Goal: Information Seeking & Learning: Learn about a topic

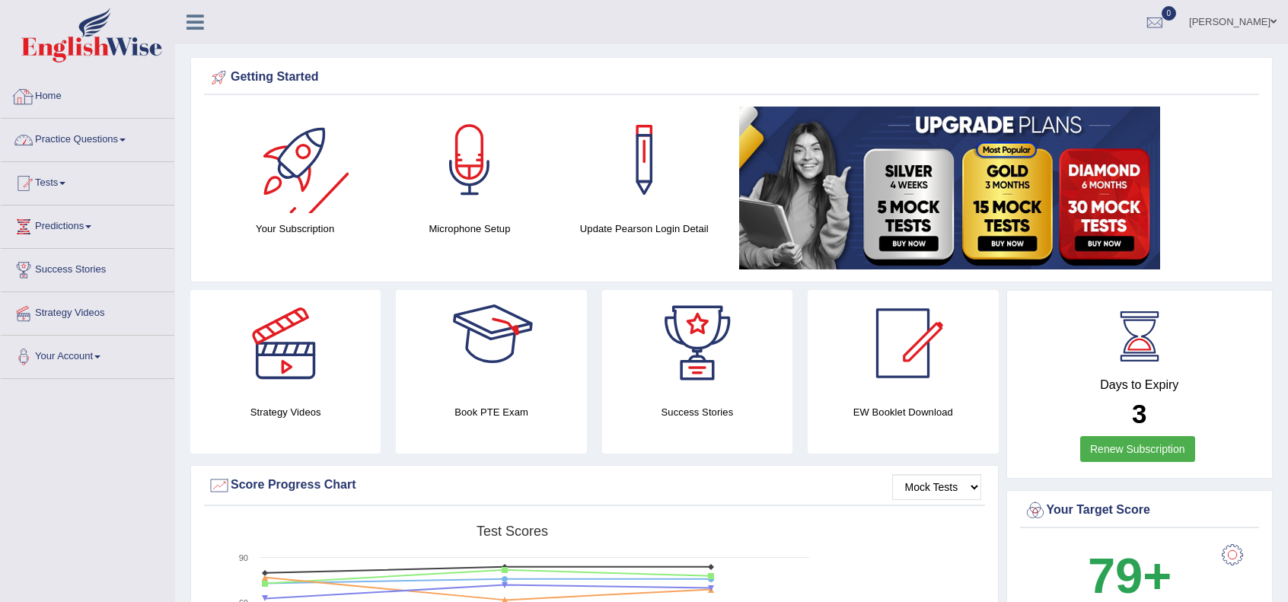
click at [90, 137] on link "Practice Questions" at bounding box center [88, 138] width 174 height 38
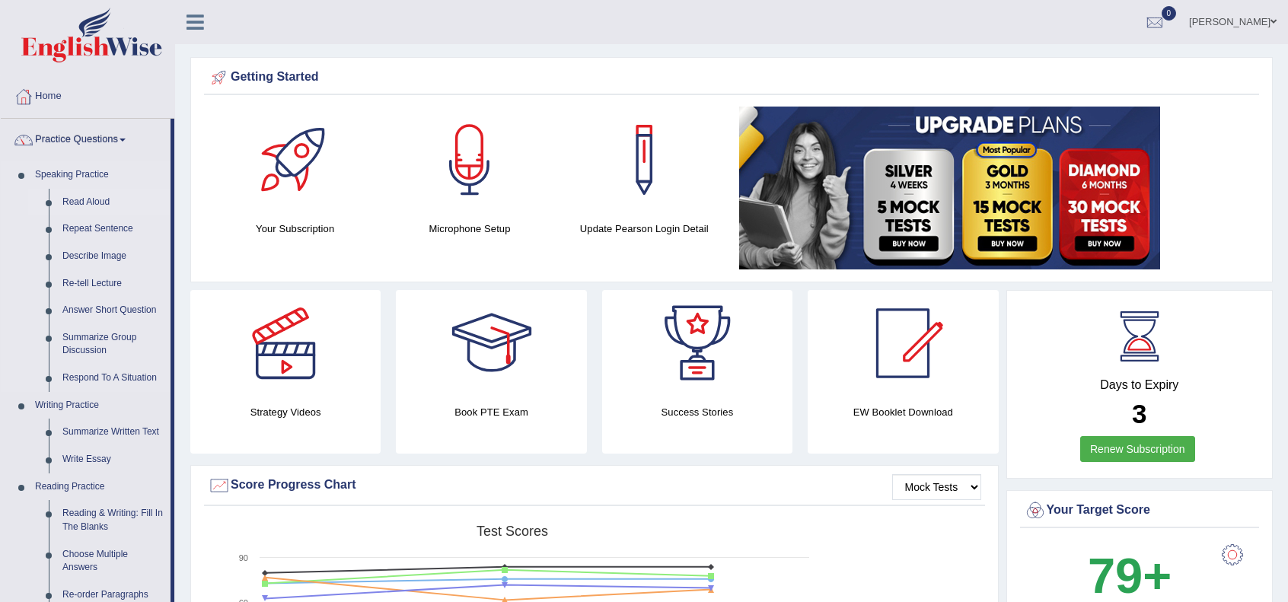
click at [84, 199] on link "Read Aloud" at bounding box center [113, 202] width 115 height 27
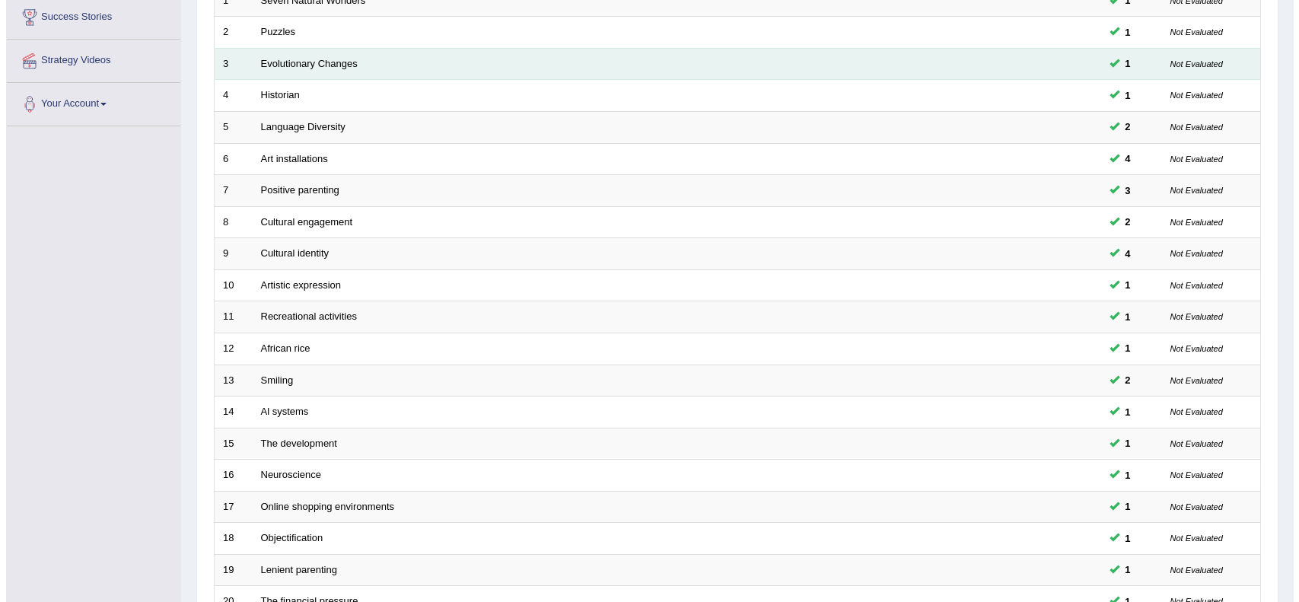
scroll to position [43, 0]
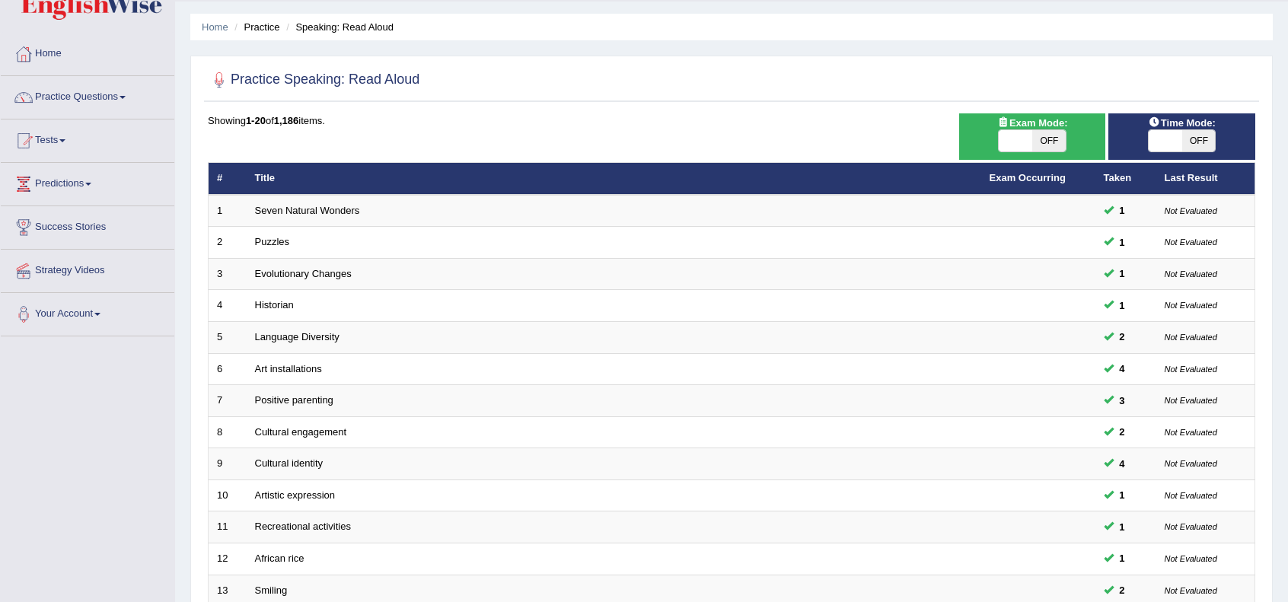
click at [1202, 139] on span "OFF" at bounding box center [1198, 140] width 33 height 21
checkbox input "true"
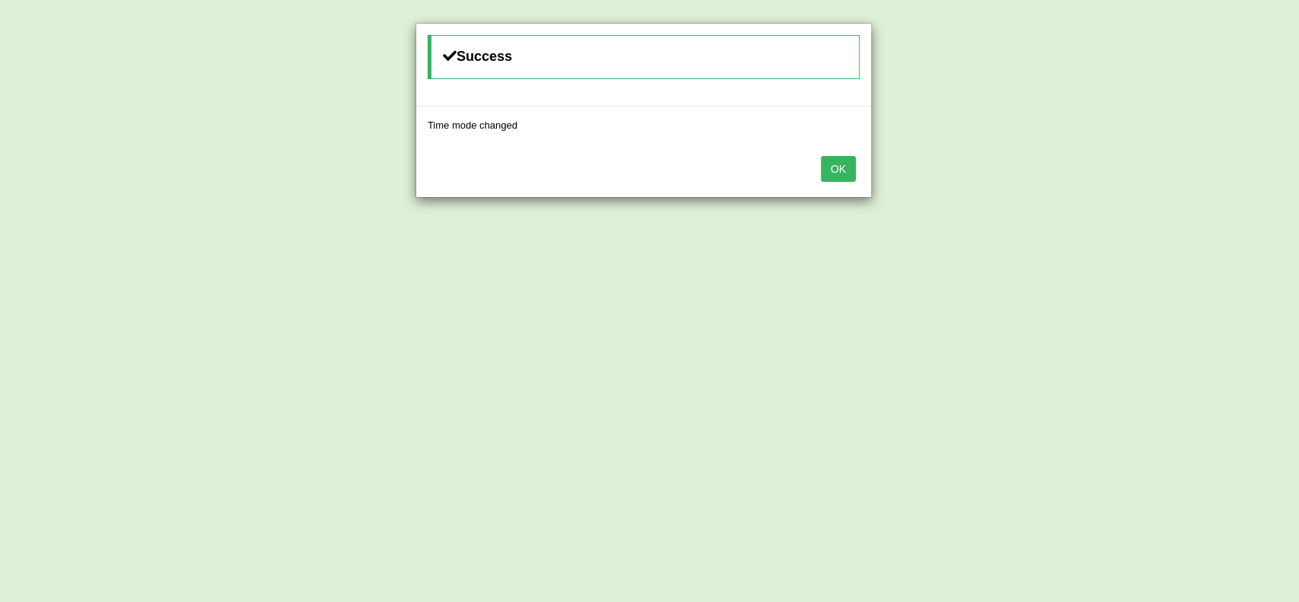
click at [840, 176] on button "OK" at bounding box center [838, 169] width 35 height 26
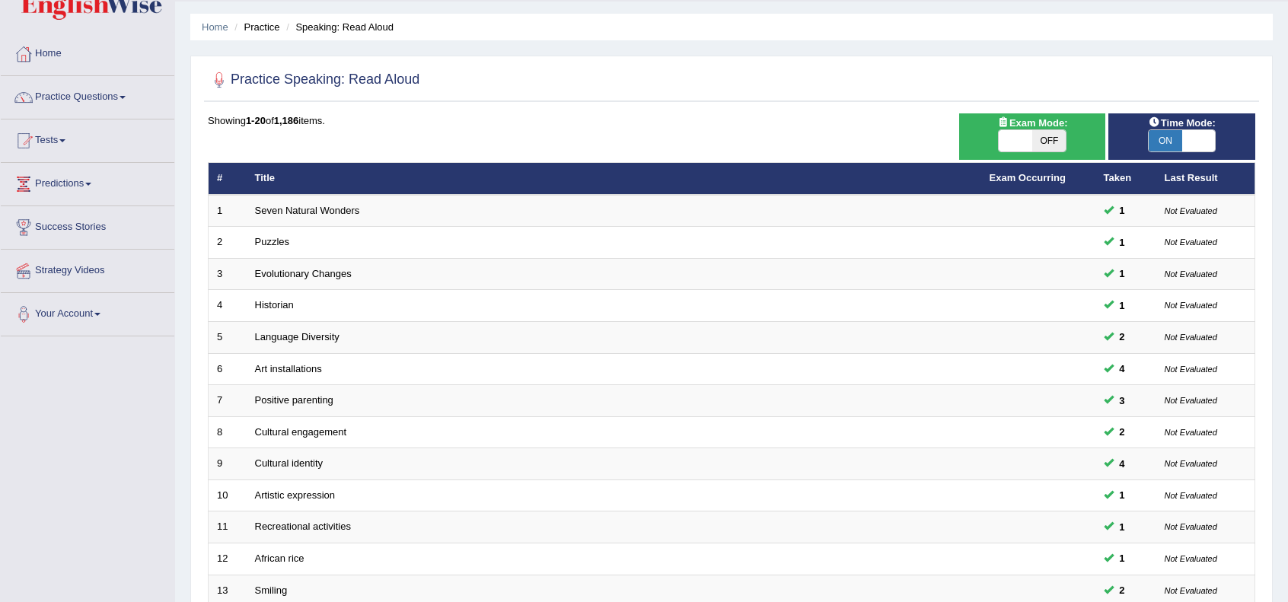
click at [1057, 144] on span "OFF" at bounding box center [1048, 140] width 33 height 21
checkbox input "true"
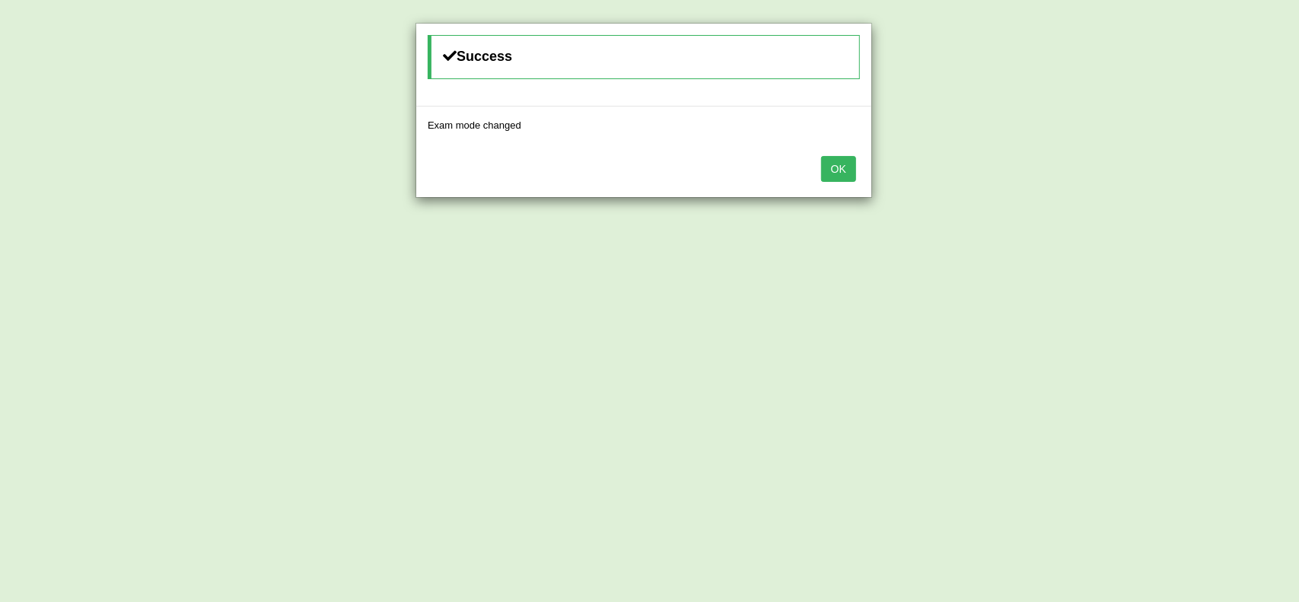
click at [837, 162] on button "OK" at bounding box center [838, 169] width 35 height 26
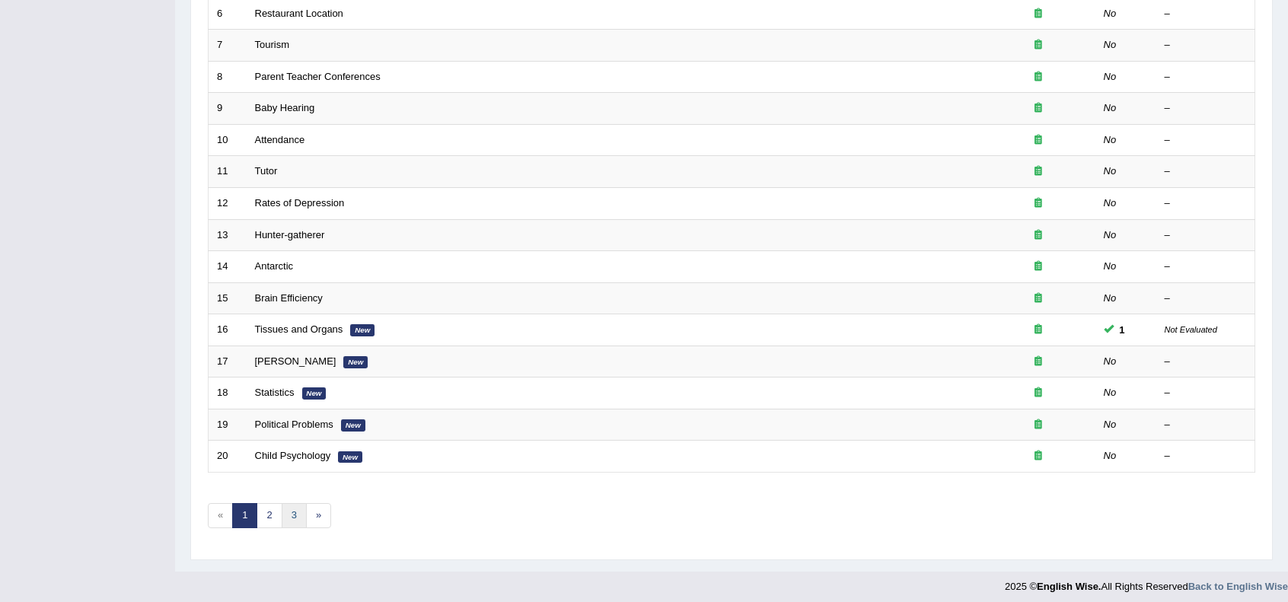
click at [292, 513] on link "3" at bounding box center [294, 515] width 25 height 25
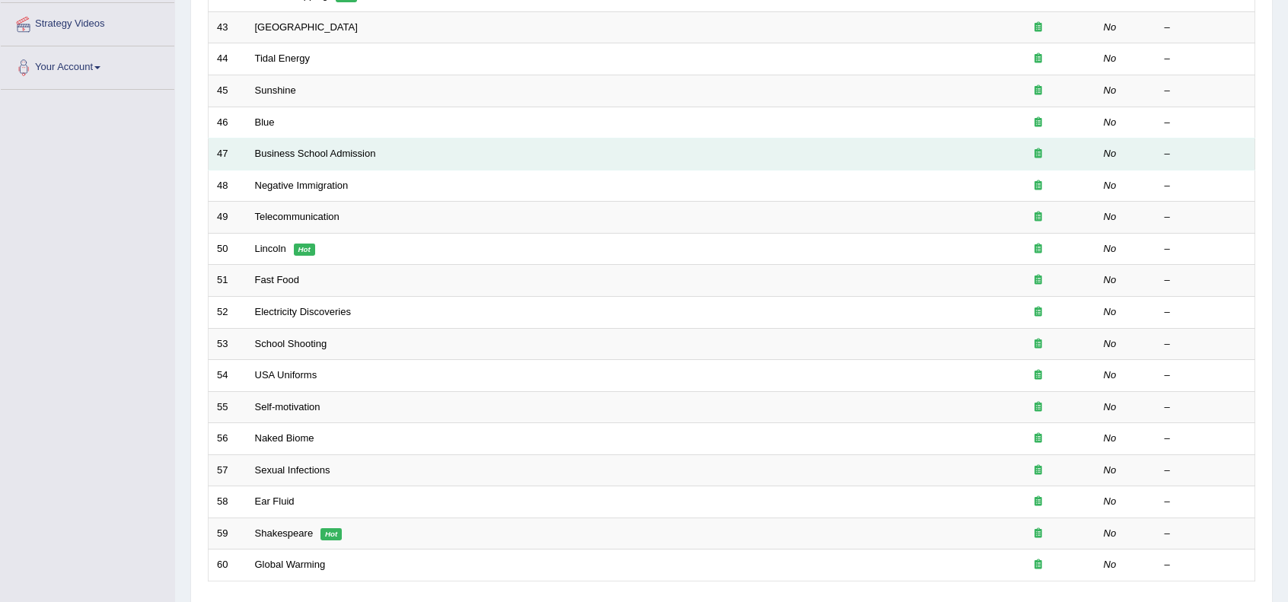
scroll to position [43, 0]
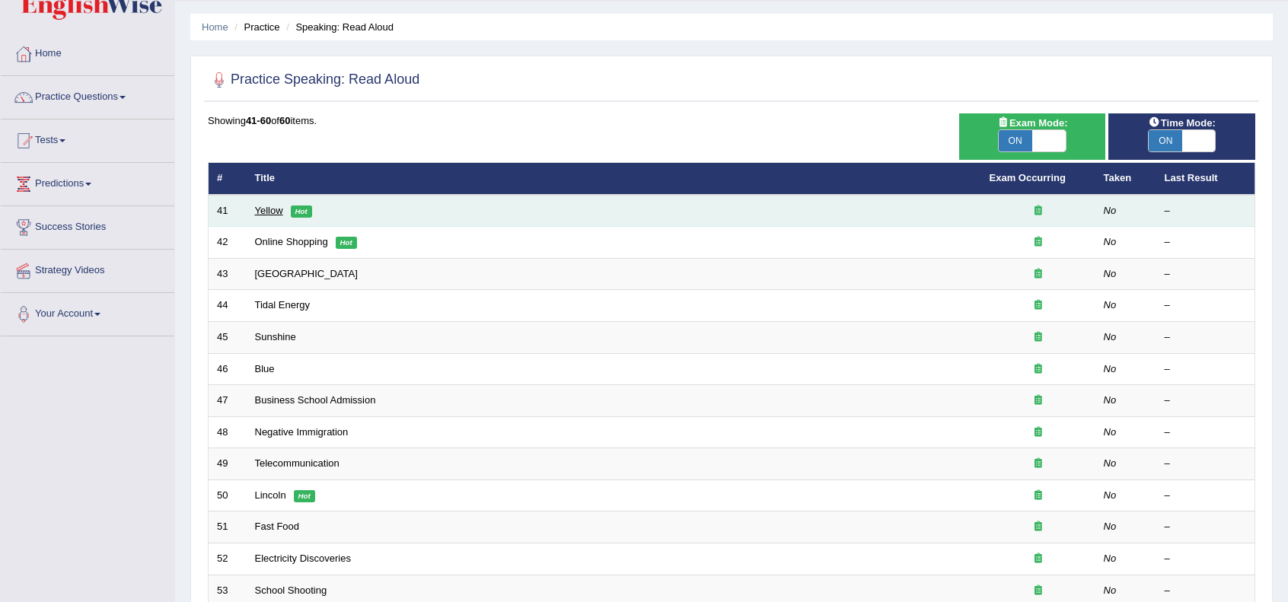
click at [273, 208] on link "Yellow" at bounding box center [269, 210] width 28 height 11
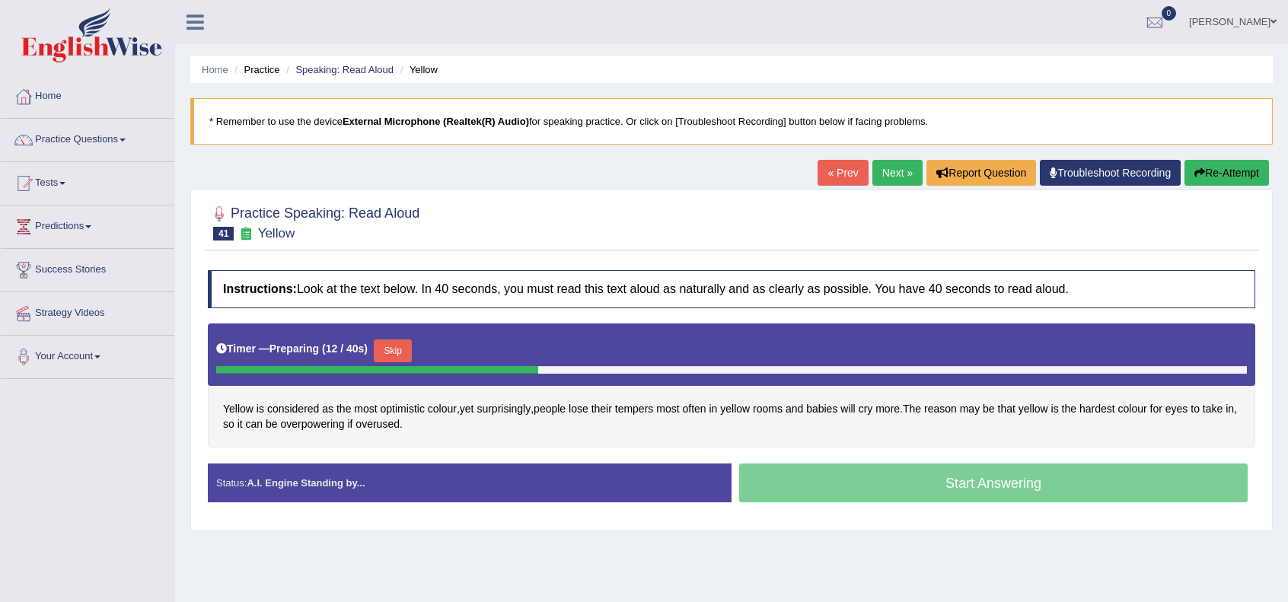
click at [199, 27] on icon at bounding box center [196, 22] width 18 height 20
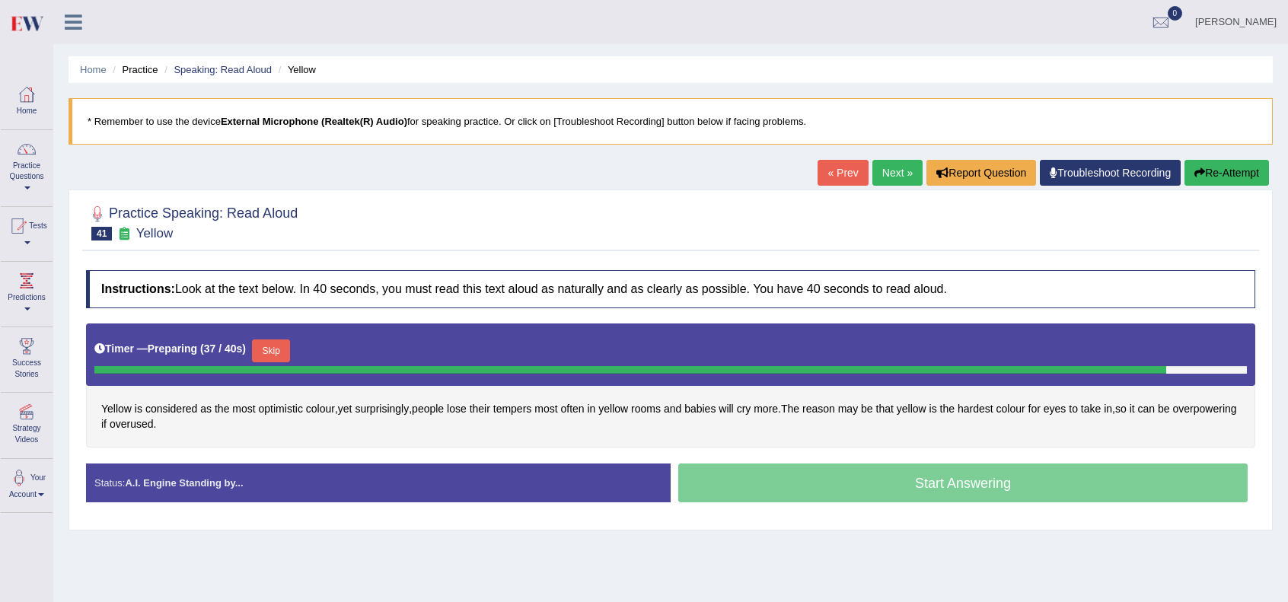
click at [274, 345] on button "Skip" at bounding box center [271, 351] width 38 height 23
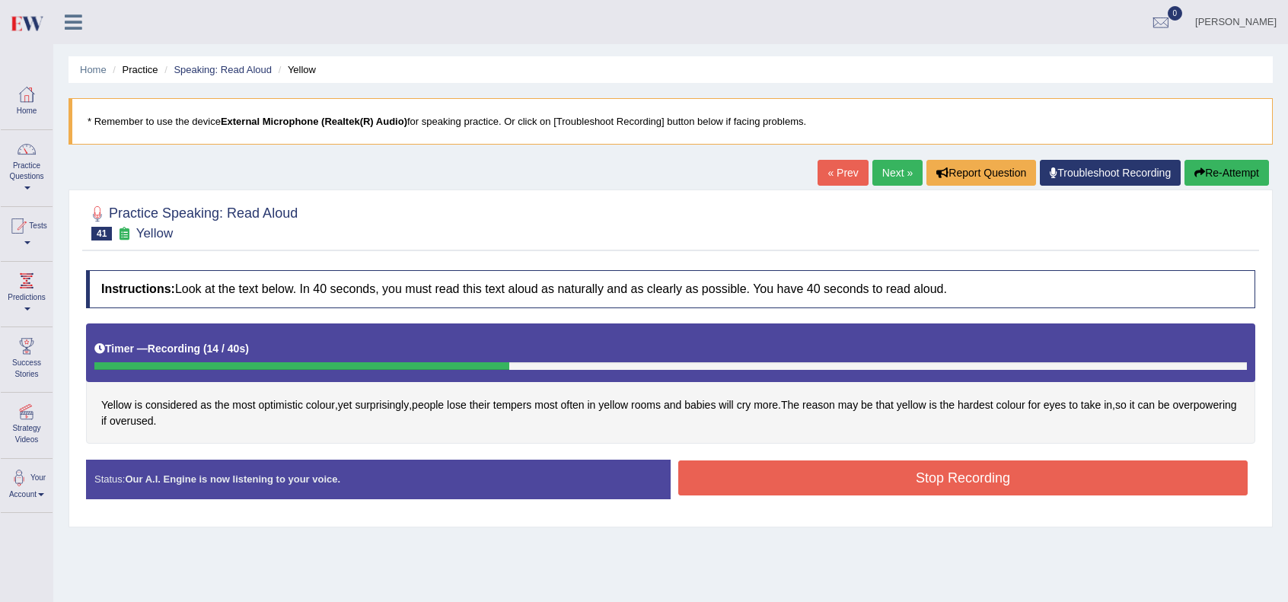
click at [877, 473] on button "Stop Recording" at bounding box center [962, 478] width 569 height 35
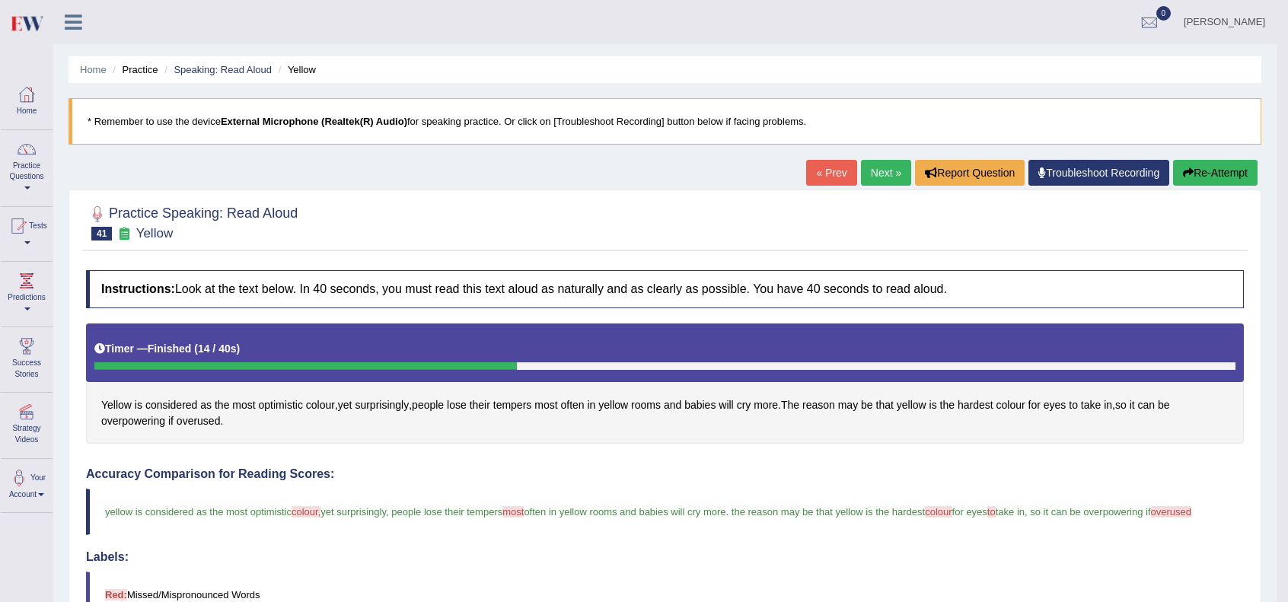
click at [875, 171] on link "Next »" at bounding box center [886, 173] width 50 height 26
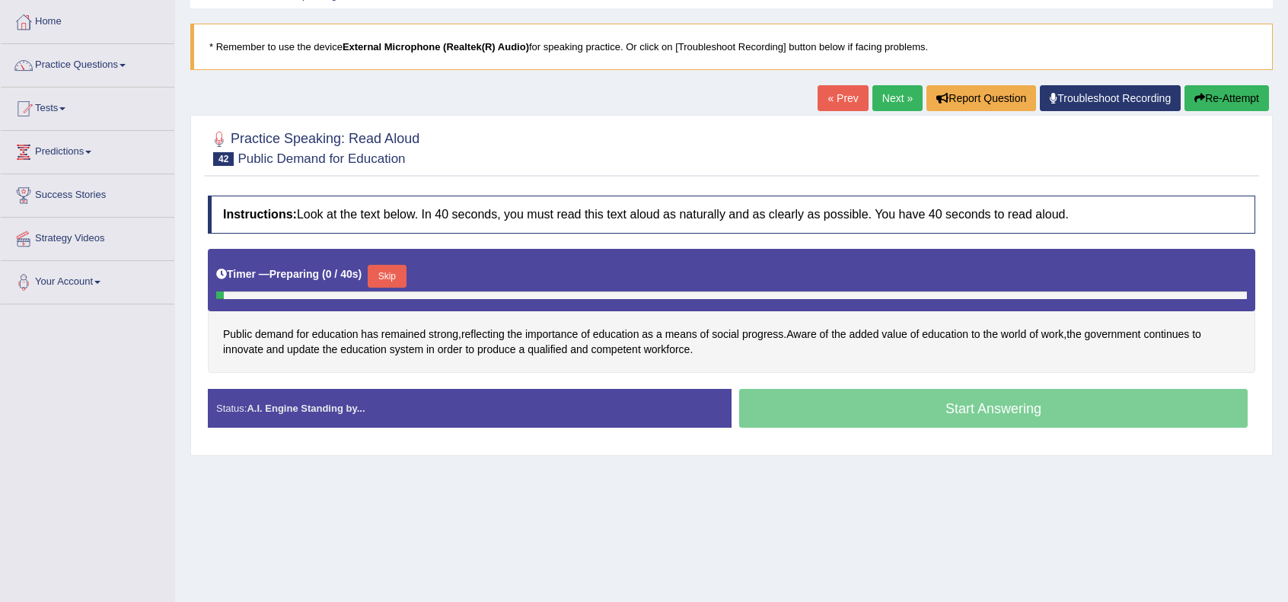
scroll to position [152, 0]
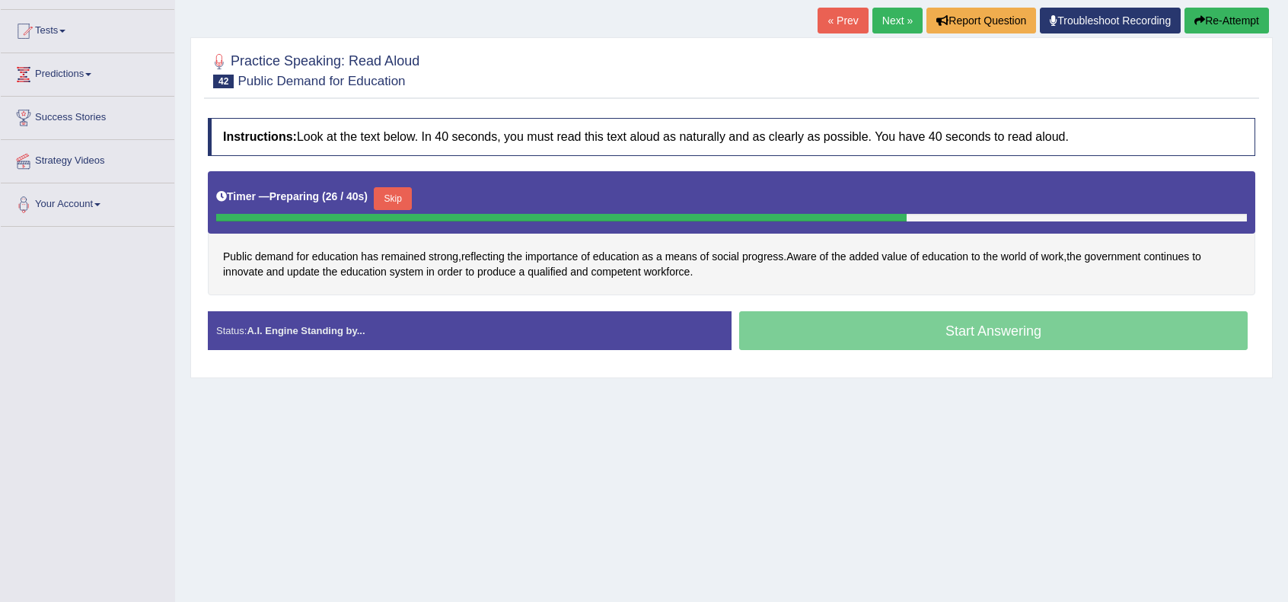
drag, startPoint x: 403, startPoint y: 196, endPoint x: 403, endPoint y: 208, distance: 12.2
click at [402, 196] on button "Skip" at bounding box center [393, 198] width 38 height 23
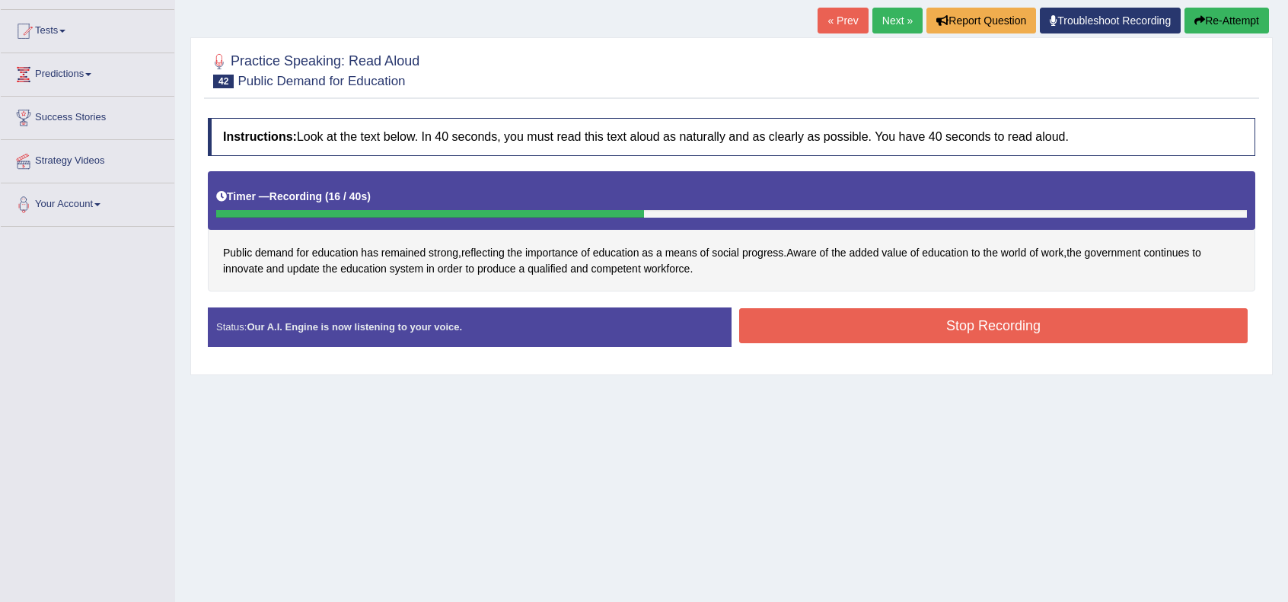
click at [947, 319] on button "Stop Recording" at bounding box center [993, 325] width 509 height 35
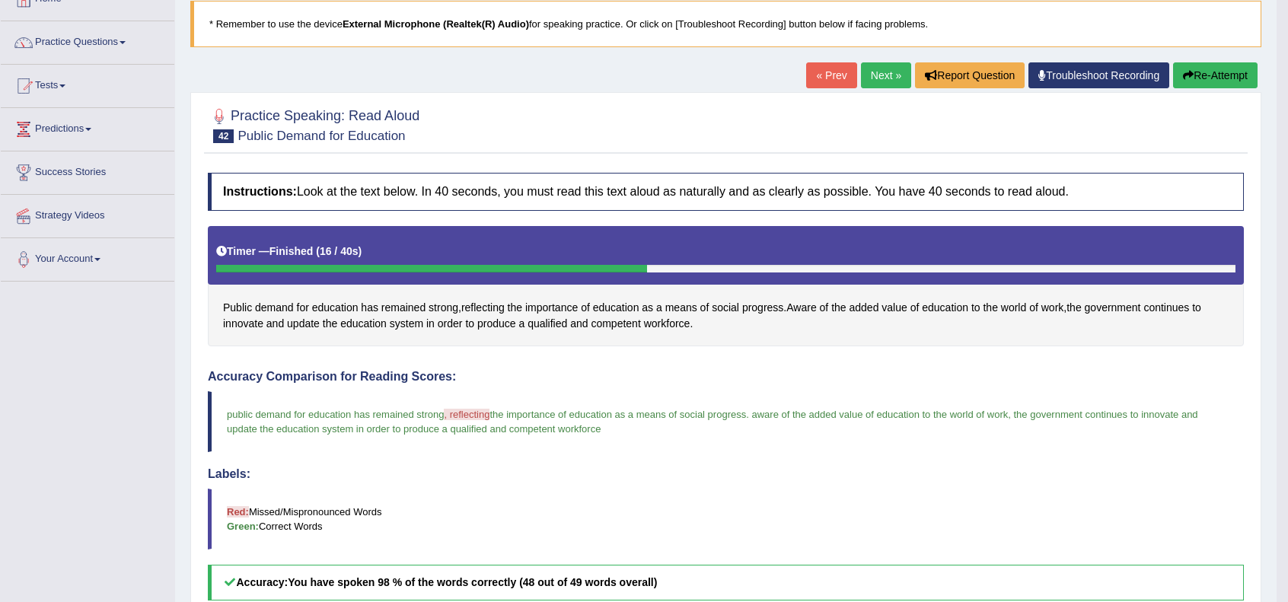
scroll to position [90, 0]
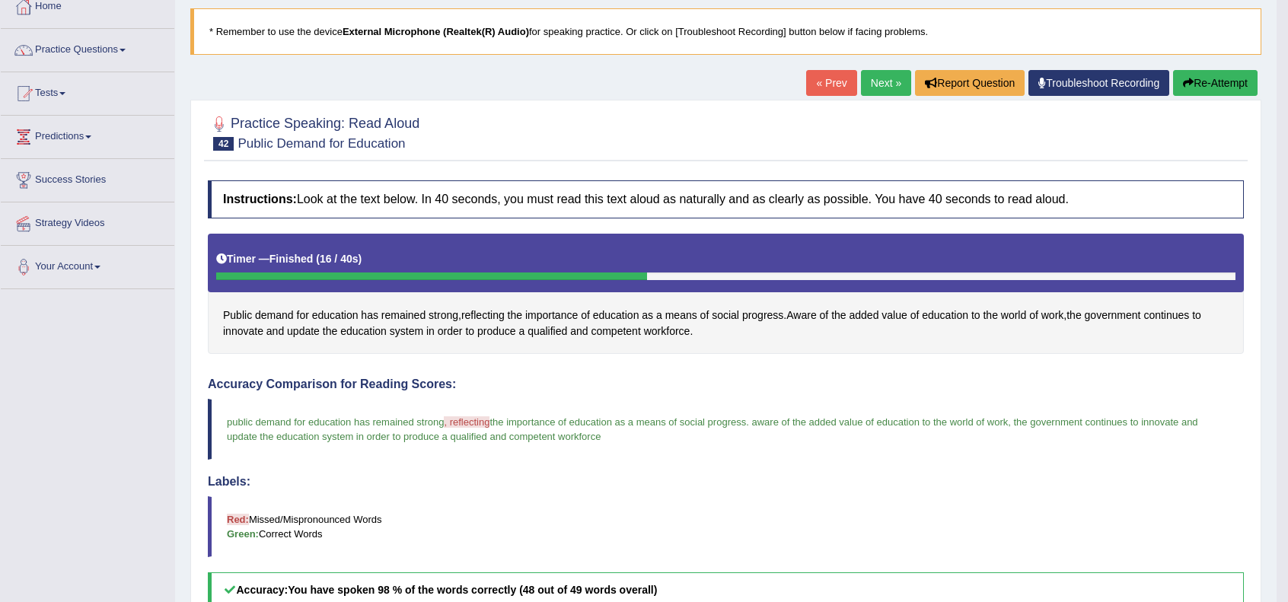
click at [880, 78] on link "Next »" at bounding box center [886, 83] width 50 height 26
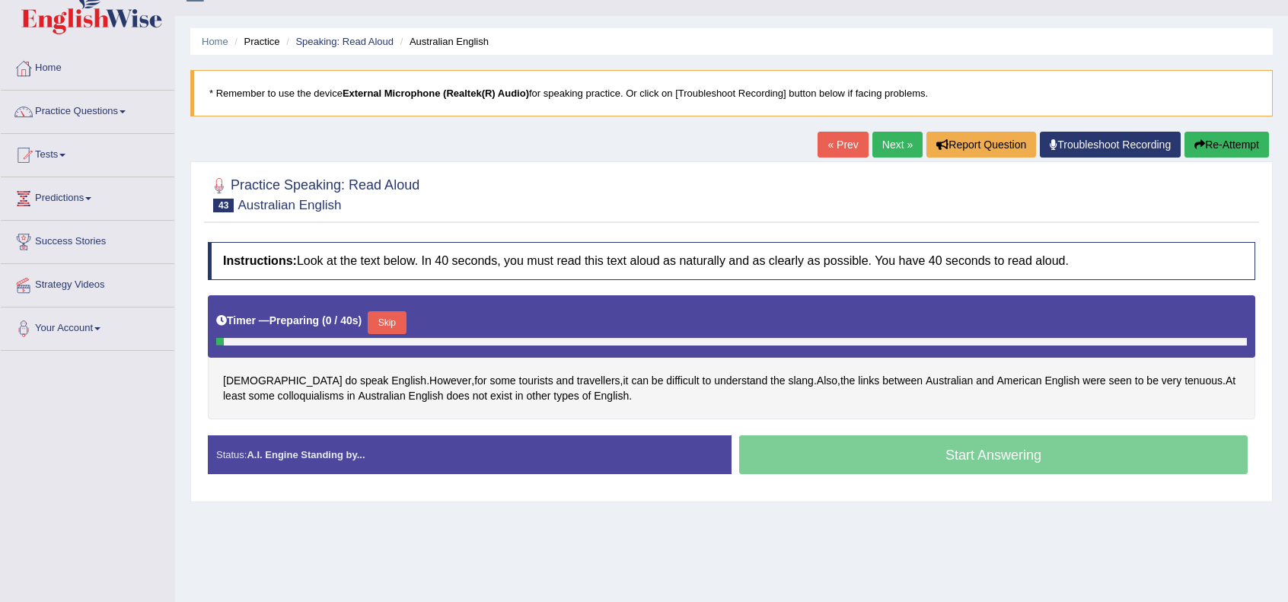
scroll to position [50, 0]
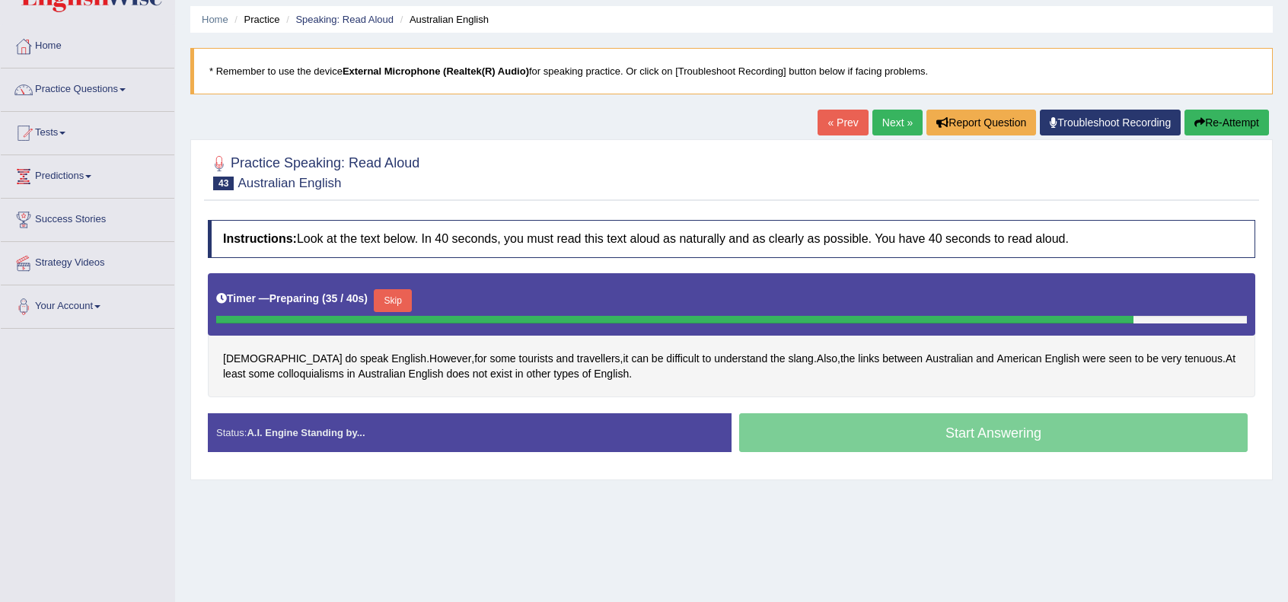
click at [412, 293] on button "Skip" at bounding box center [393, 300] width 38 height 23
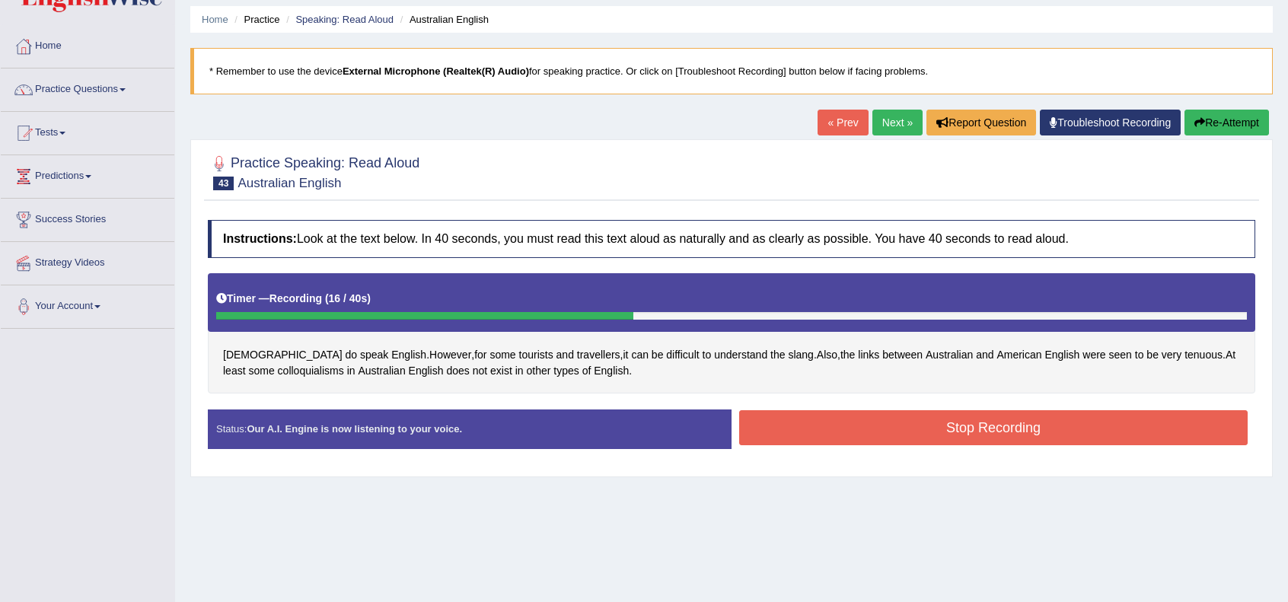
click at [859, 422] on button "Stop Recording" at bounding box center [993, 427] width 509 height 35
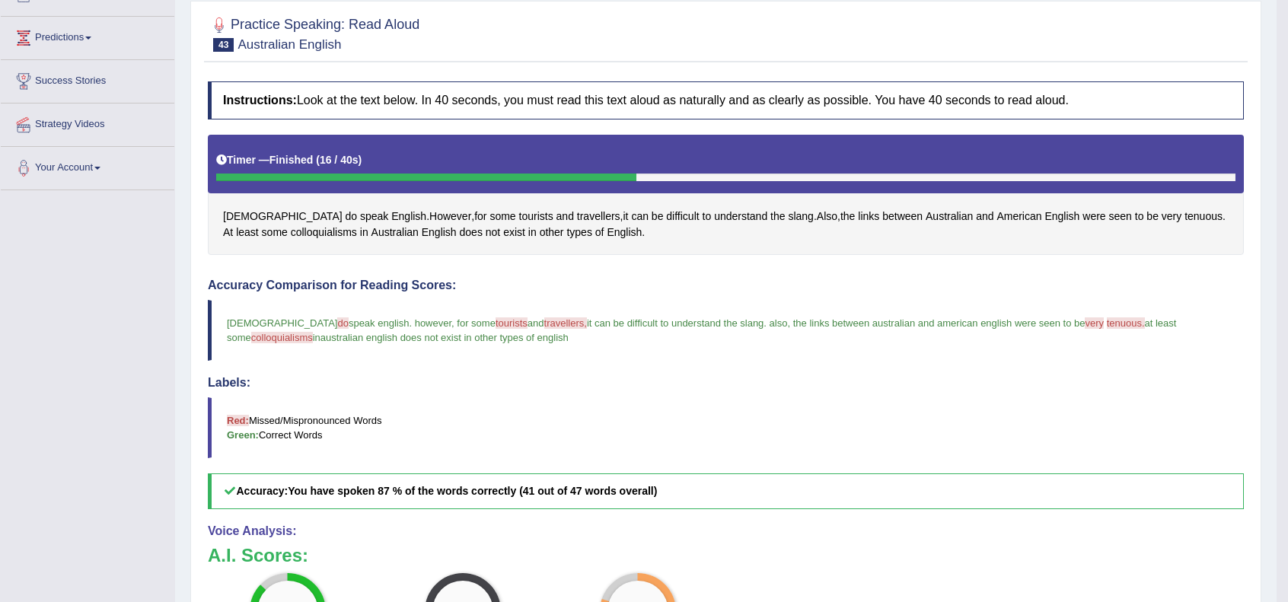
scroll to position [0, 0]
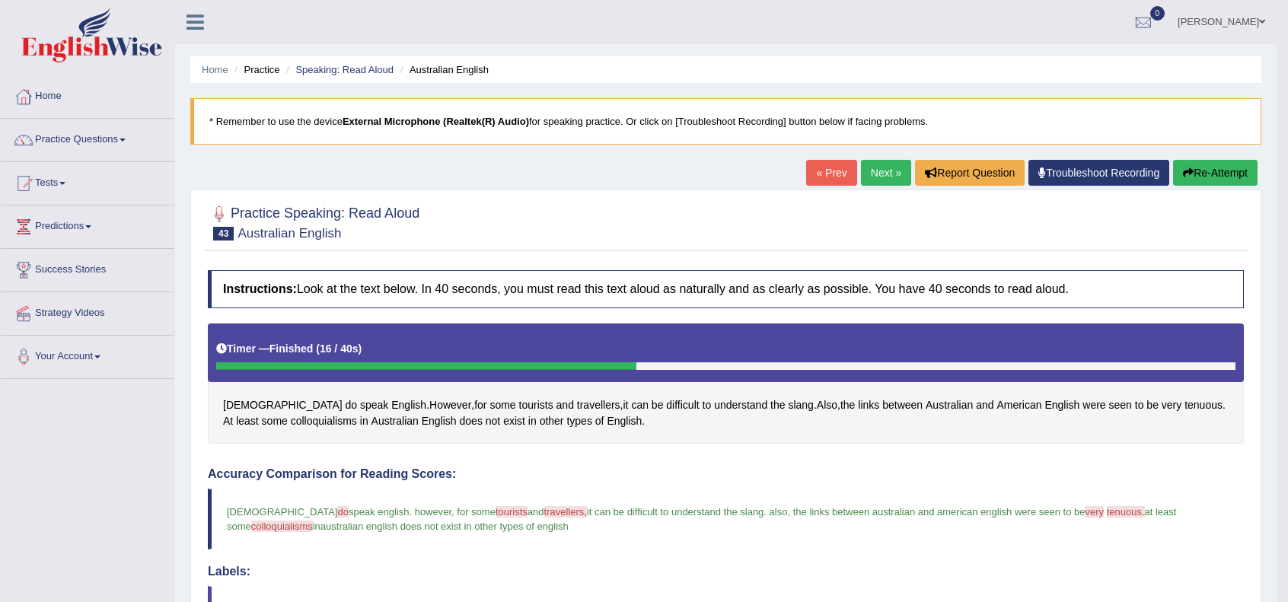
click at [871, 171] on link "Next »" at bounding box center [886, 173] width 50 height 26
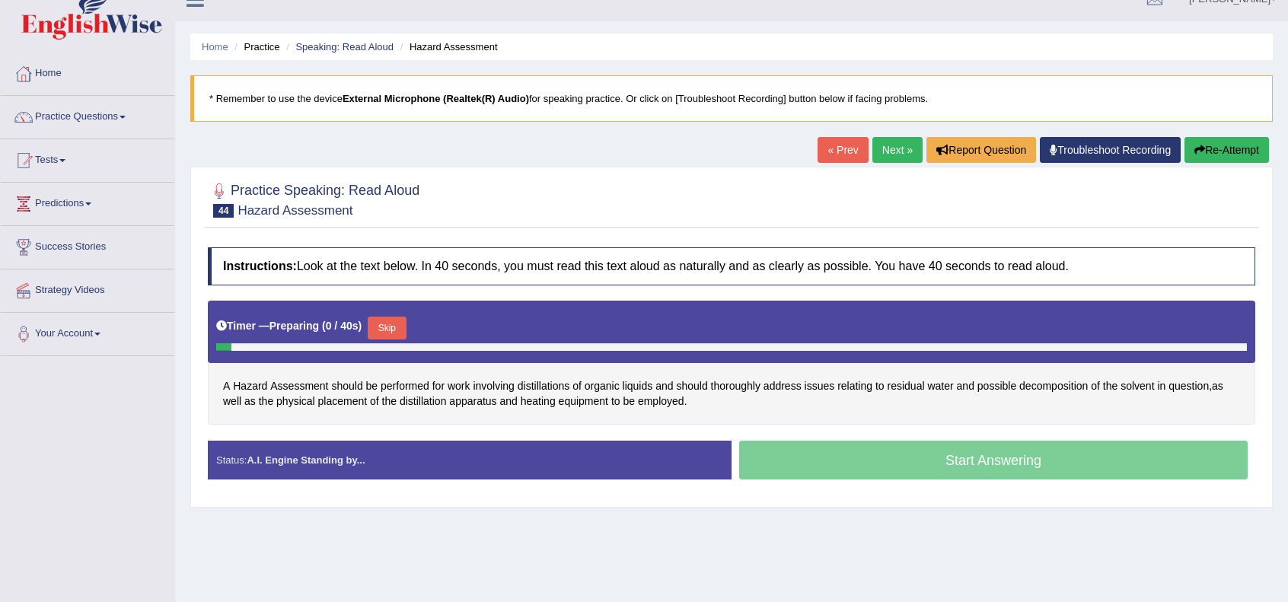
scroll to position [50, 0]
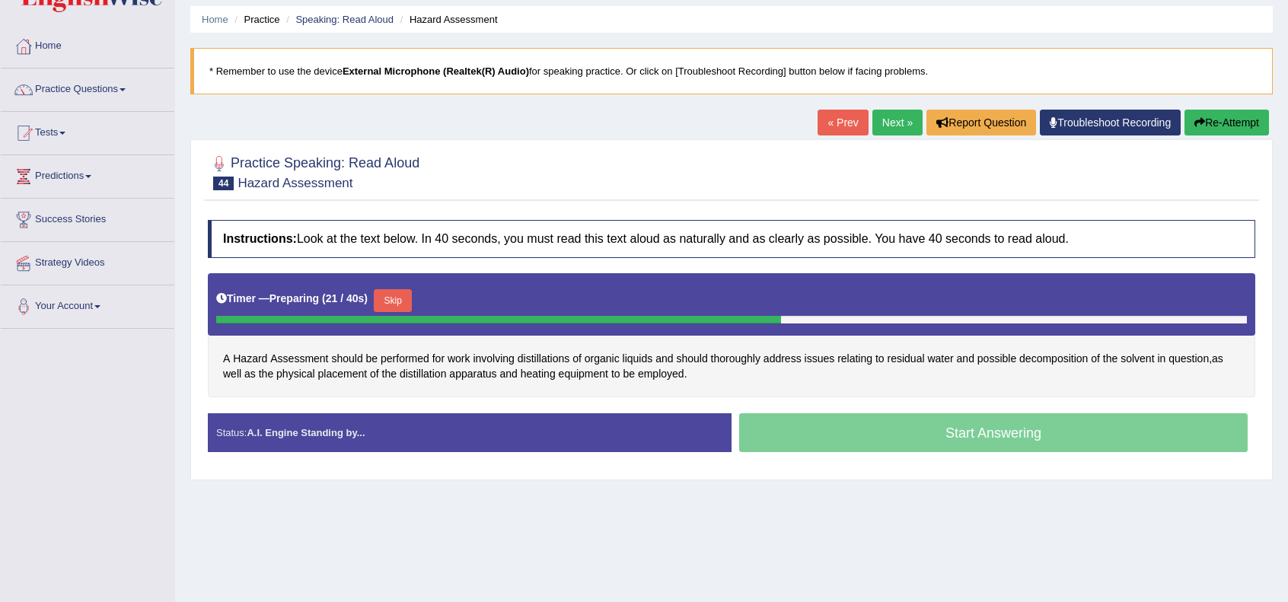
click at [406, 293] on button "Skip" at bounding box center [393, 300] width 38 height 23
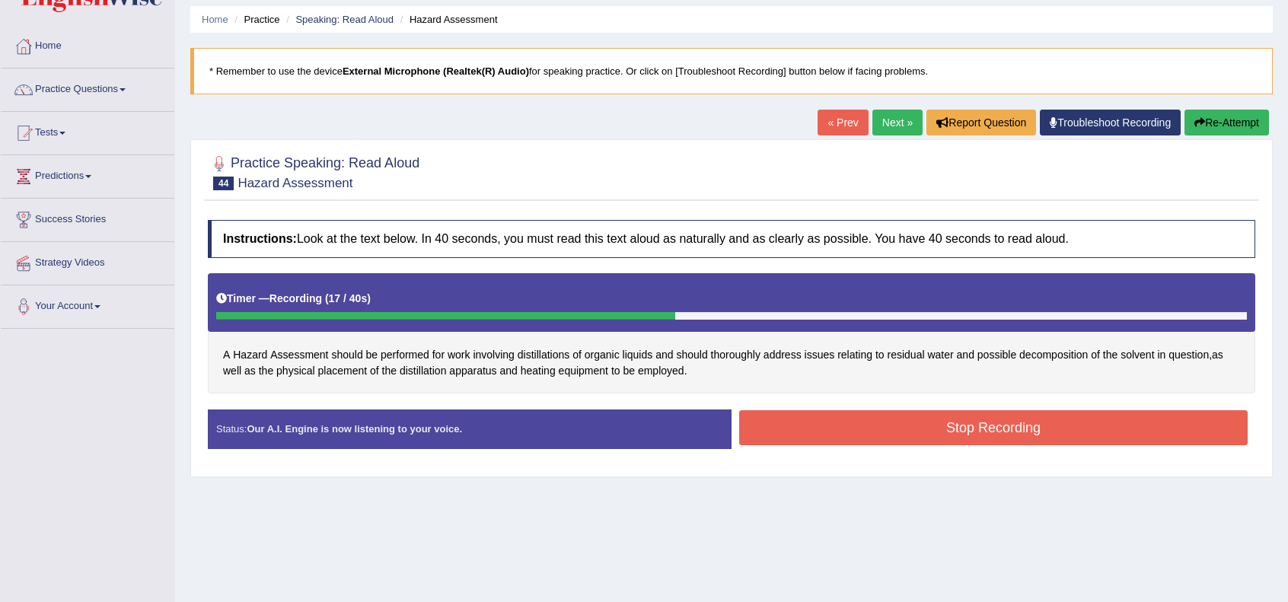
click at [915, 423] on button "Stop Recording" at bounding box center [993, 427] width 509 height 35
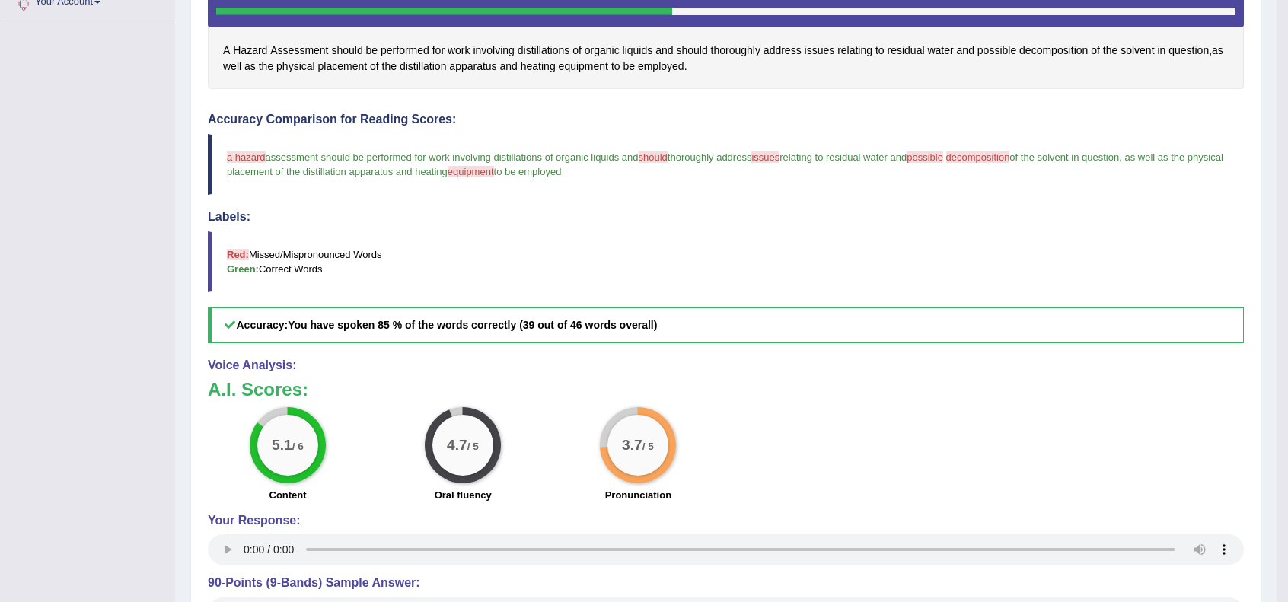
scroll to position [0, 0]
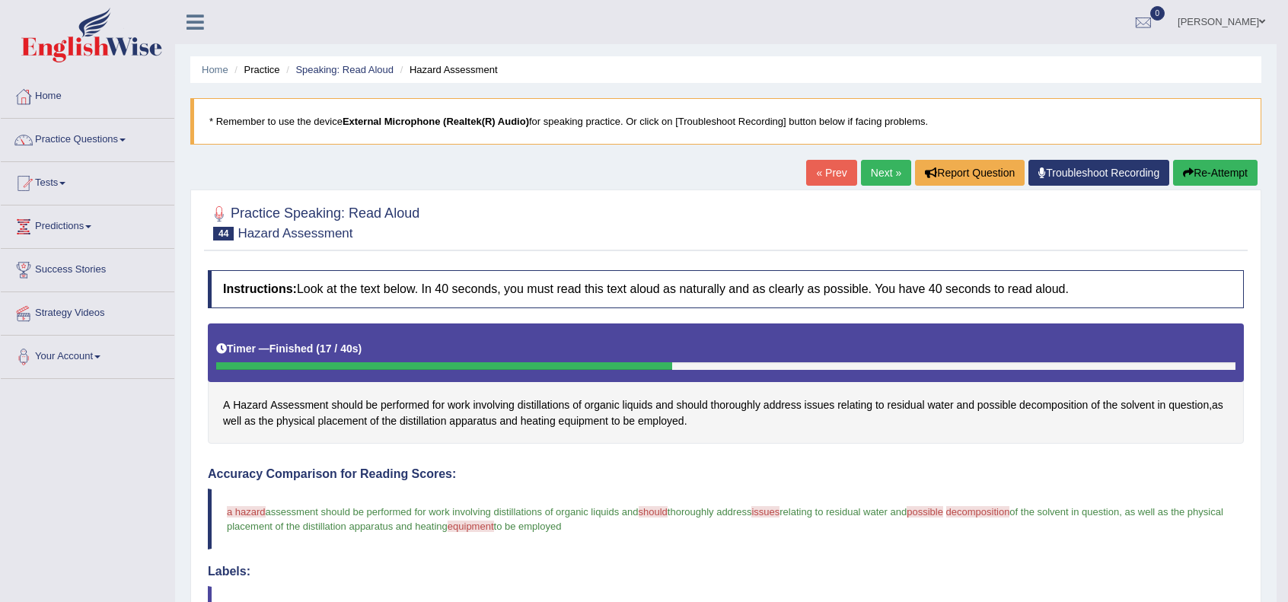
click at [872, 173] on link "Next »" at bounding box center [886, 173] width 50 height 26
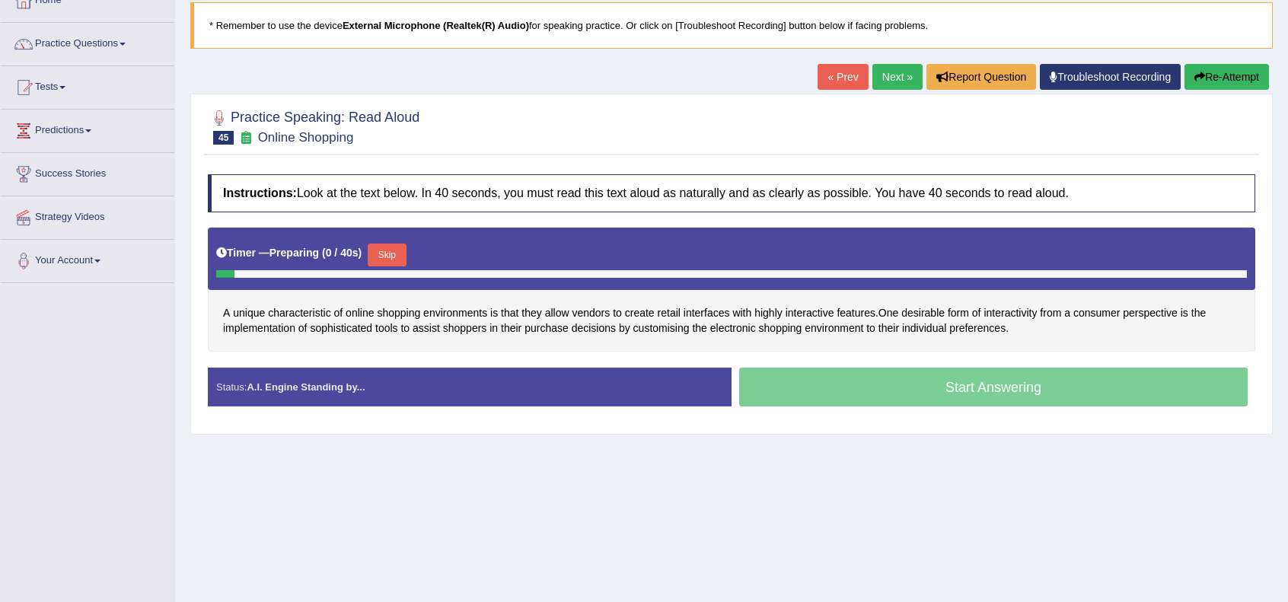
scroll to position [101, 0]
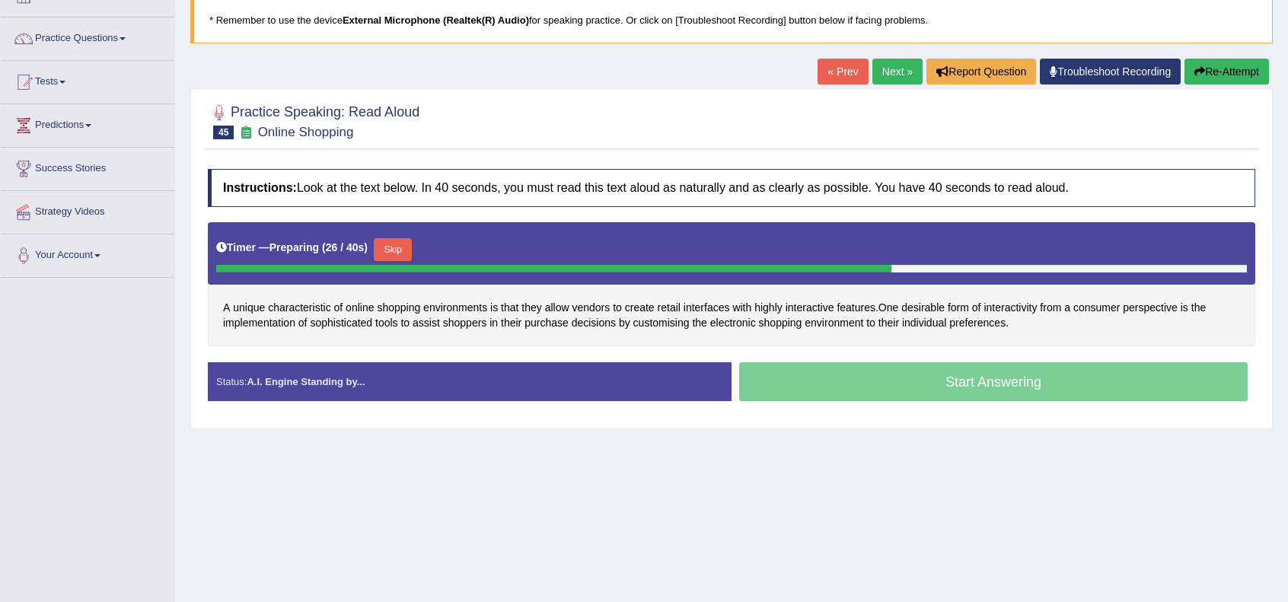
click at [403, 243] on button "Skip" at bounding box center [393, 249] width 38 height 23
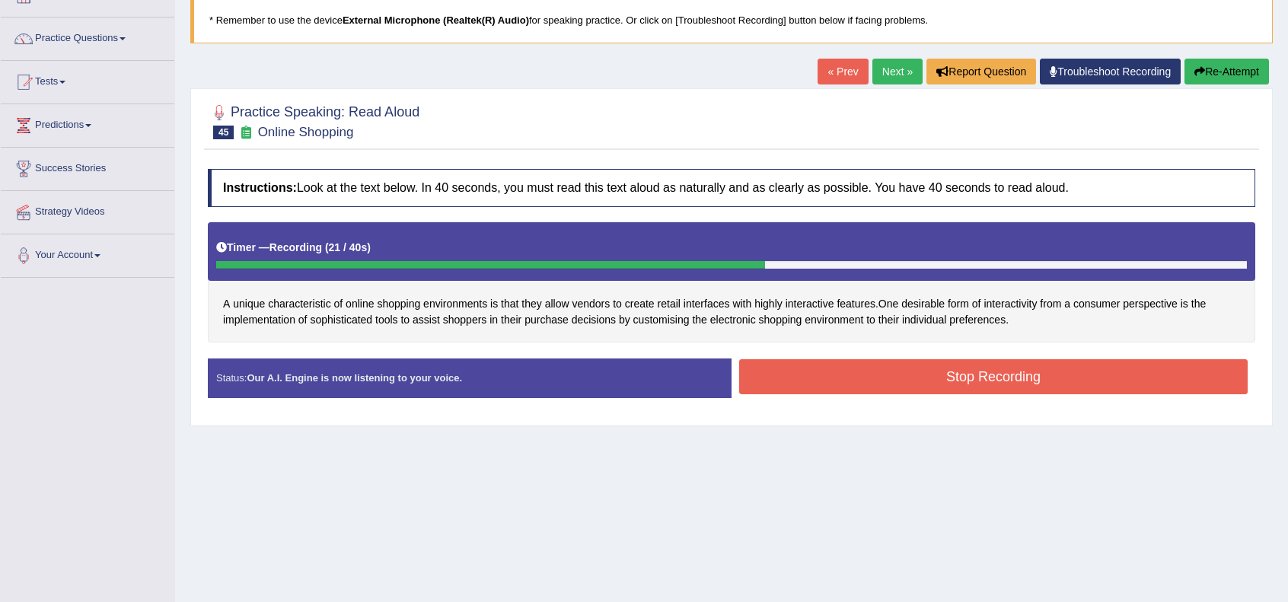
click at [964, 366] on button "Stop Recording" at bounding box center [993, 376] width 509 height 35
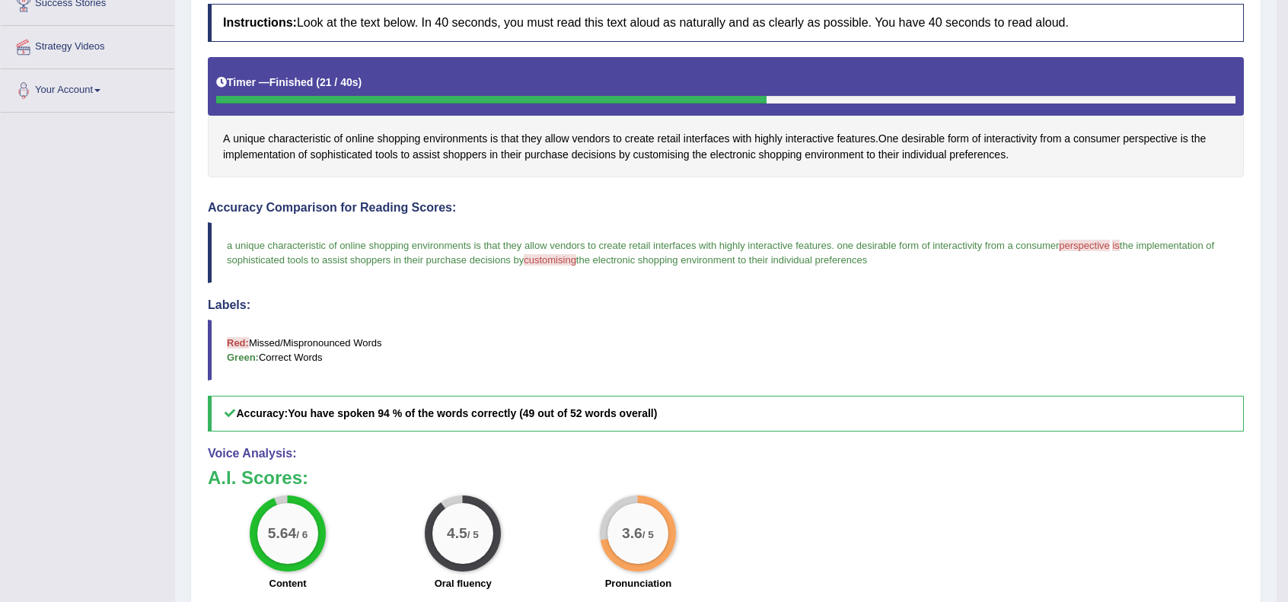
scroll to position [0, 0]
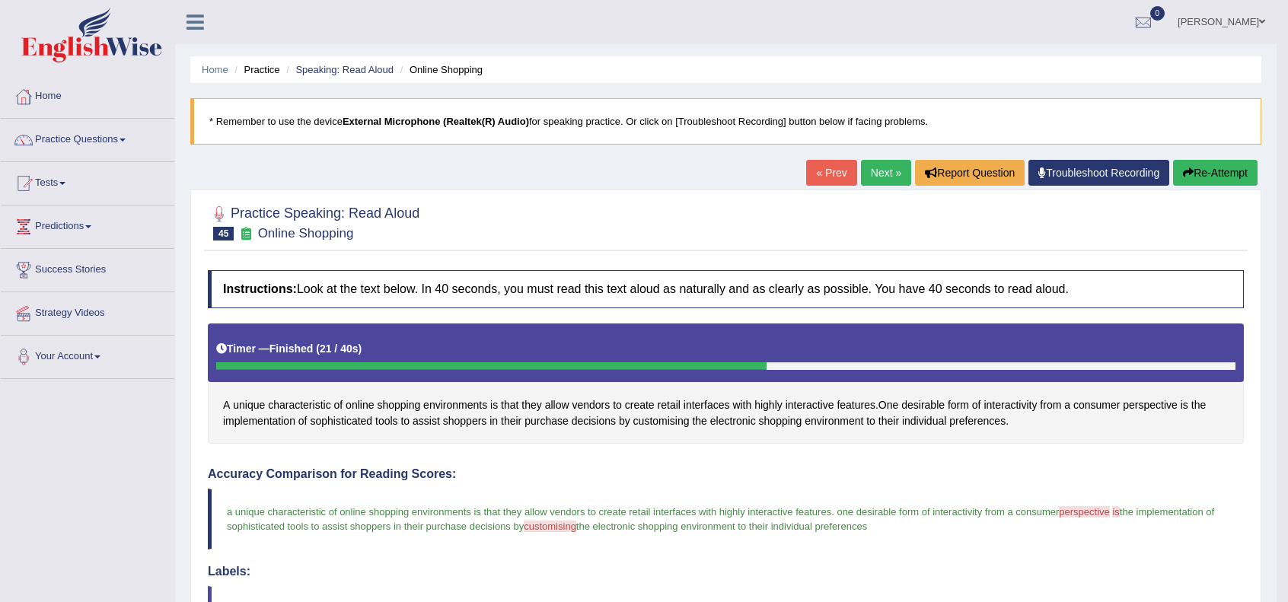
click at [876, 178] on link "Next »" at bounding box center [886, 173] width 50 height 26
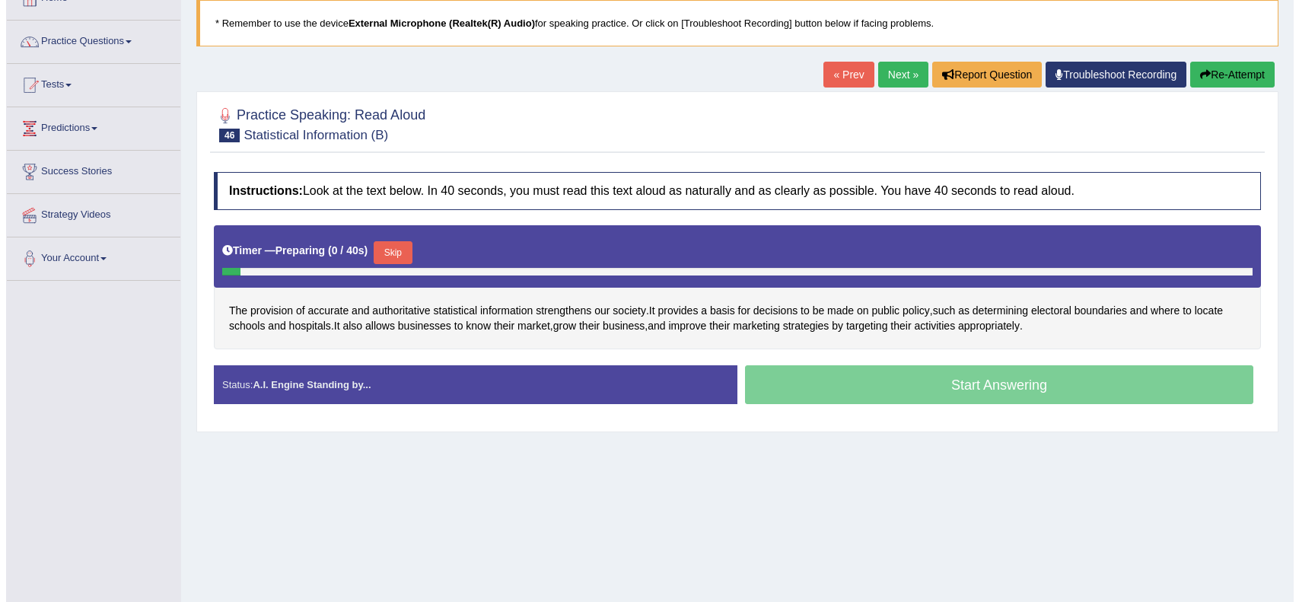
scroll to position [101, 0]
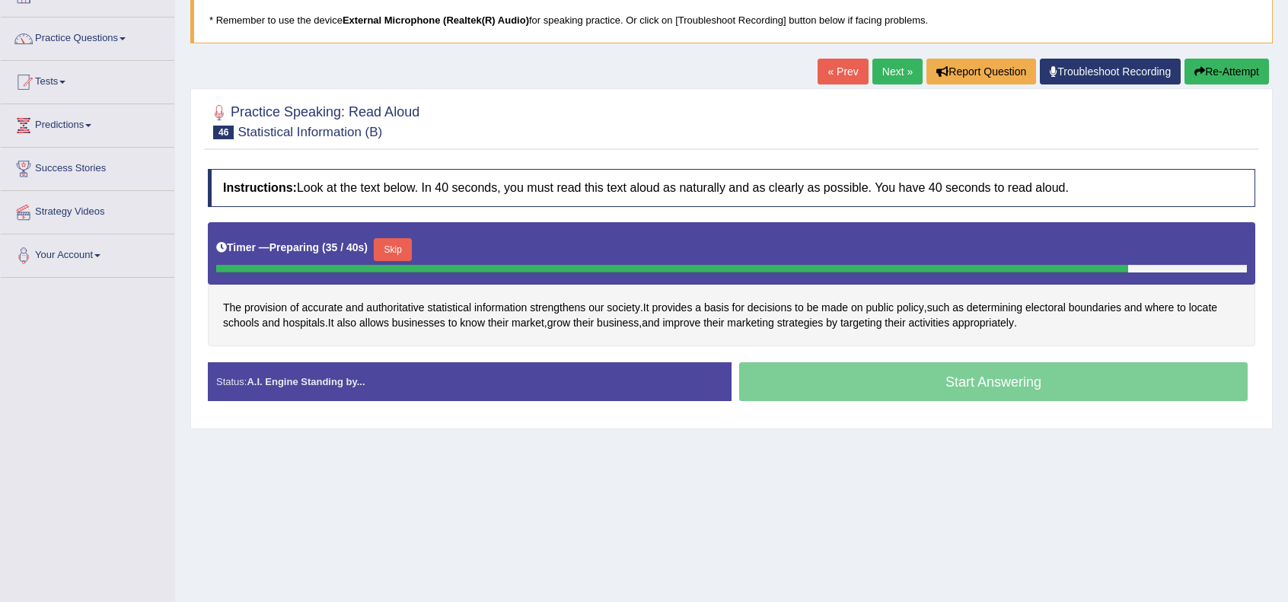
click at [396, 243] on button "Skip" at bounding box center [393, 249] width 38 height 23
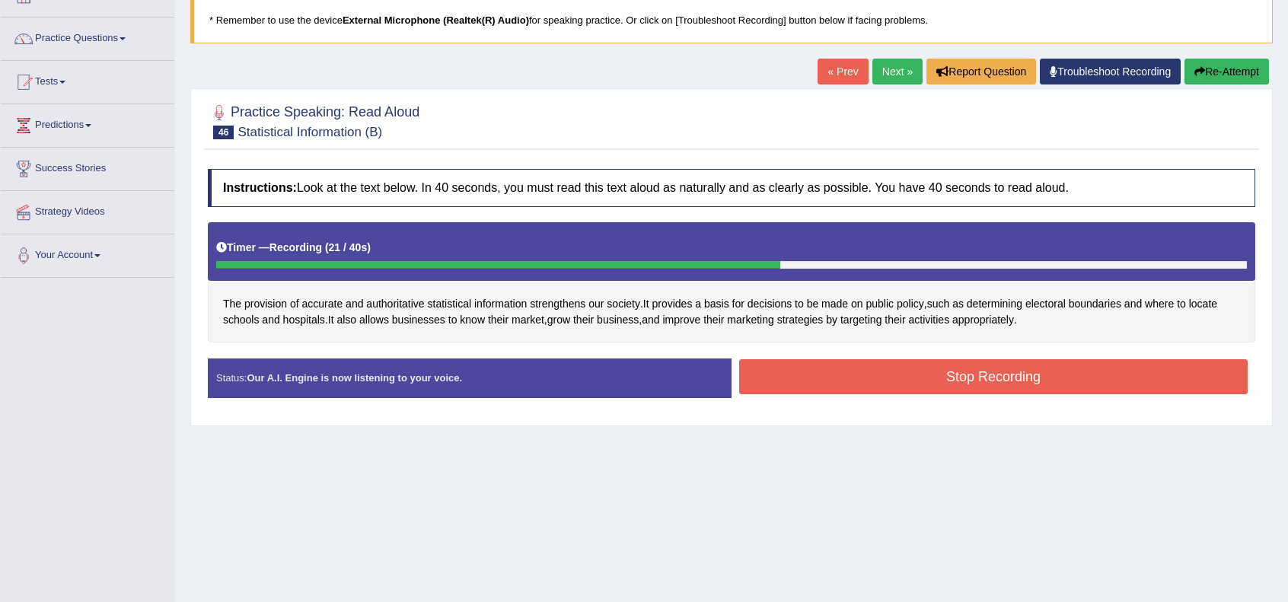
click at [938, 374] on button "Stop Recording" at bounding box center [993, 376] width 509 height 35
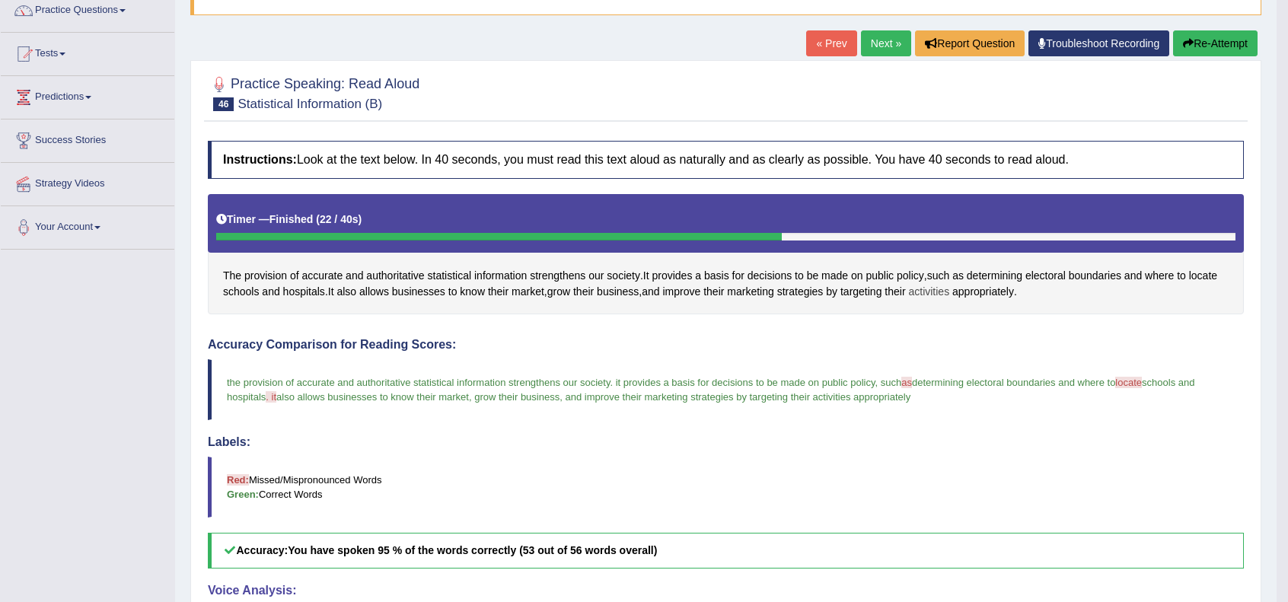
scroll to position [152, 0]
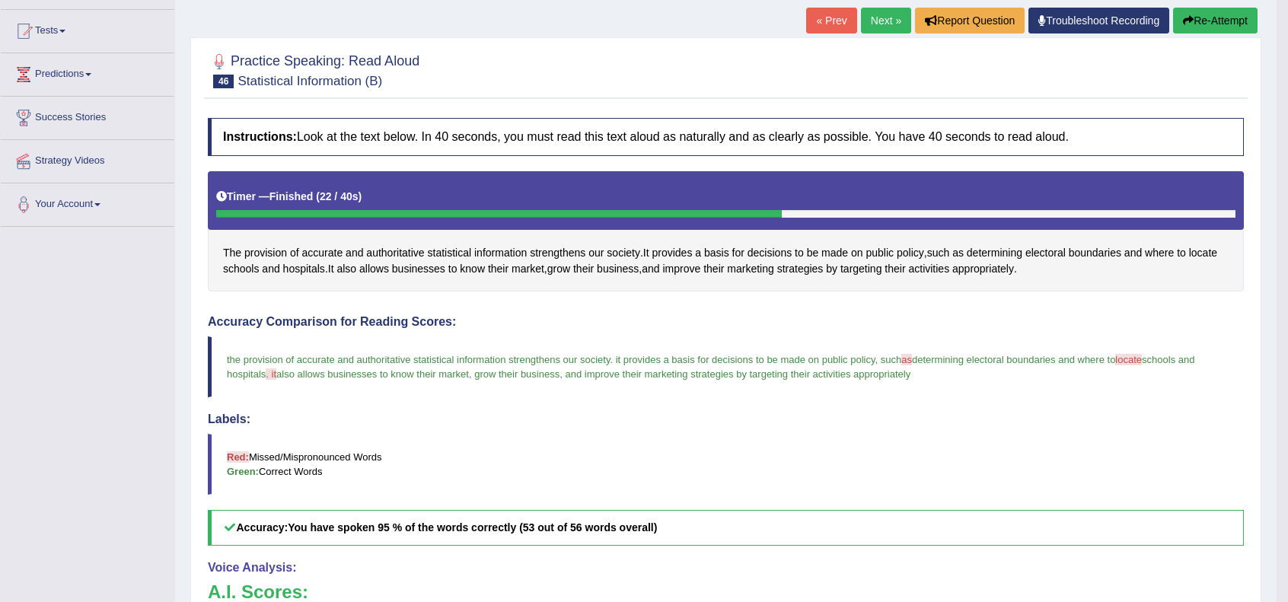
click at [872, 27] on link "Next »" at bounding box center [886, 21] width 50 height 26
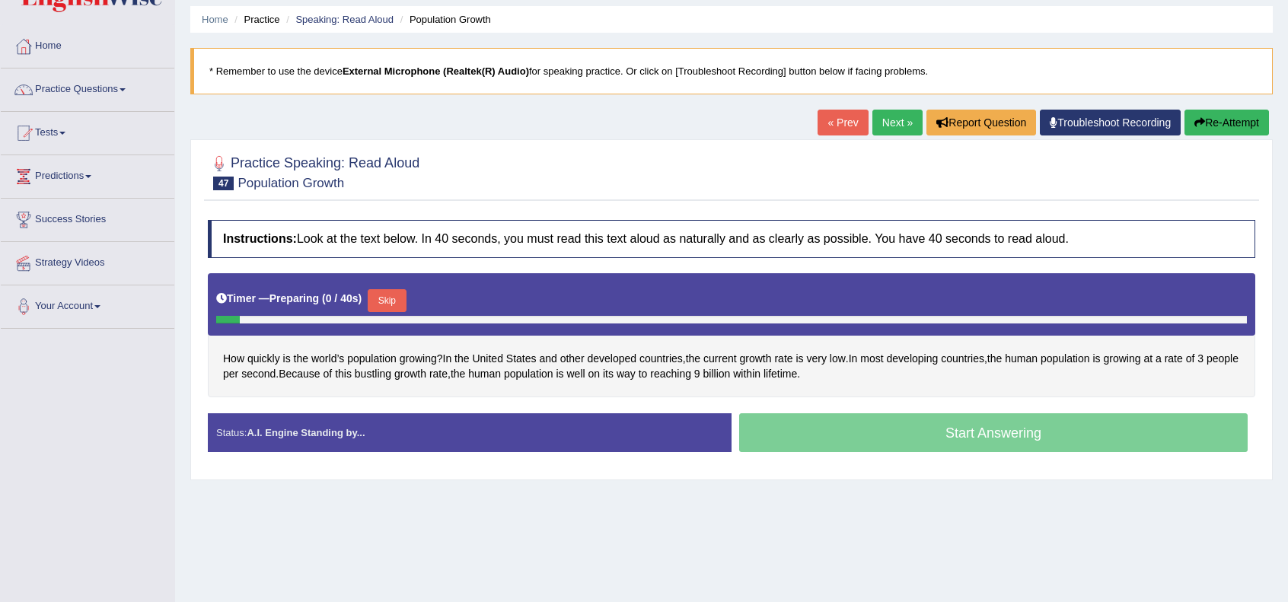
scroll to position [50, 0]
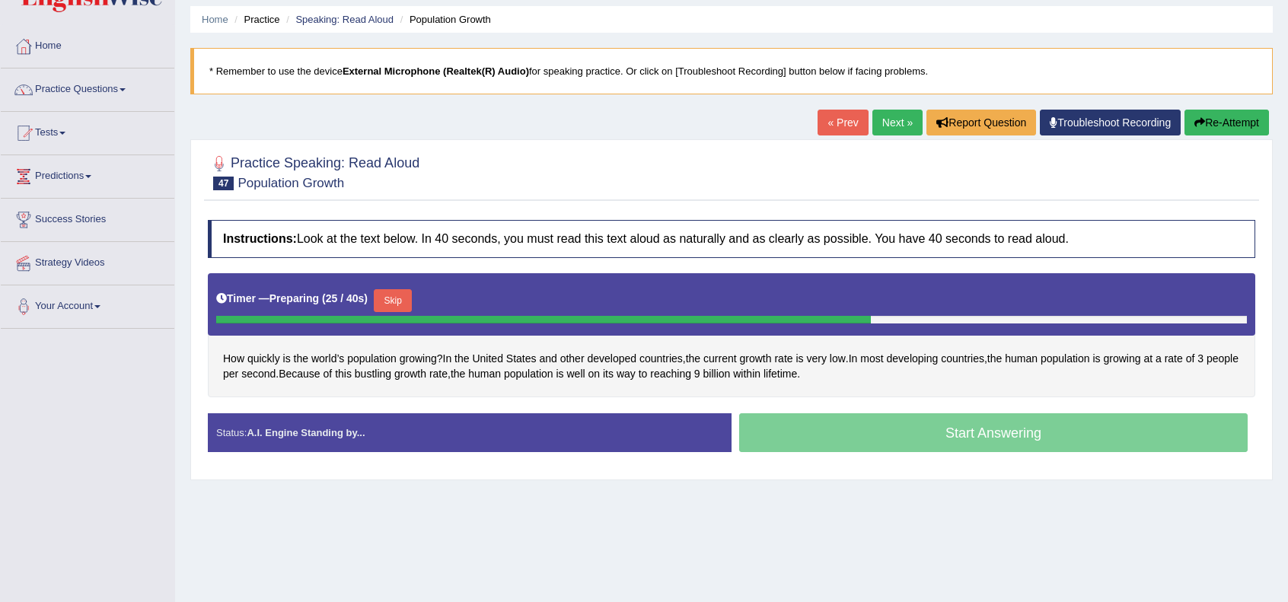
click at [403, 291] on button "Skip" at bounding box center [393, 300] width 38 height 23
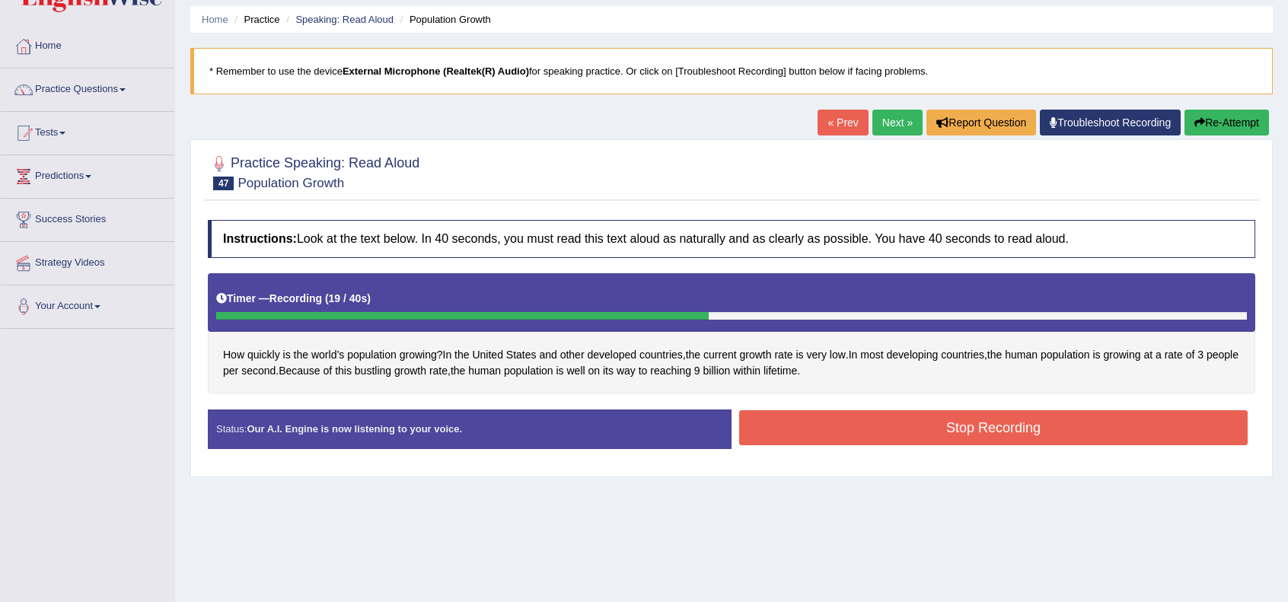
click at [941, 418] on button "Stop Recording" at bounding box center [993, 427] width 509 height 35
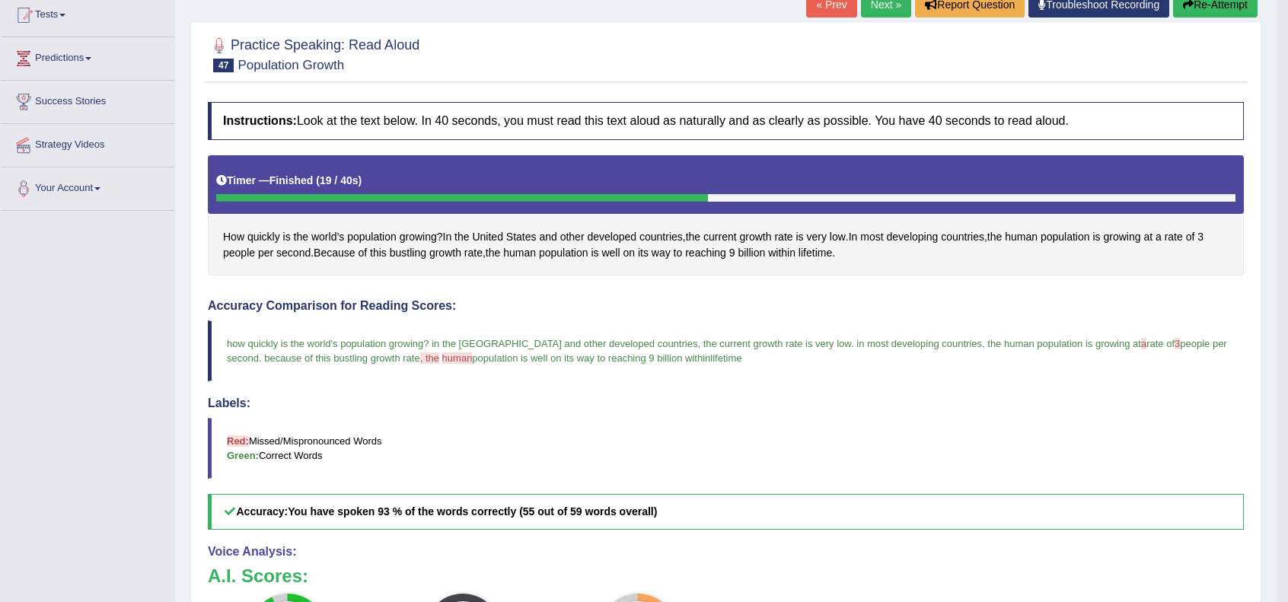
scroll to position [152, 0]
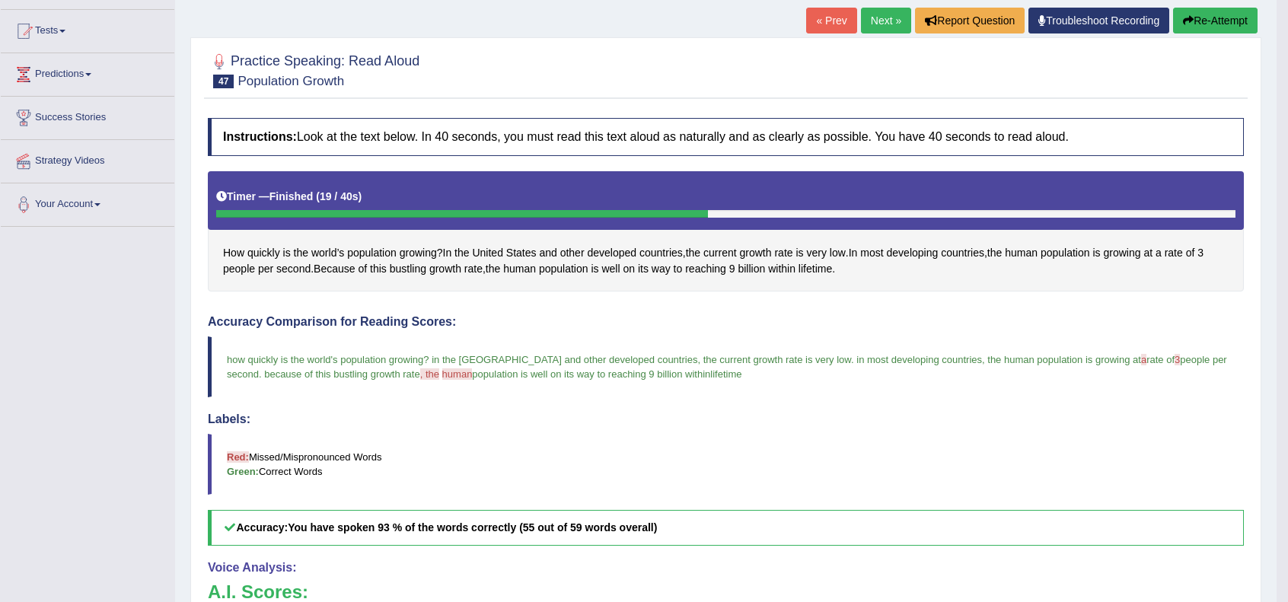
click at [868, 27] on link "Next »" at bounding box center [886, 21] width 50 height 26
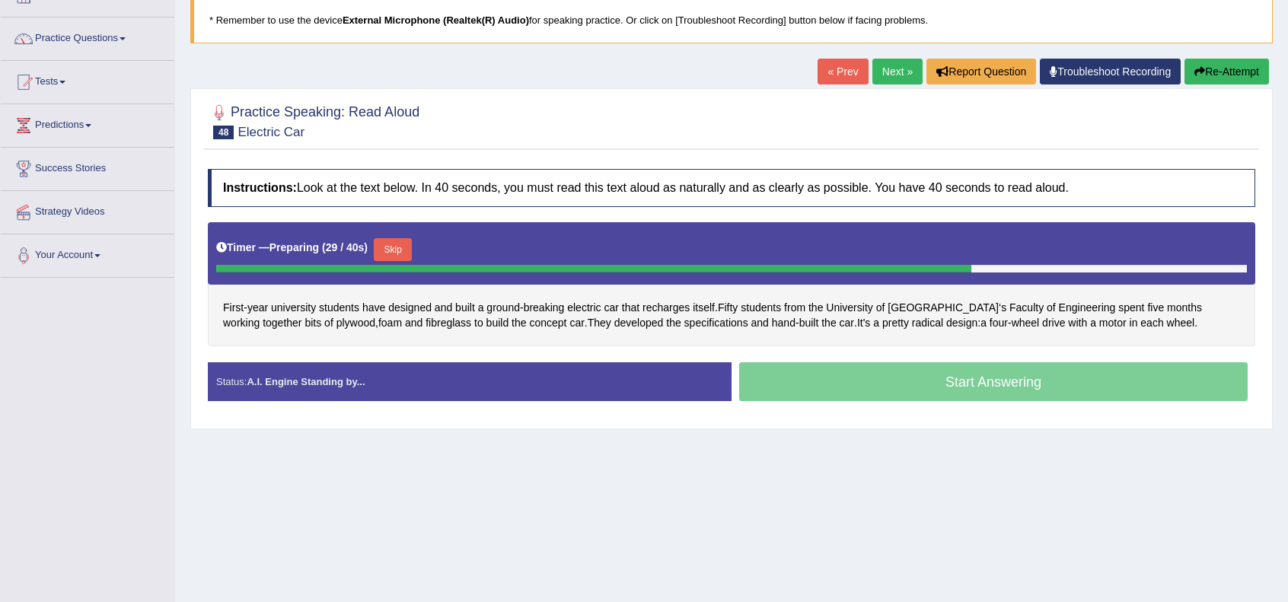
click at [399, 242] on button "Skip" at bounding box center [393, 249] width 38 height 23
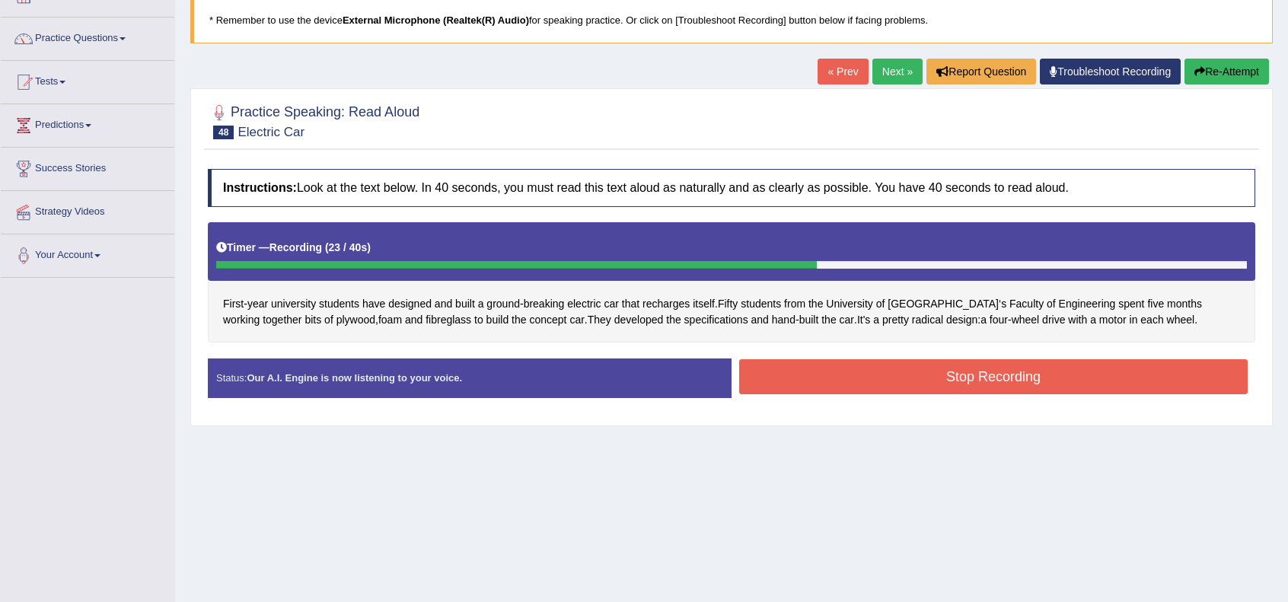
click at [862, 382] on button "Stop Recording" at bounding box center [993, 376] width 509 height 35
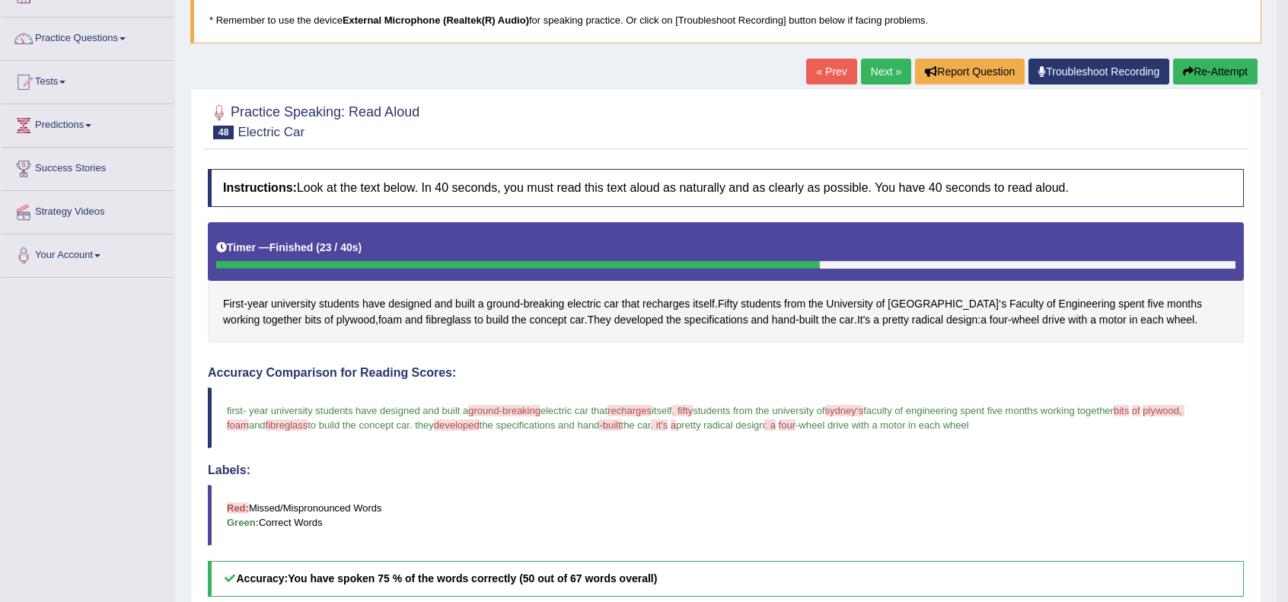
click at [904, 445] on blockquote "first - year university students have designed and built a ground-breaking grou…" at bounding box center [726, 417] width 1036 height 61
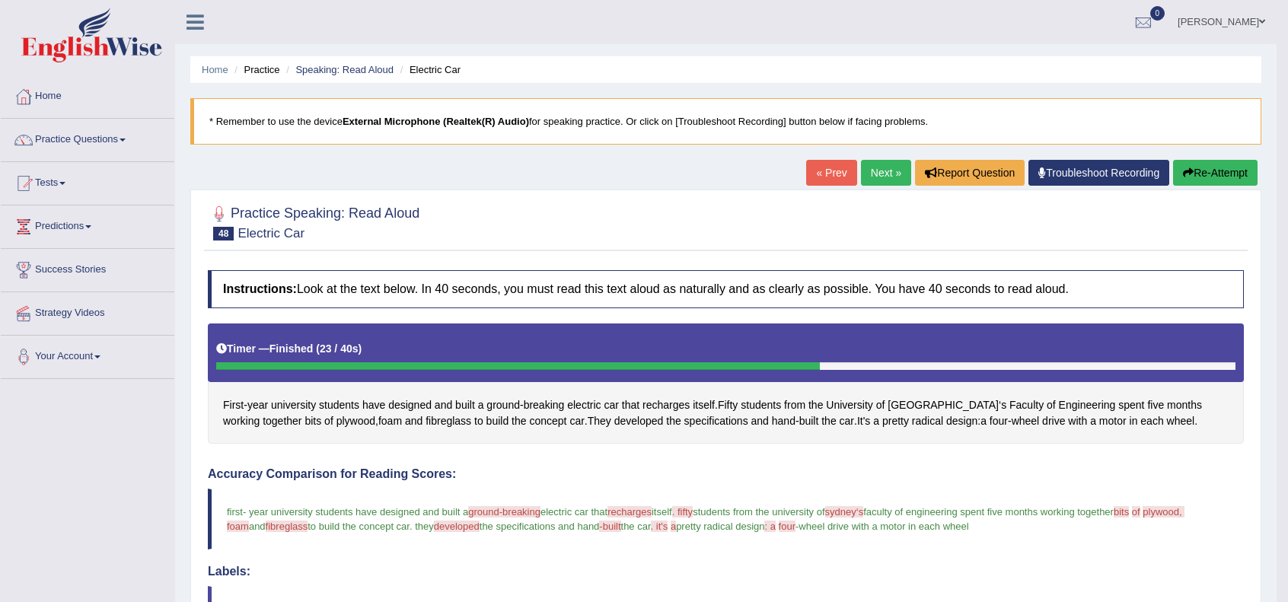
click at [868, 175] on link "Next »" at bounding box center [886, 173] width 50 height 26
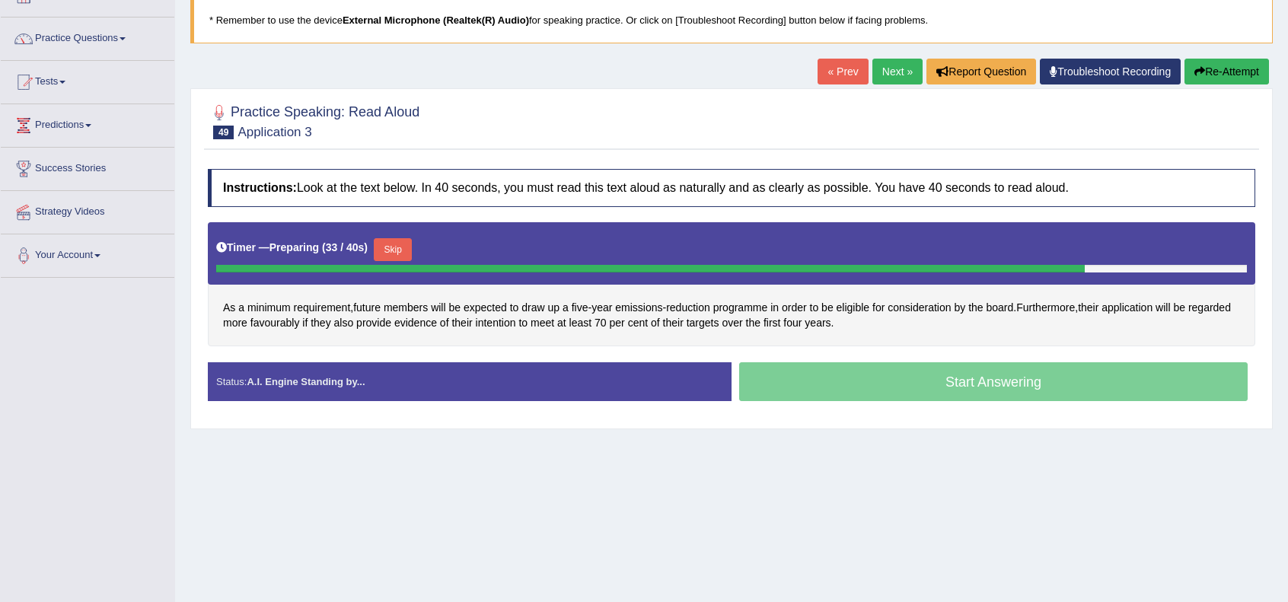
click at [394, 249] on button "Skip" at bounding box center [393, 249] width 38 height 23
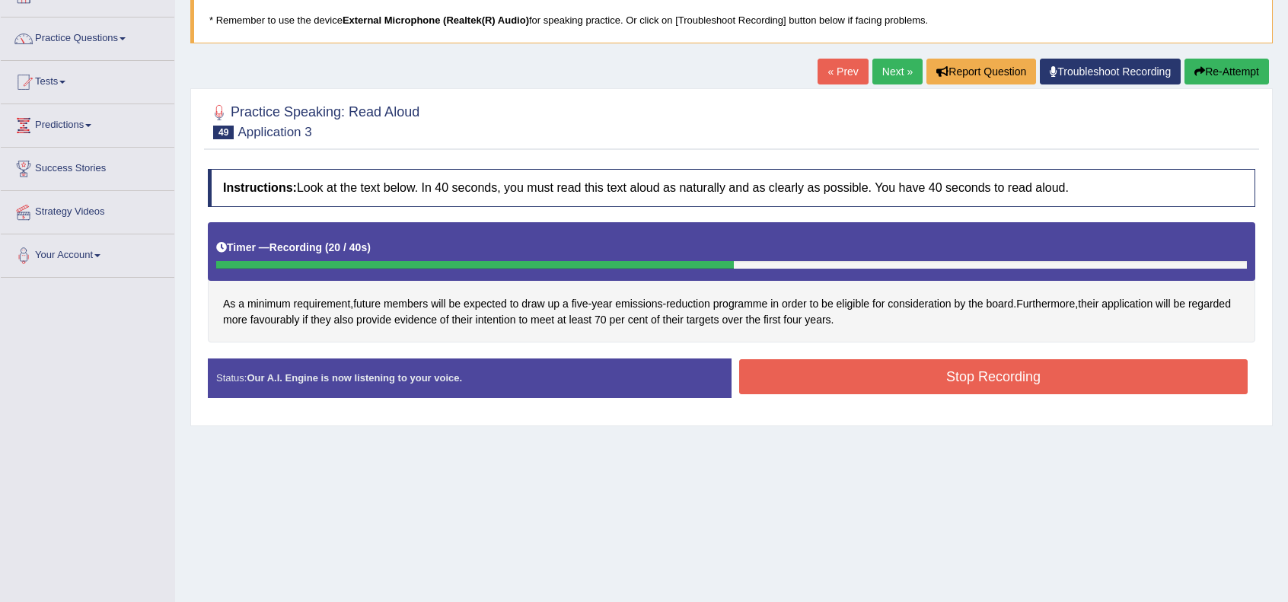
click at [838, 379] on button "Stop Recording" at bounding box center [993, 376] width 509 height 35
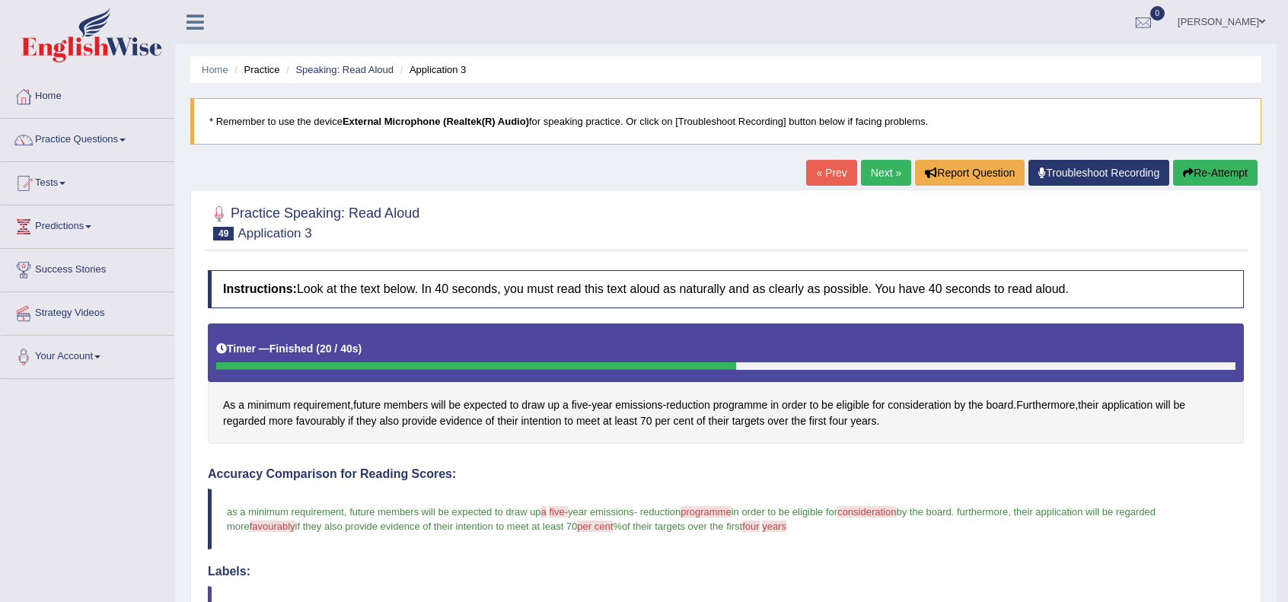
click at [880, 176] on link "Next »" at bounding box center [886, 173] width 50 height 26
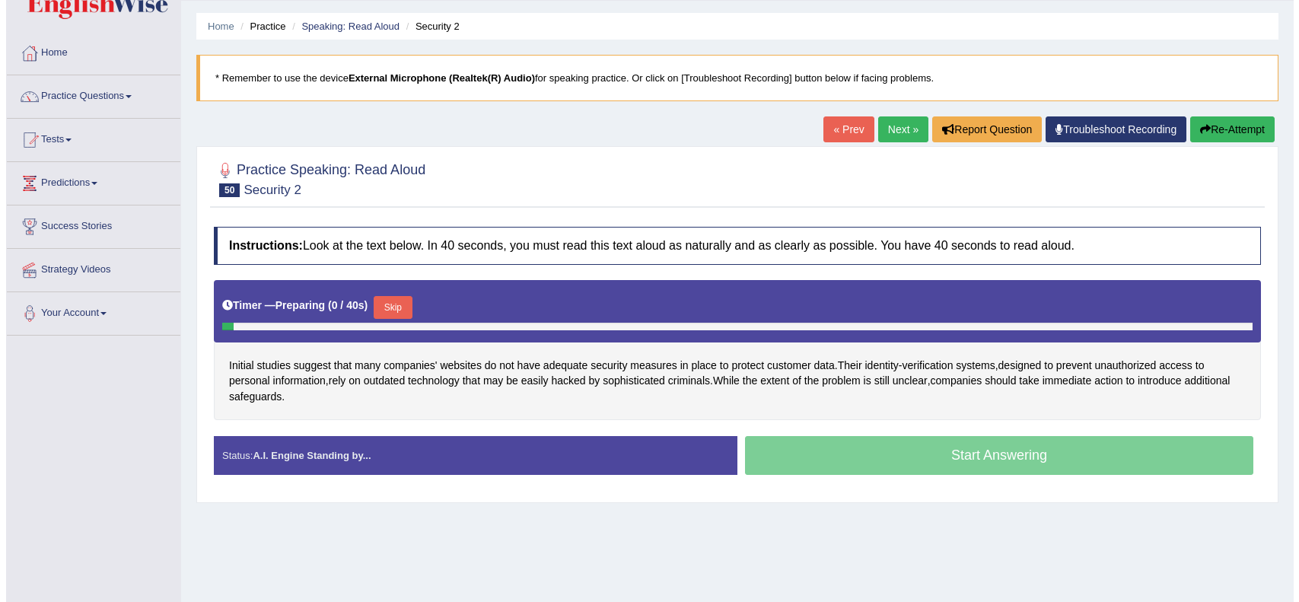
scroll to position [50, 0]
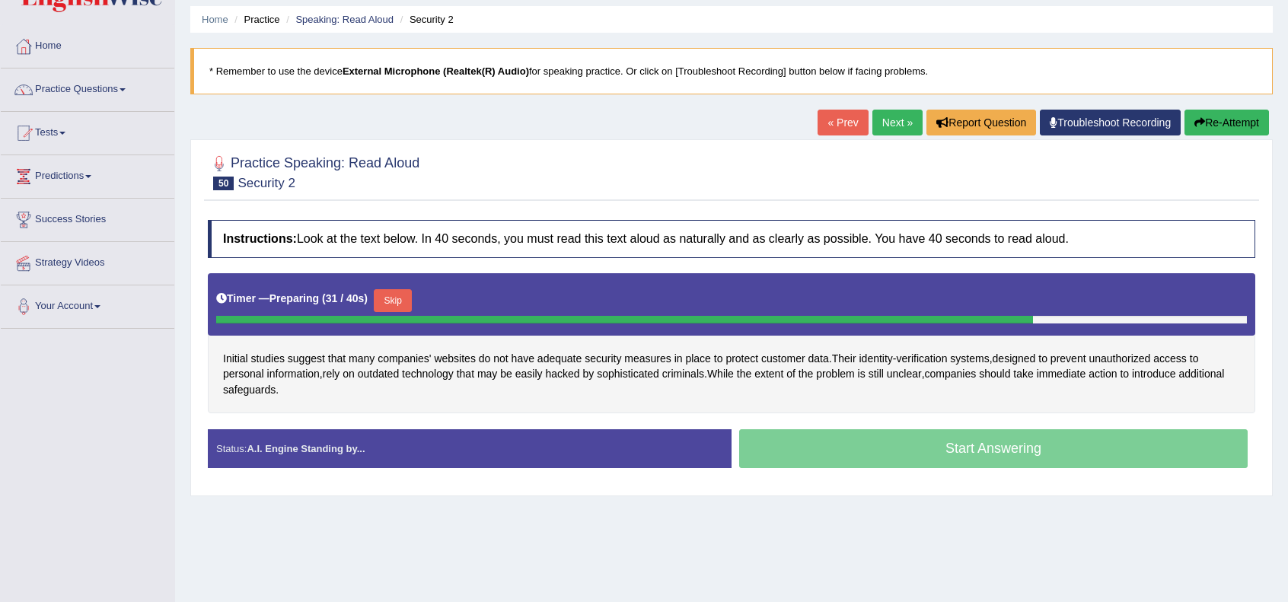
drag, startPoint x: 391, startPoint y: 287, endPoint x: 391, endPoint y: 308, distance: 21.3
click at [391, 289] on button "Skip" at bounding box center [393, 300] width 38 height 23
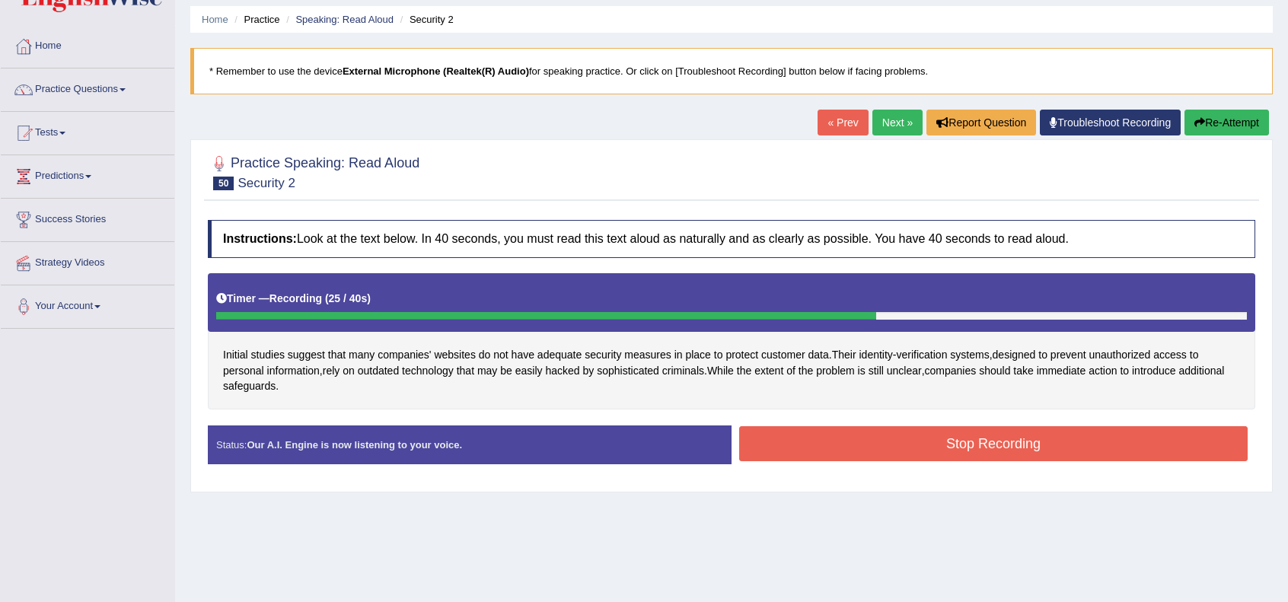
click at [882, 426] on button "Stop Recording" at bounding box center [993, 443] width 509 height 35
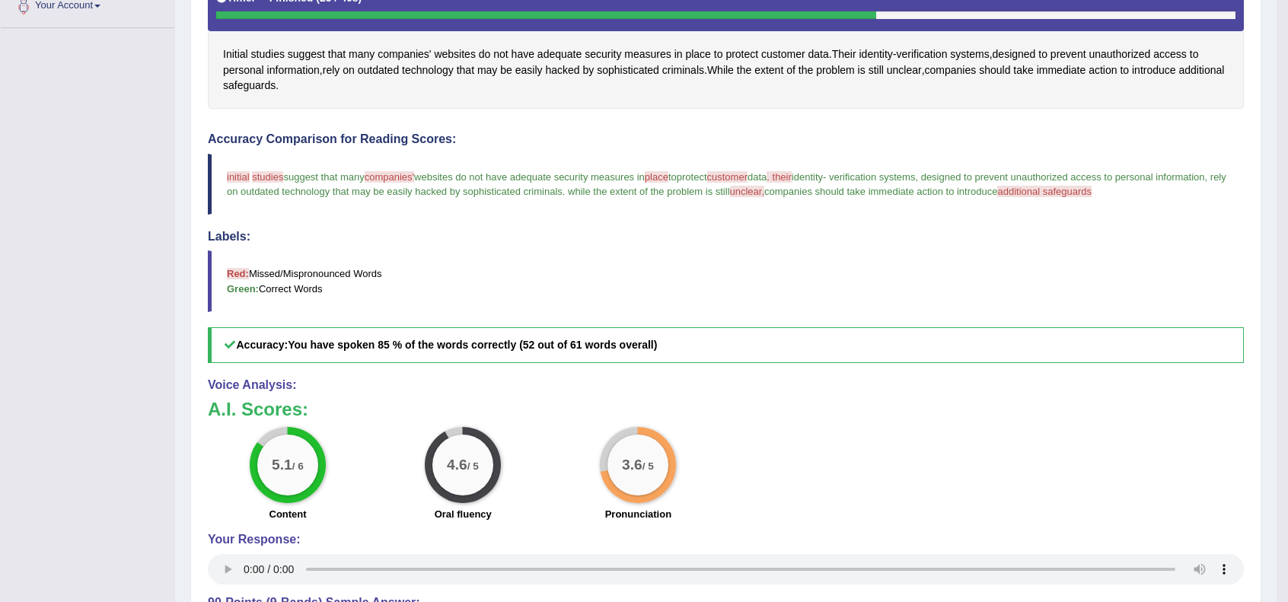
scroll to position [0, 0]
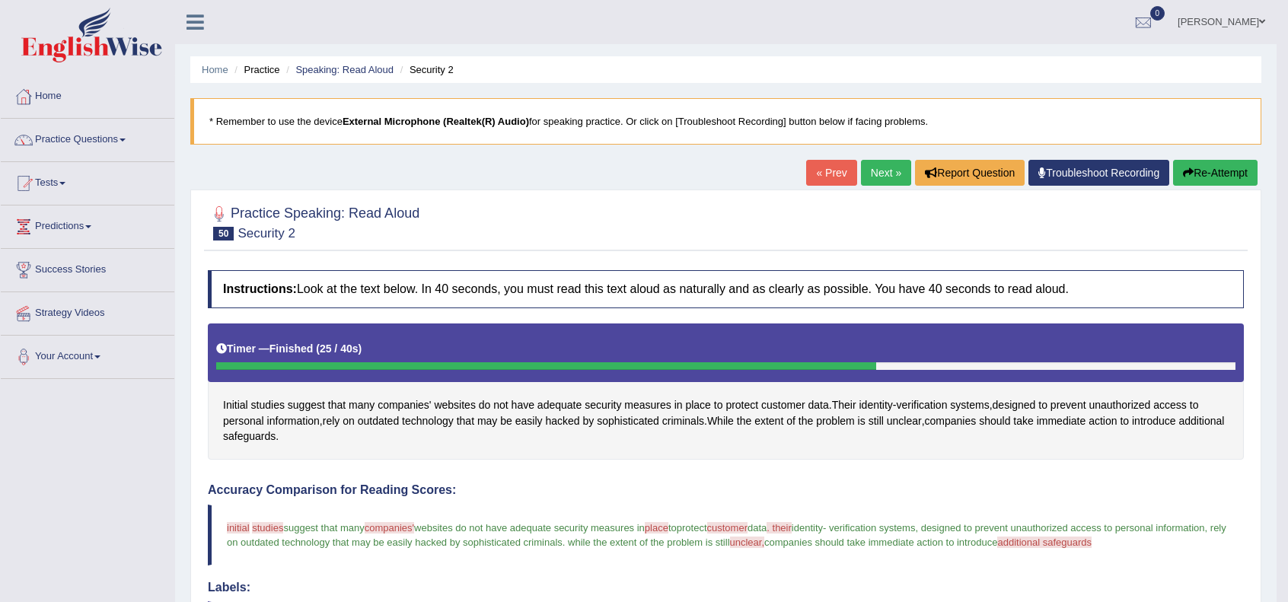
click at [881, 173] on link "Next »" at bounding box center [886, 173] width 50 height 26
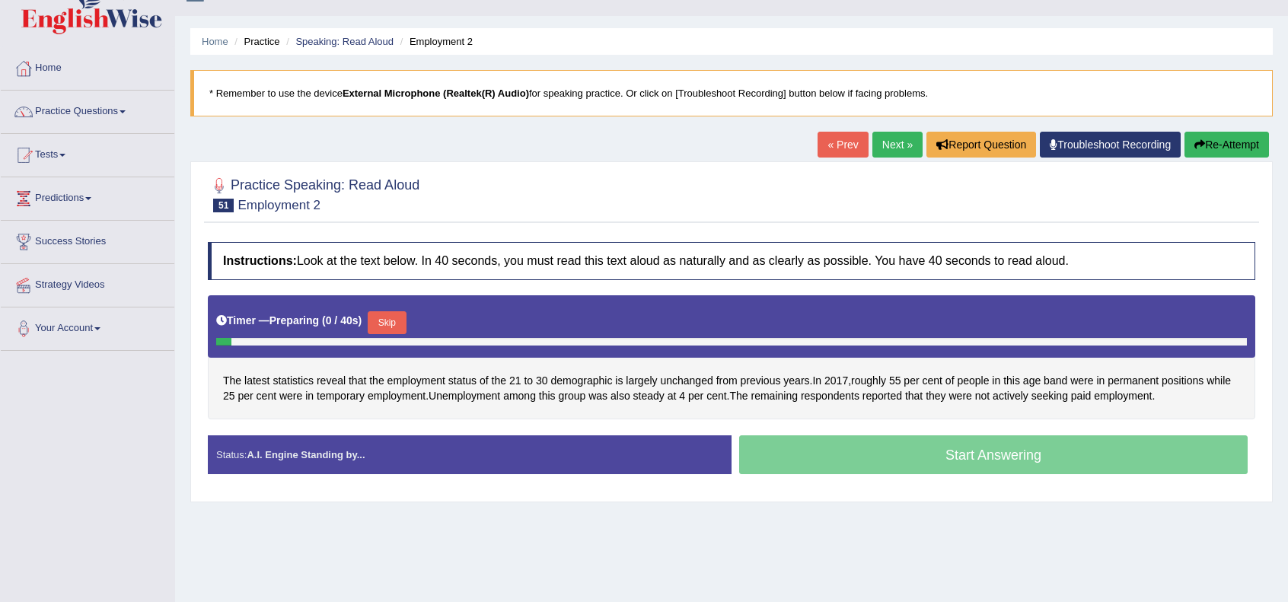
scroll to position [50, 0]
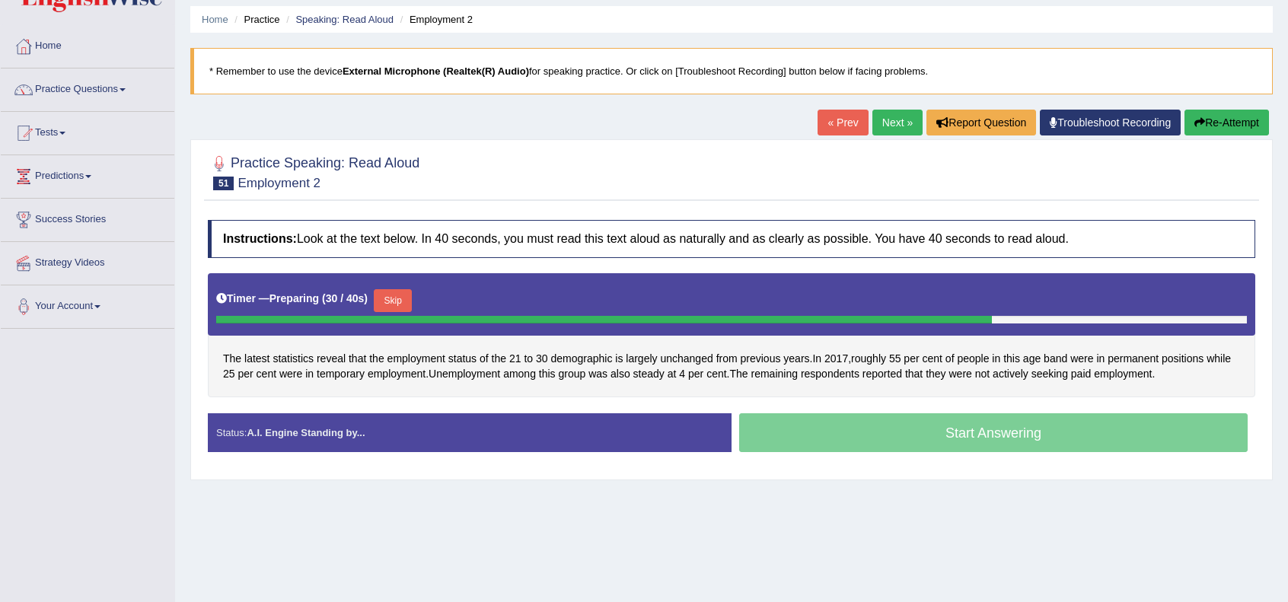
click at [399, 296] on button "Skip" at bounding box center [393, 300] width 38 height 23
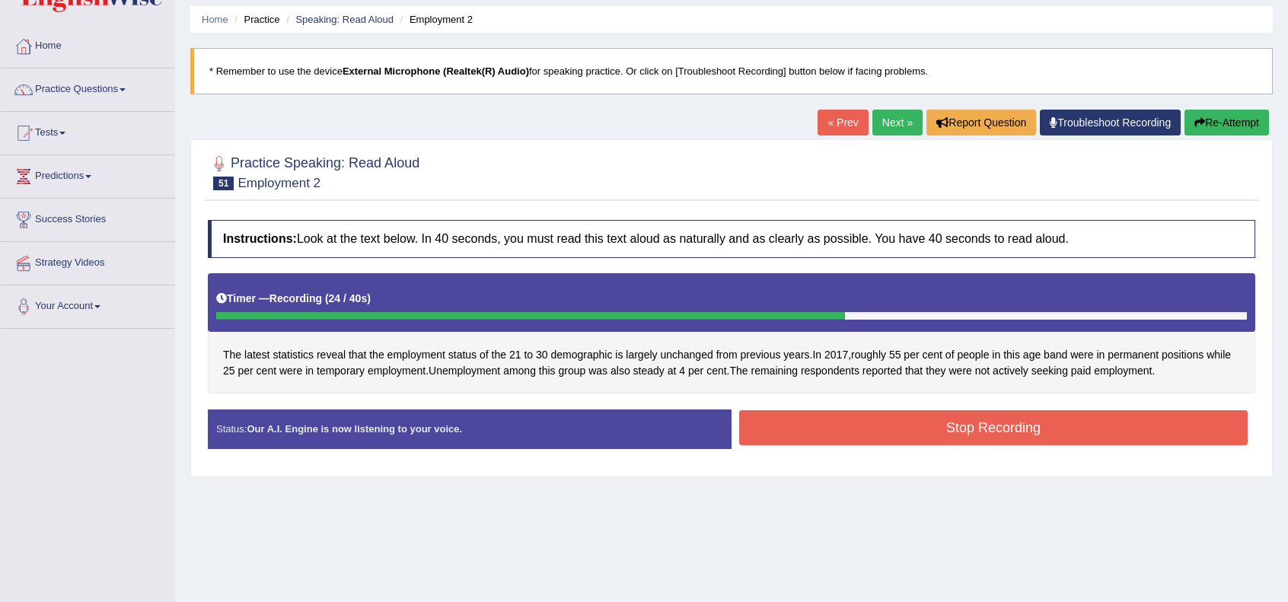
click at [910, 429] on button "Stop Recording" at bounding box center [993, 427] width 509 height 35
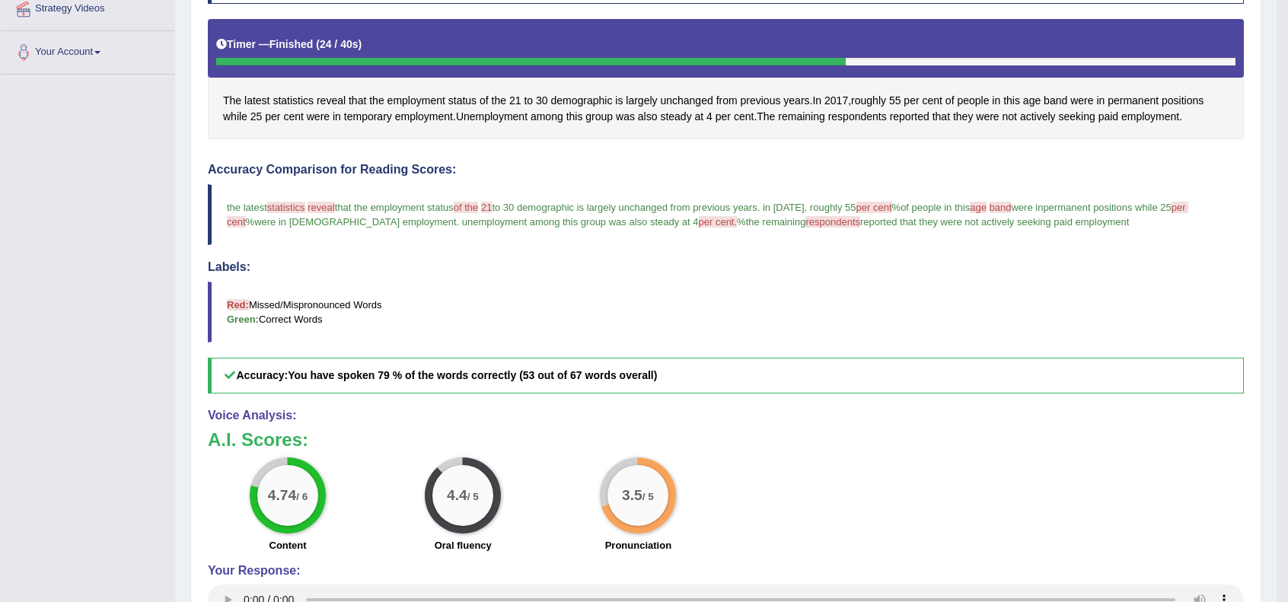
scroll to position [0, 0]
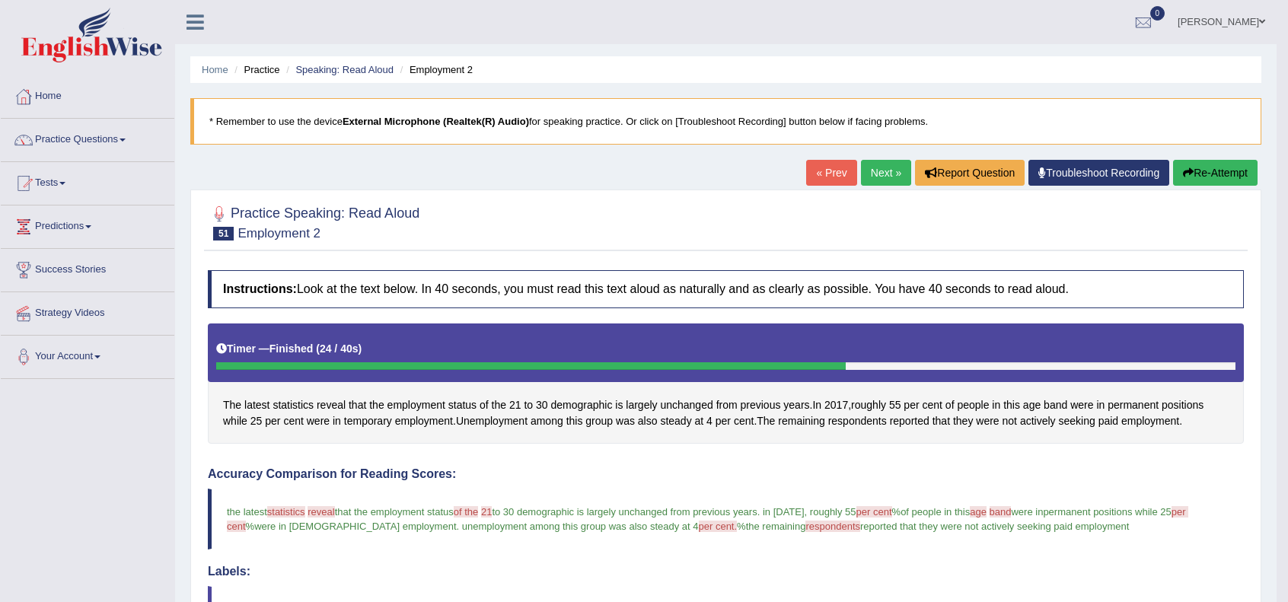
click at [866, 170] on link "Next »" at bounding box center [886, 173] width 50 height 26
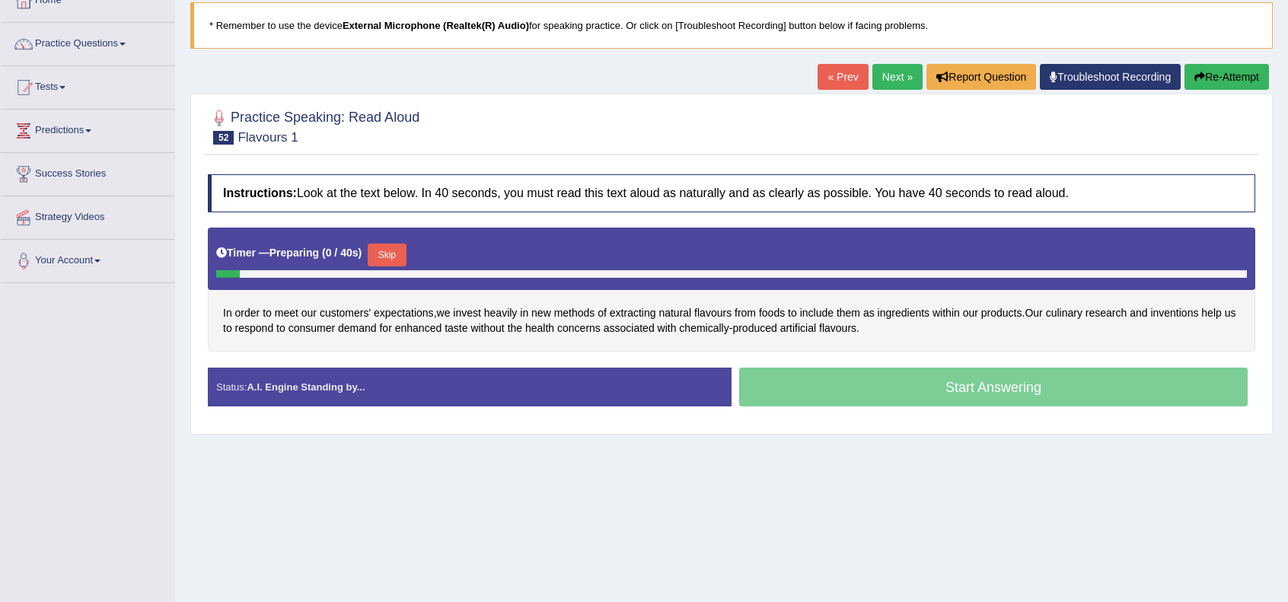
scroll to position [101, 0]
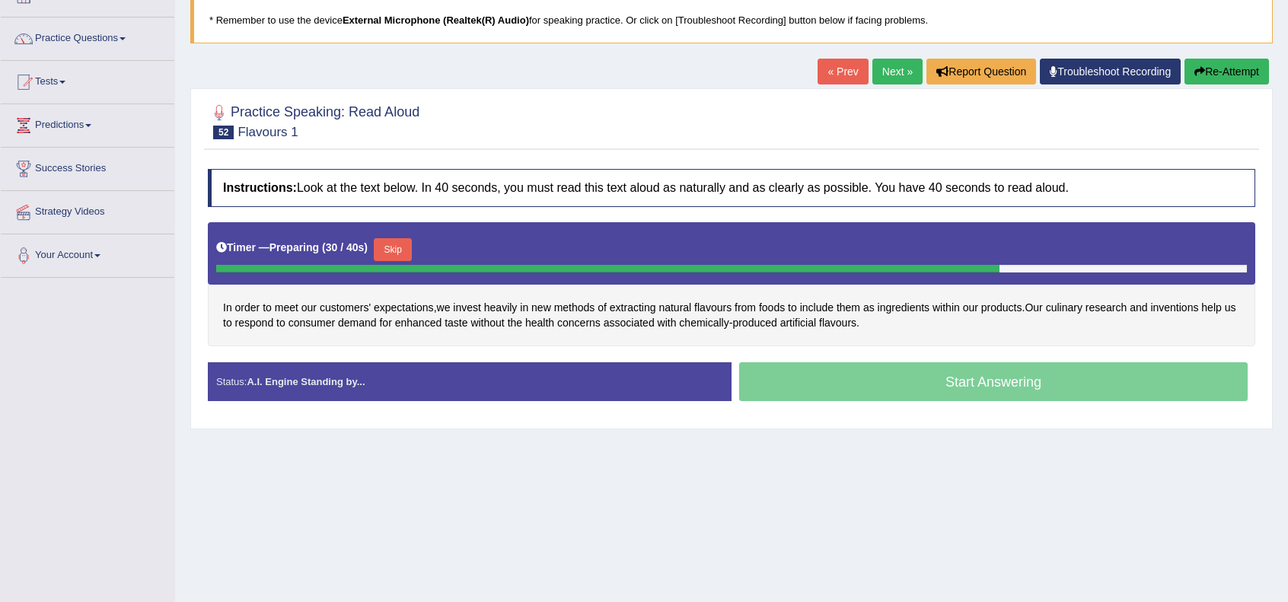
click at [394, 243] on button "Skip" at bounding box center [393, 249] width 38 height 23
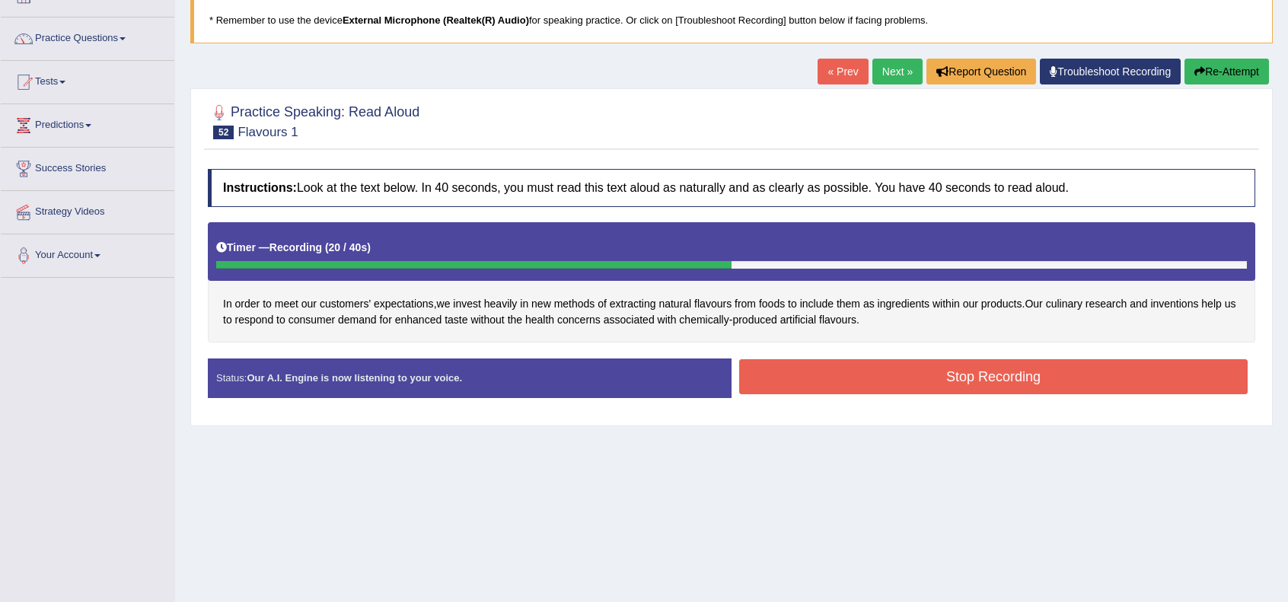
click at [933, 364] on button "Stop Recording" at bounding box center [993, 376] width 509 height 35
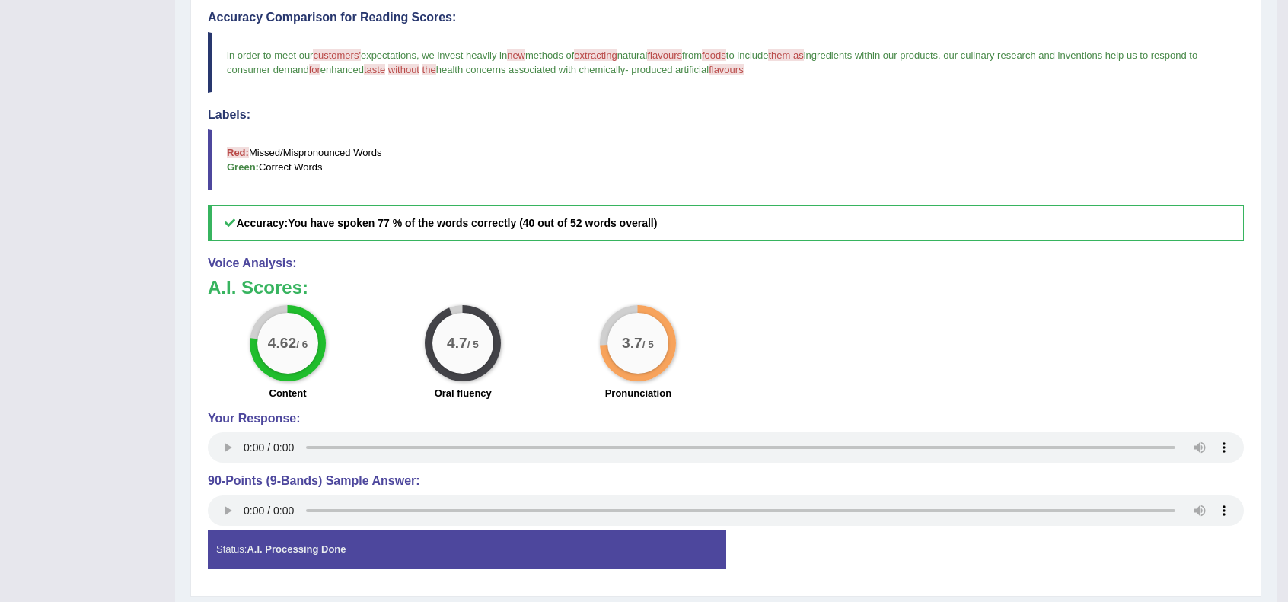
scroll to position [50, 0]
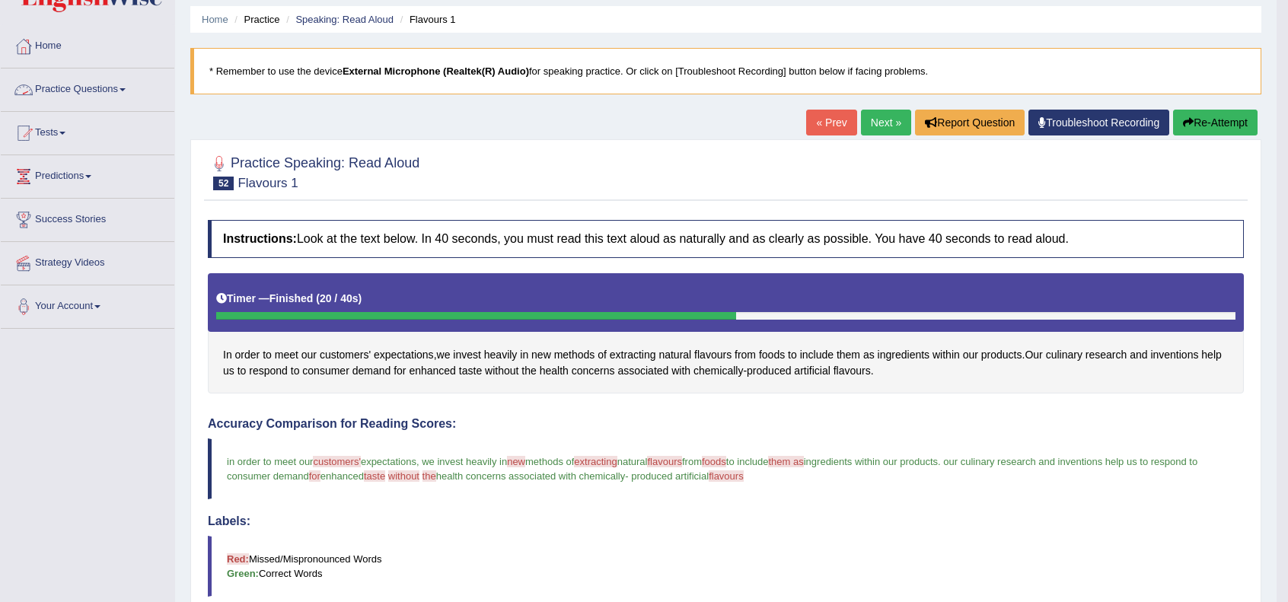
click at [91, 93] on link "Practice Questions" at bounding box center [88, 88] width 174 height 38
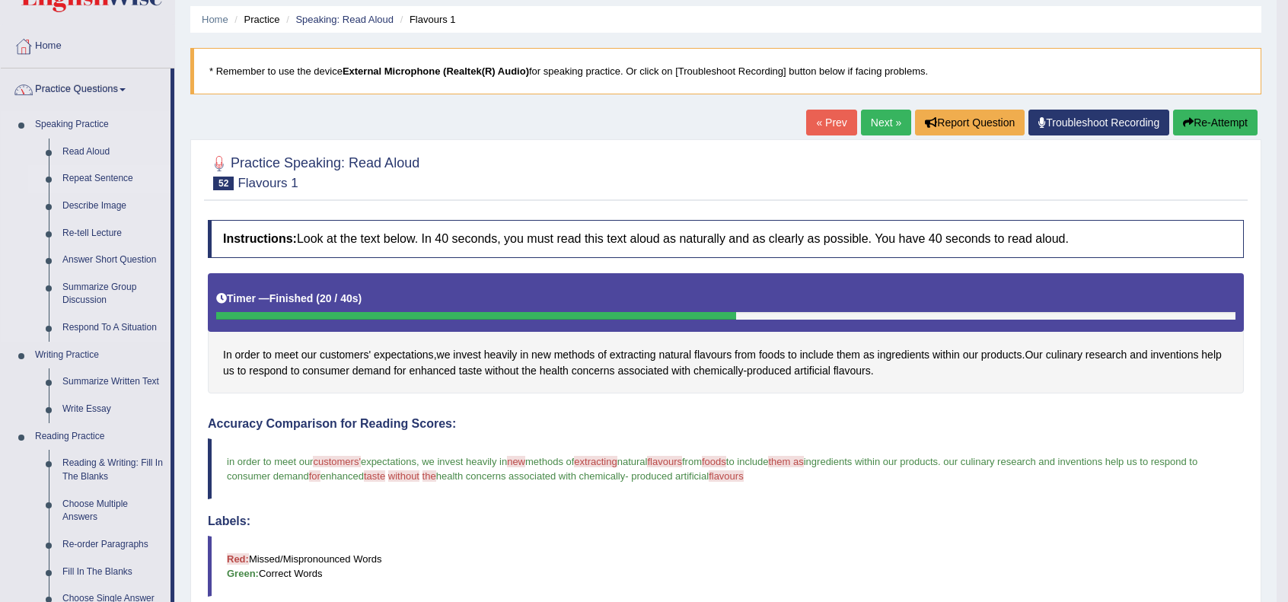
click at [88, 177] on link "Repeat Sentence" at bounding box center [113, 178] width 115 height 27
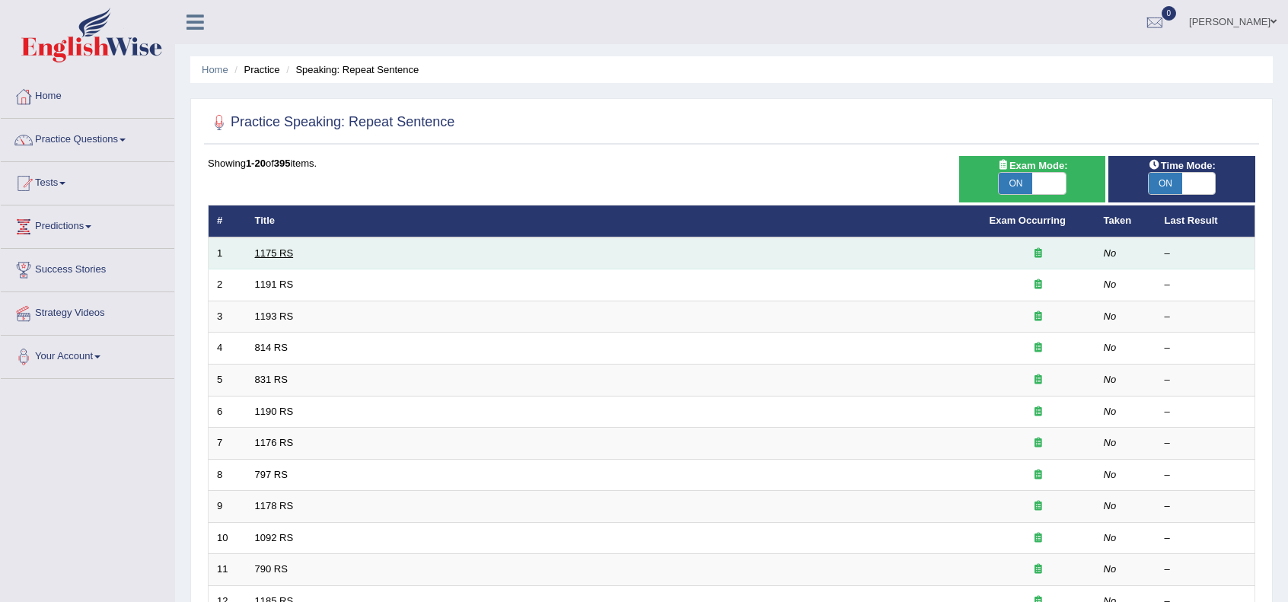
click at [279, 247] on link "1175 RS" at bounding box center [274, 252] width 39 height 11
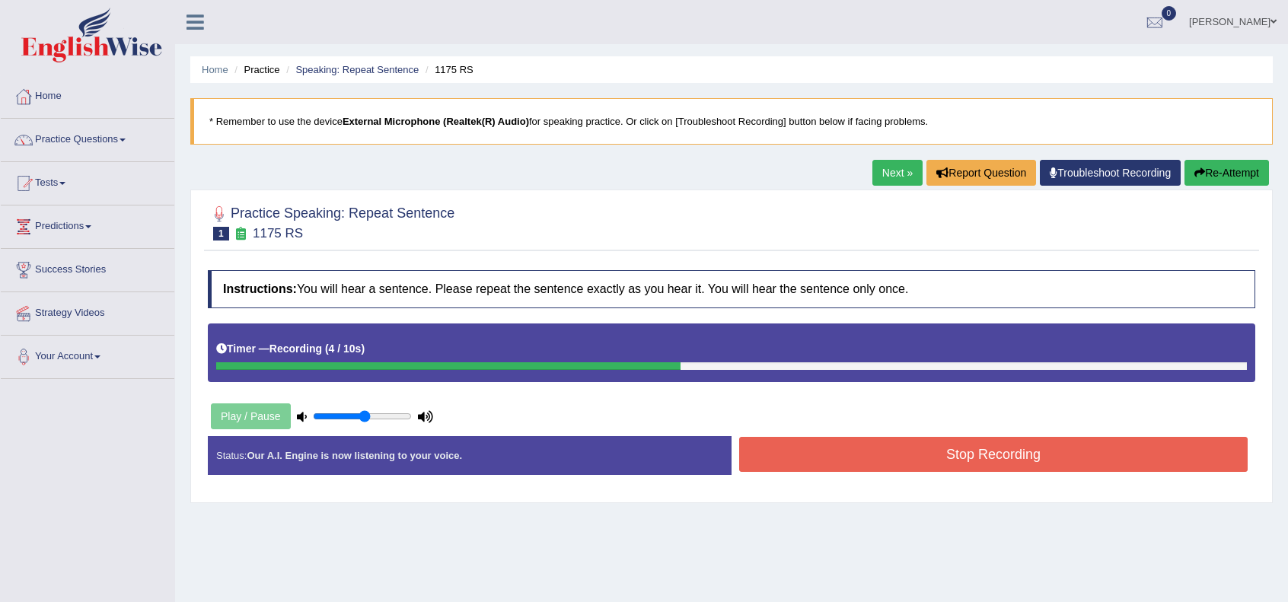
click at [1022, 451] on button "Stop Recording" at bounding box center [993, 454] width 509 height 35
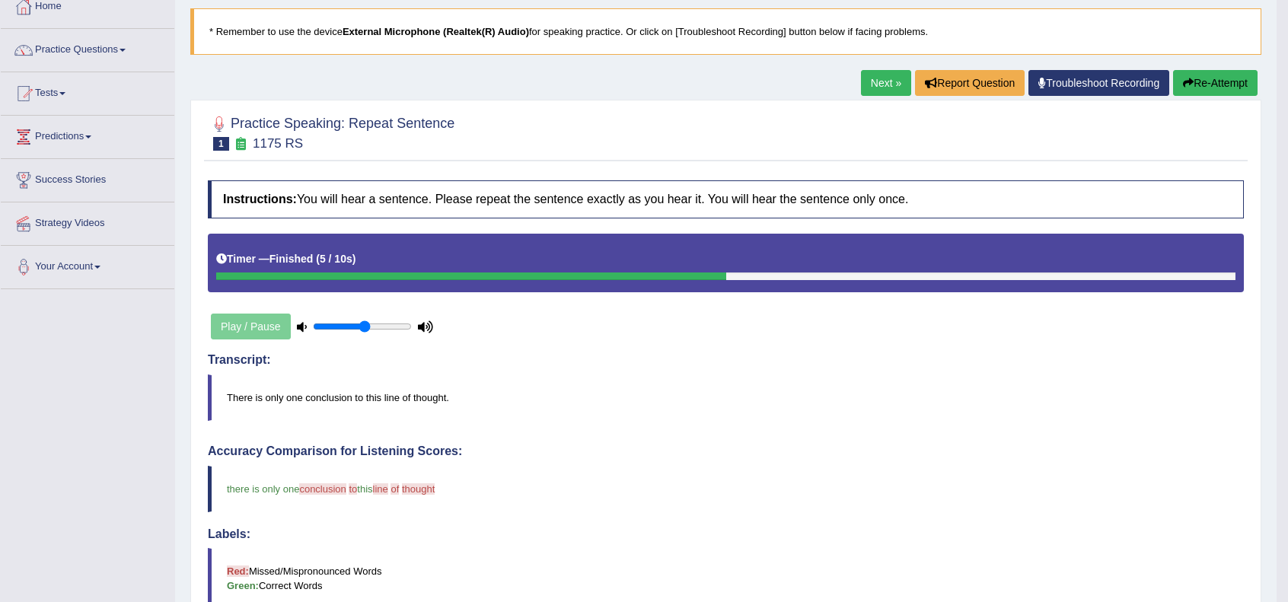
scroll to position [50, 0]
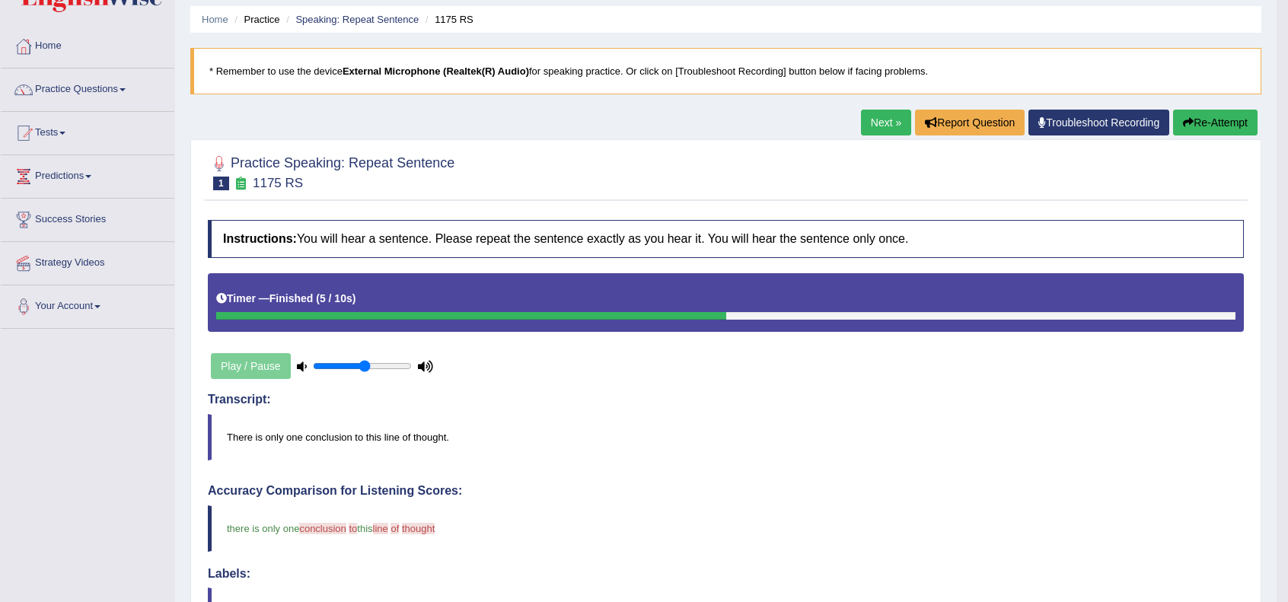
click at [882, 126] on link "Next »" at bounding box center [886, 123] width 50 height 26
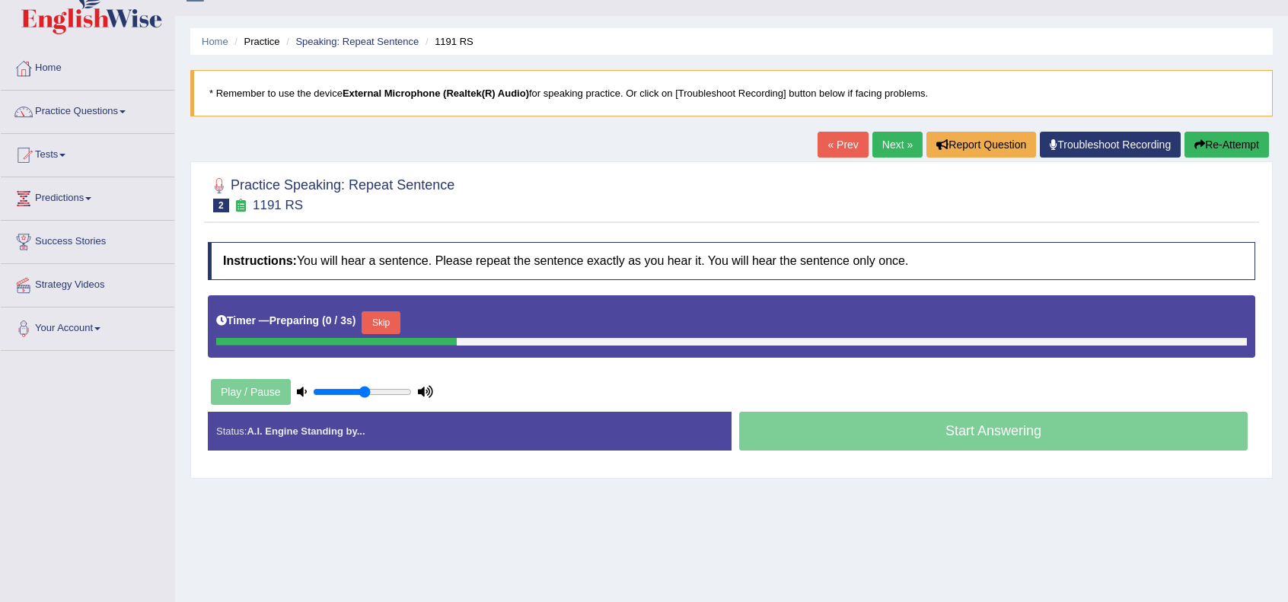
scroll to position [50, 0]
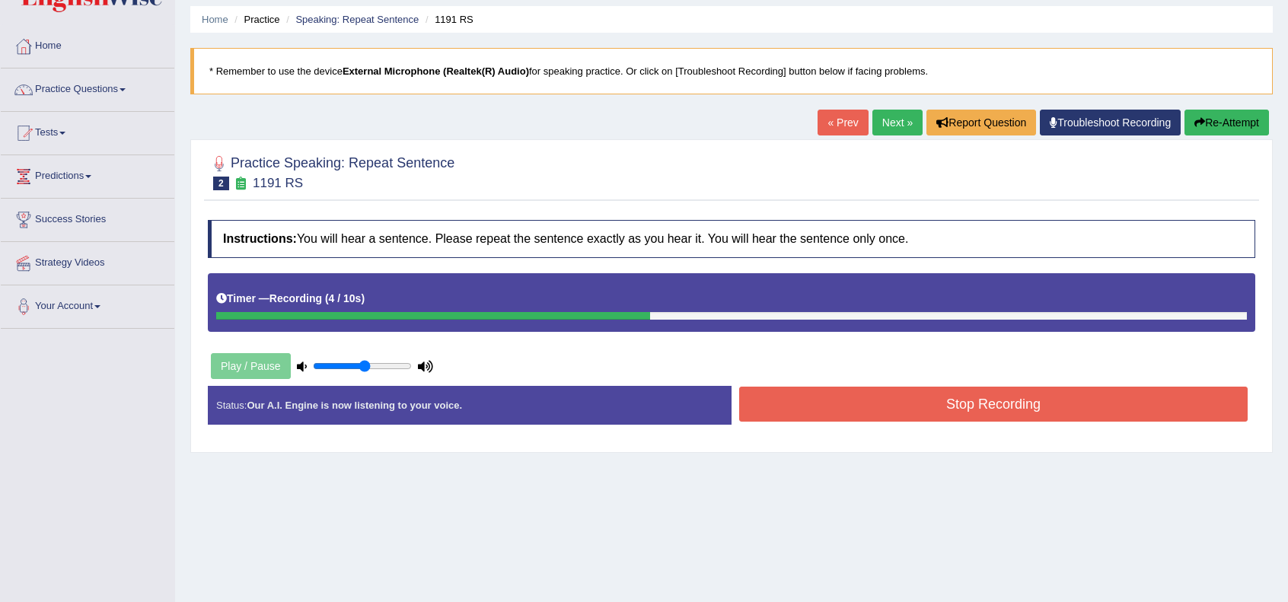
click at [888, 400] on button "Stop Recording" at bounding box center [993, 404] width 509 height 35
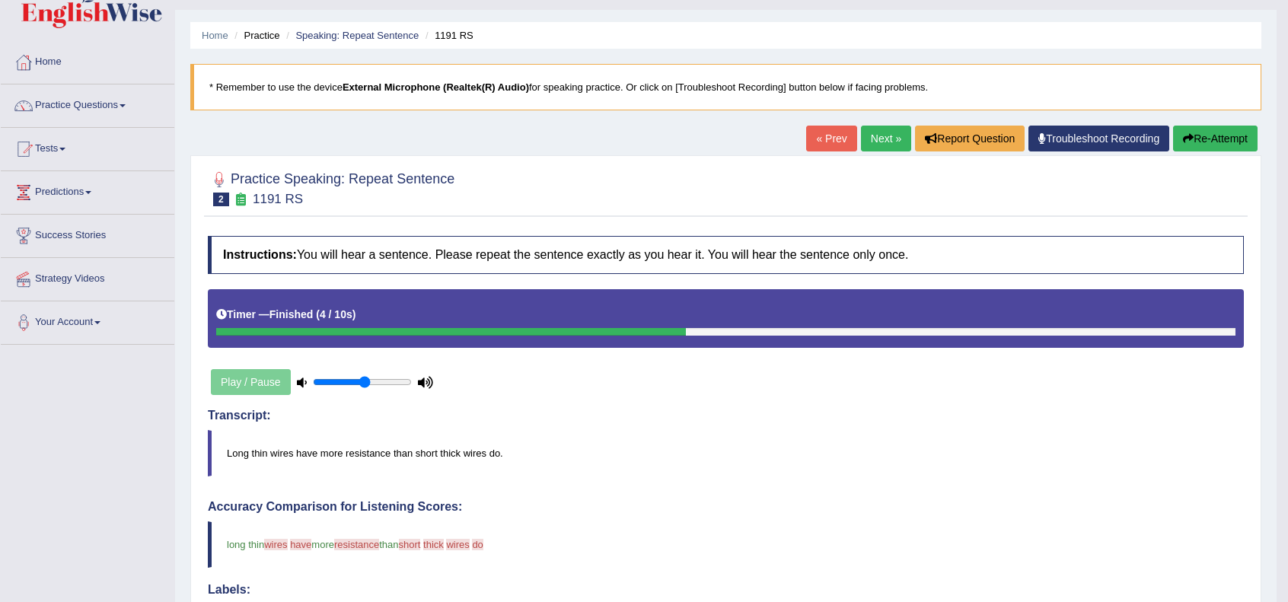
scroll to position [28, 0]
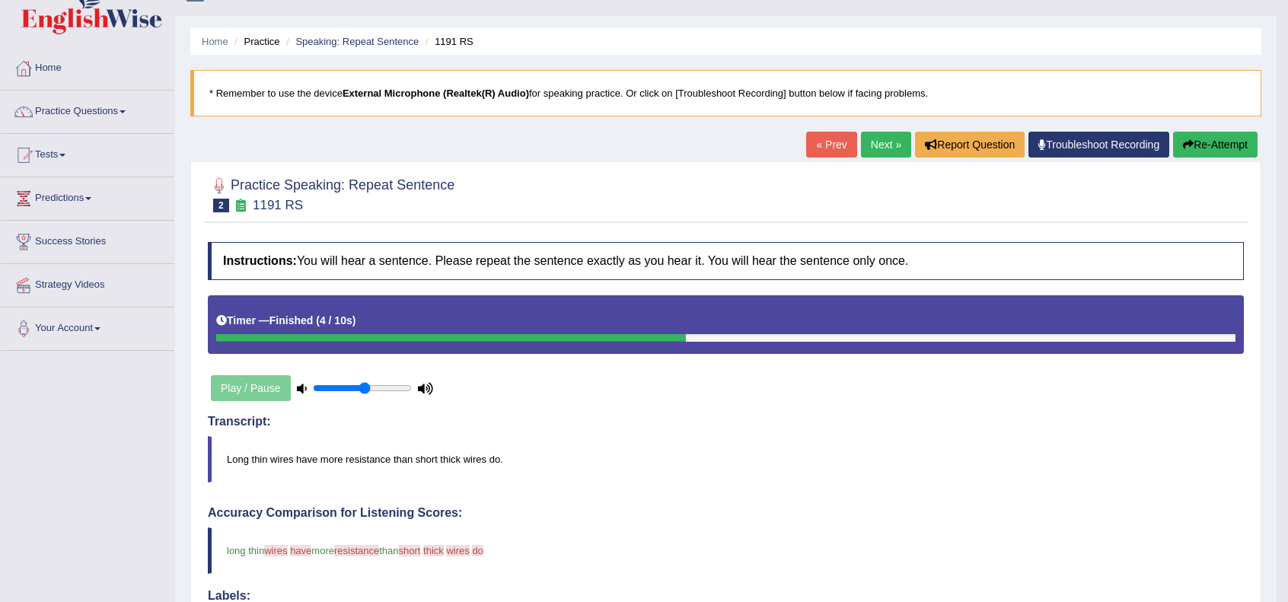
click at [878, 150] on link "Next »" at bounding box center [886, 145] width 50 height 26
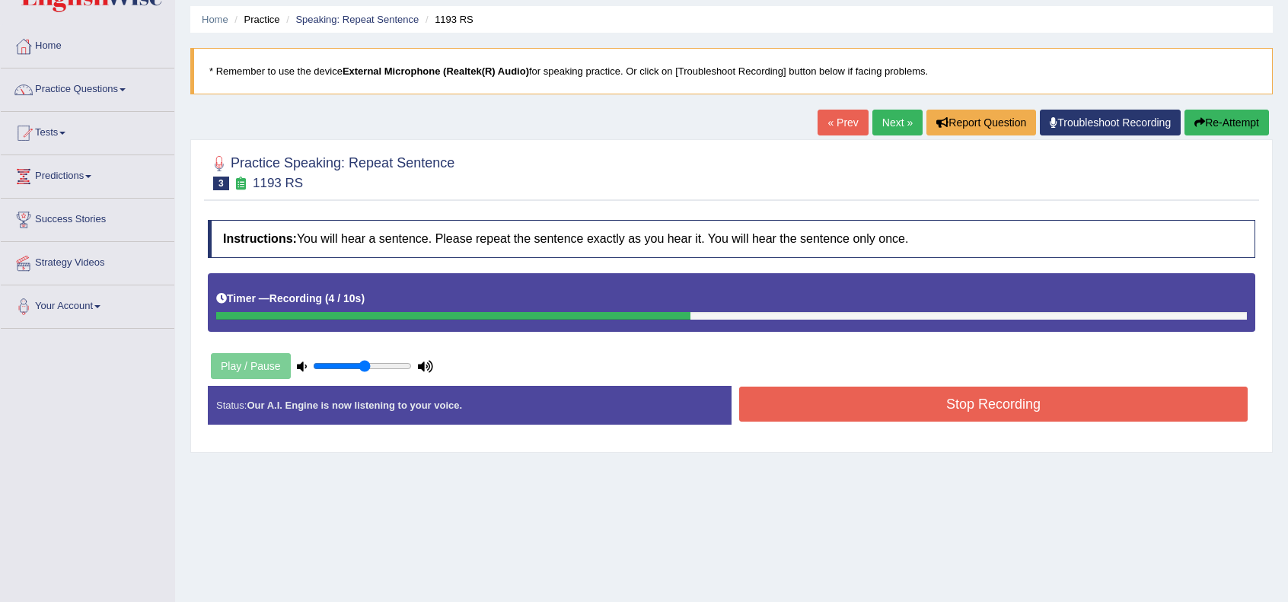
click at [1079, 400] on button "Stop Recording" at bounding box center [993, 404] width 509 height 35
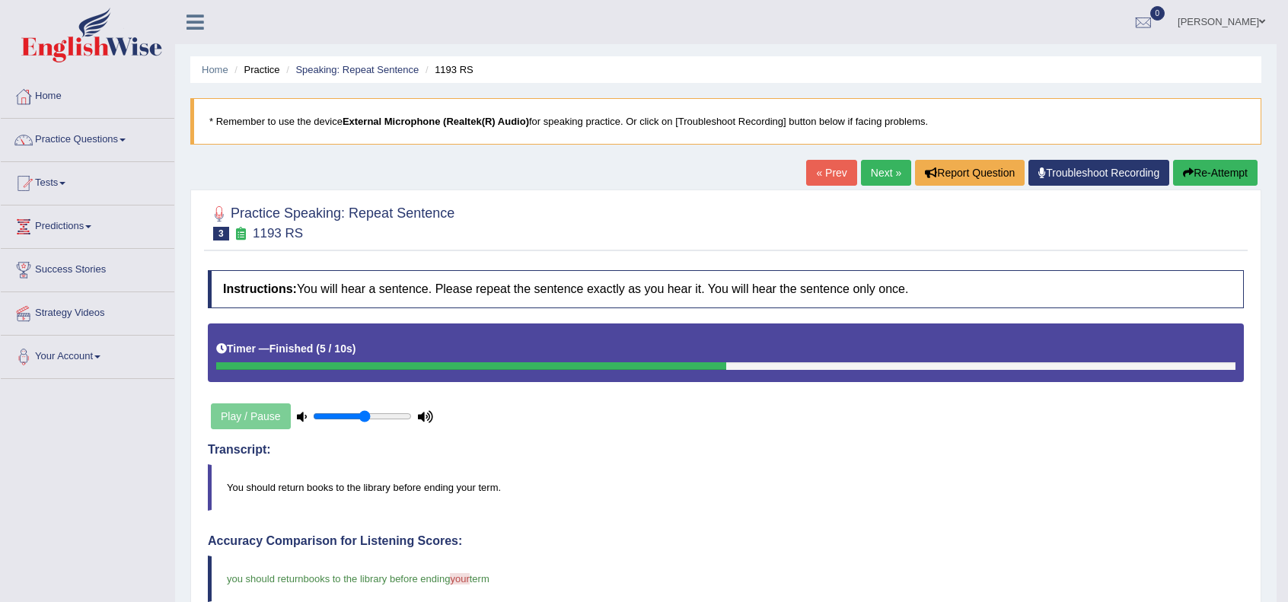
click at [870, 174] on link "Next »" at bounding box center [886, 173] width 50 height 26
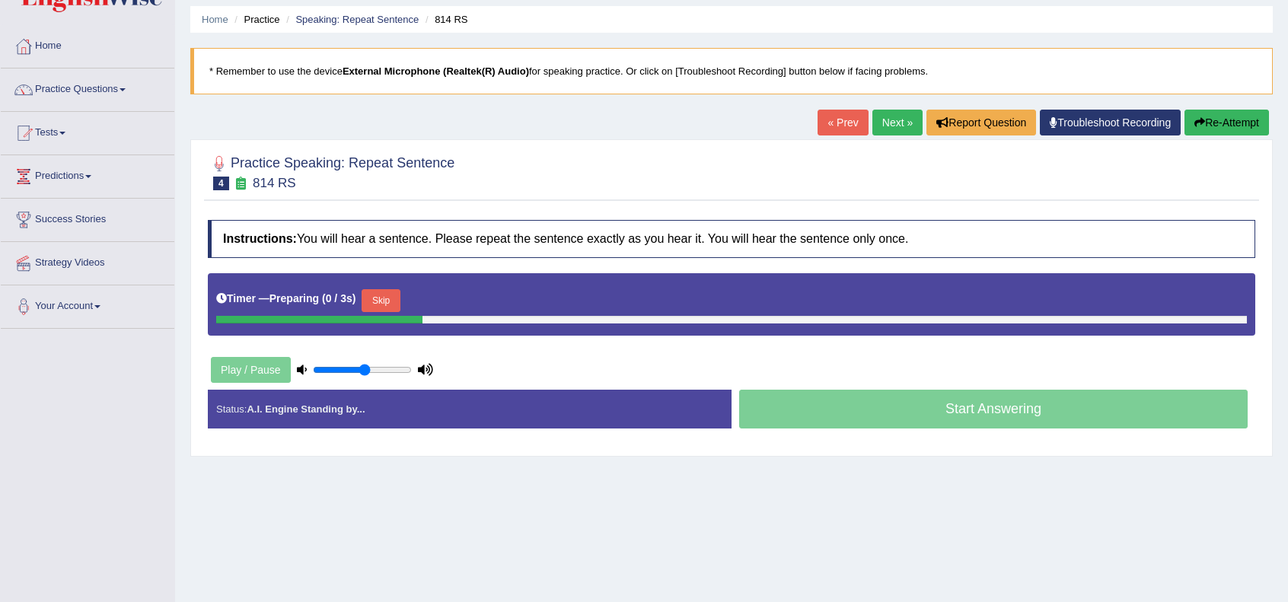
scroll to position [50, 0]
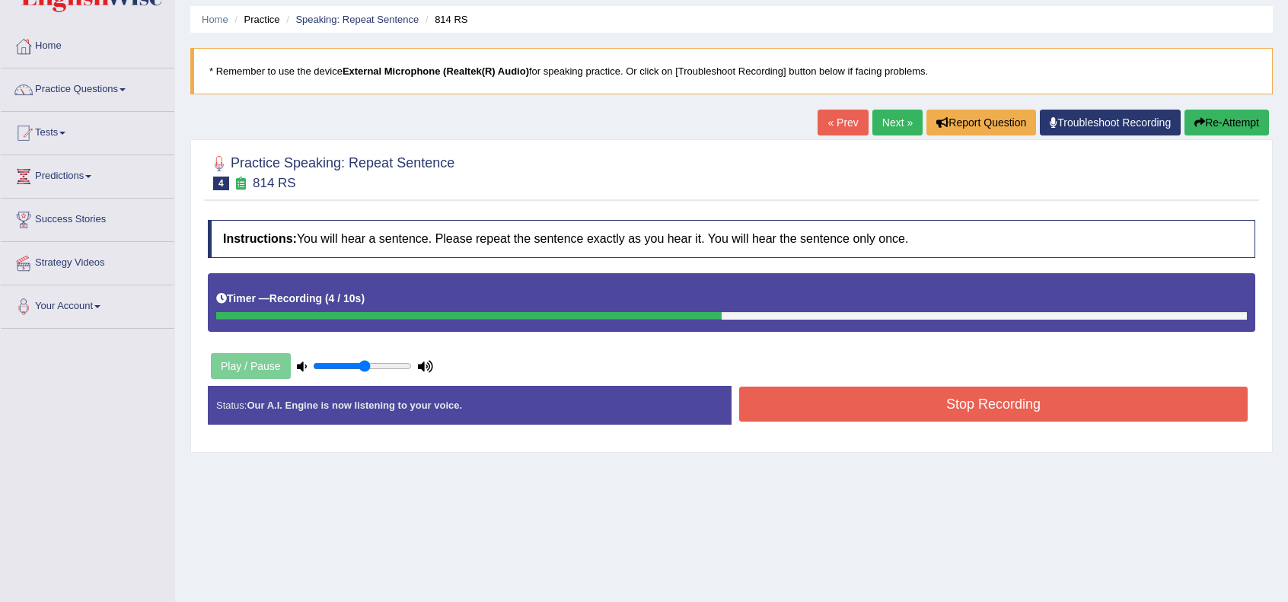
click at [901, 391] on button "Stop Recording" at bounding box center [993, 404] width 509 height 35
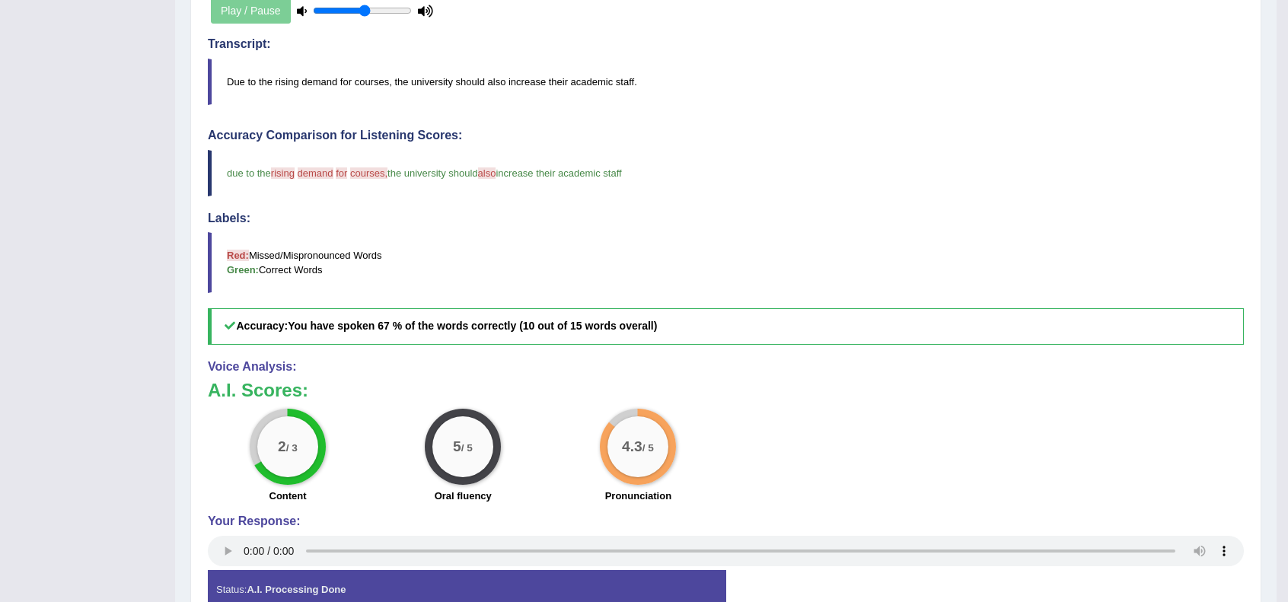
scroll to position [101, 0]
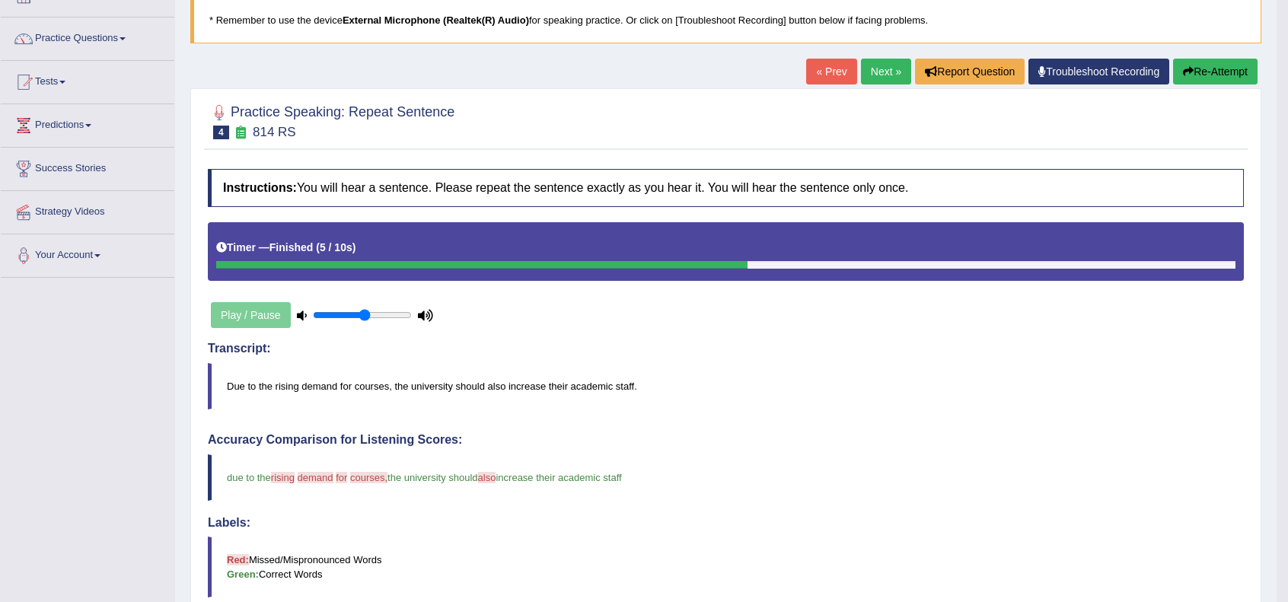
click at [889, 78] on link "Next »" at bounding box center [886, 72] width 50 height 26
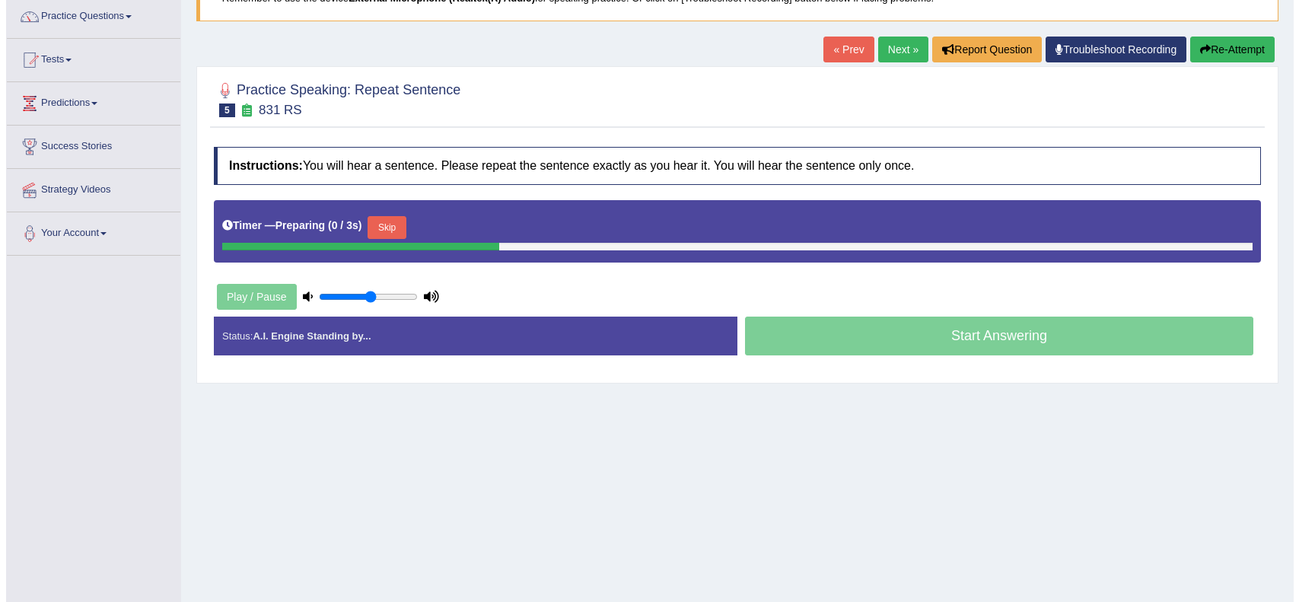
scroll to position [152, 0]
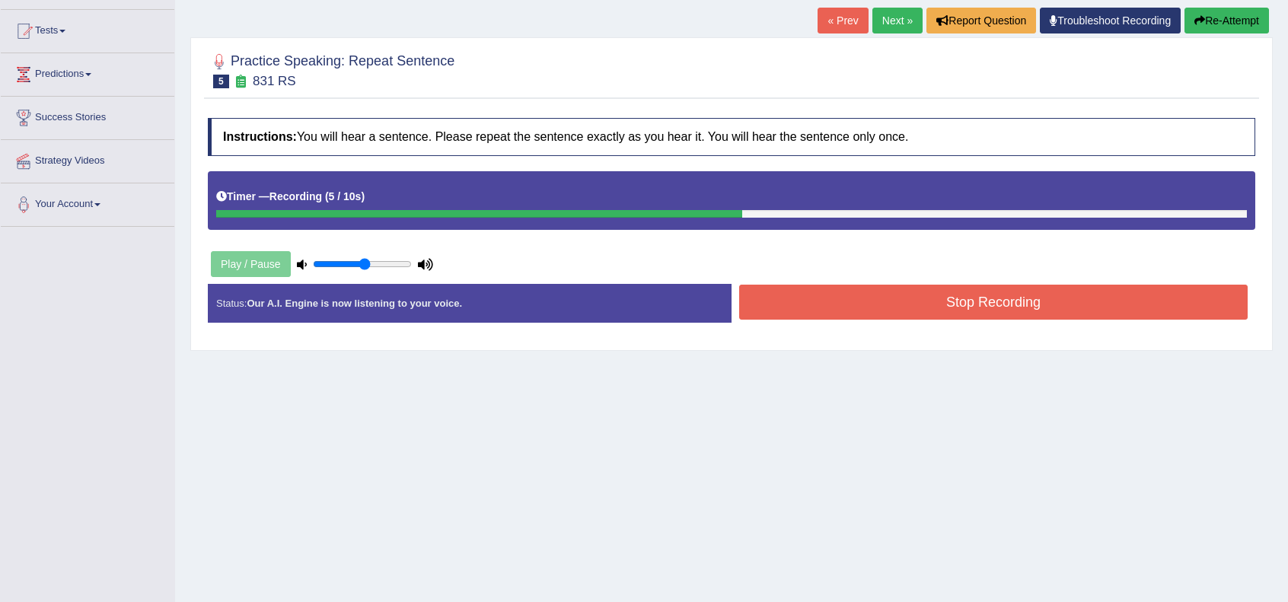
click at [869, 311] on button "Stop Recording" at bounding box center [993, 302] width 509 height 35
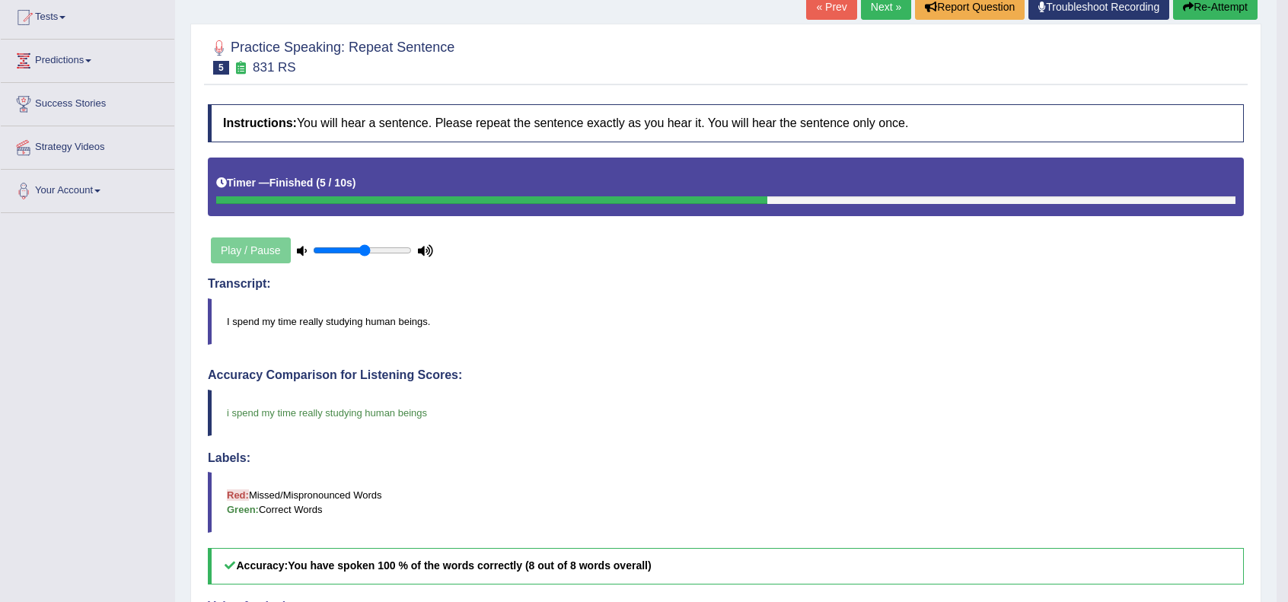
scroll to position [50, 0]
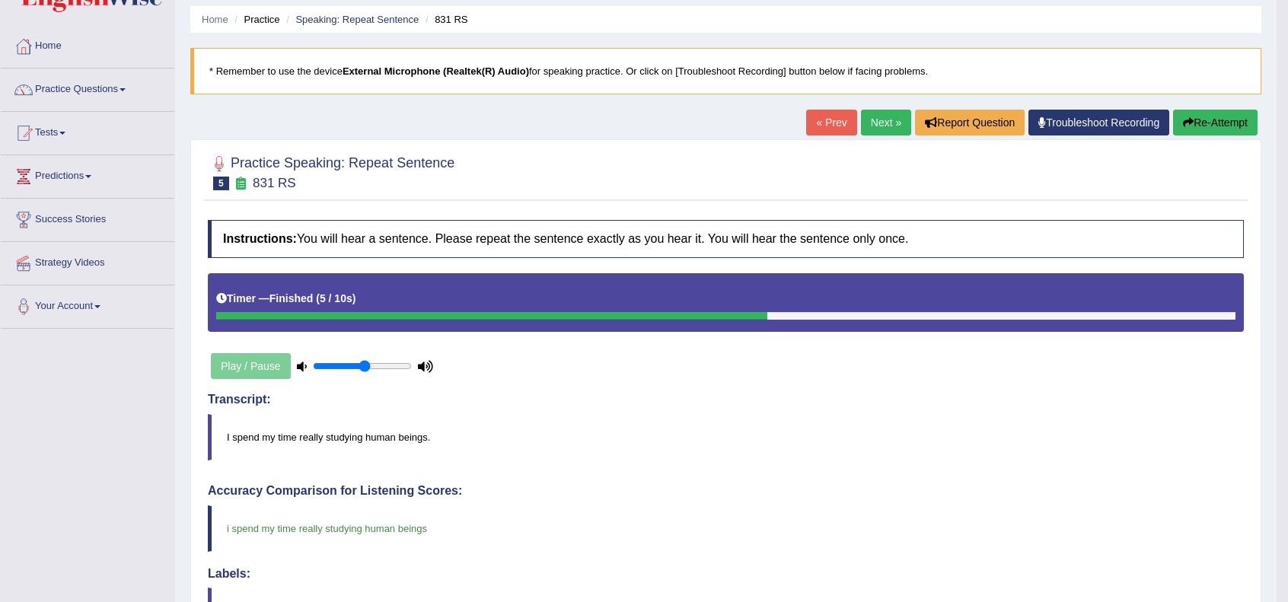
click at [875, 122] on link "Next »" at bounding box center [886, 123] width 50 height 26
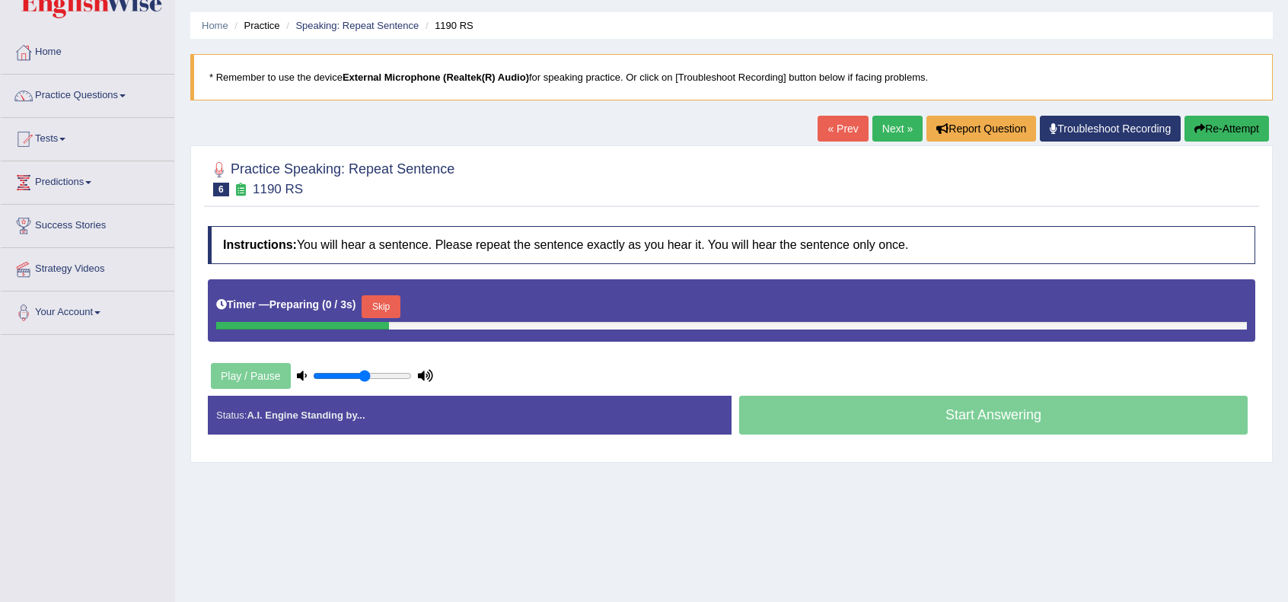
scroll to position [101, 0]
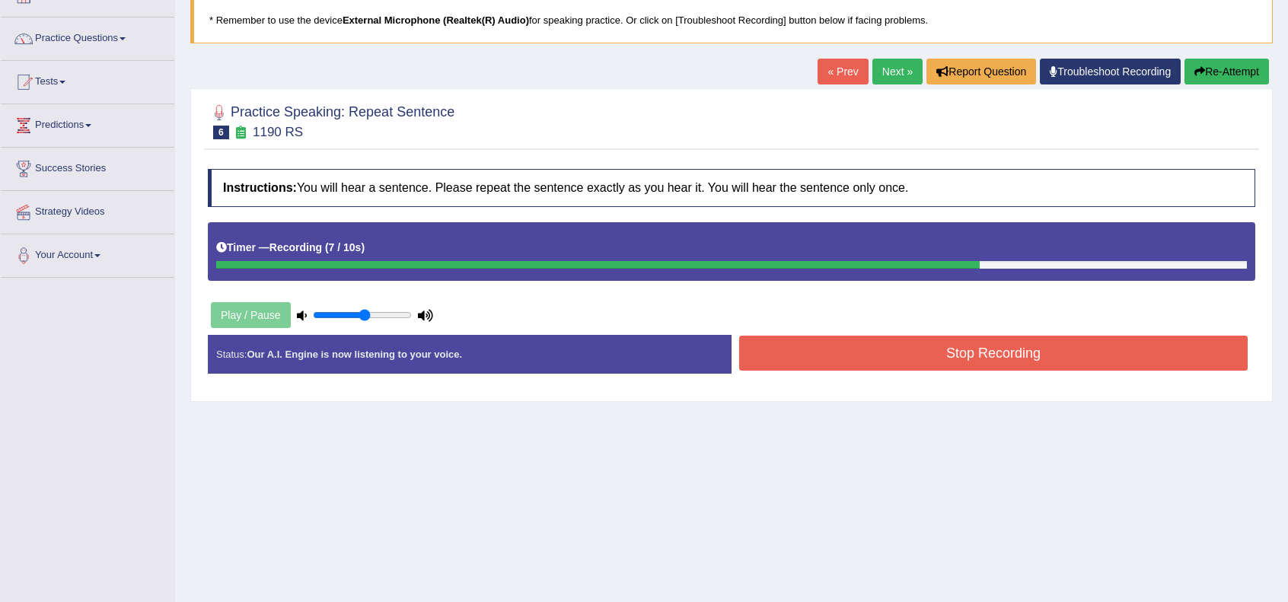
click at [945, 359] on button "Stop Recording" at bounding box center [993, 353] width 509 height 35
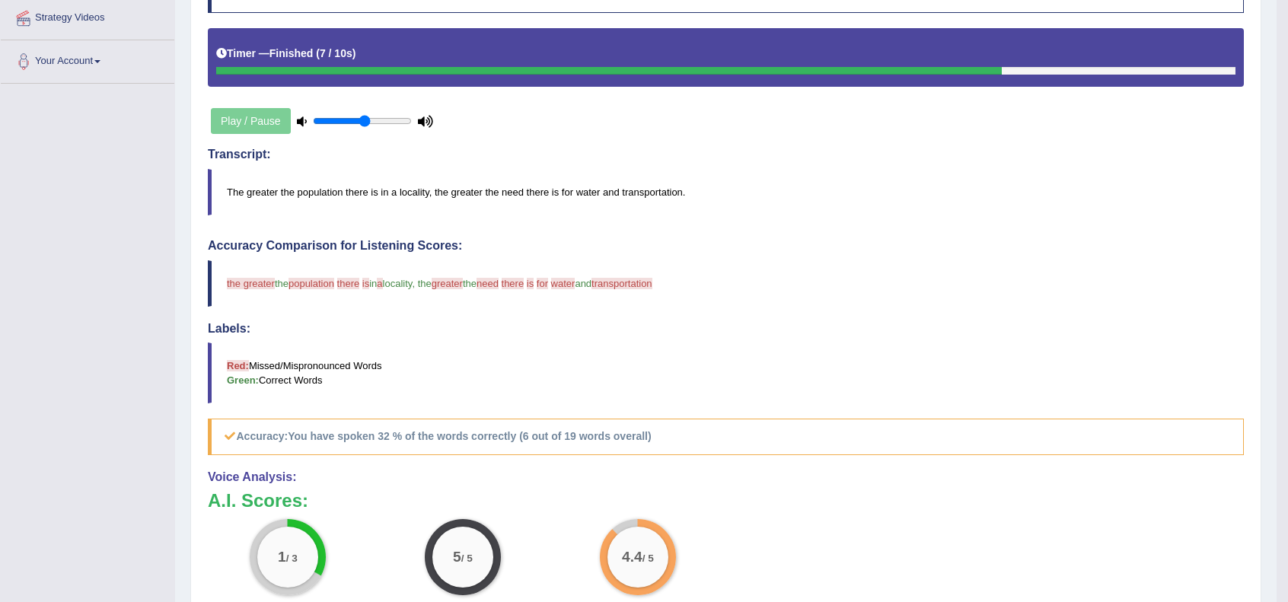
scroll to position [129, 0]
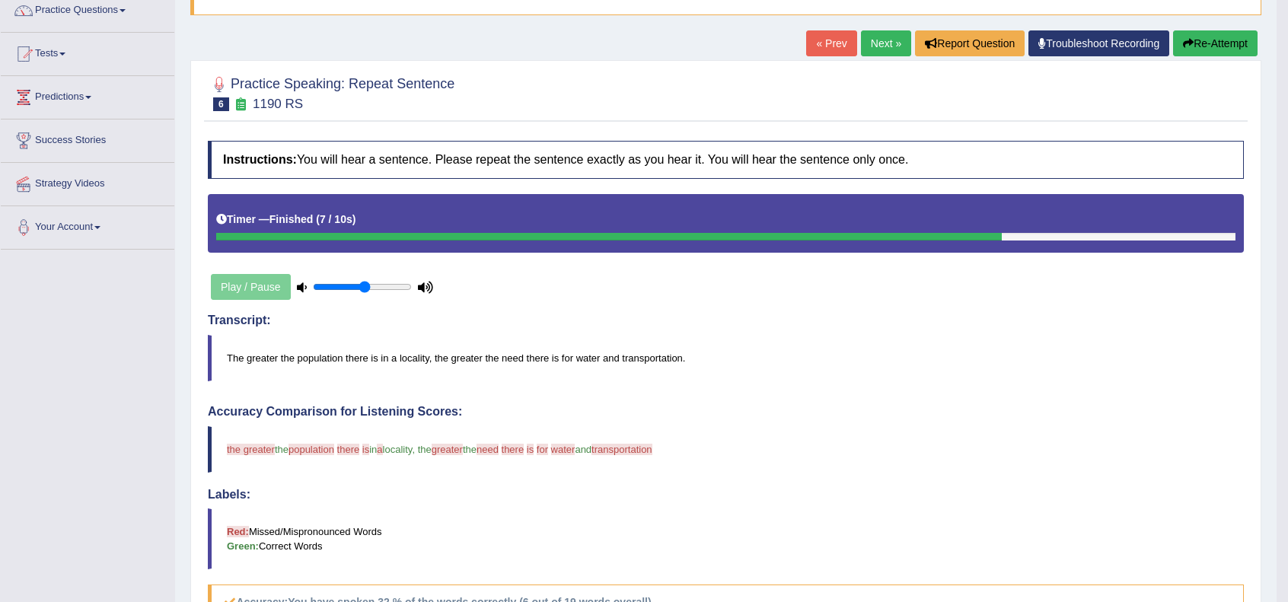
click at [1193, 46] on button "Re-Attempt" at bounding box center [1215, 43] width 84 height 26
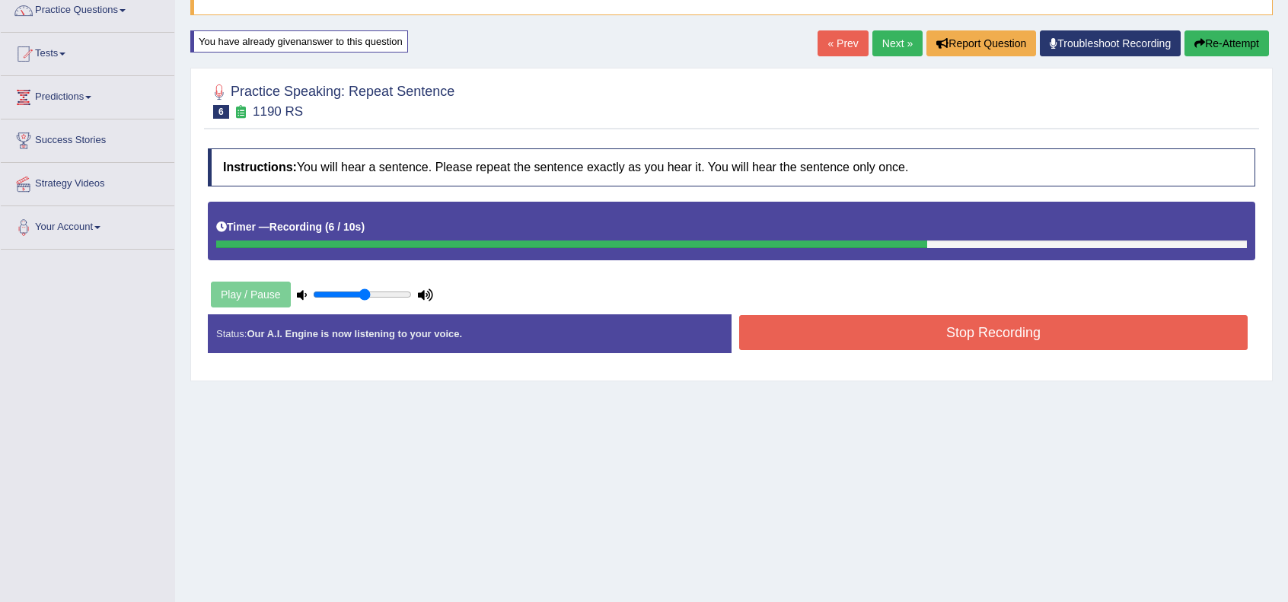
click at [929, 335] on button "Stop Recording" at bounding box center [993, 332] width 509 height 35
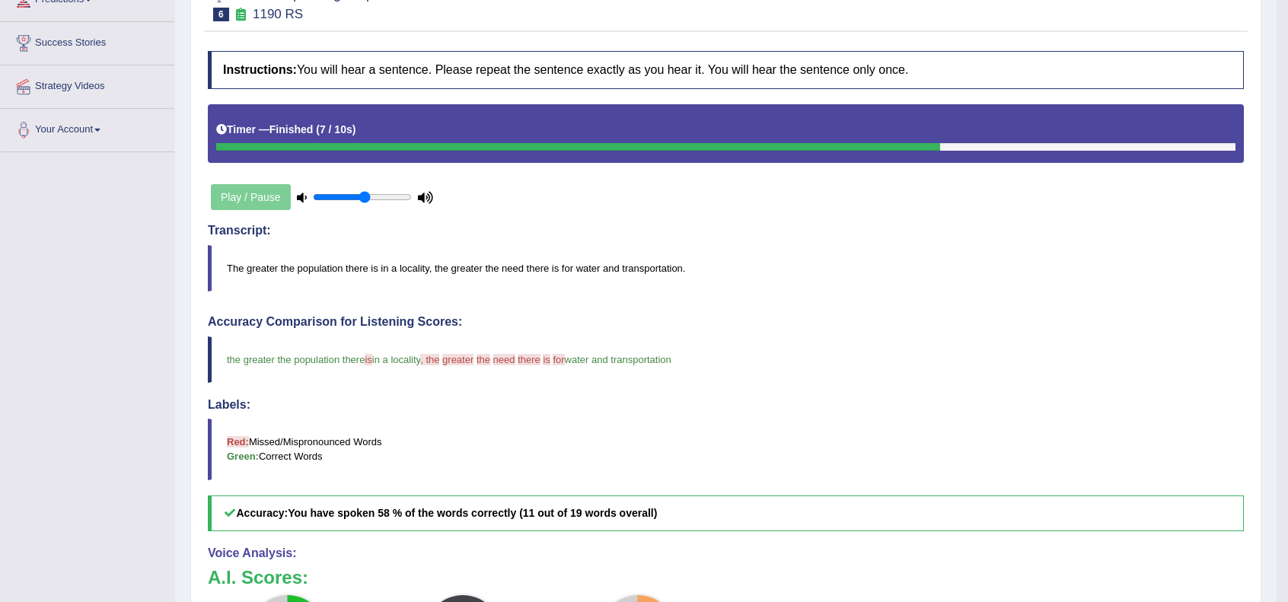
scroll to position [129, 0]
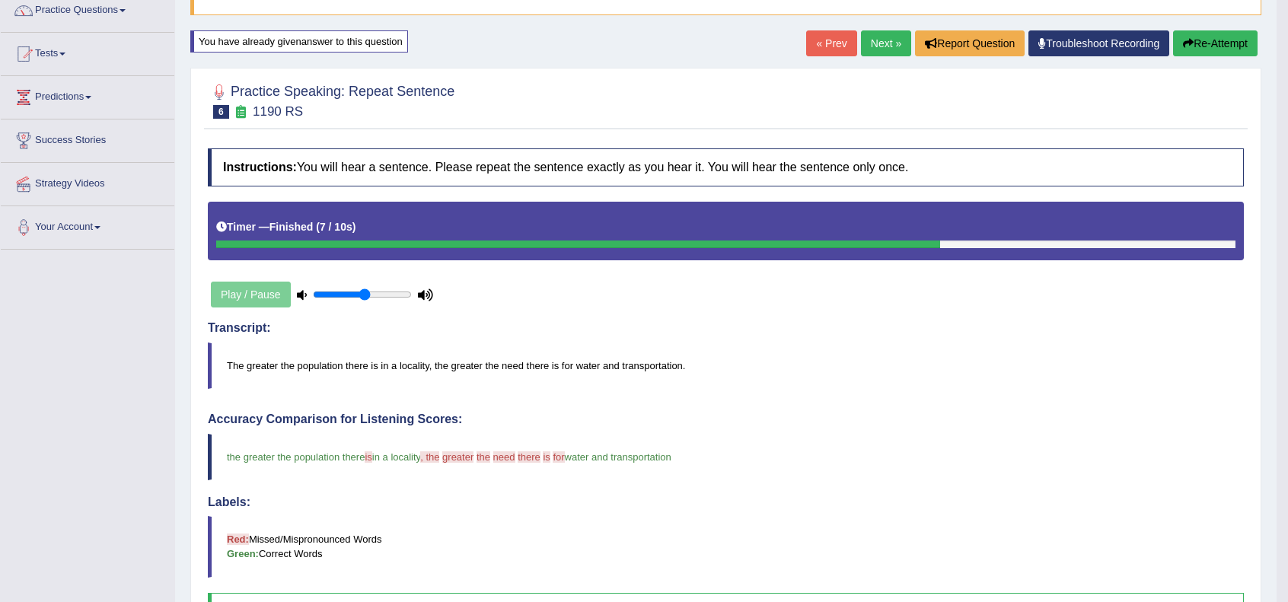
click at [885, 51] on link "Next »" at bounding box center [886, 43] width 50 height 26
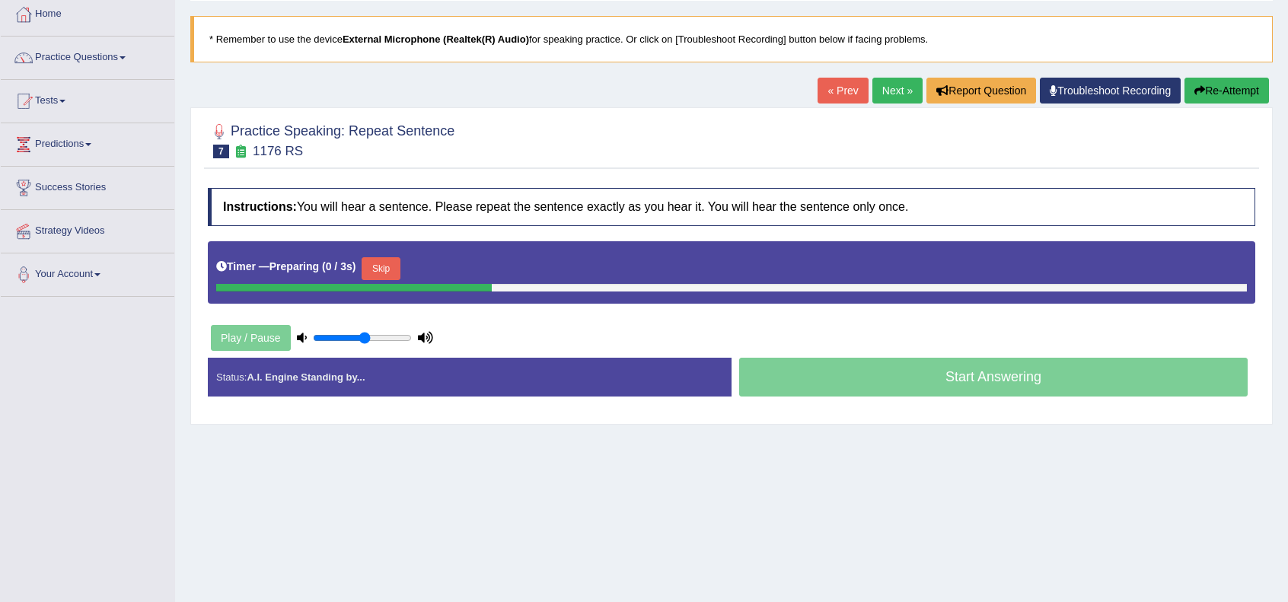
scroll to position [152, 0]
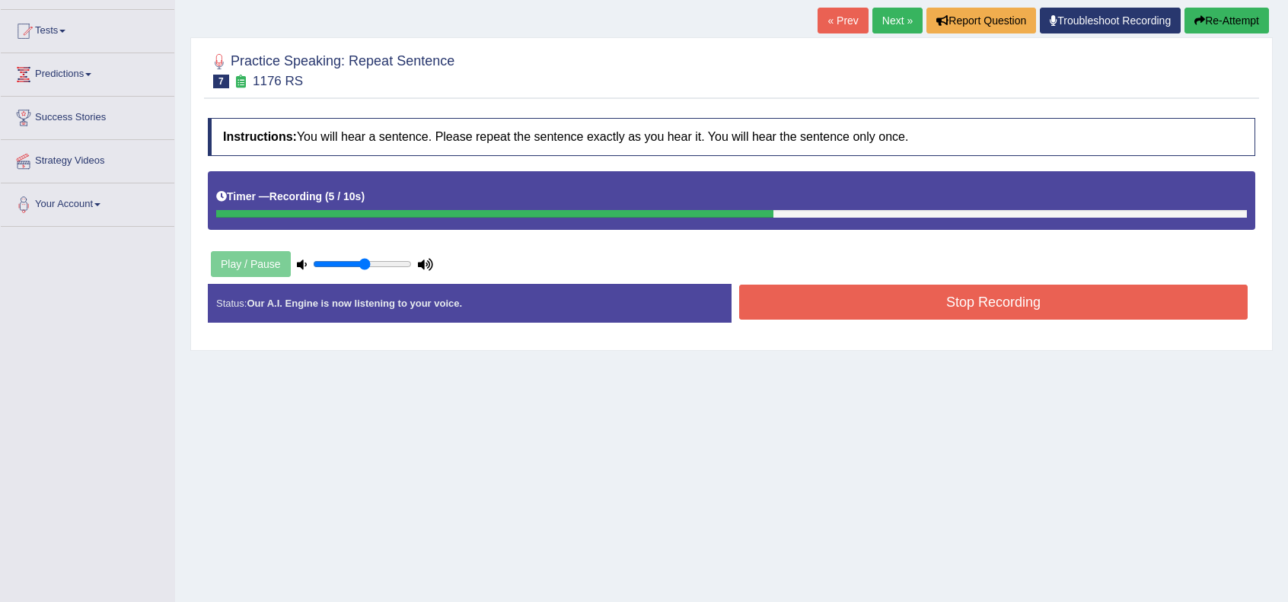
click at [974, 304] on button "Stop Recording" at bounding box center [993, 302] width 509 height 35
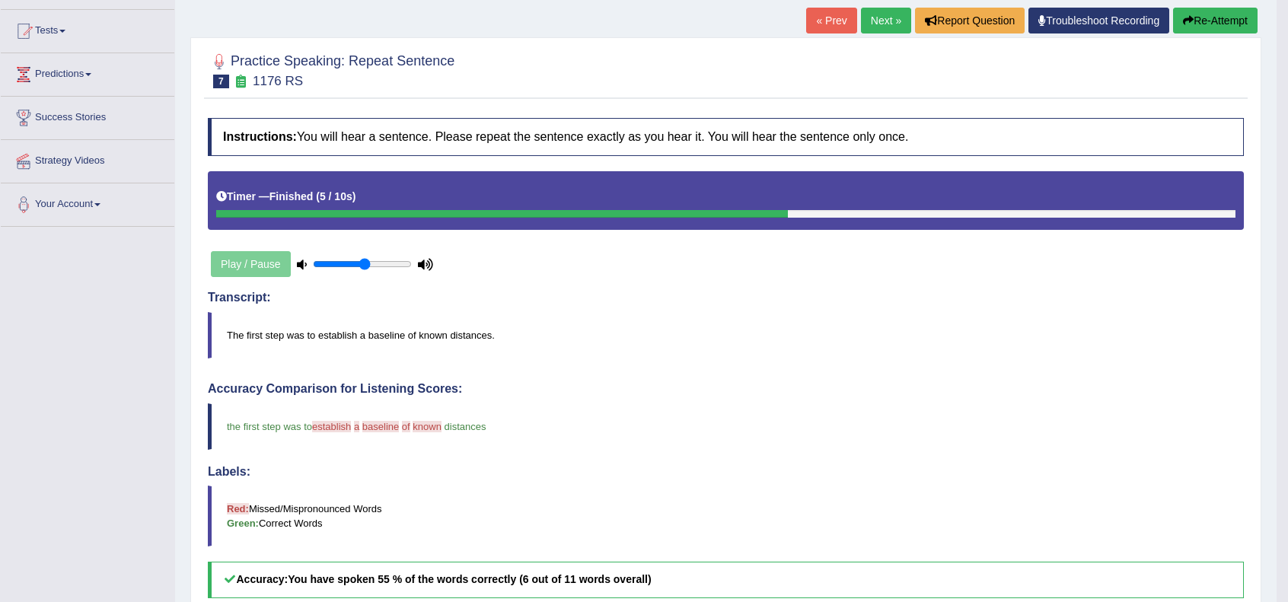
click at [884, 21] on link "Next »" at bounding box center [886, 21] width 50 height 26
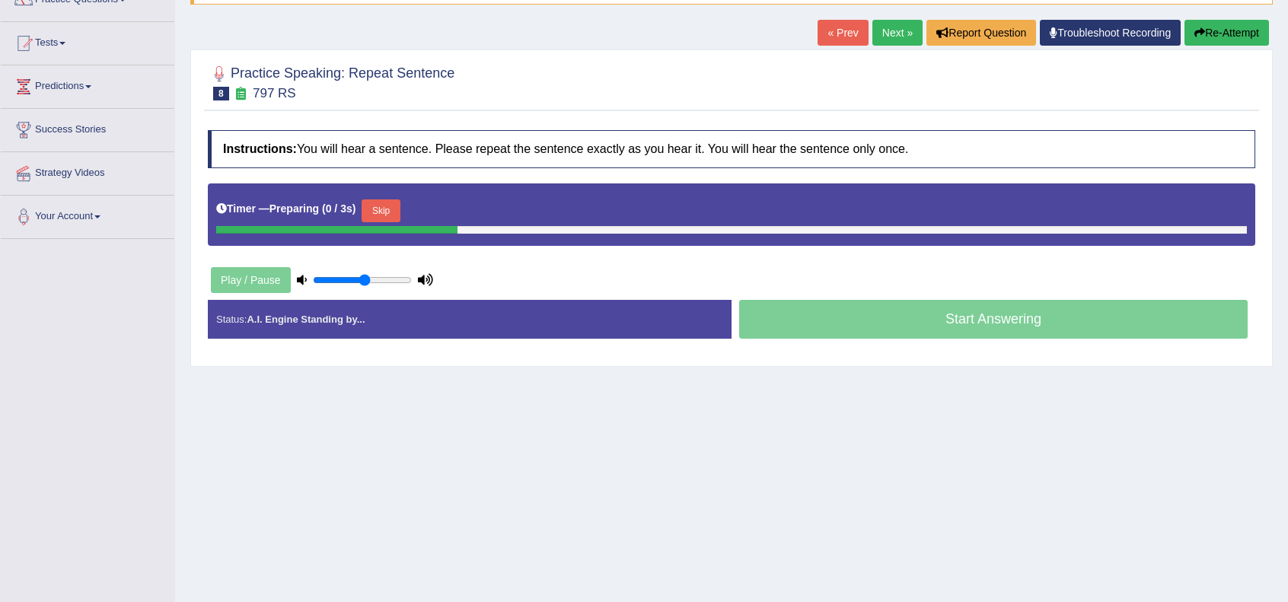
scroll to position [152, 0]
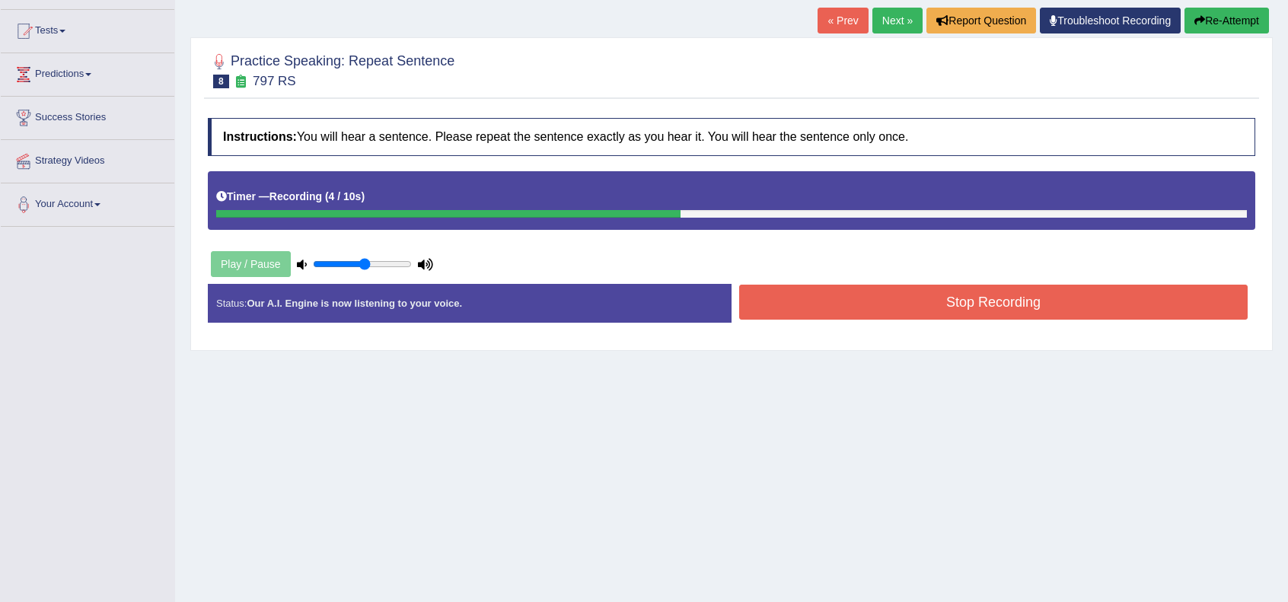
click at [938, 307] on button "Stop Recording" at bounding box center [993, 302] width 509 height 35
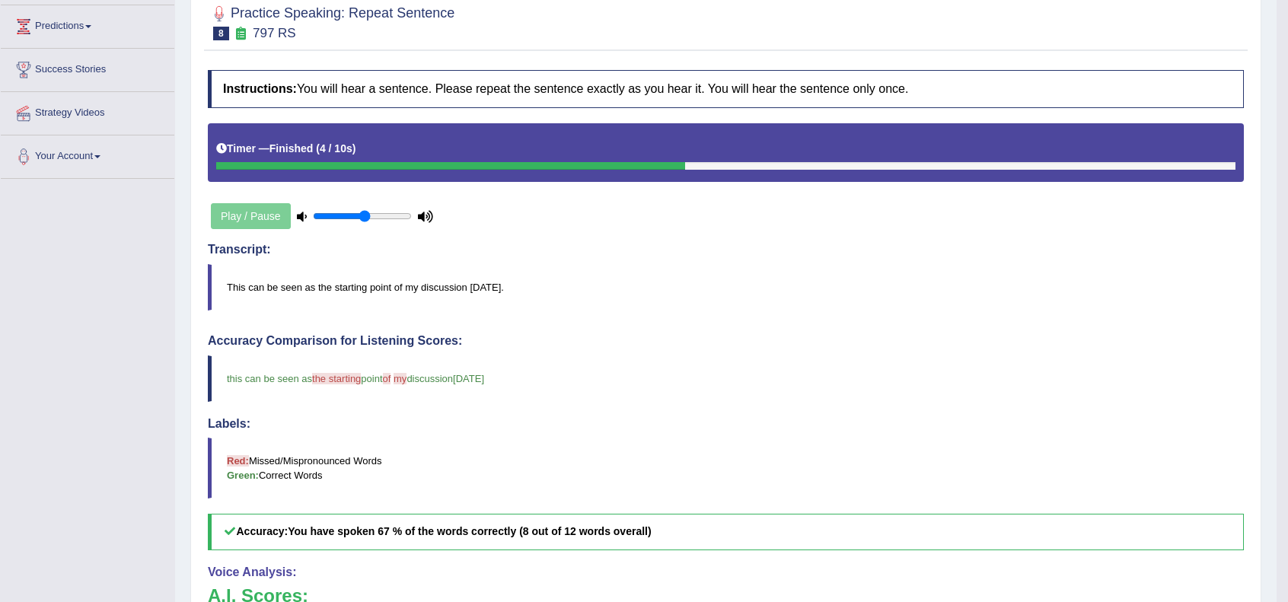
scroll to position [50, 0]
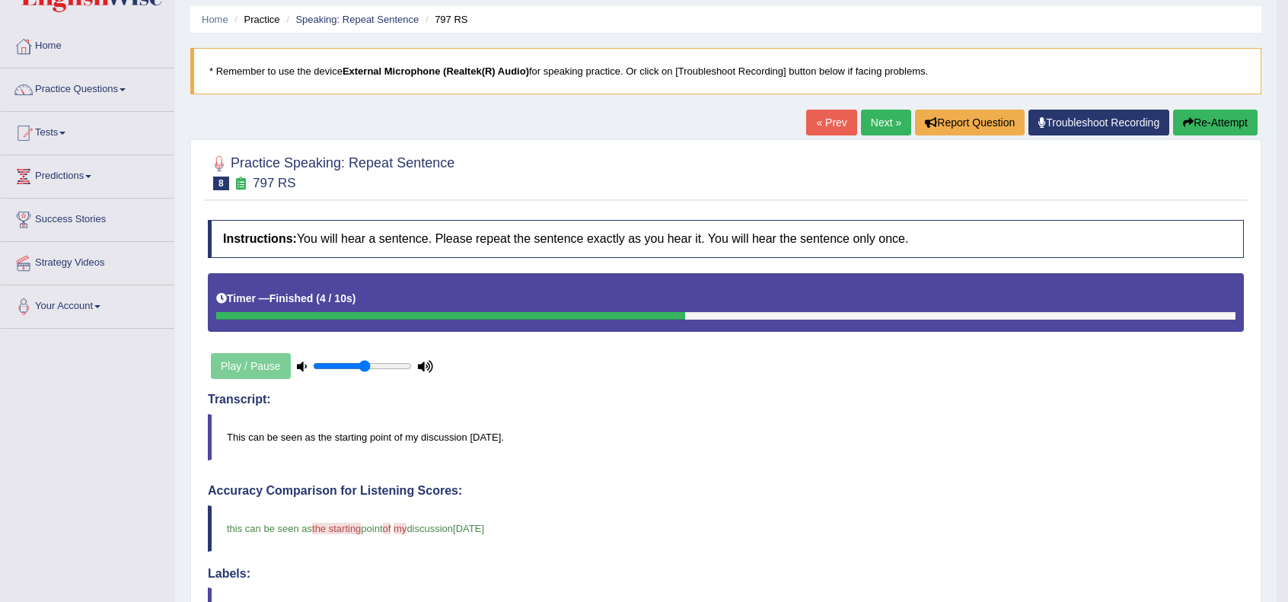
drag, startPoint x: 876, startPoint y: 127, endPoint x: 865, endPoint y: 174, distance: 47.8
click at [876, 127] on link "Next »" at bounding box center [886, 123] width 50 height 26
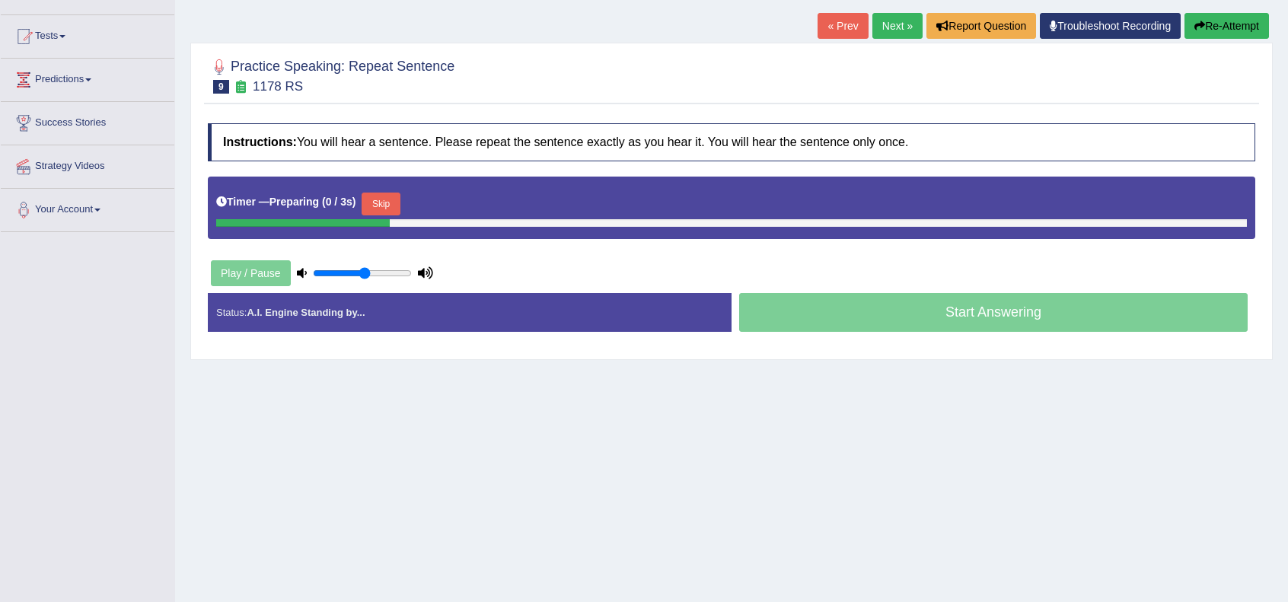
scroll to position [152, 0]
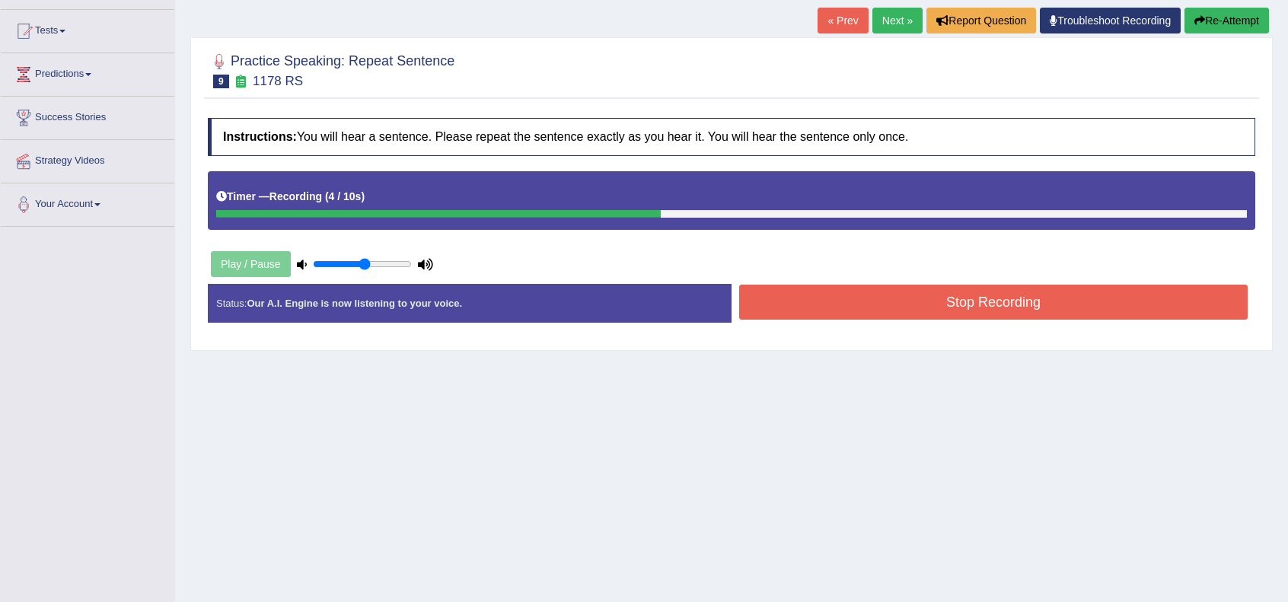
click at [932, 290] on button "Stop Recording" at bounding box center [993, 302] width 509 height 35
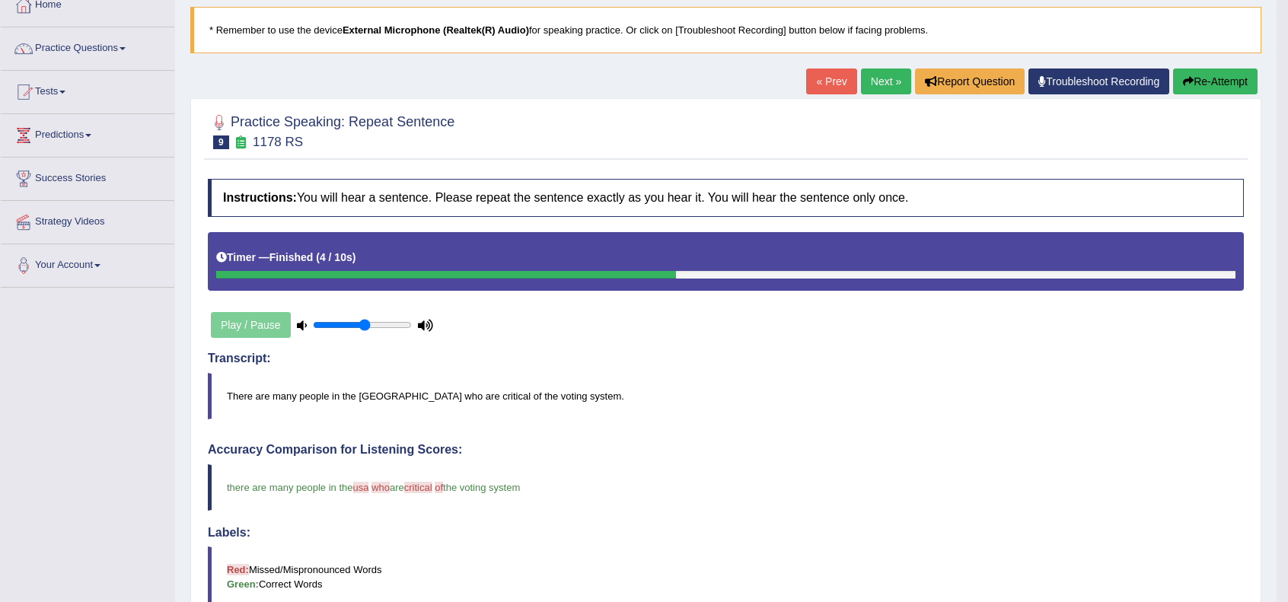
scroll to position [0, 0]
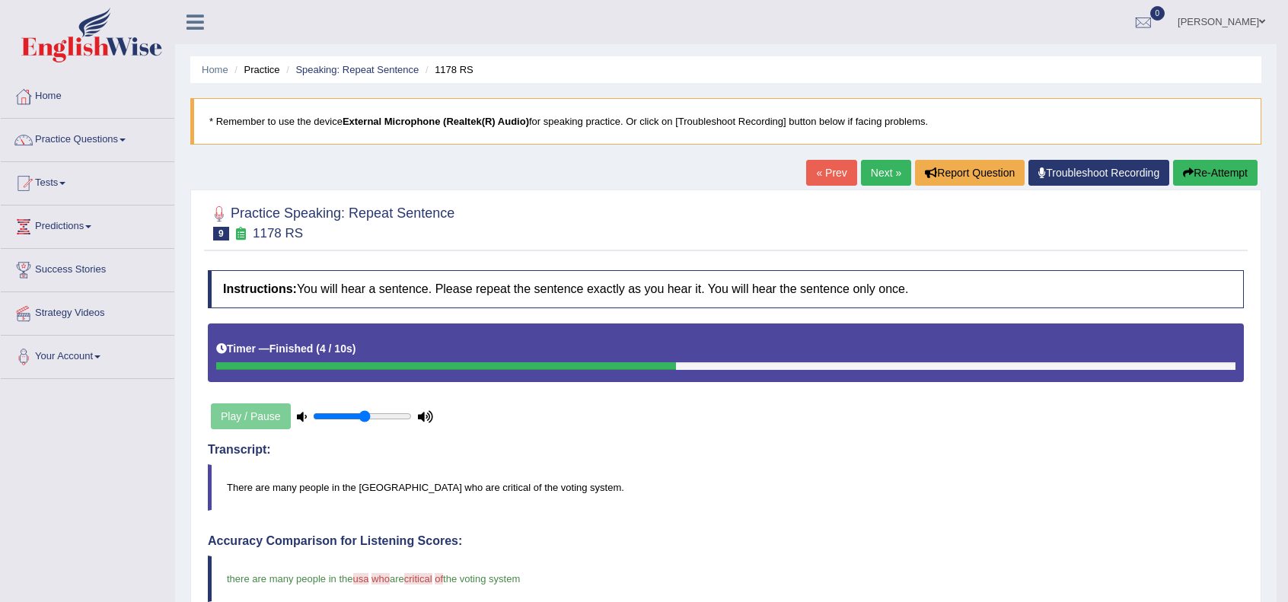
click at [877, 171] on link "Next »" at bounding box center [886, 173] width 50 height 26
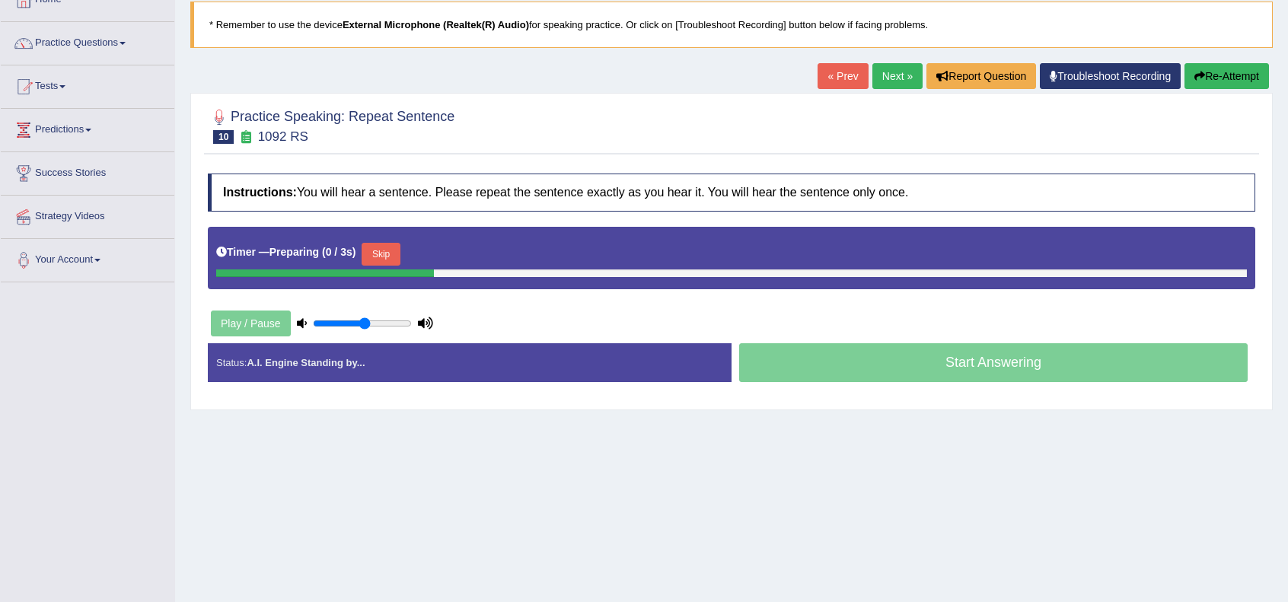
scroll to position [101, 0]
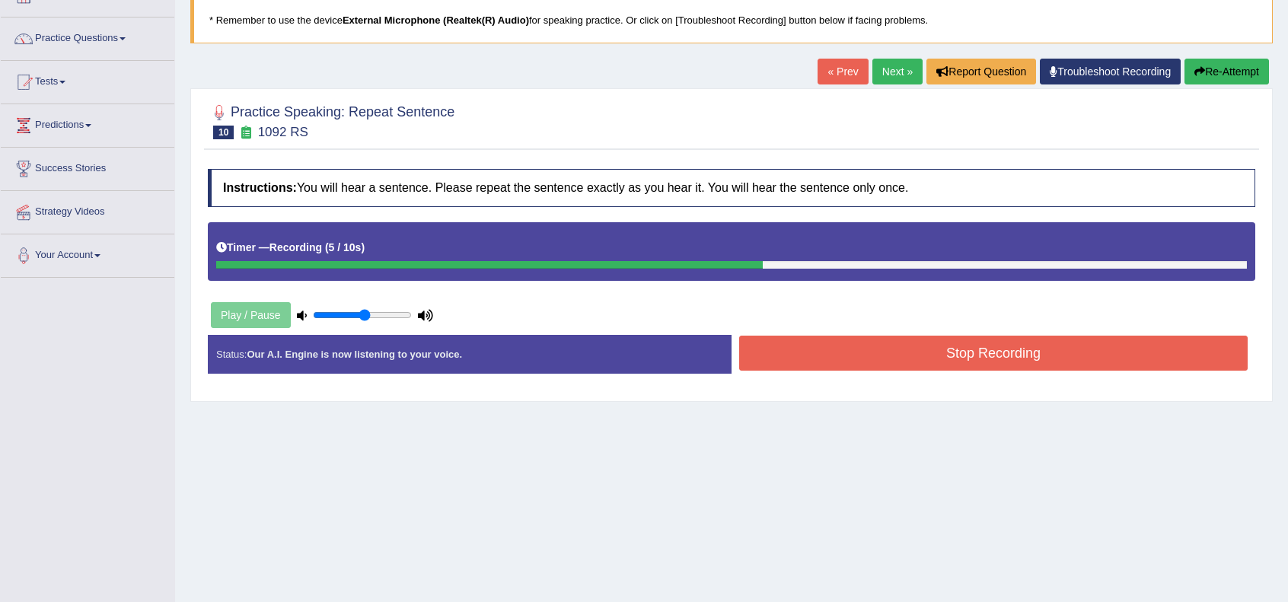
click at [961, 346] on button "Stop Recording" at bounding box center [993, 353] width 509 height 35
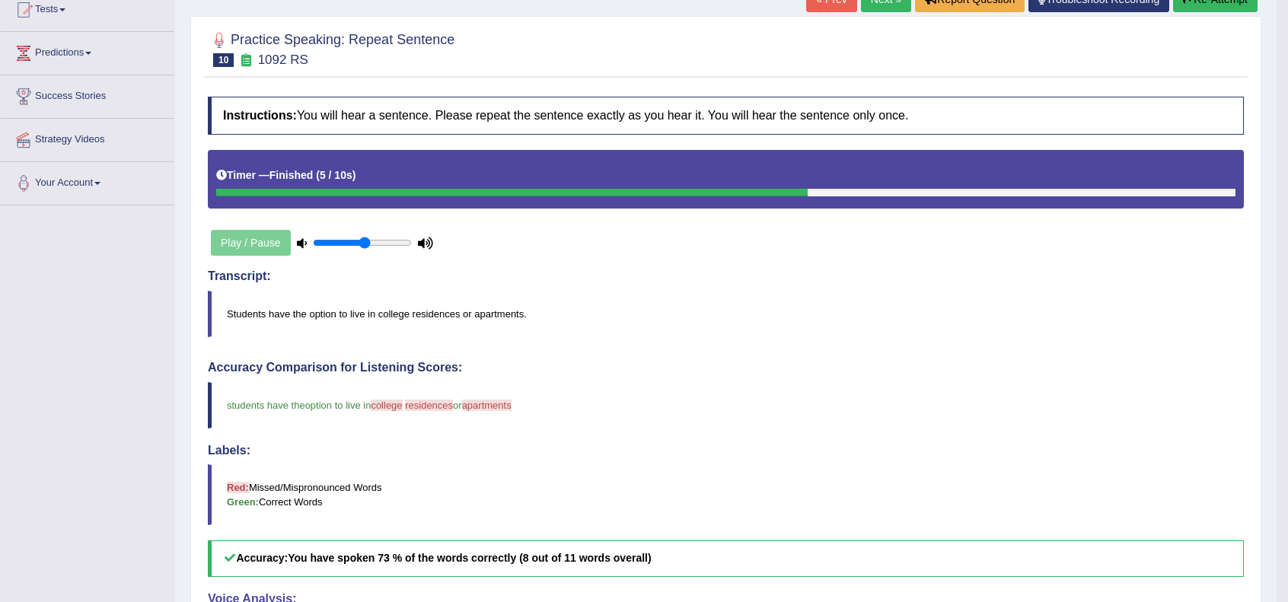
scroll to position [0, 0]
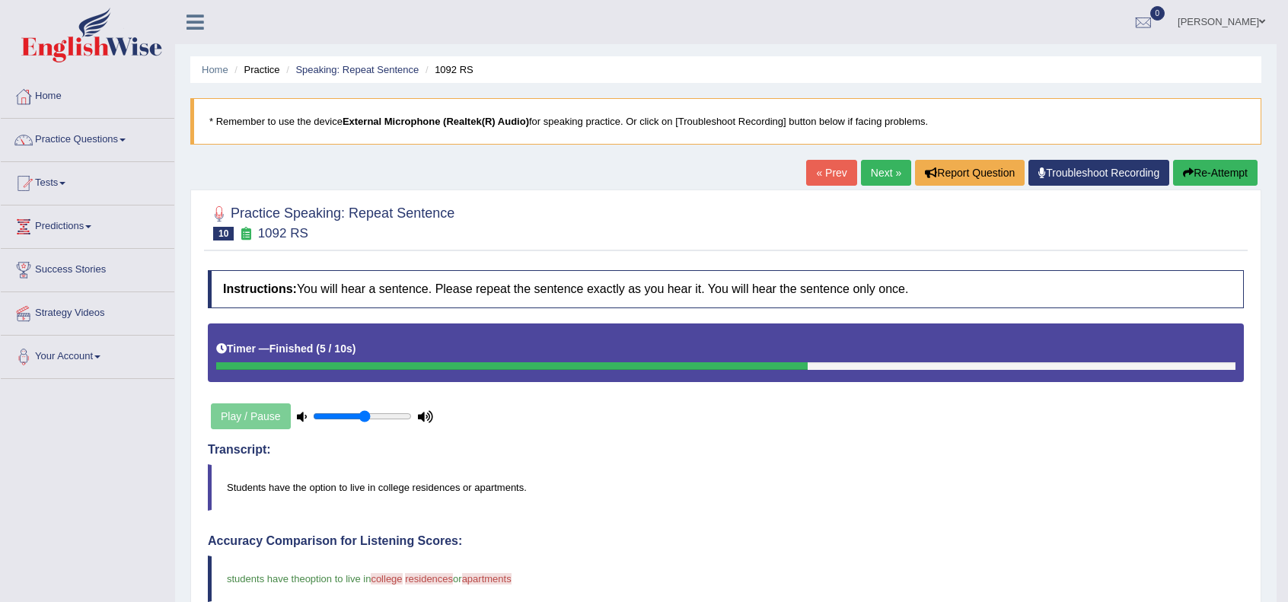
click at [885, 177] on link "Next »" at bounding box center [886, 173] width 50 height 26
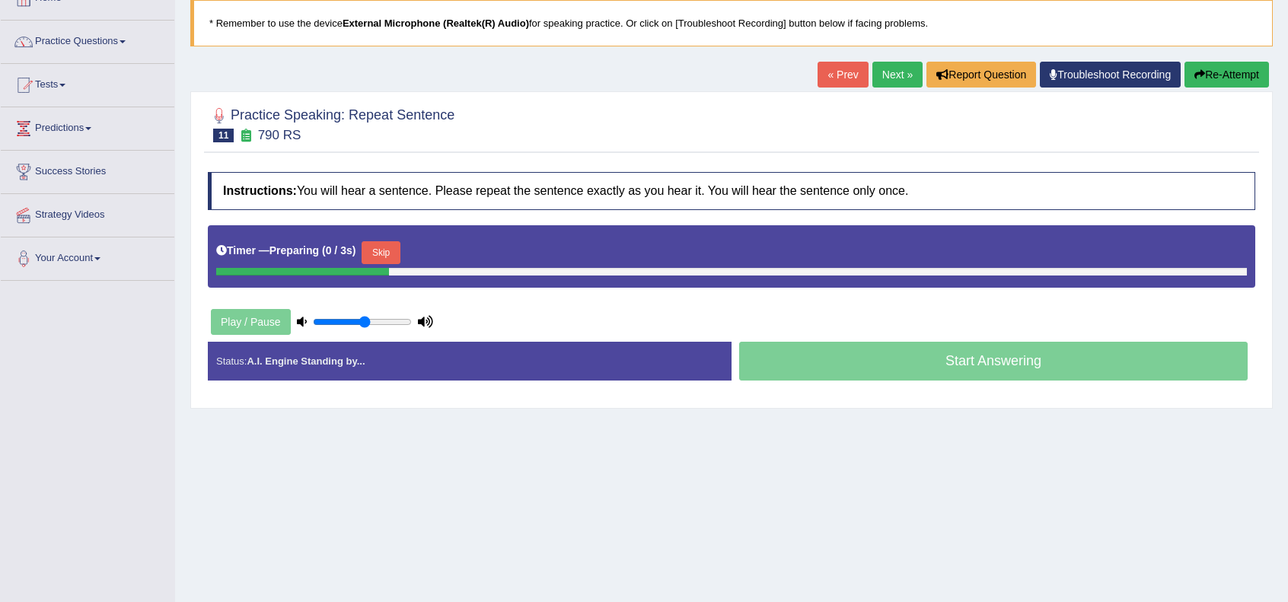
scroll to position [101, 0]
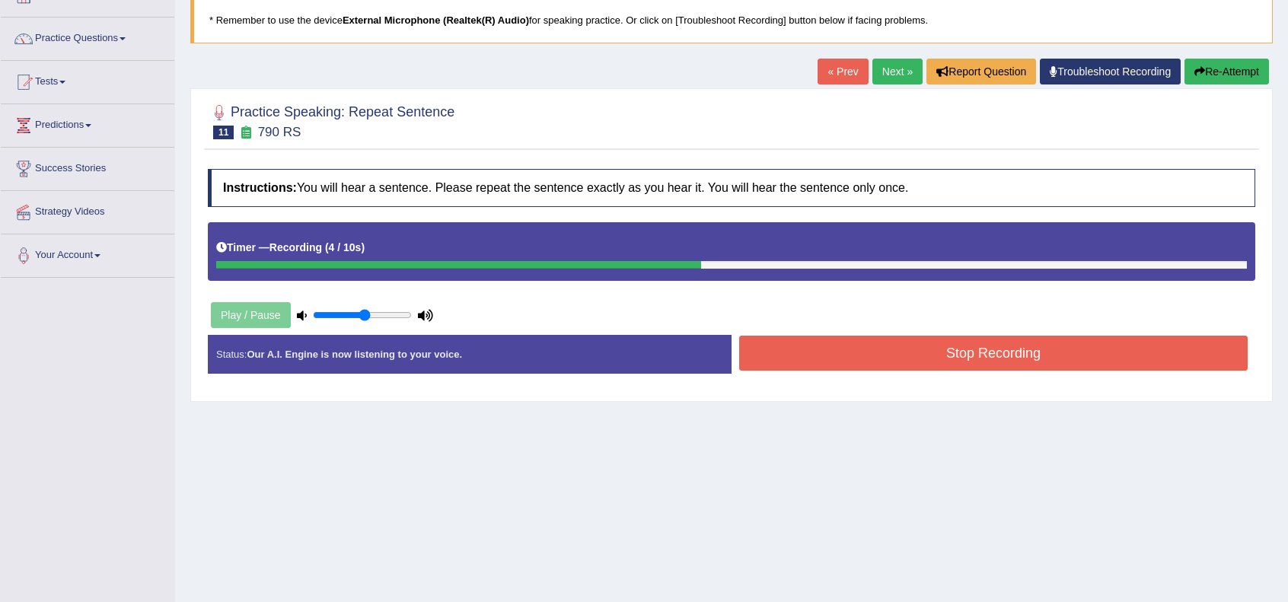
click at [921, 362] on button "Stop Recording" at bounding box center [993, 353] width 509 height 35
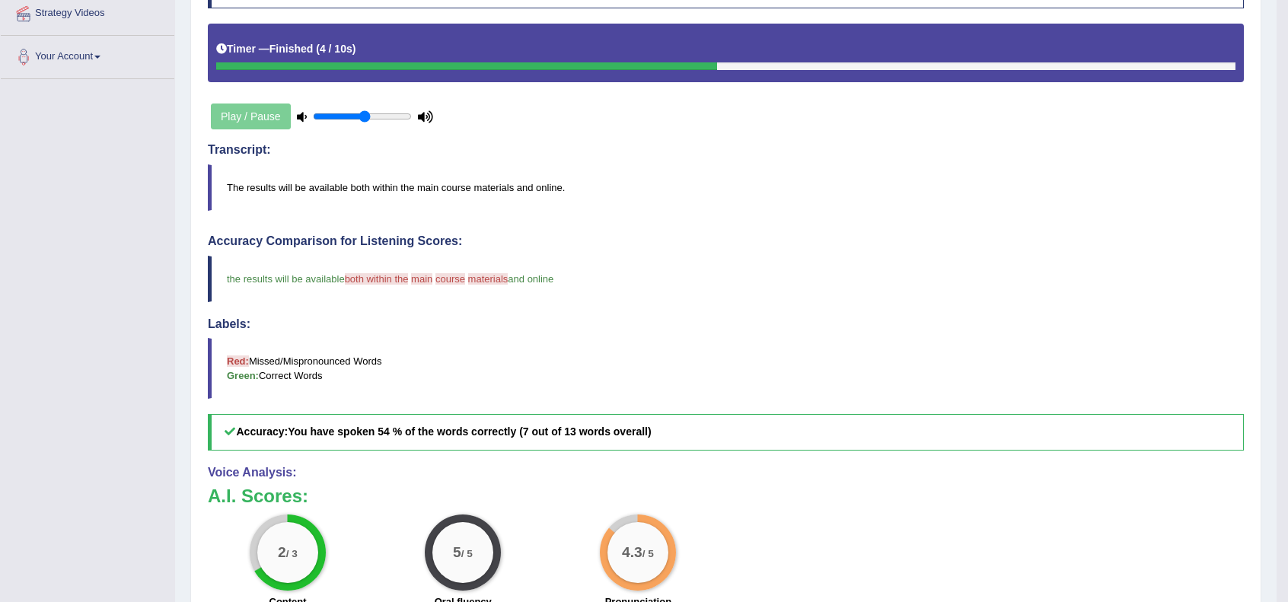
scroll to position [0, 0]
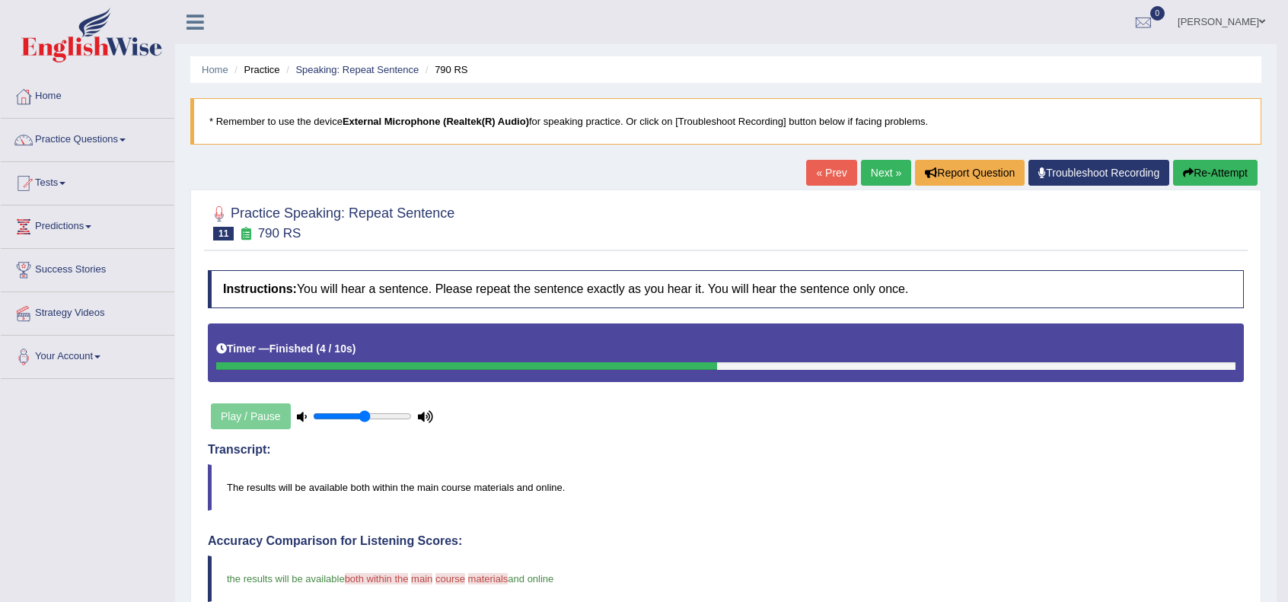
click at [882, 165] on link "Next »" at bounding box center [886, 173] width 50 height 26
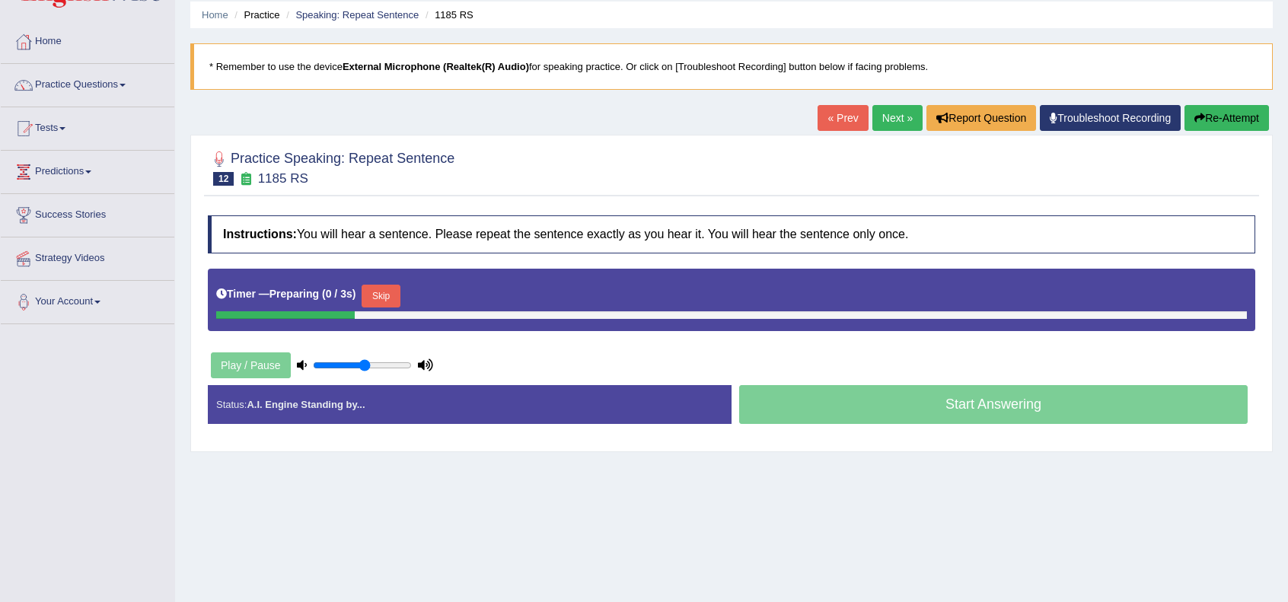
scroll to position [101, 0]
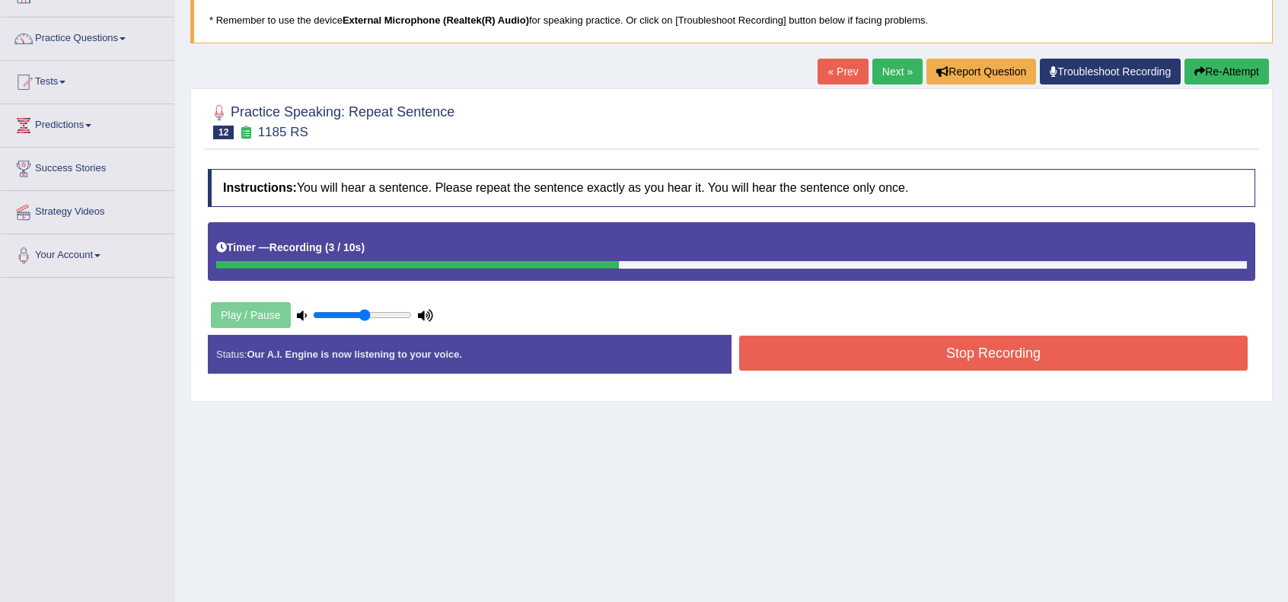
click at [924, 357] on button "Stop Recording" at bounding box center [993, 353] width 509 height 35
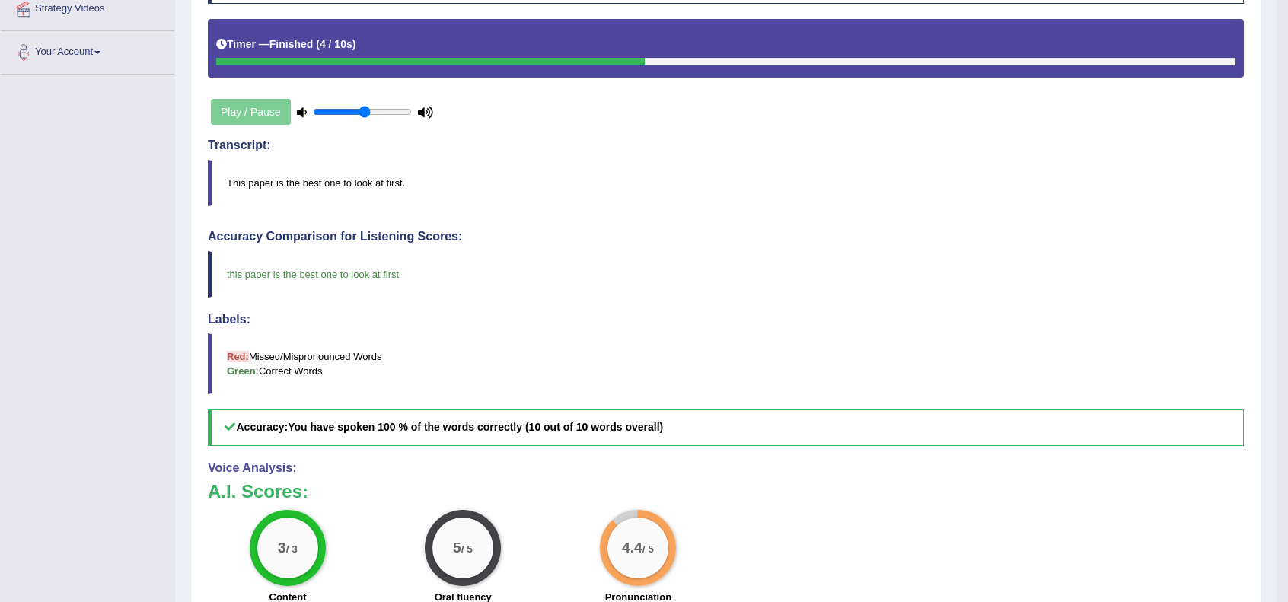
scroll to position [0, 0]
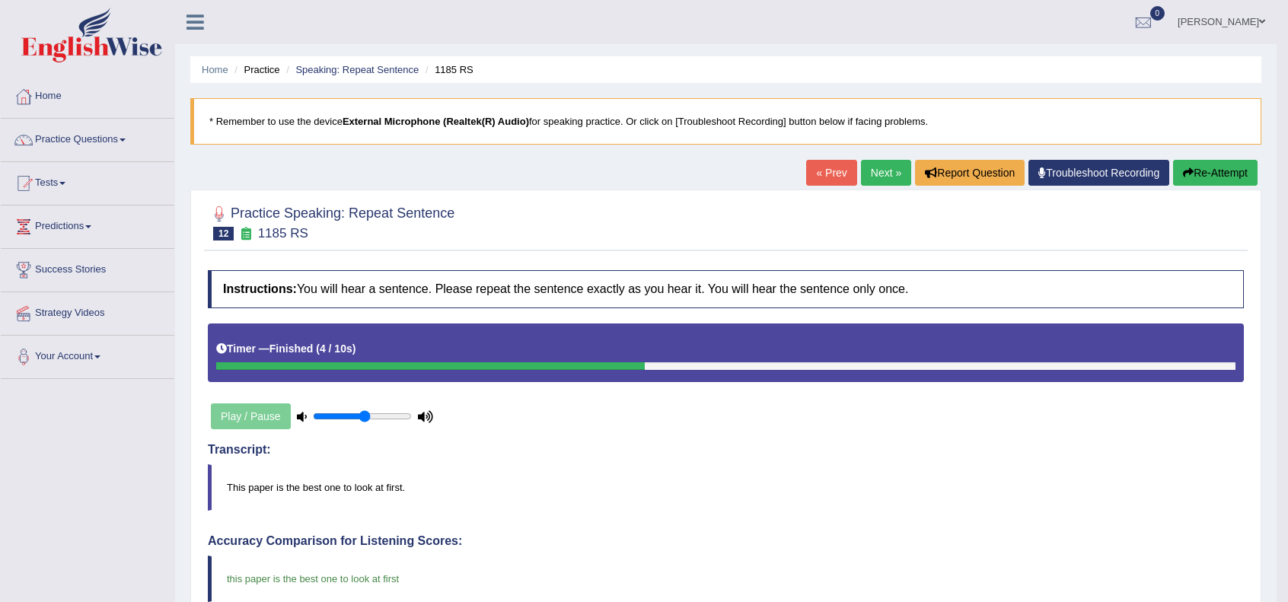
click at [871, 168] on link "Next »" at bounding box center [886, 173] width 50 height 26
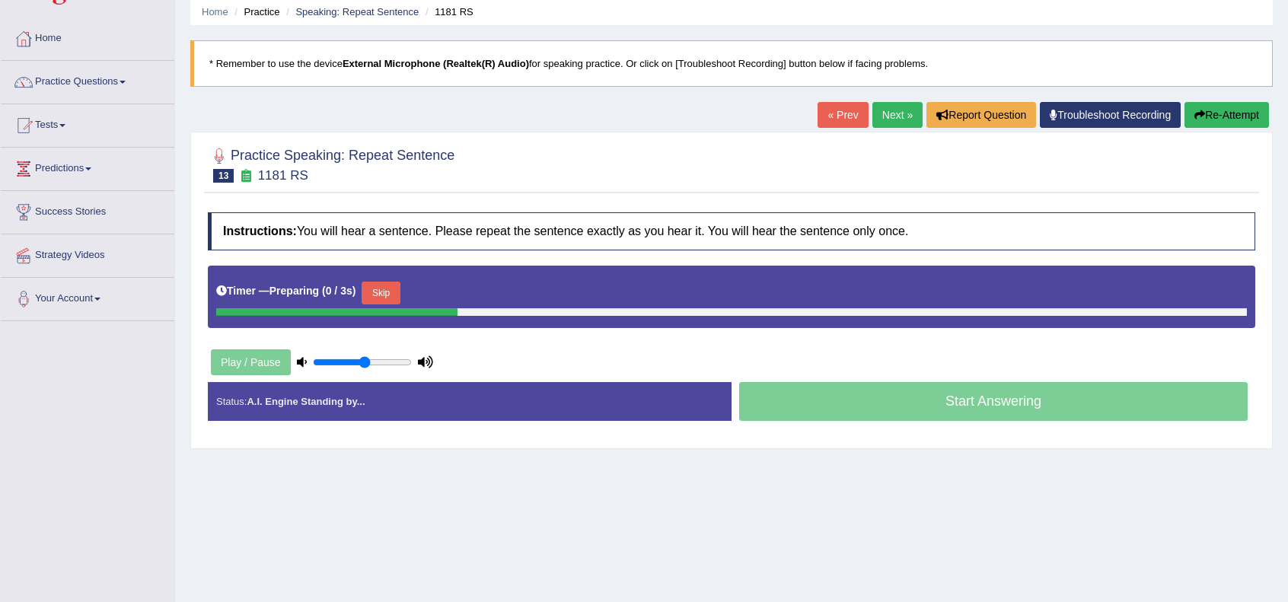
scroll to position [101, 0]
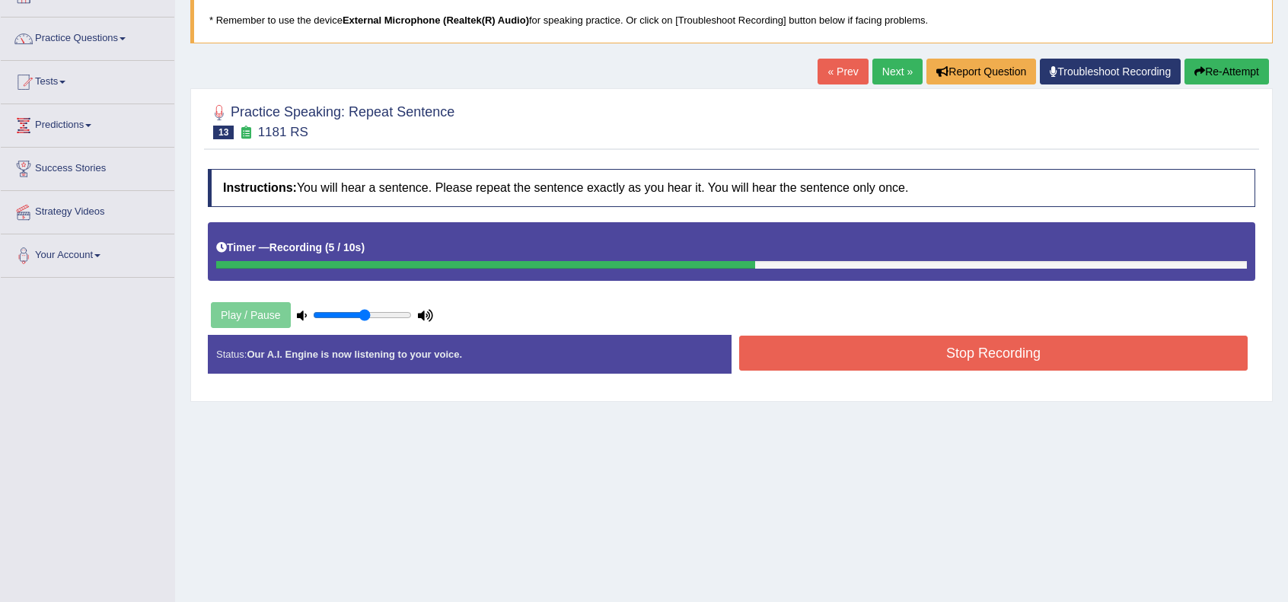
click at [954, 359] on button "Stop Recording" at bounding box center [993, 353] width 509 height 35
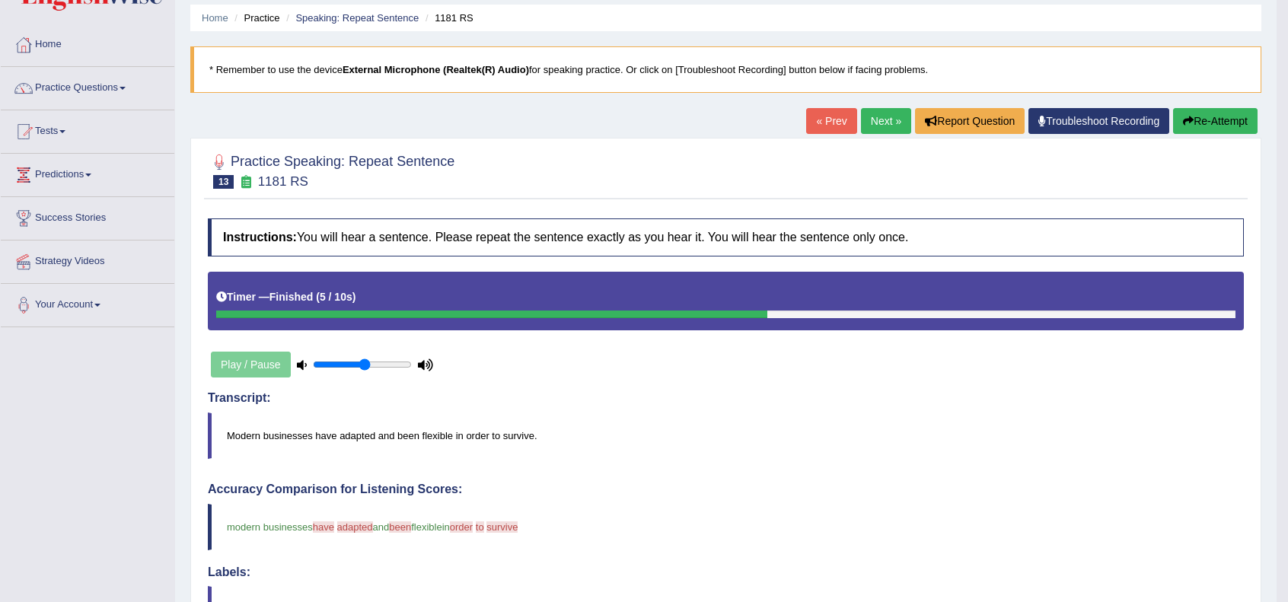
scroll to position [50, 0]
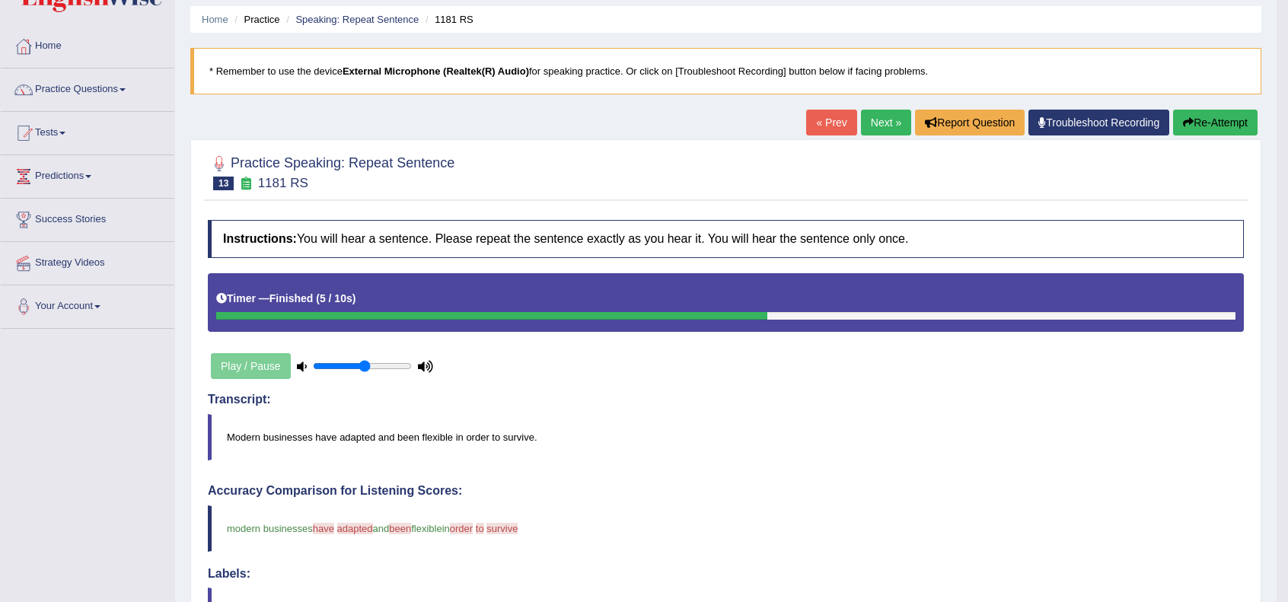
click at [881, 119] on link "Next »" at bounding box center [886, 123] width 50 height 26
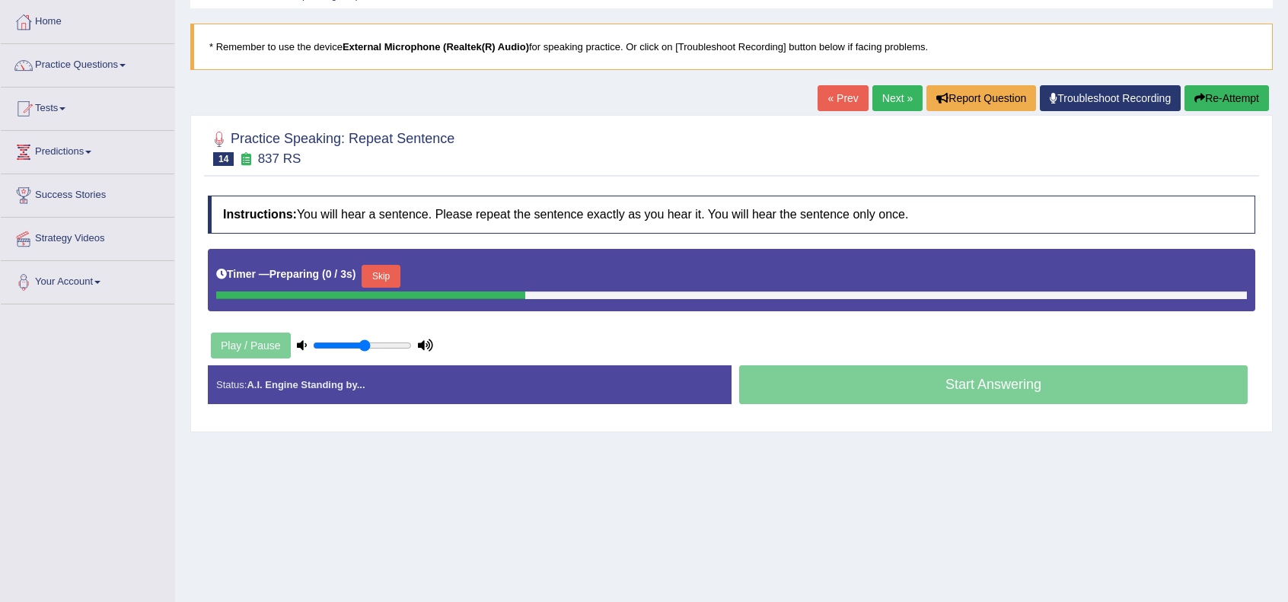
scroll to position [101, 0]
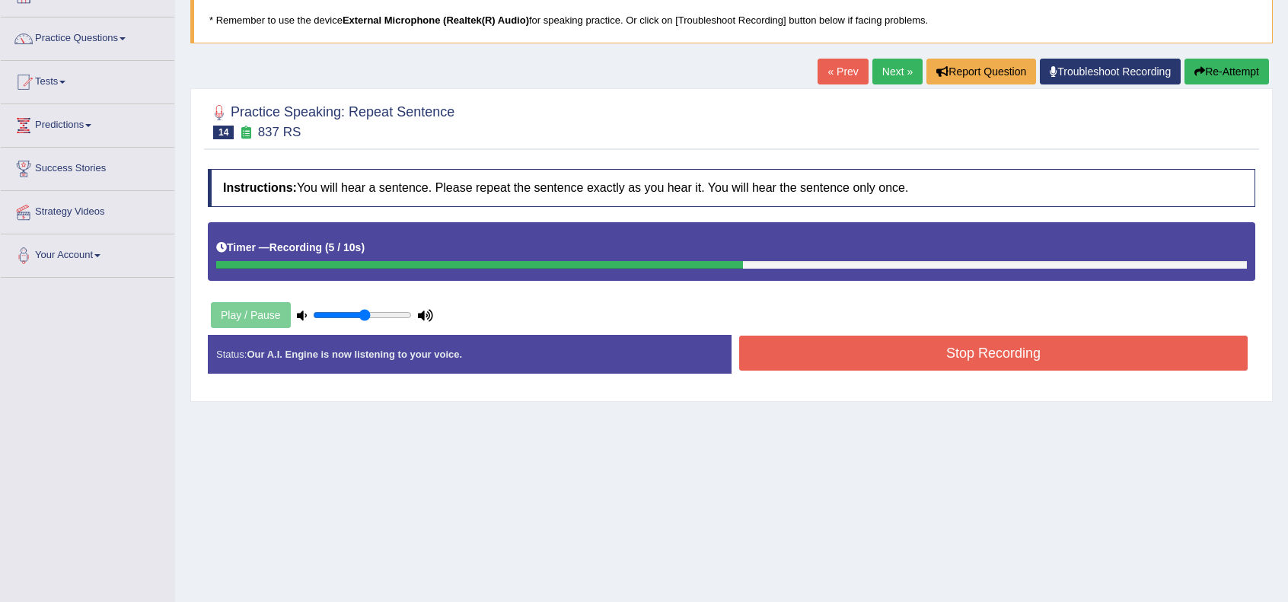
click at [888, 354] on button "Stop Recording" at bounding box center [993, 353] width 509 height 35
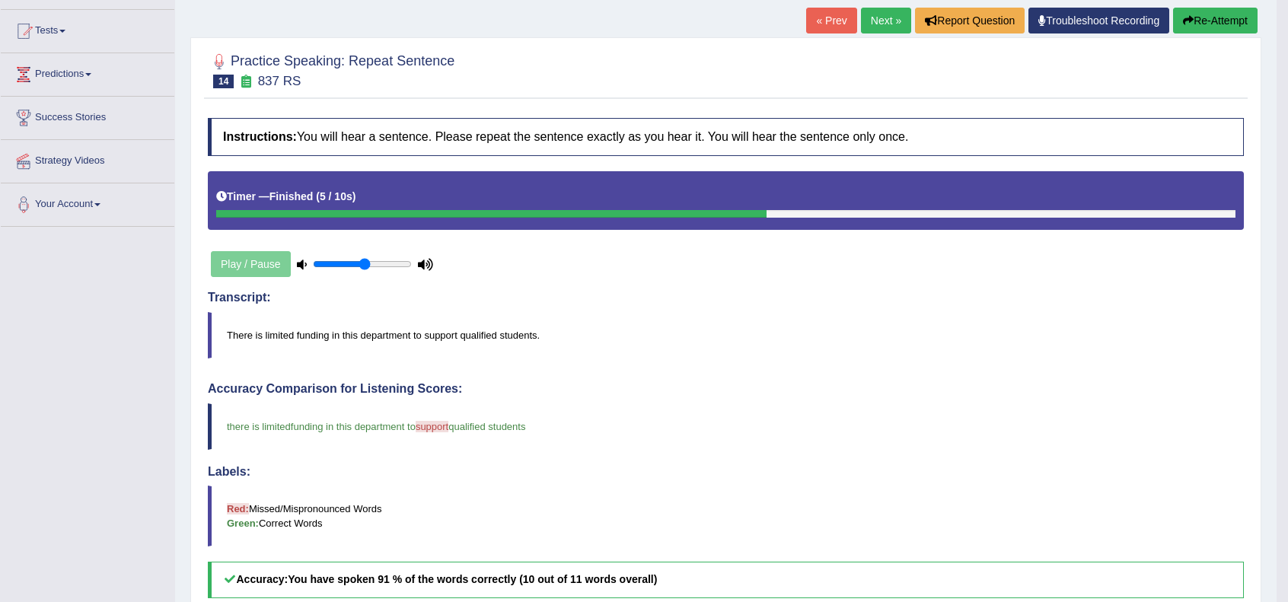
scroll to position [50, 0]
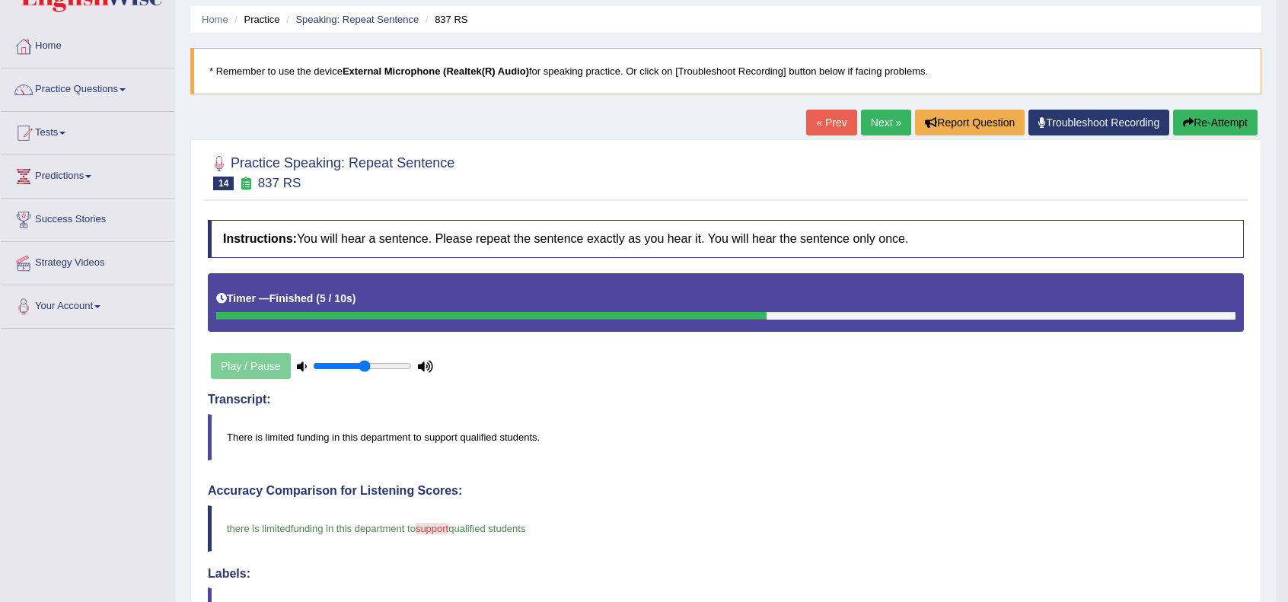
click at [883, 116] on link "Next »" at bounding box center [886, 123] width 50 height 26
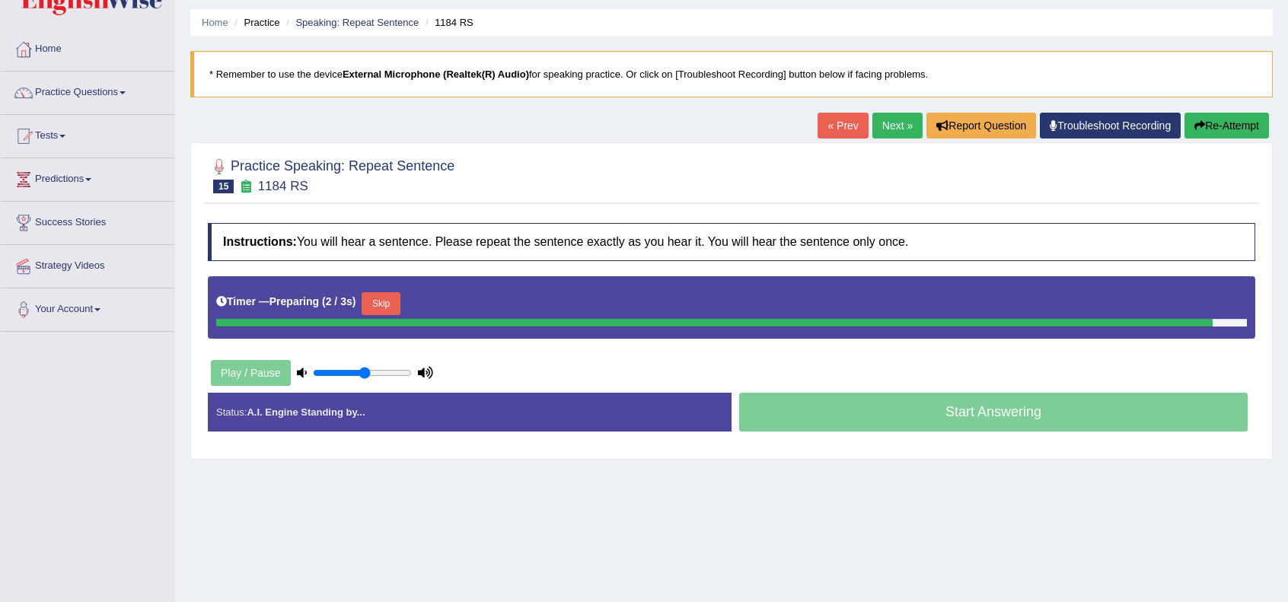
scroll to position [50, 0]
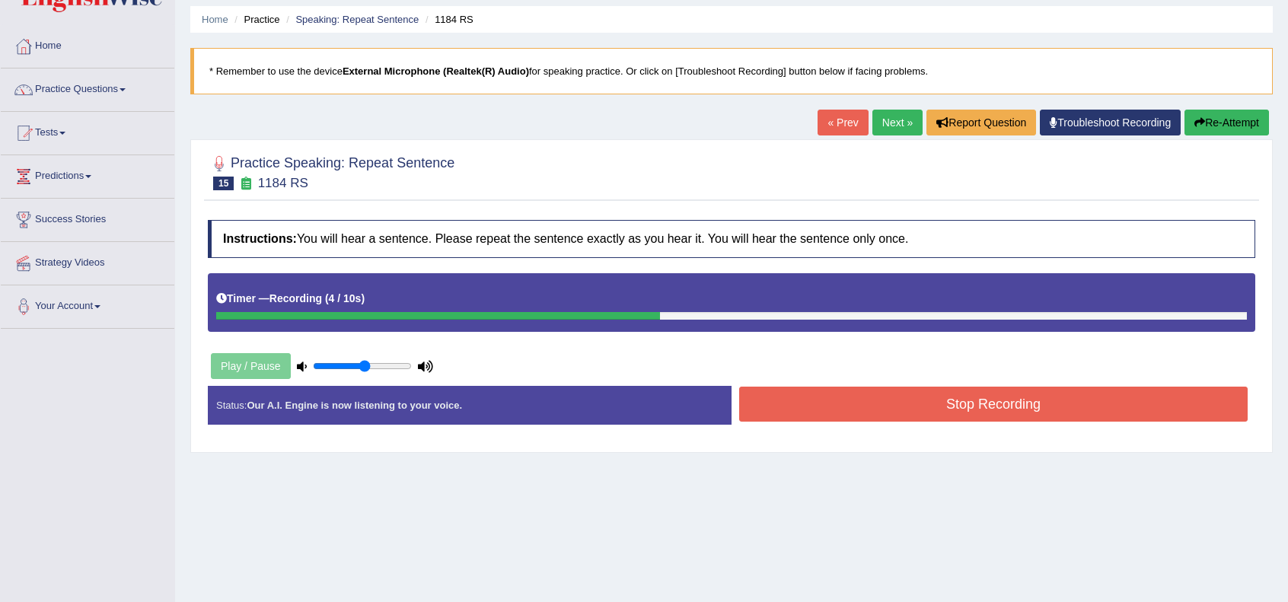
click at [869, 402] on button "Stop Recording" at bounding box center [993, 404] width 509 height 35
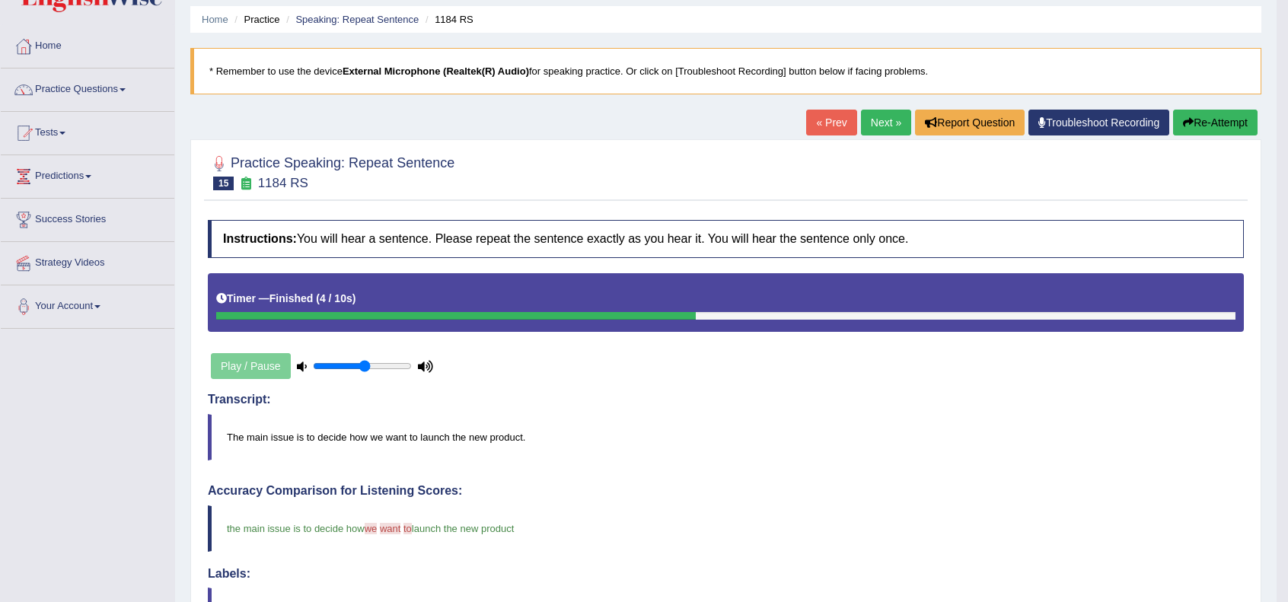
click at [897, 410] on div "Transcript: The main issue is to decide how we want to launch the new product." at bounding box center [726, 427] width 1036 height 68
click at [839, 410] on div "Transcript: The main issue is to decide how we want to launch the new product." at bounding box center [726, 427] width 1036 height 68
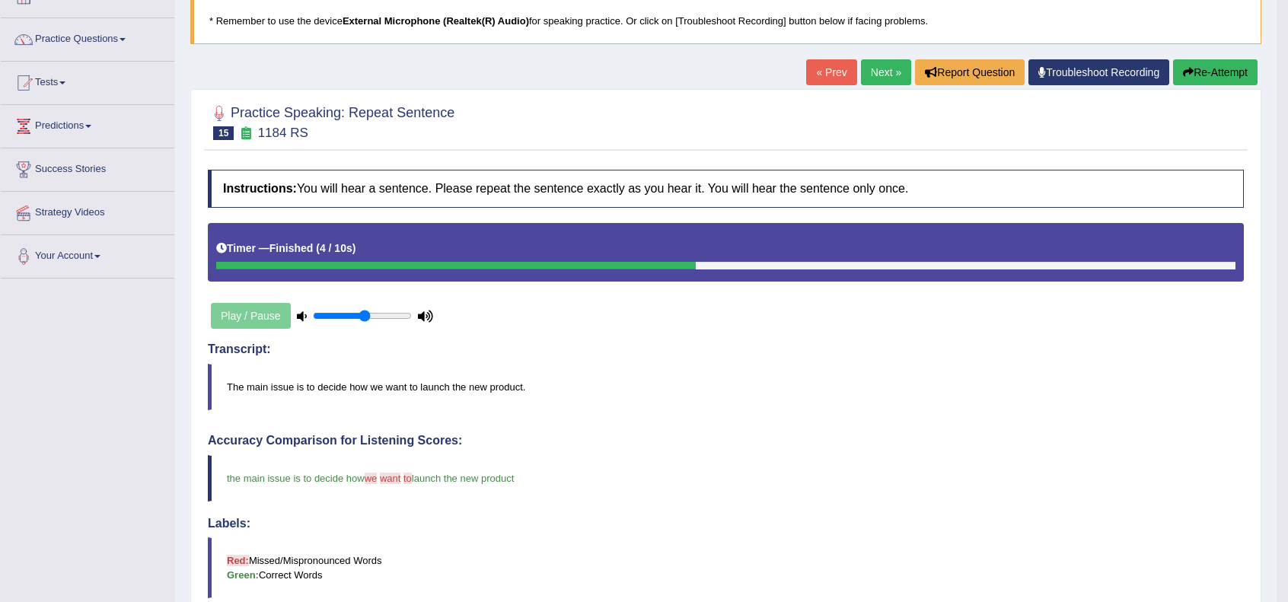
scroll to position [101, 0]
click at [872, 73] on link "Next »" at bounding box center [886, 72] width 50 height 26
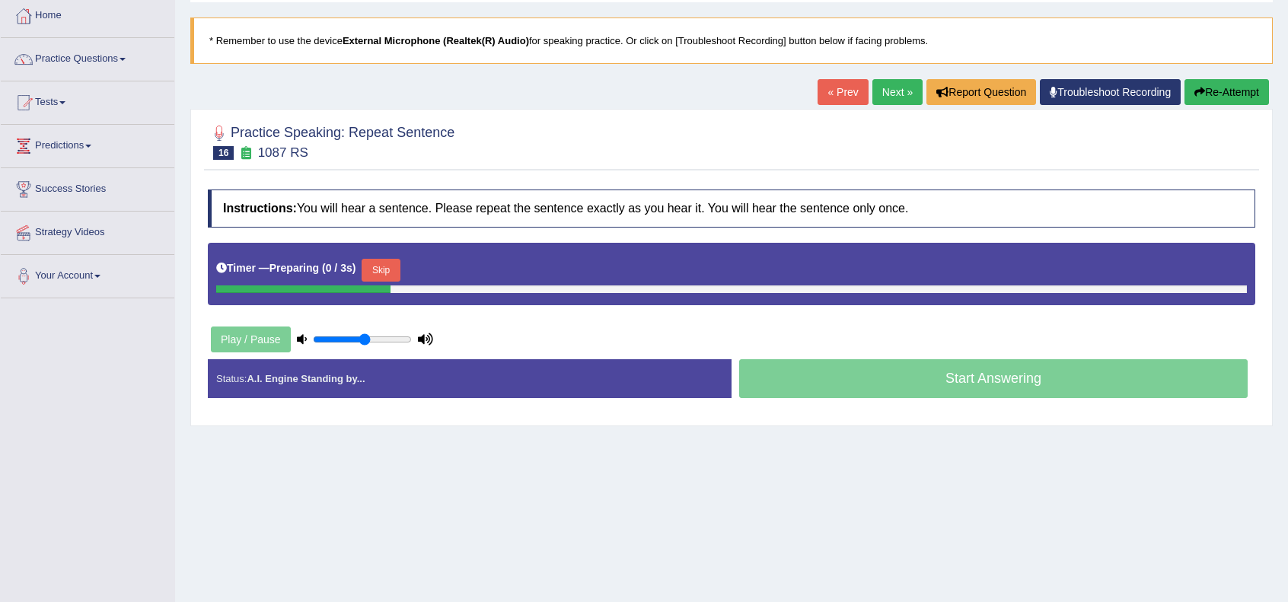
scroll to position [101, 0]
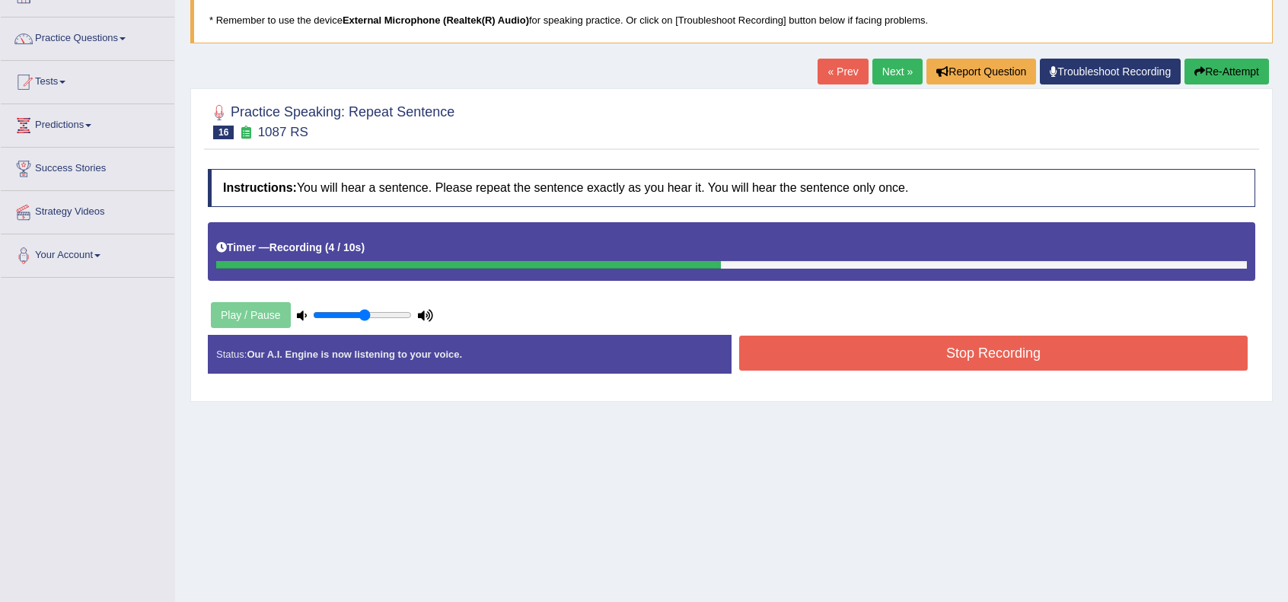
click at [950, 346] on button "Stop Recording" at bounding box center [993, 353] width 509 height 35
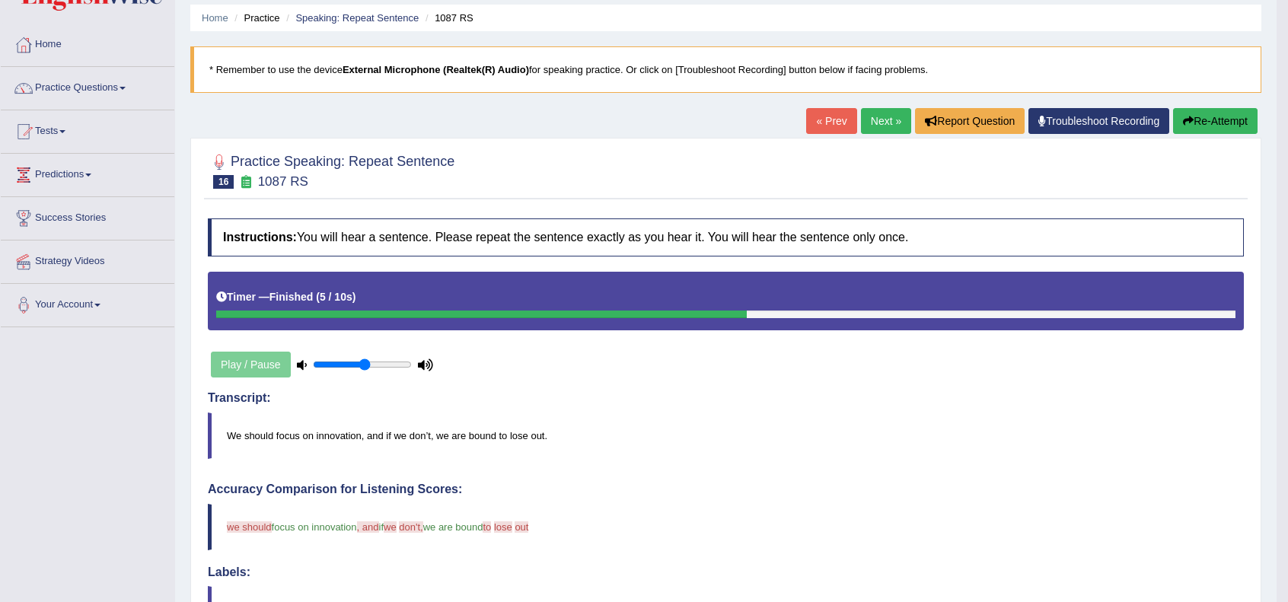
scroll to position [50, 0]
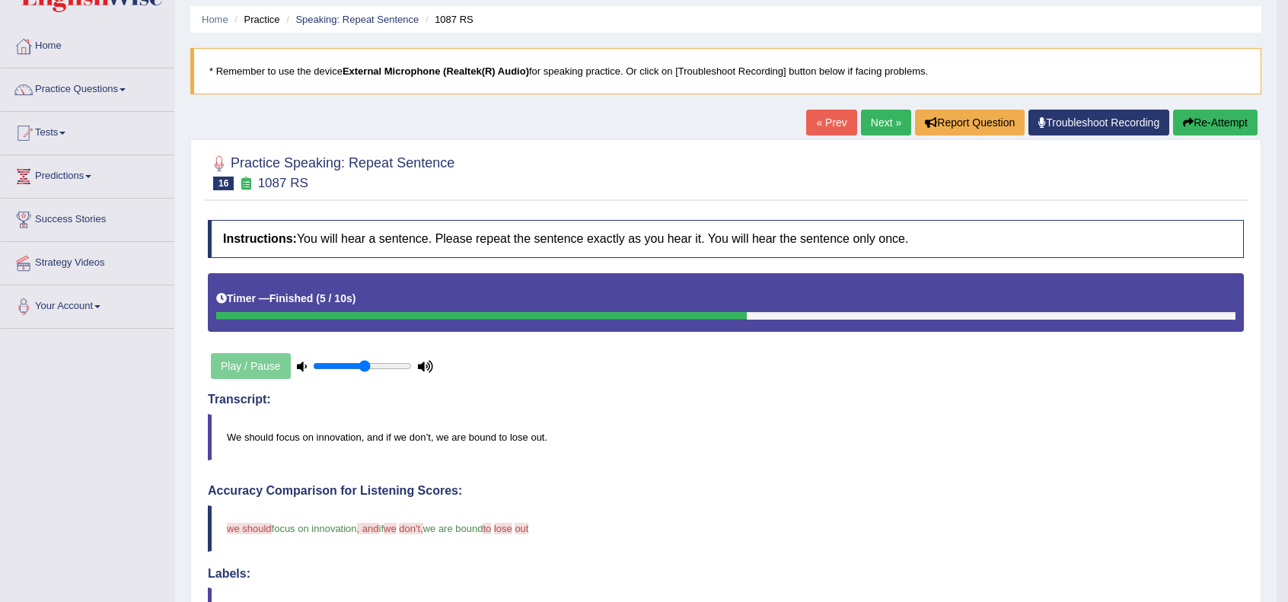
click at [878, 126] on link "Next »" at bounding box center [886, 123] width 50 height 26
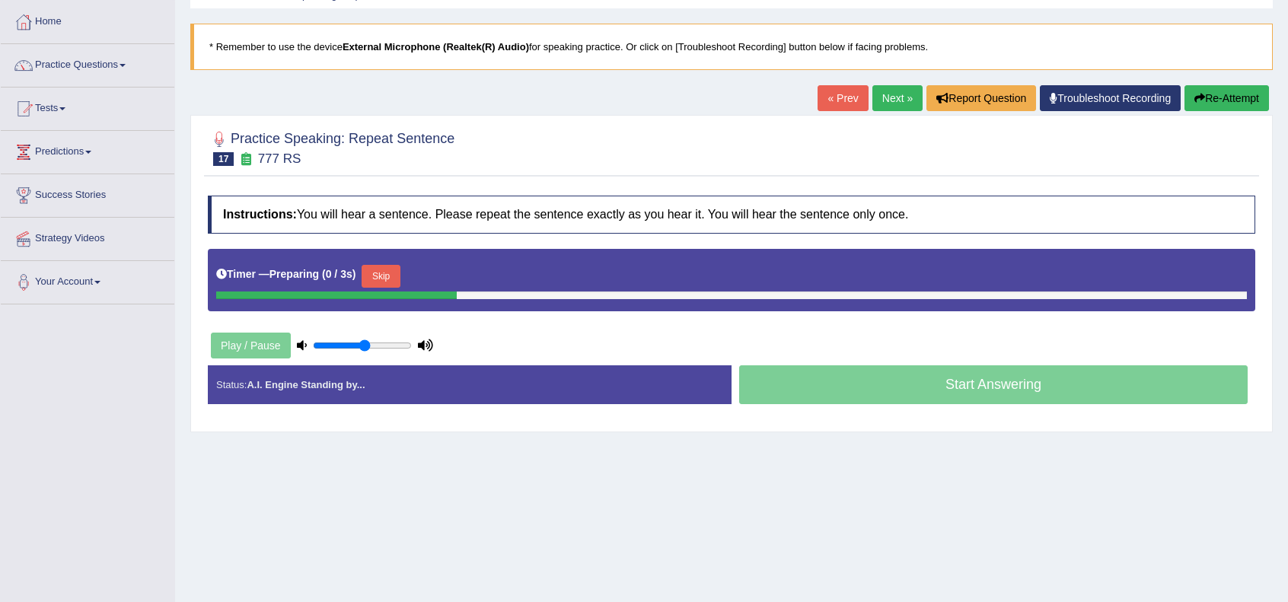
scroll to position [101, 0]
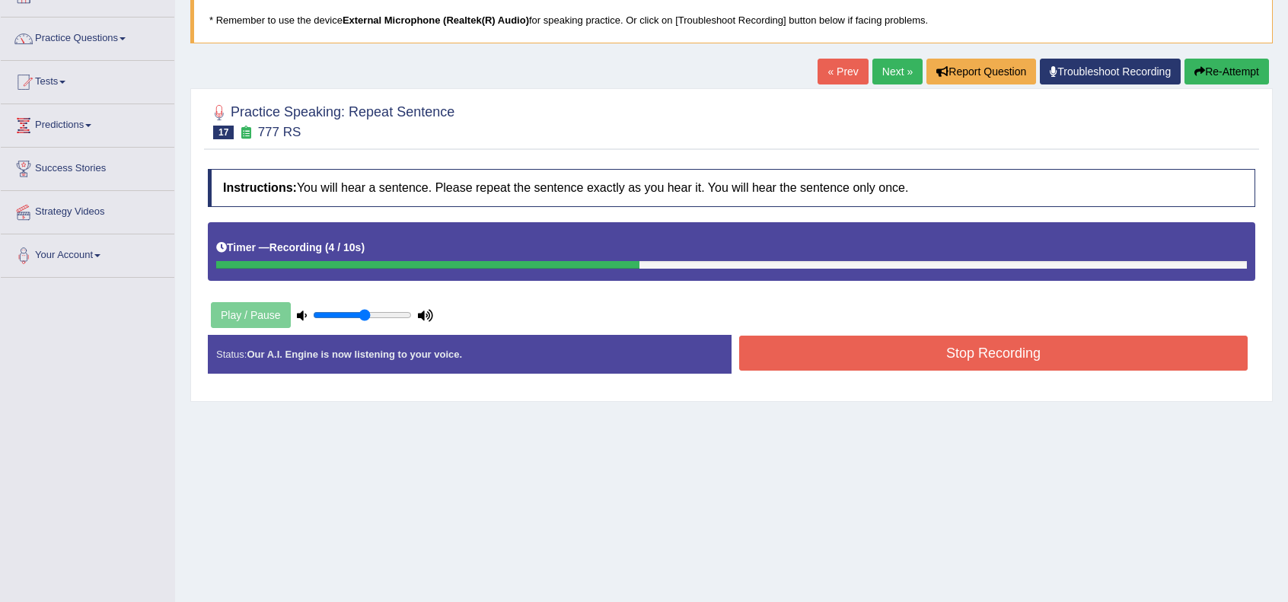
click at [926, 359] on button "Stop Recording" at bounding box center [993, 353] width 509 height 35
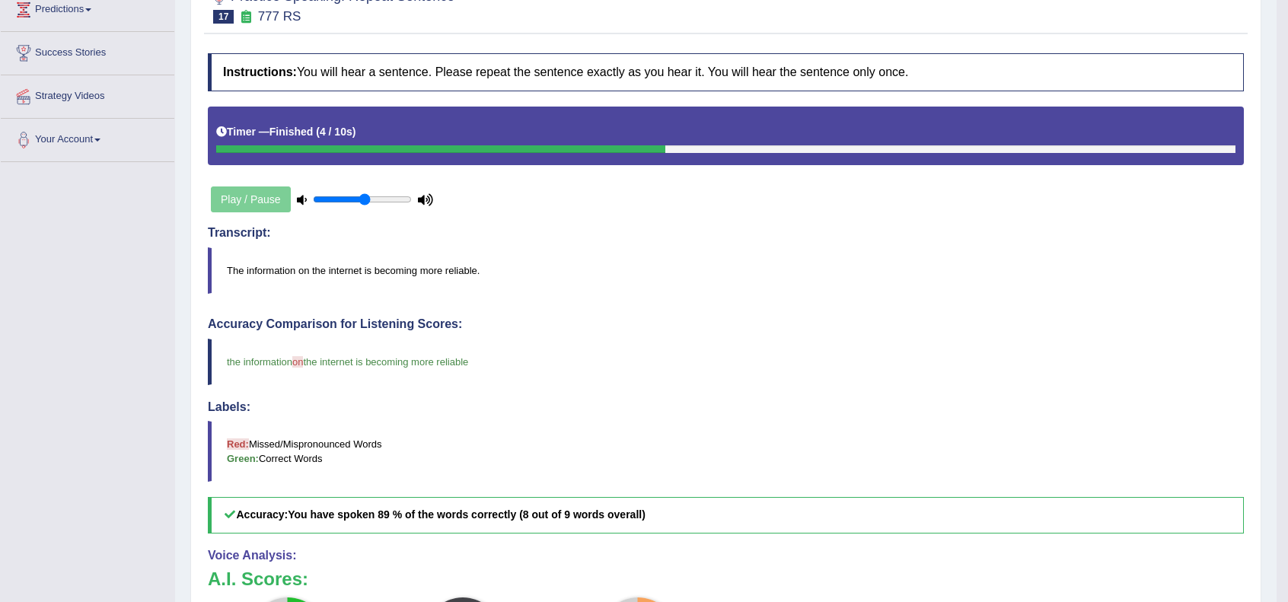
scroll to position [152, 0]
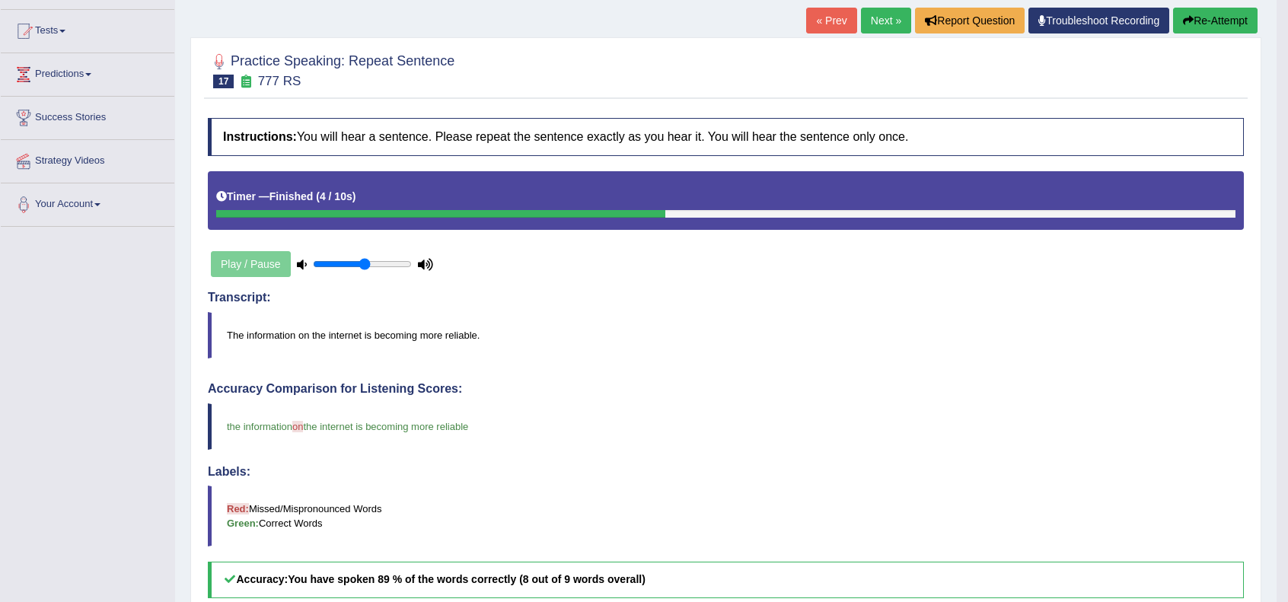
click at [882, 23] on link "Next »" at bounding box center [886, 21] width 50 height 26
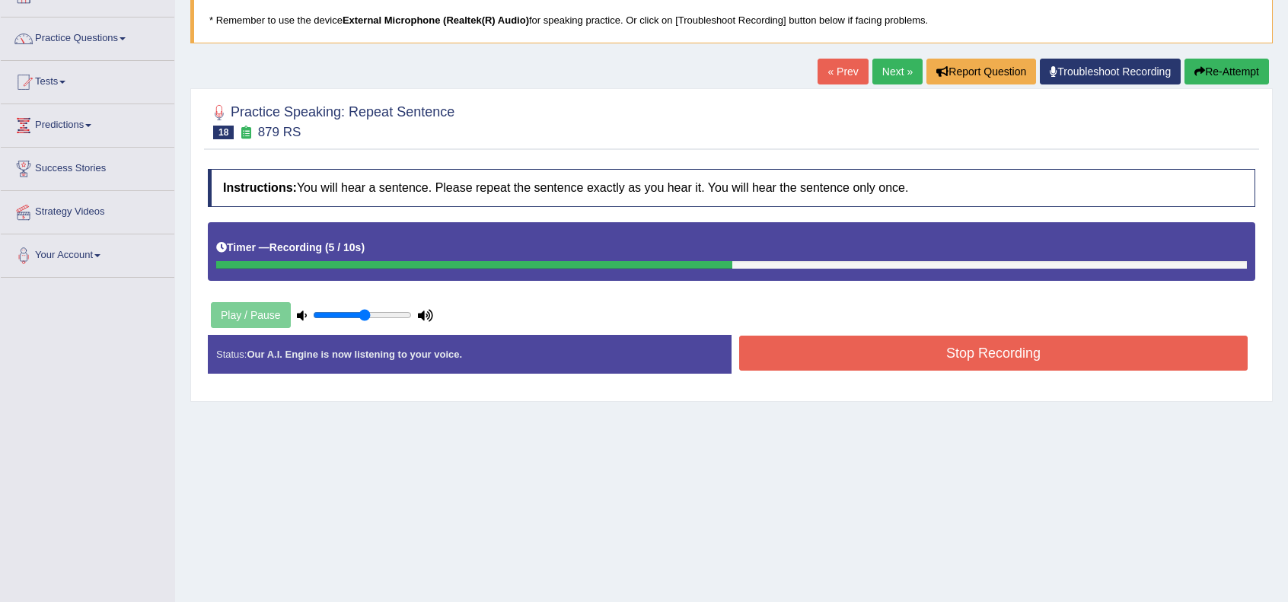
click at [944, 353] on button "Stop Recording" at bounding box center [993, 353] width 509 height 35
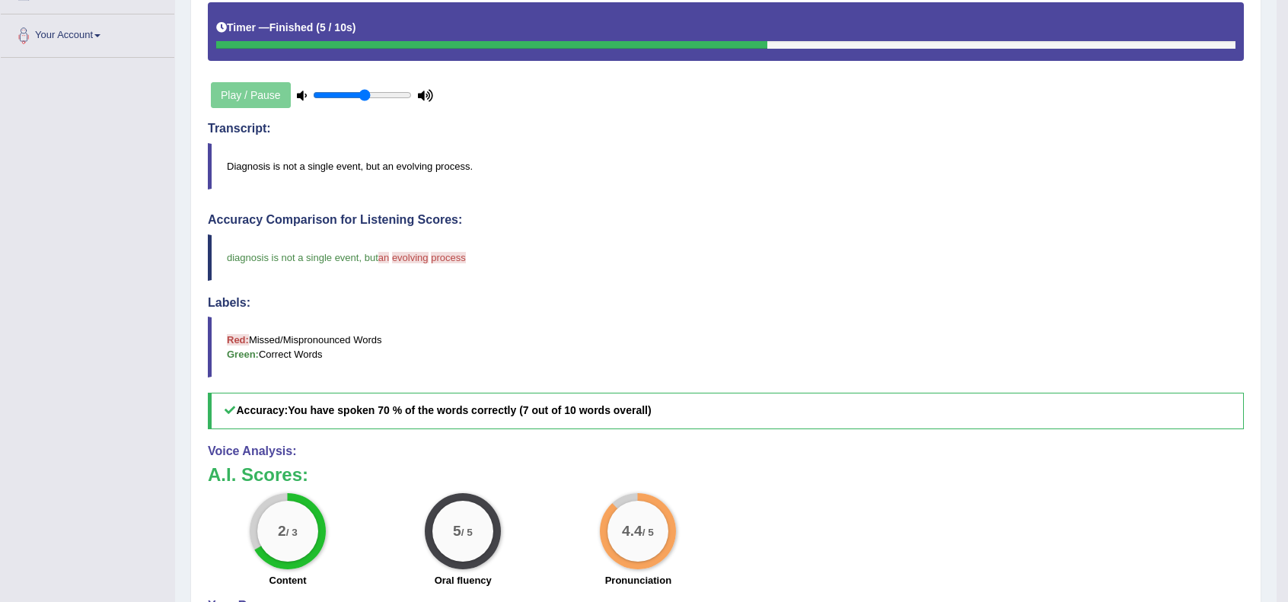
scroll to position [152, 0]
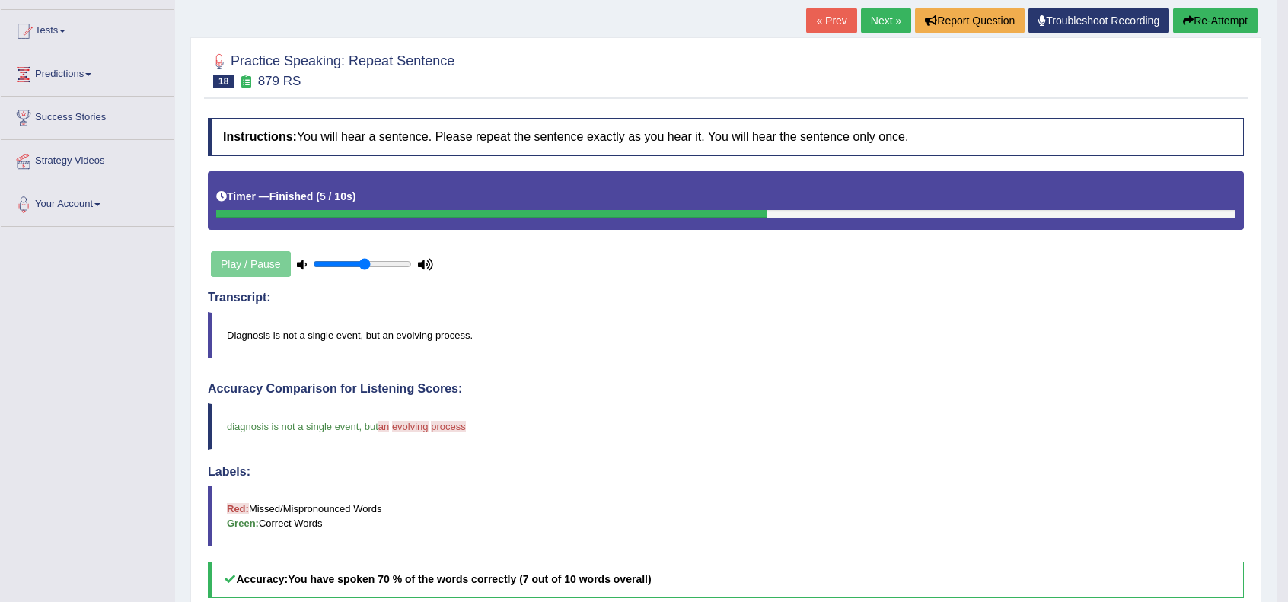
click at [888, 20] on link "Next »" at bounding box center [886, 21] width 50 height 26
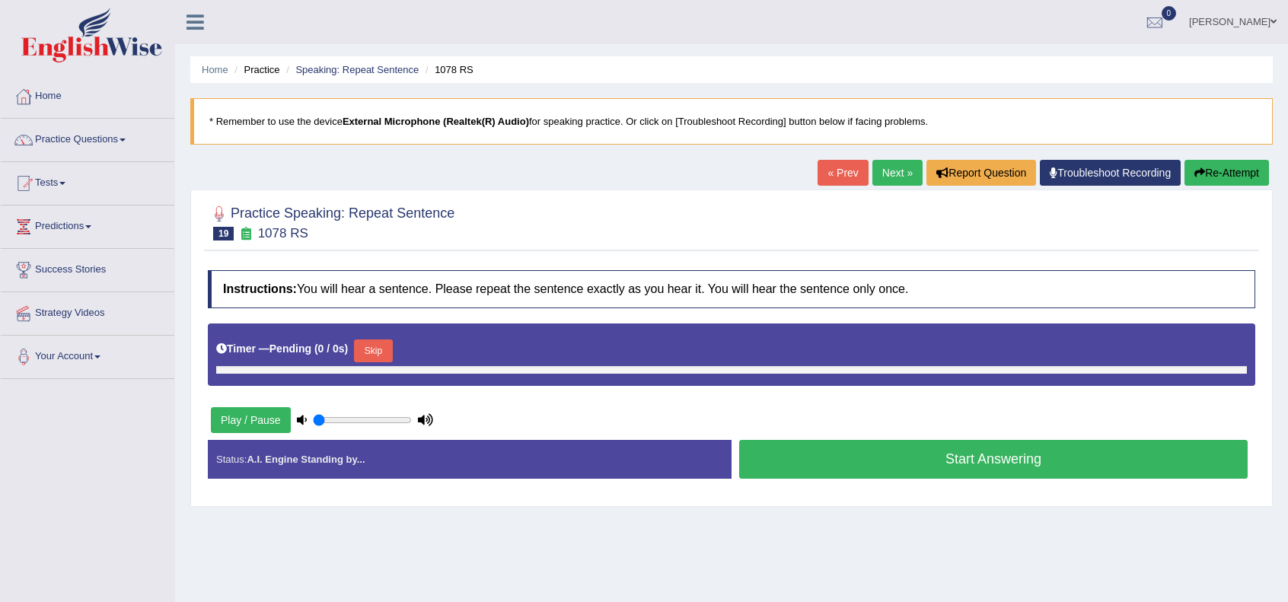
type input "0.55"
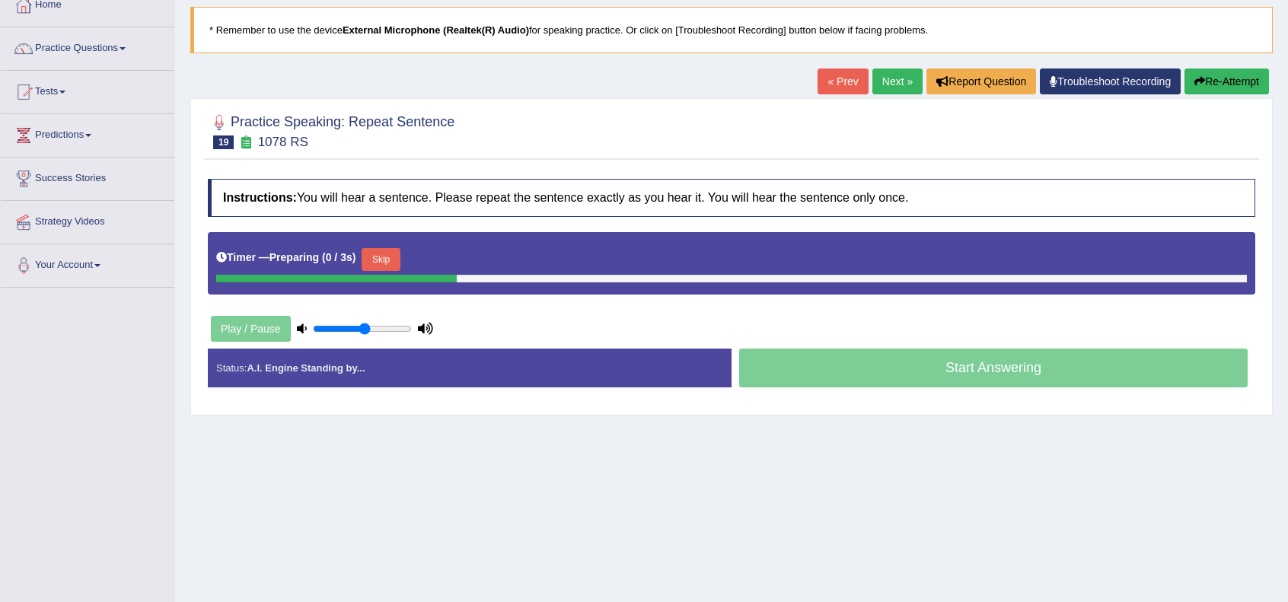
scroll to position [101, 0]
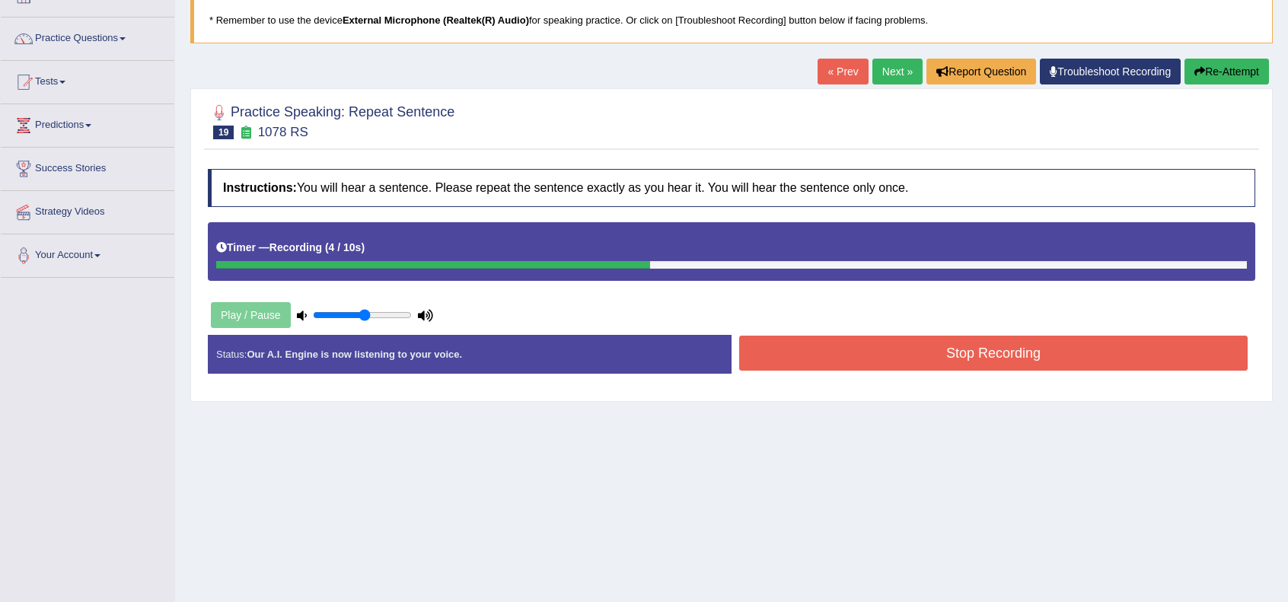
click at [934, 346] on button "Stop Recording" at bounding box center [993, 353] width 509 height 35
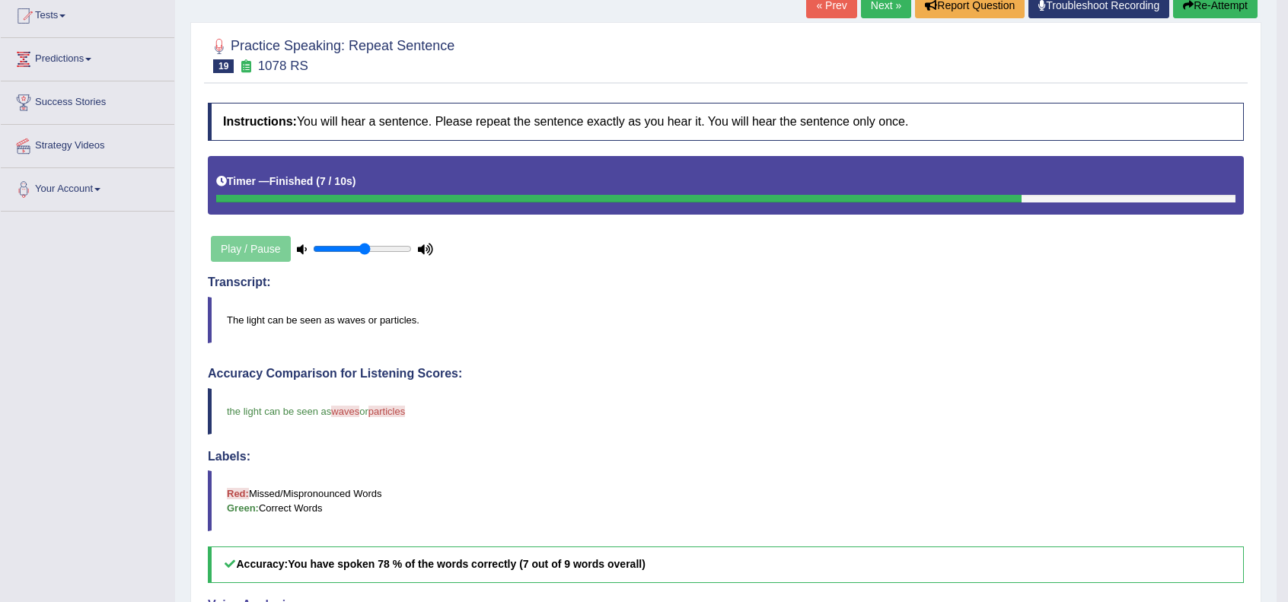
scroll to position [0, 0]
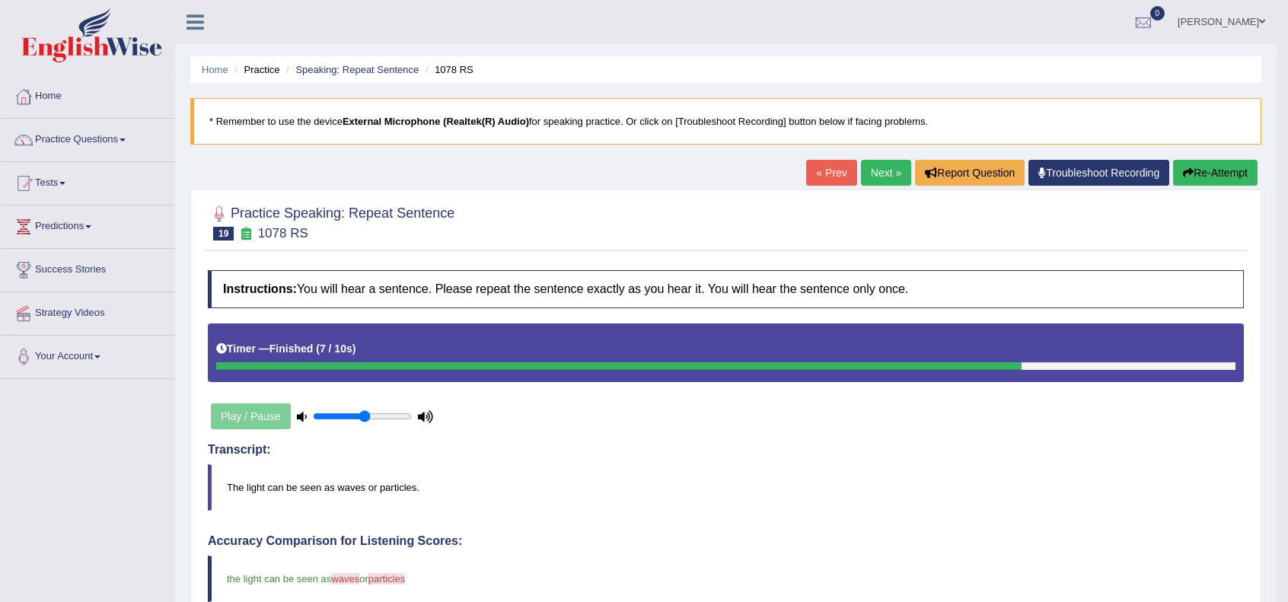
click at [885, 168] on link "Next »" at bounding box center [886, 173] width 50 height 26
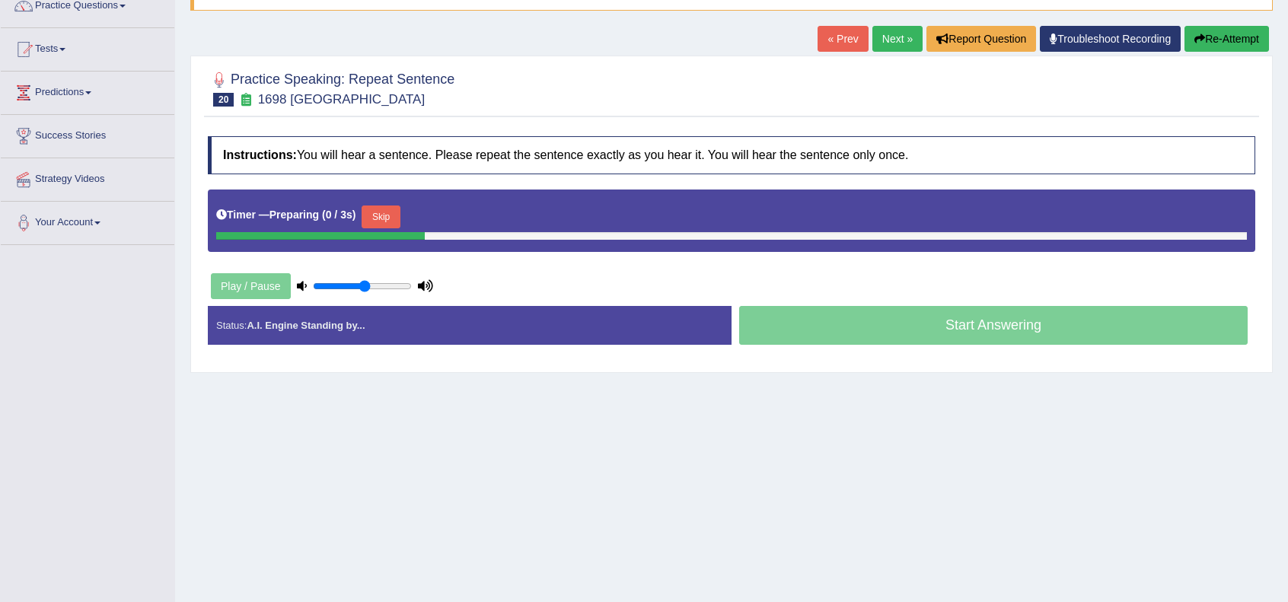
scroll to position [152, 0]
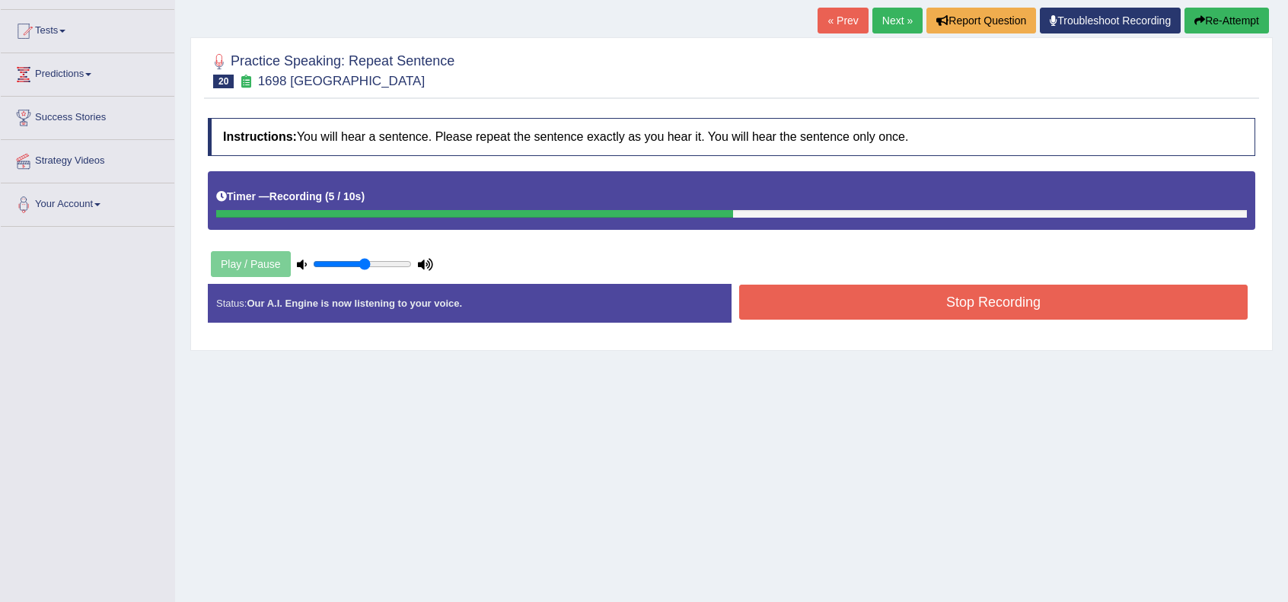
click at [917, 301] on button "Stop Recording" at bounding box center [993, 302] width 509 height 35
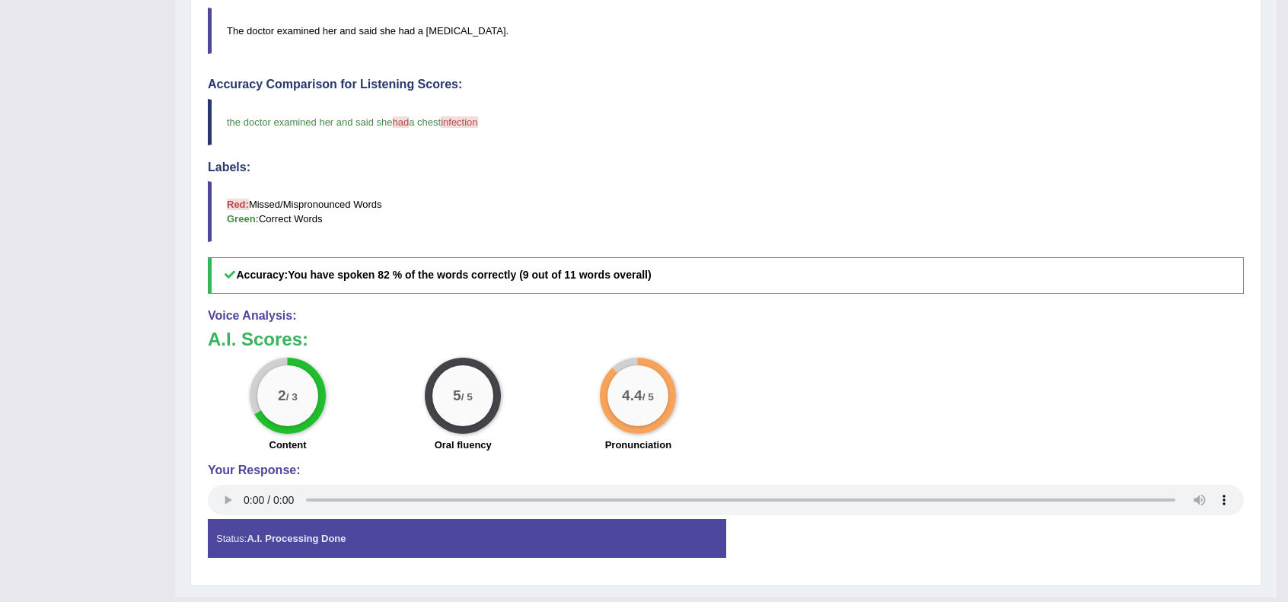
scroll to position [0, 0]
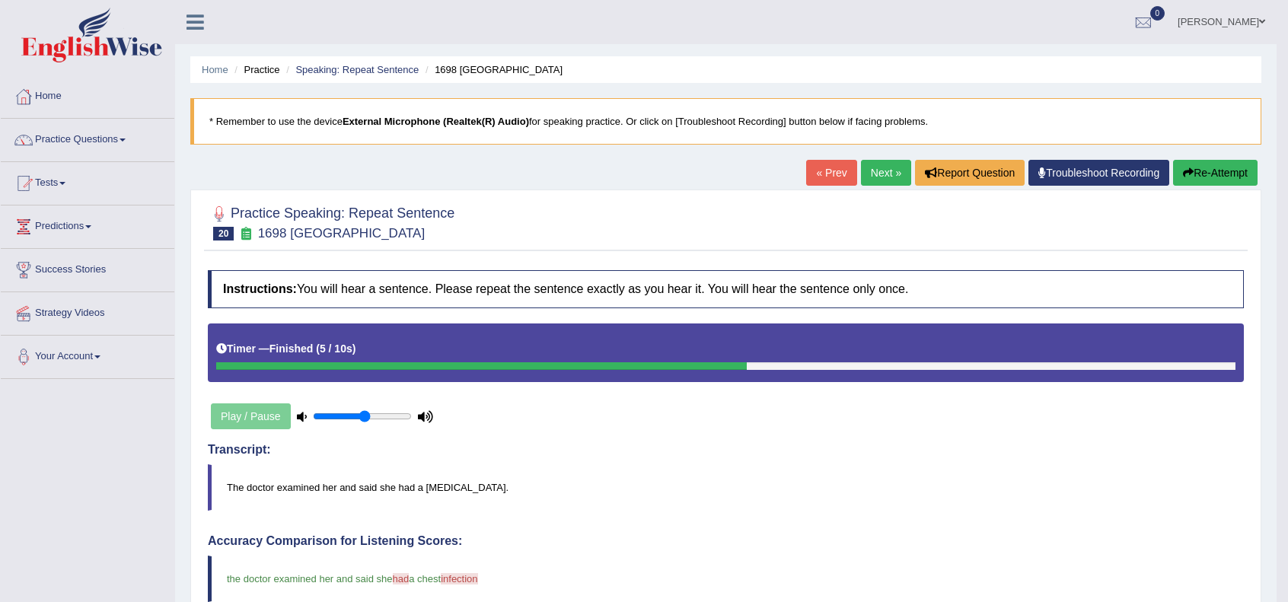
click at [871, 168] on link "Next »" at bounding box center [886, 173] width 50 height 26
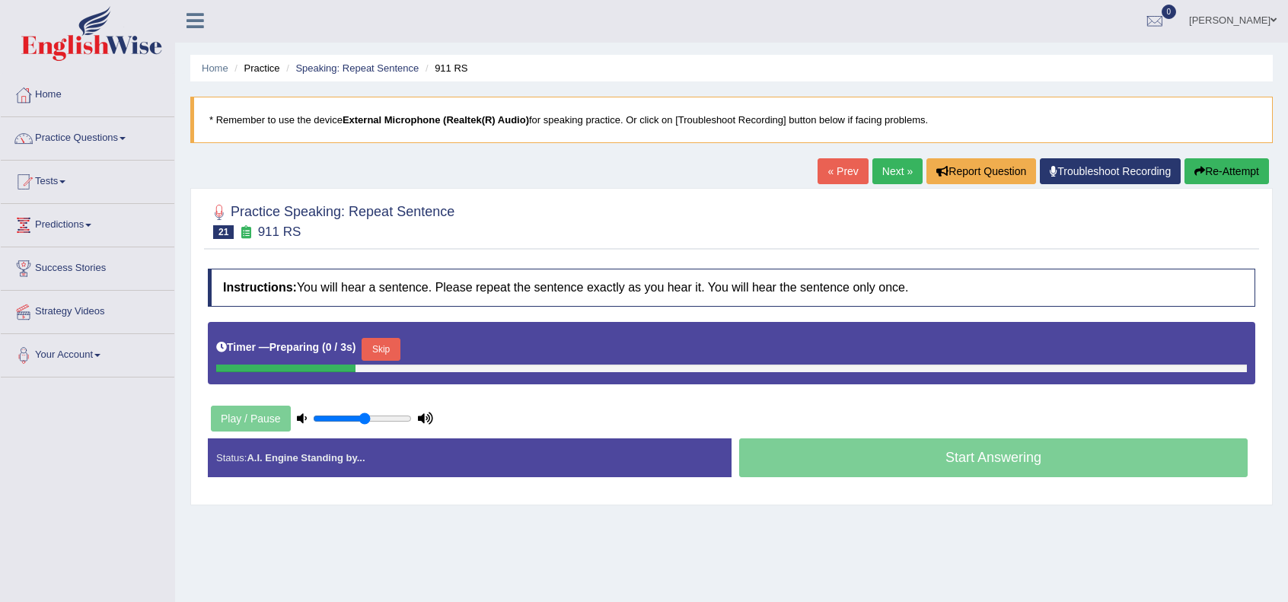
scroll to position [101, 0]
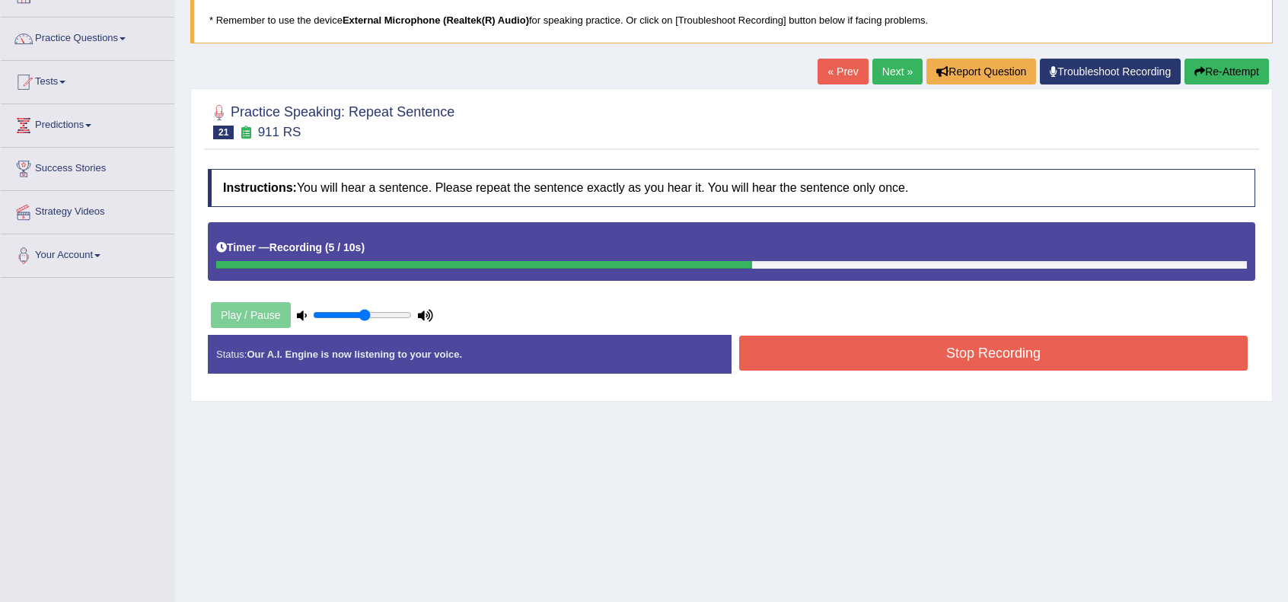
click at [927, 363] on button "Stop Recording" at bounding box center [993, 353] width 509 height 35
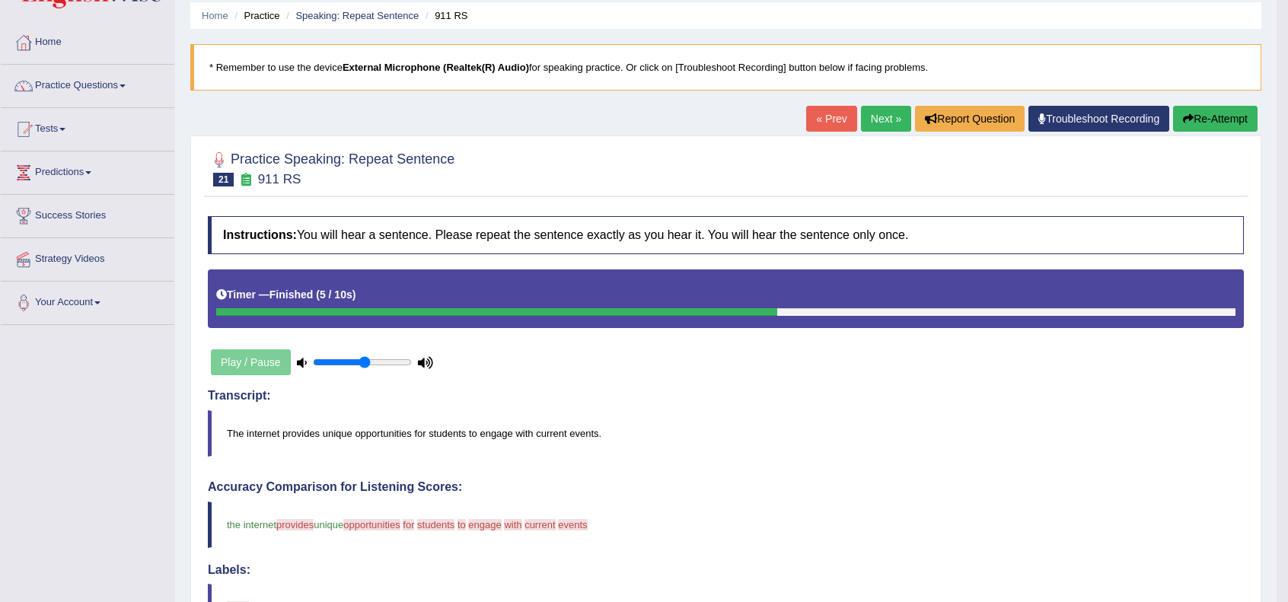
scroll to position [0, 0]
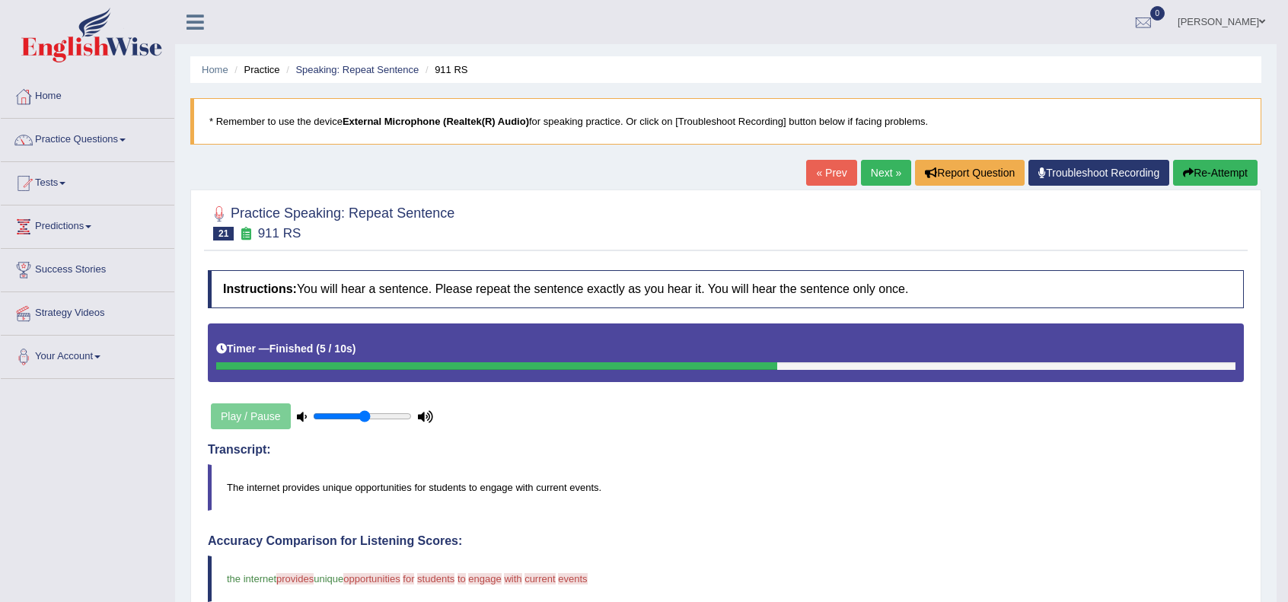
click at [1212, 173] on button "Re-Attempt" at bounding box center [1215, 173] width 84 height 26
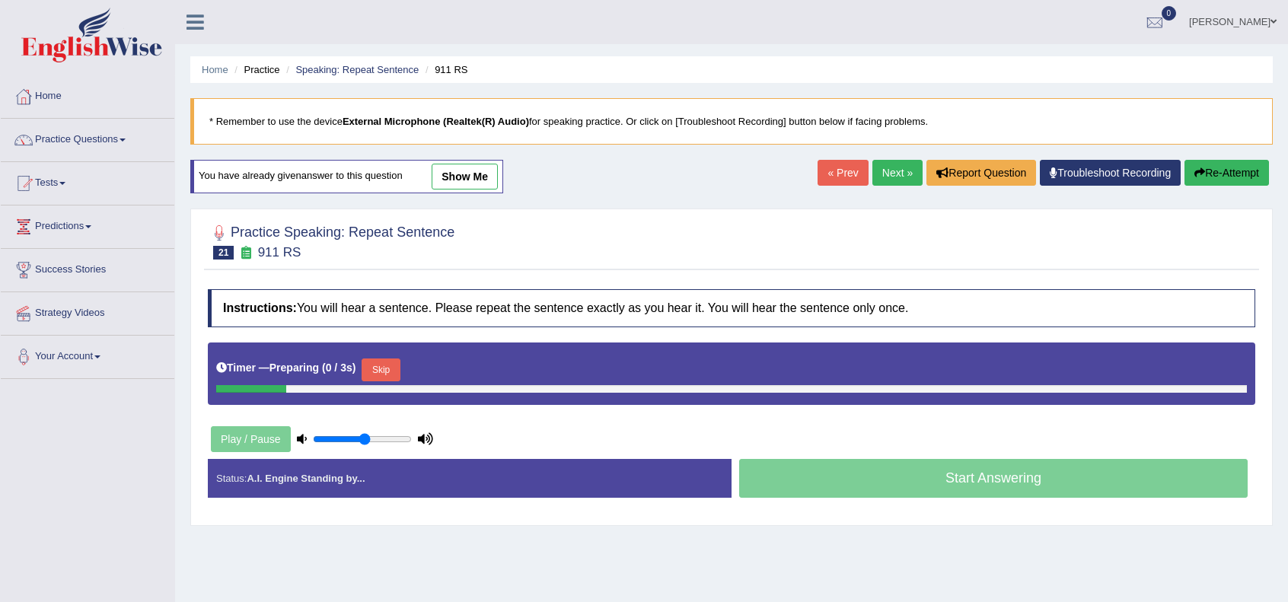
scroll to position [50, 0]
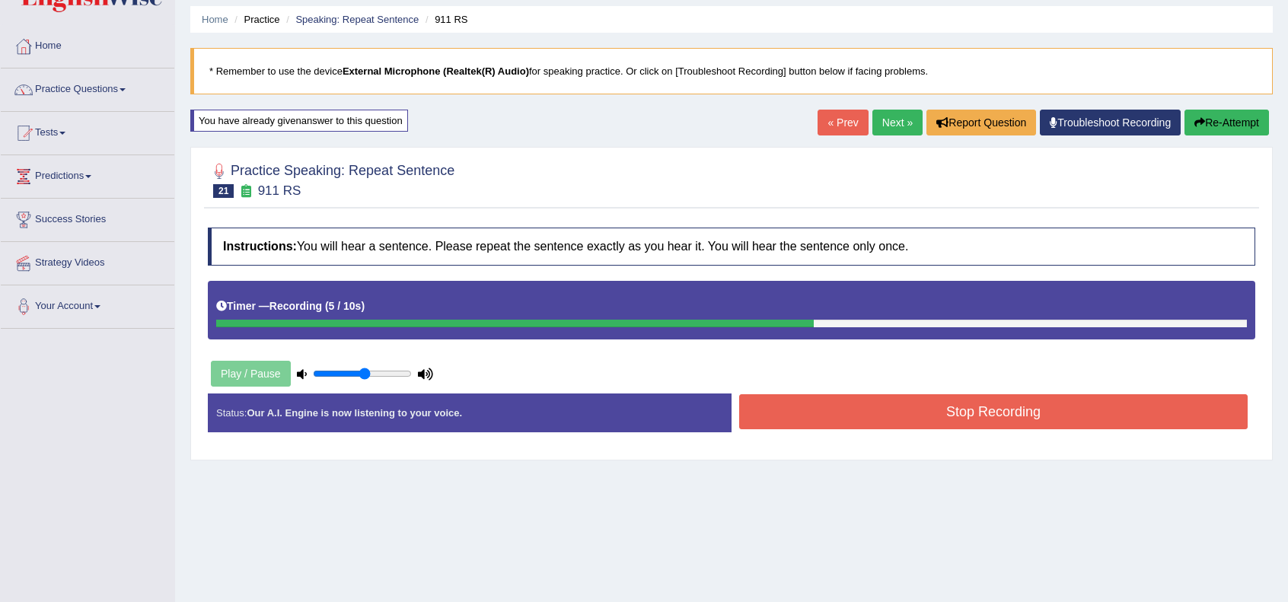
click at [882, 397] on button "Stop Recording" at bounding box center [993, 411] width 509 height 35
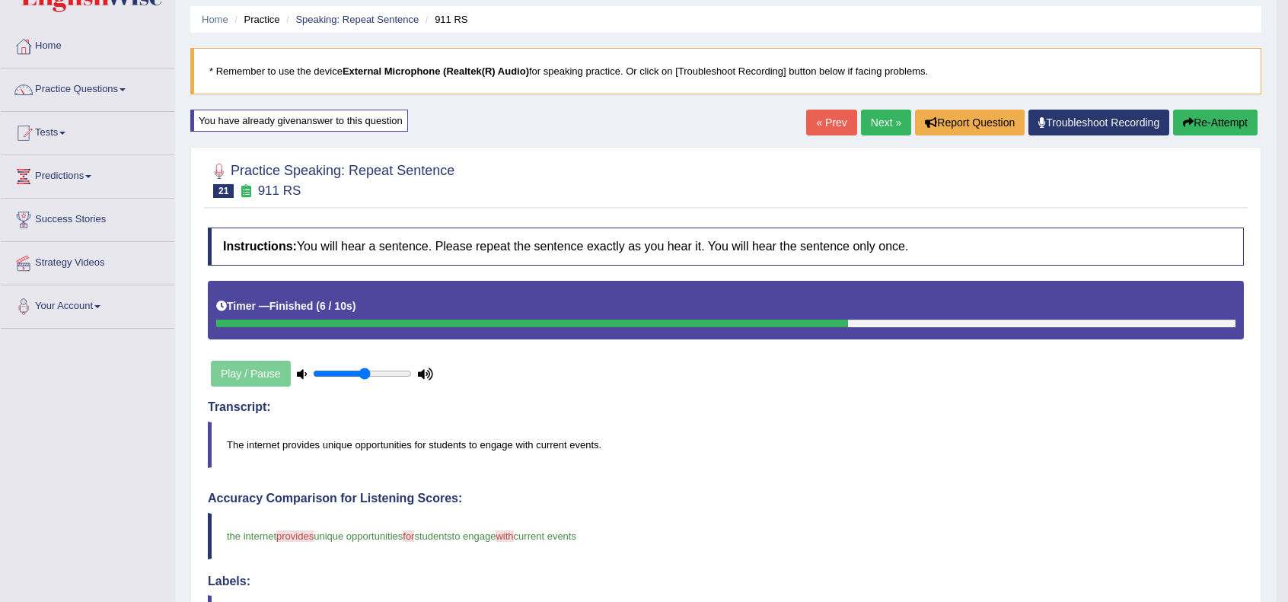
click at [878, 126] on link "Next »" at bounding box center [886, 123] width 50 height 26
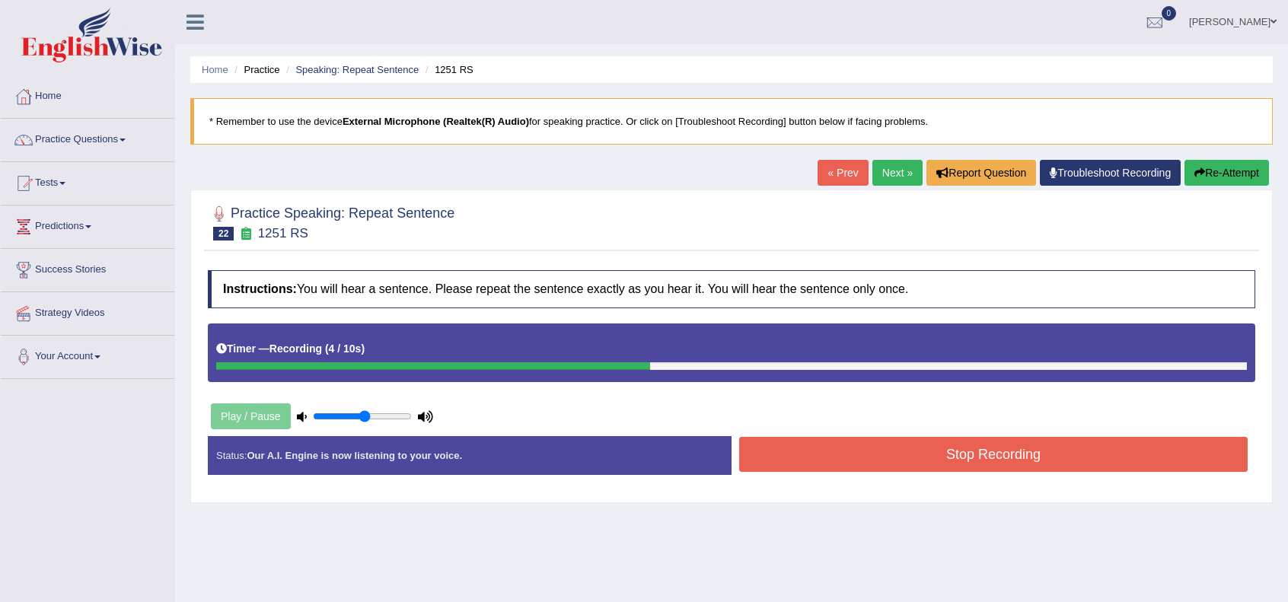
click at [967, 441] on button "Stop Recording" at bounding box center [993, 454] width 509 height 35
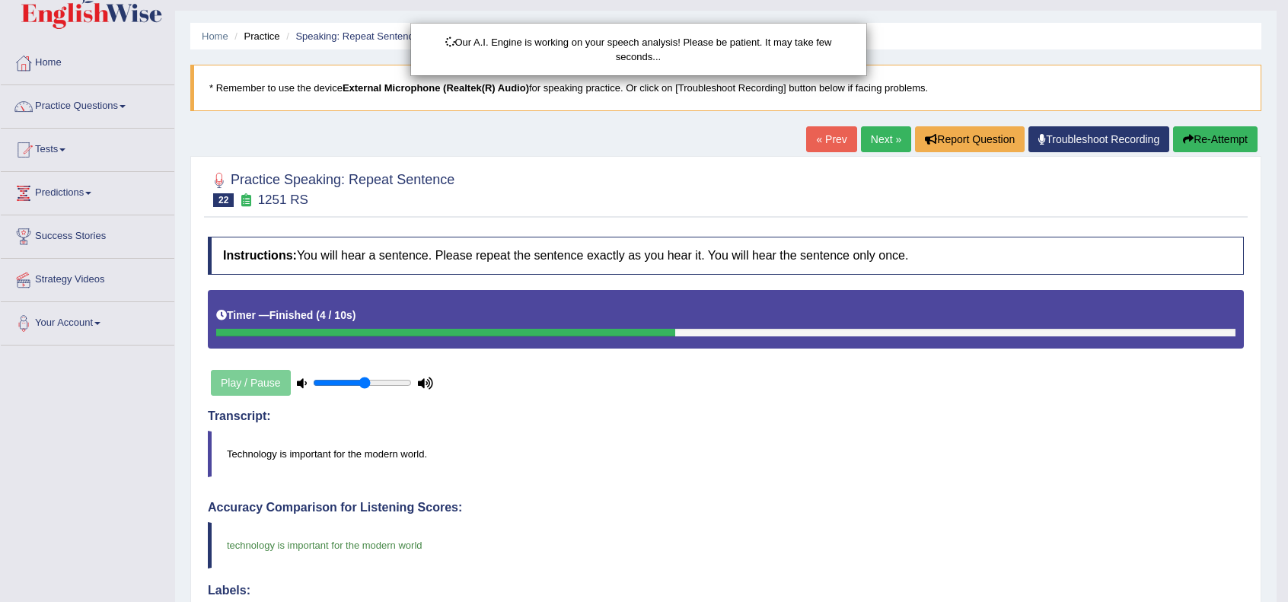
scroll to position [101, 0]
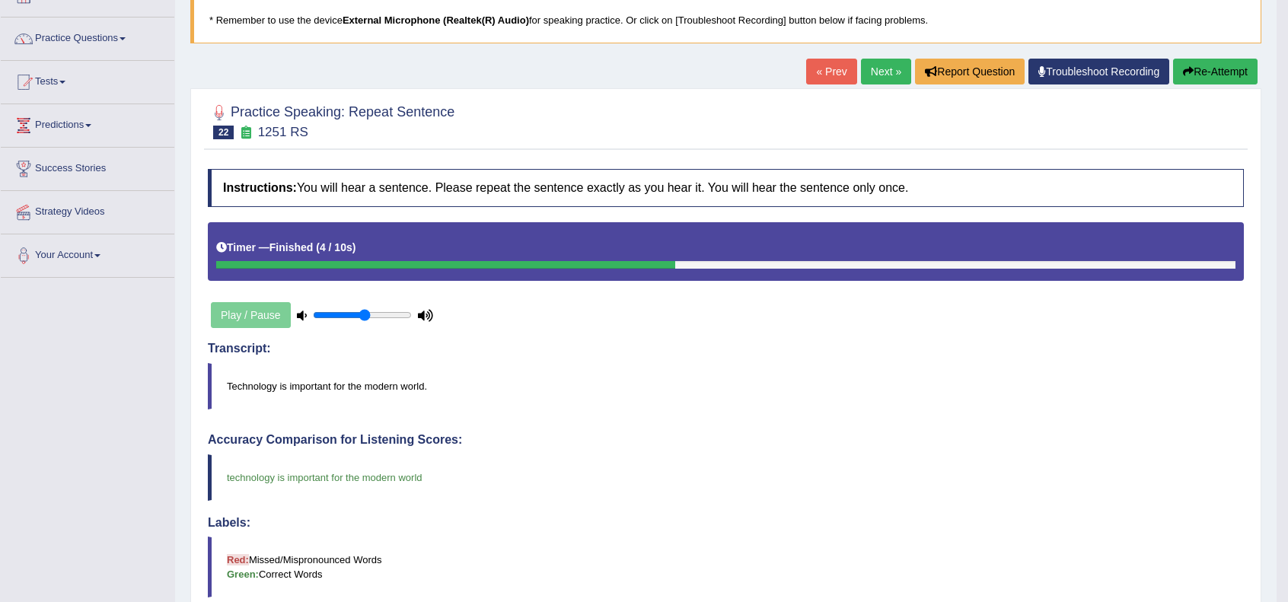
click at [891, 78] on link "Next »" at bounding box center [886, 72] width 50 height 26
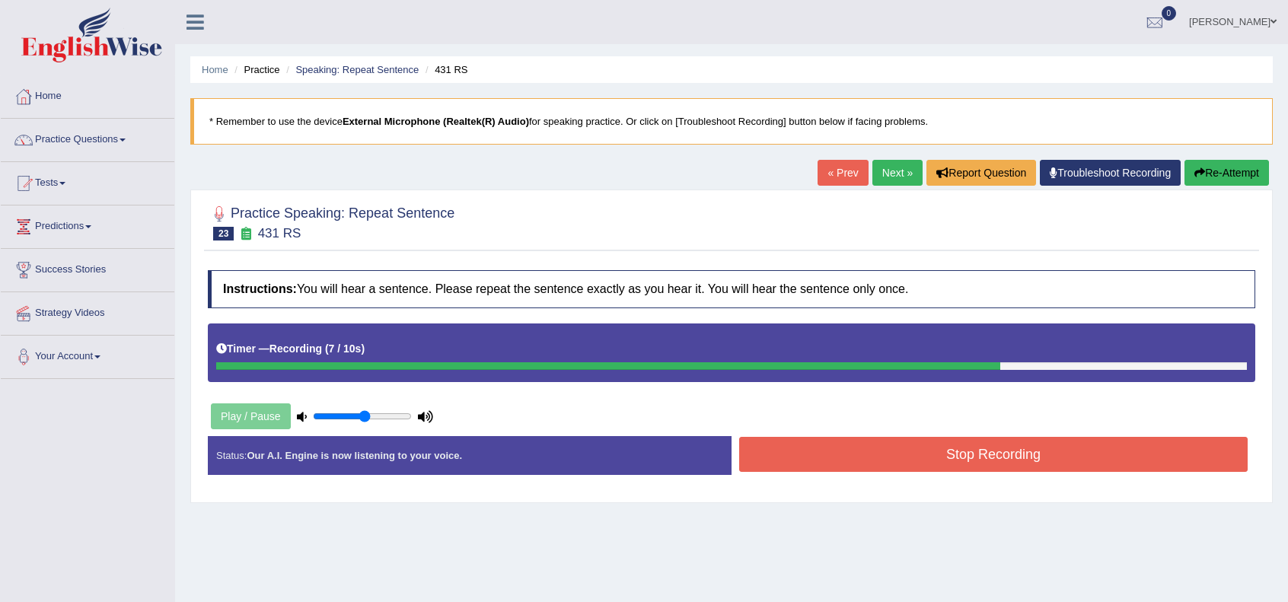
click at [941, 451] on button "Stop Recording" at bounding box center [993, 454] width 509 height 35
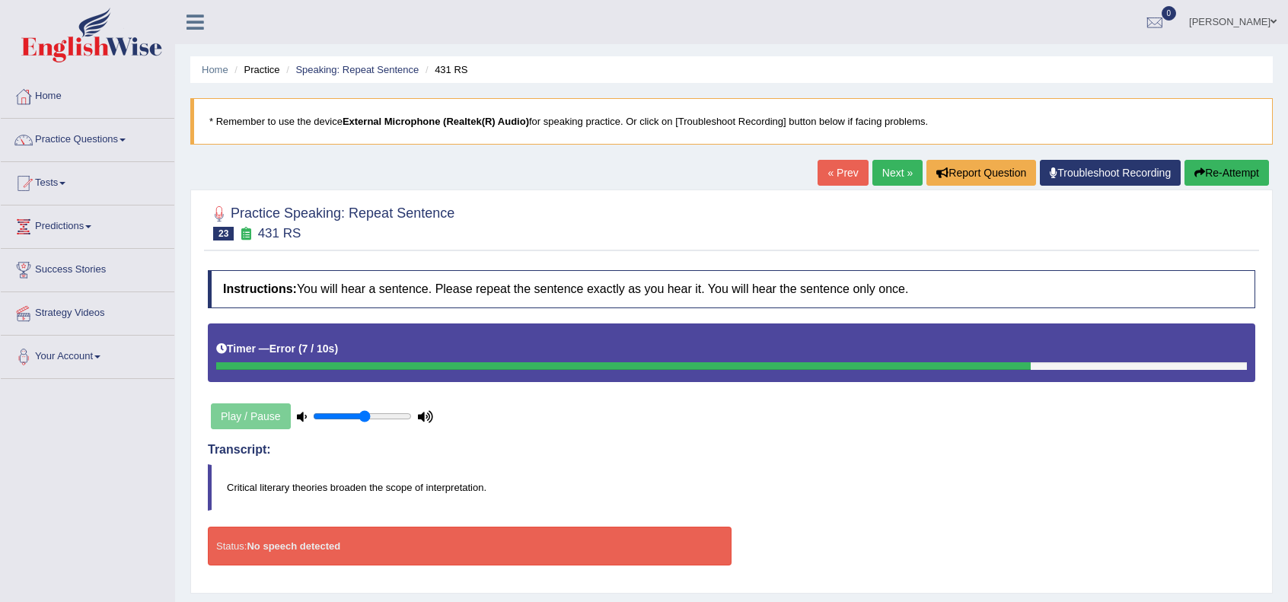
click at [1230, 174] on button "Re-Attempt" at bounding box center [1226, 173] width 84 height 26
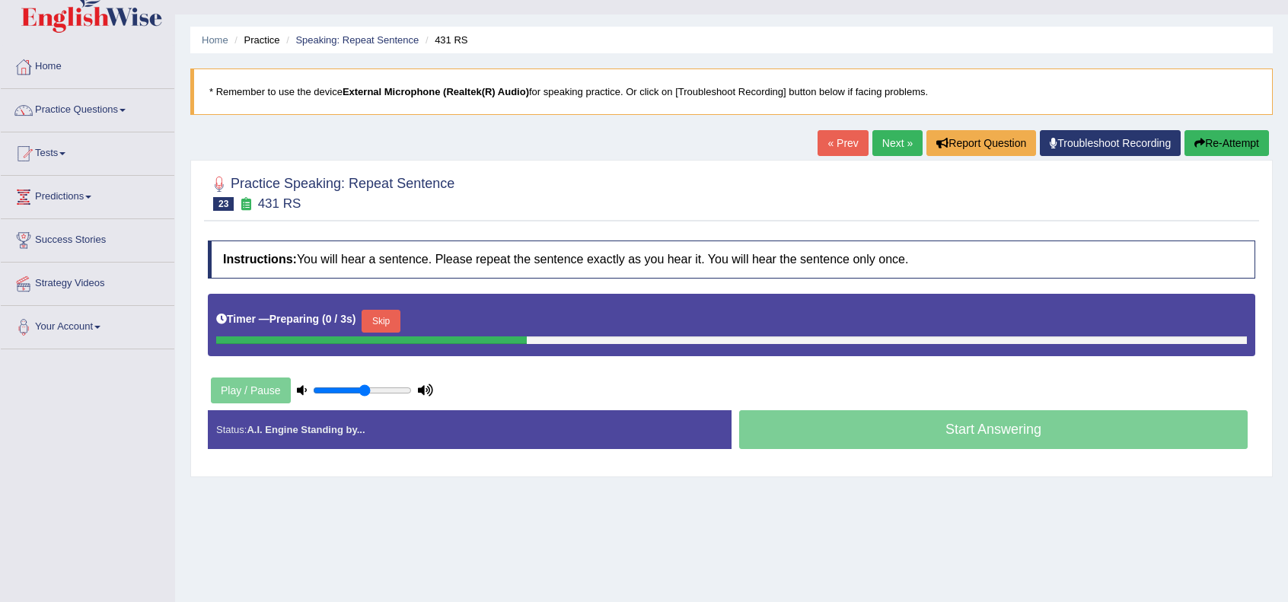
scroll to position [101, 0]
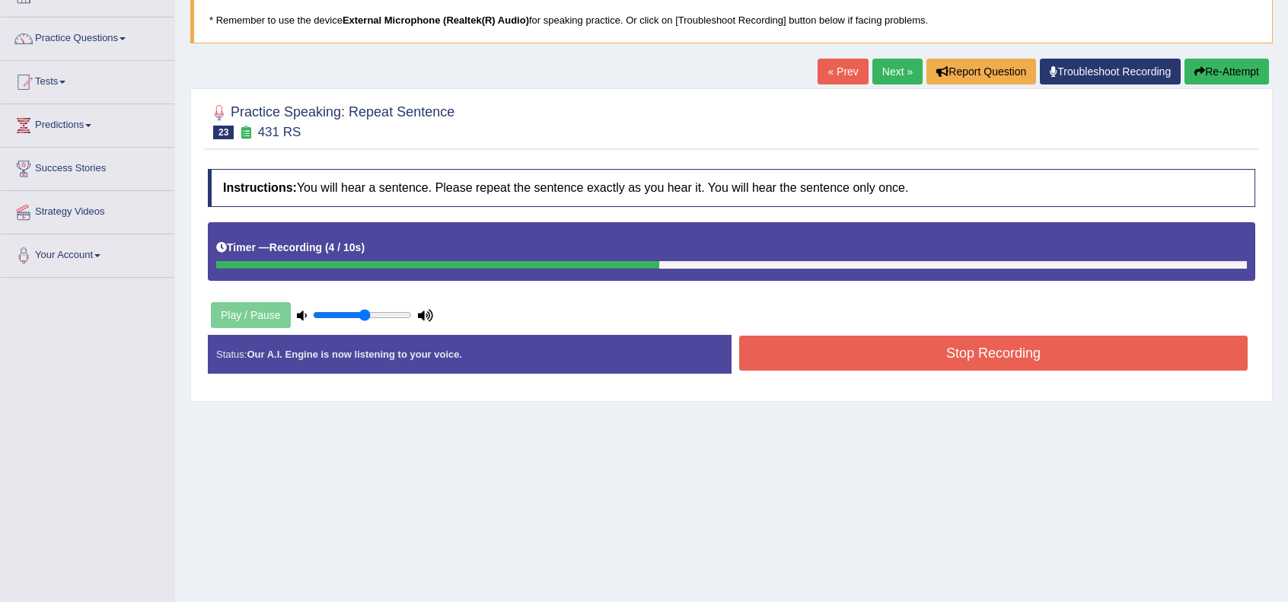
click at [922, 339] on button "Stop Recording" at bounding box center [993, 353] width 509 height 35
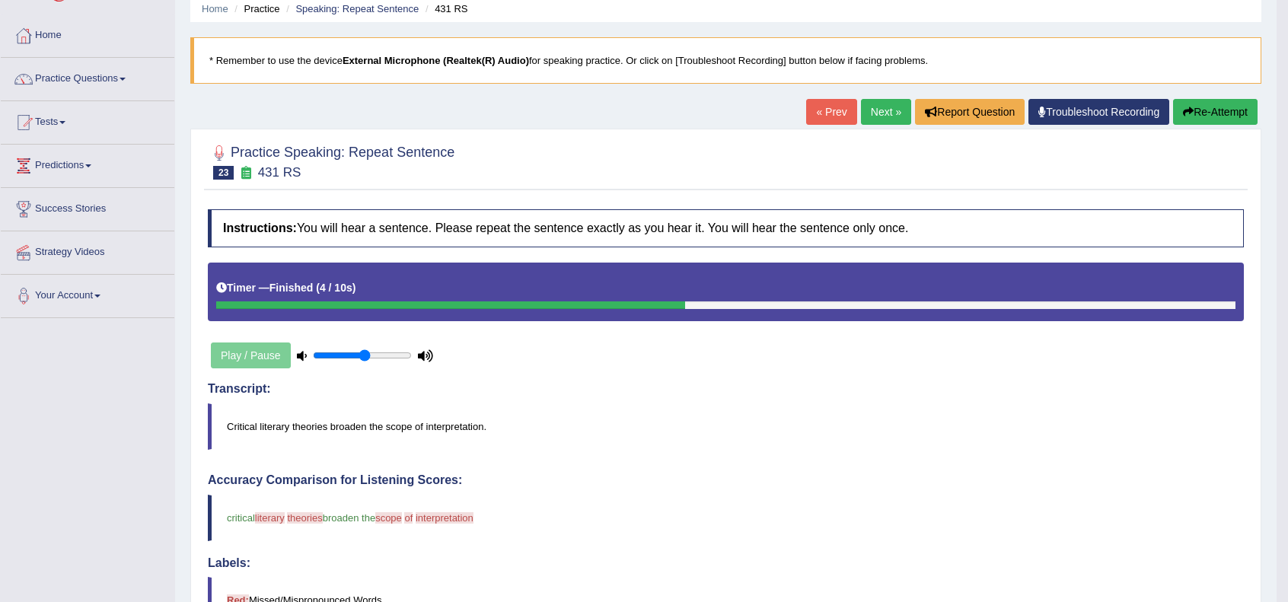
scroll to position [0, 0]
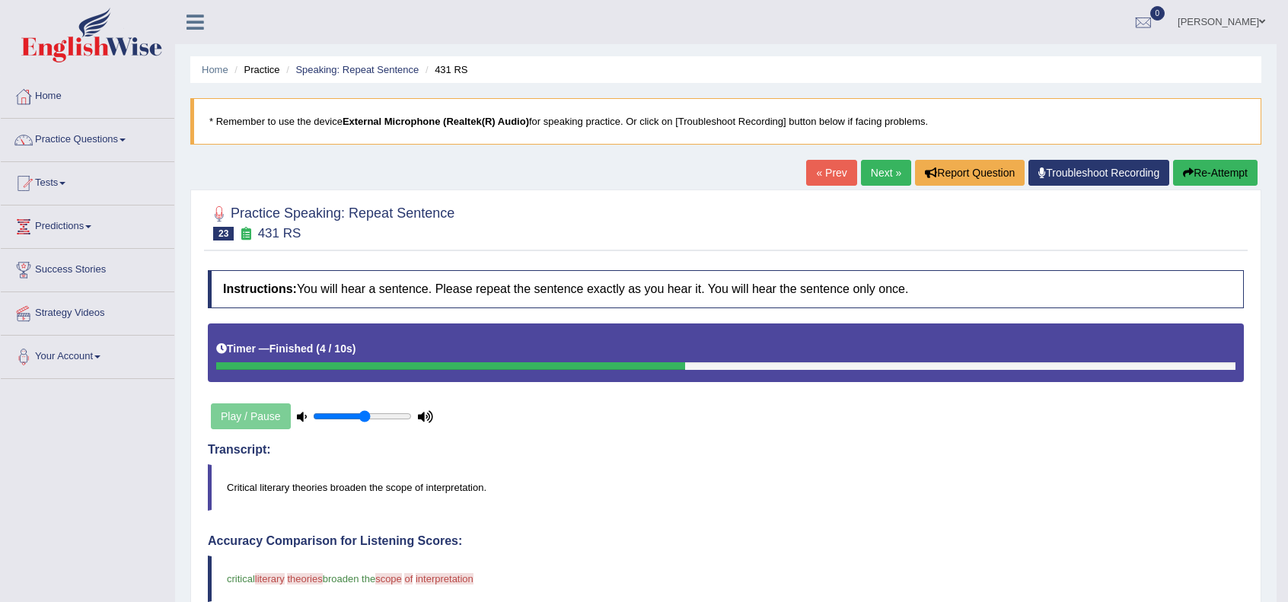
click at [882, 181] on link "Next »" at bounding box center [886, 173] width 50 height 26
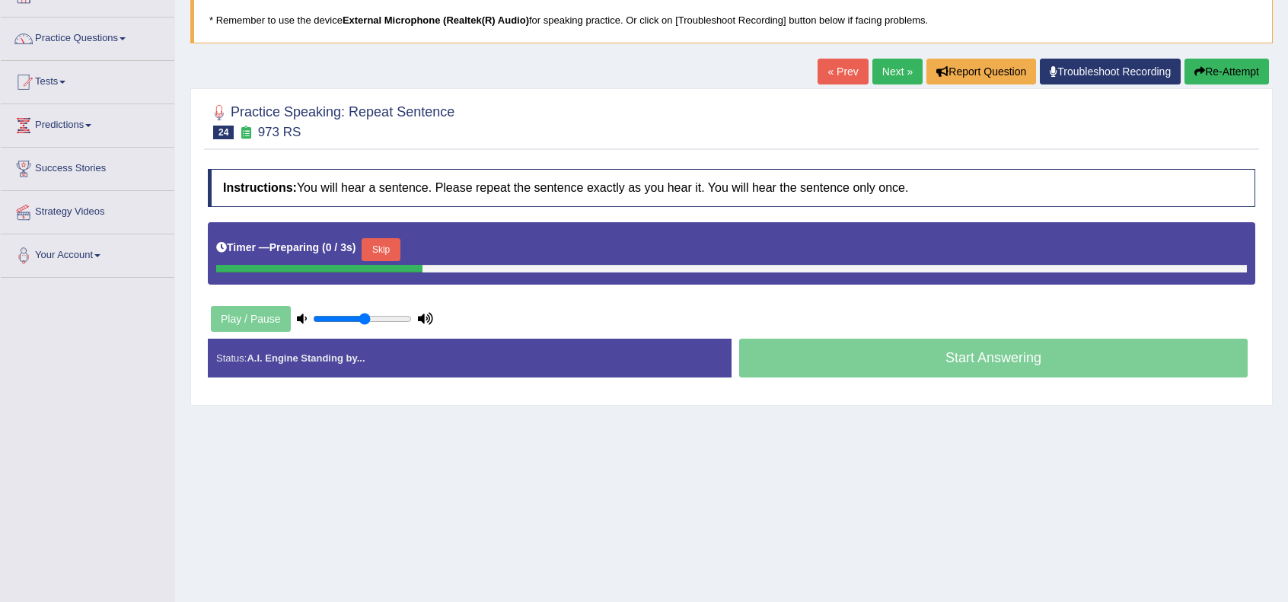
scroll to position [152, 0]
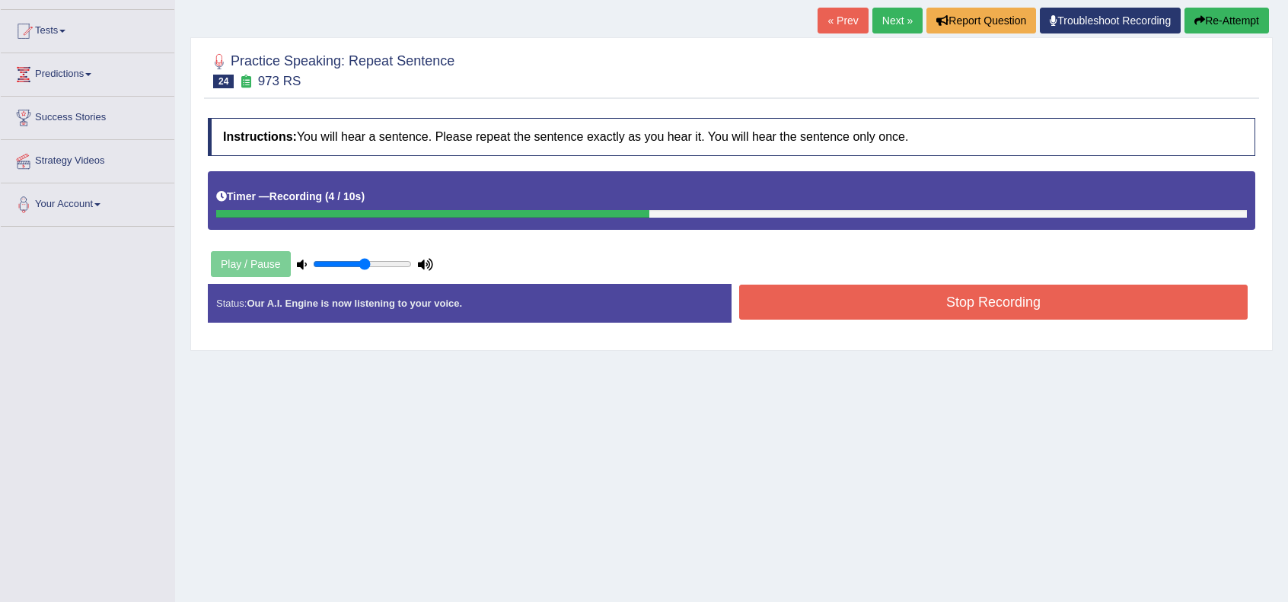
click at [896, 303] on button "Stop Recording" at bounding box center [993, 302] width 509 height 35
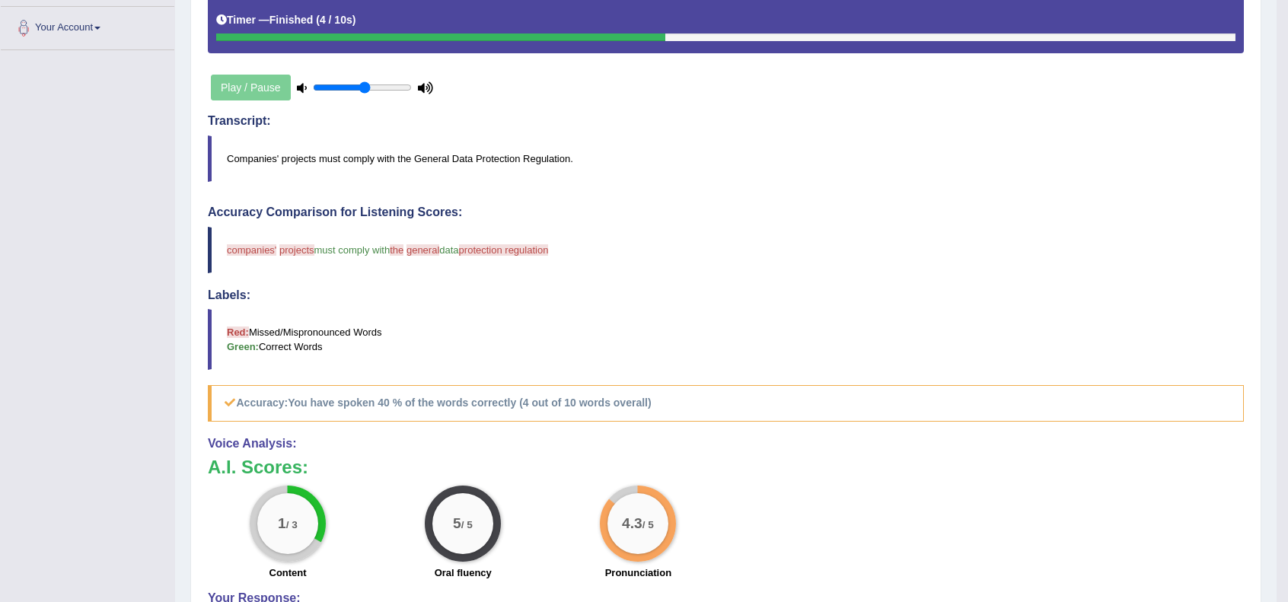
scroll to position [485, 0]
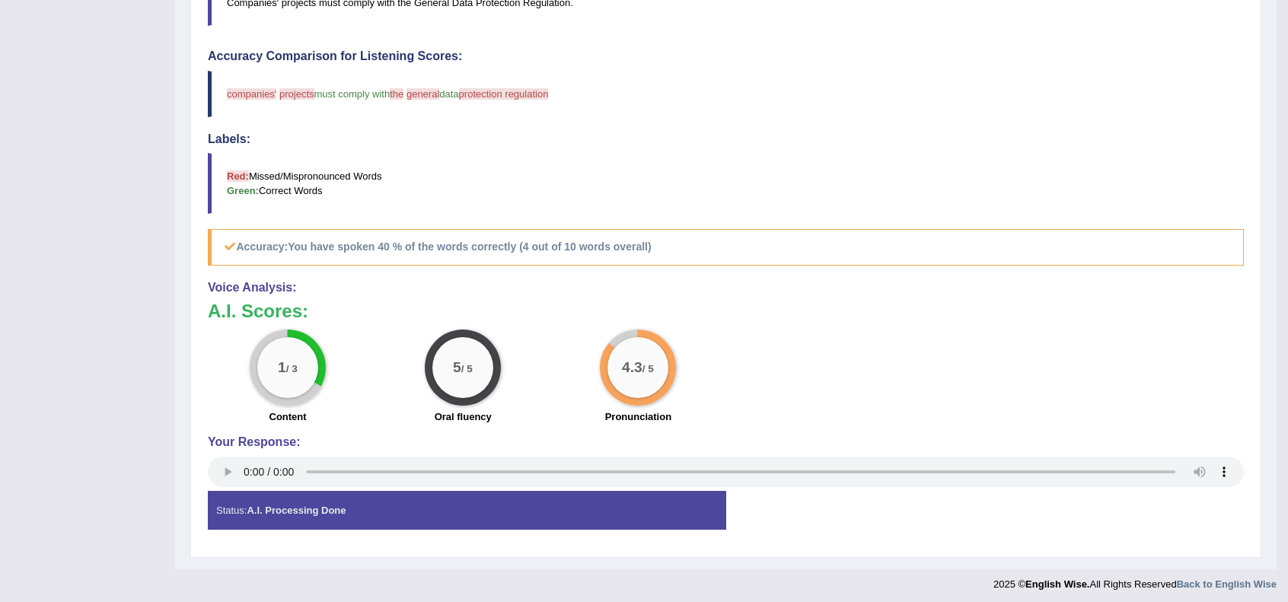
click at [772, 311] on h3 "A.I. Scores:" at bounding box center [726, 311] width 1036 height 20
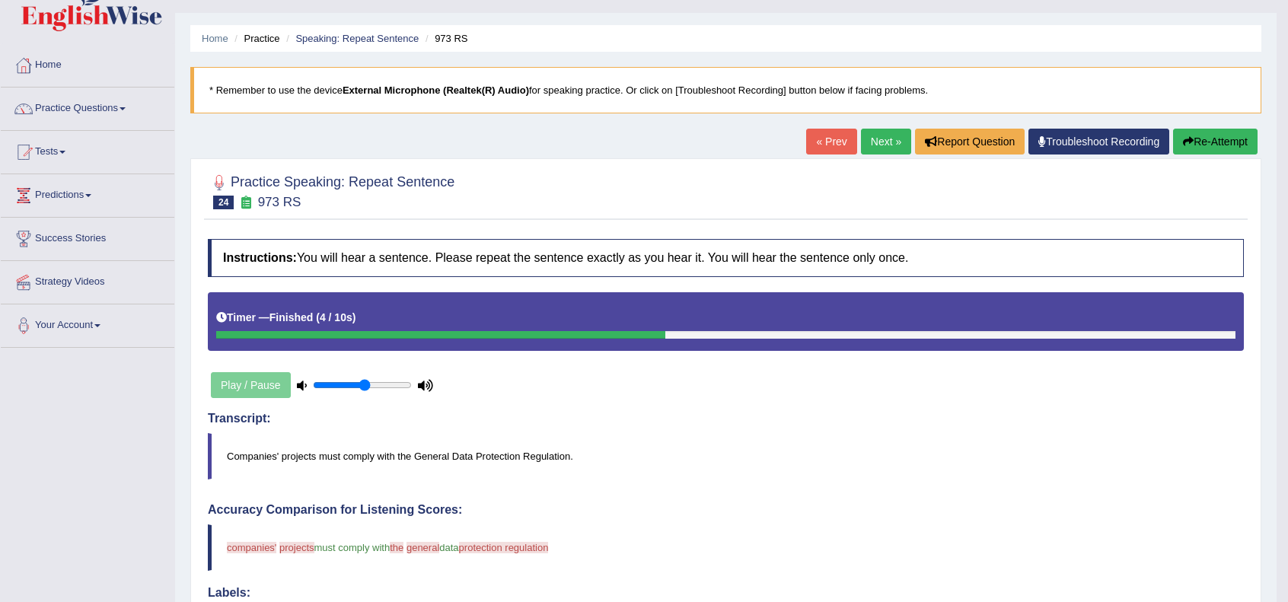
scroll to position [28, 0]
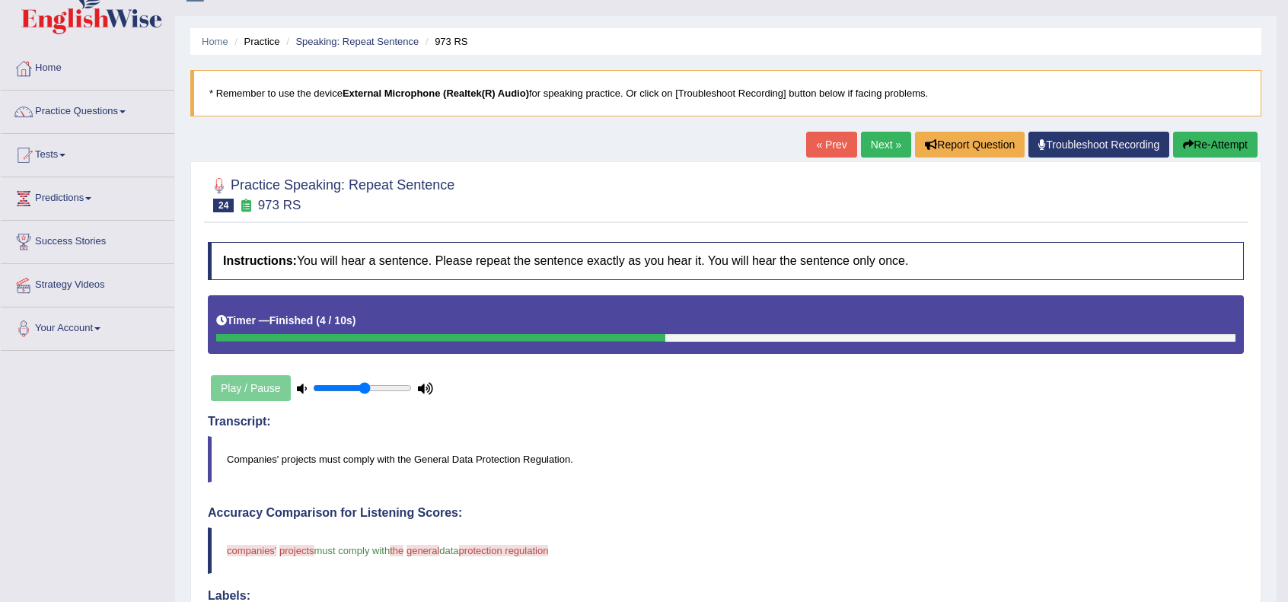
click at [885, 142] on link "Next »" at bounding box center [886, 145] width 50 height 26
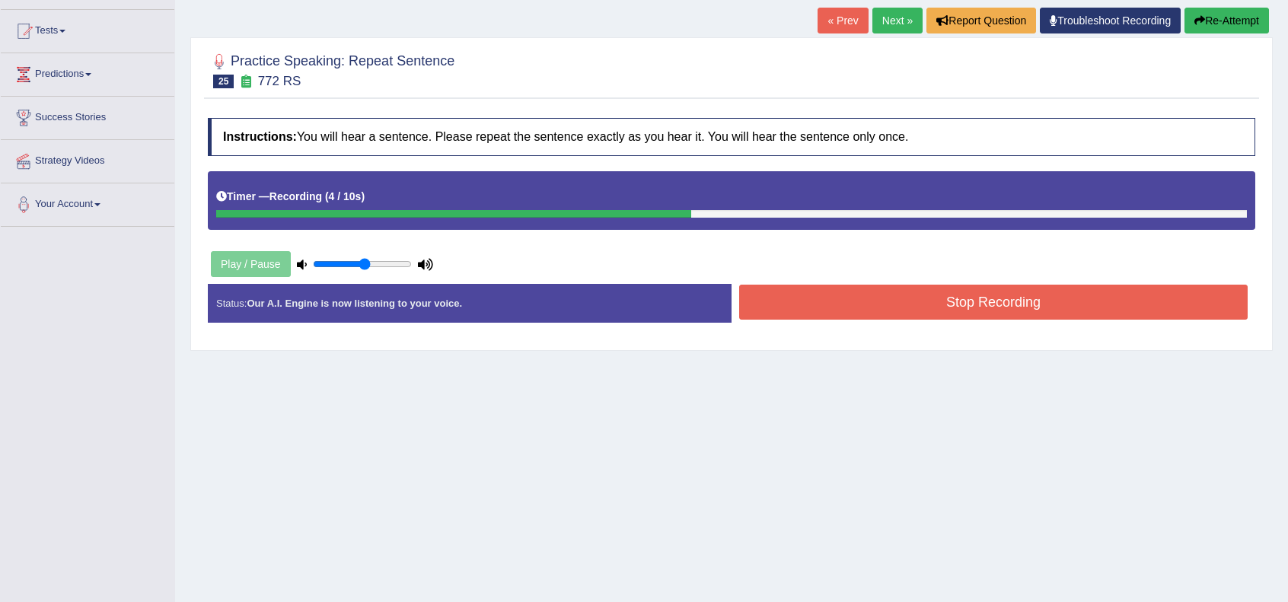
click at [952, 293] on button "Stop Recording" at bounding box center [993, 302] width 509 height 35
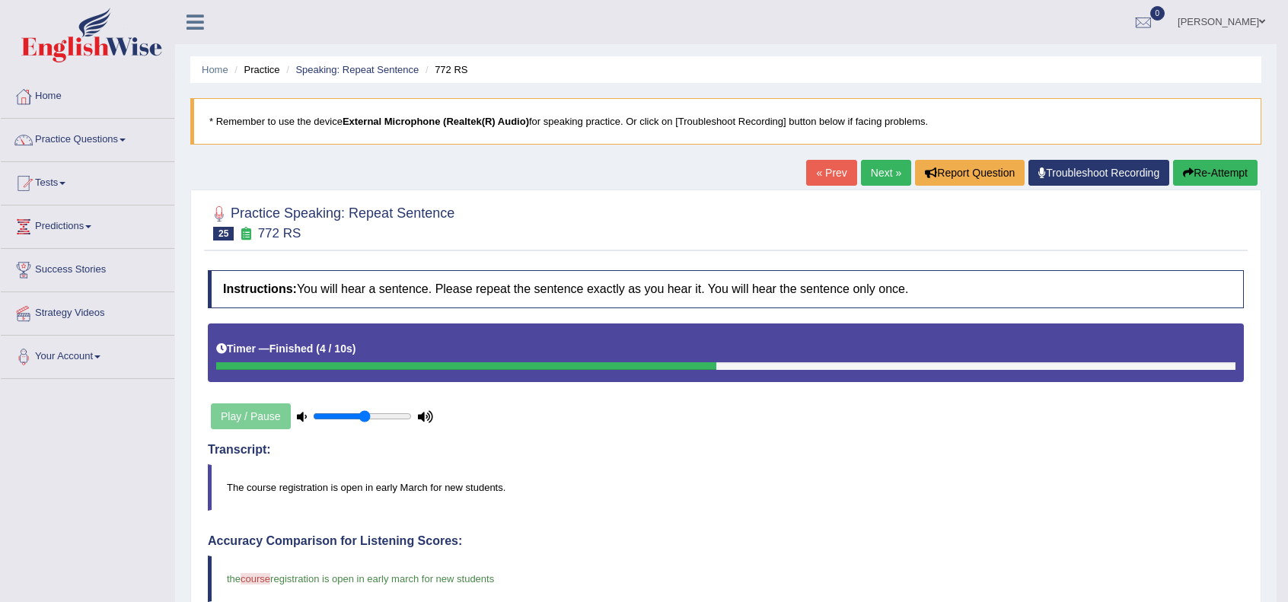
click at [868, 174] on link "Next »" at bounding box center [886, 173] width 50 height 26
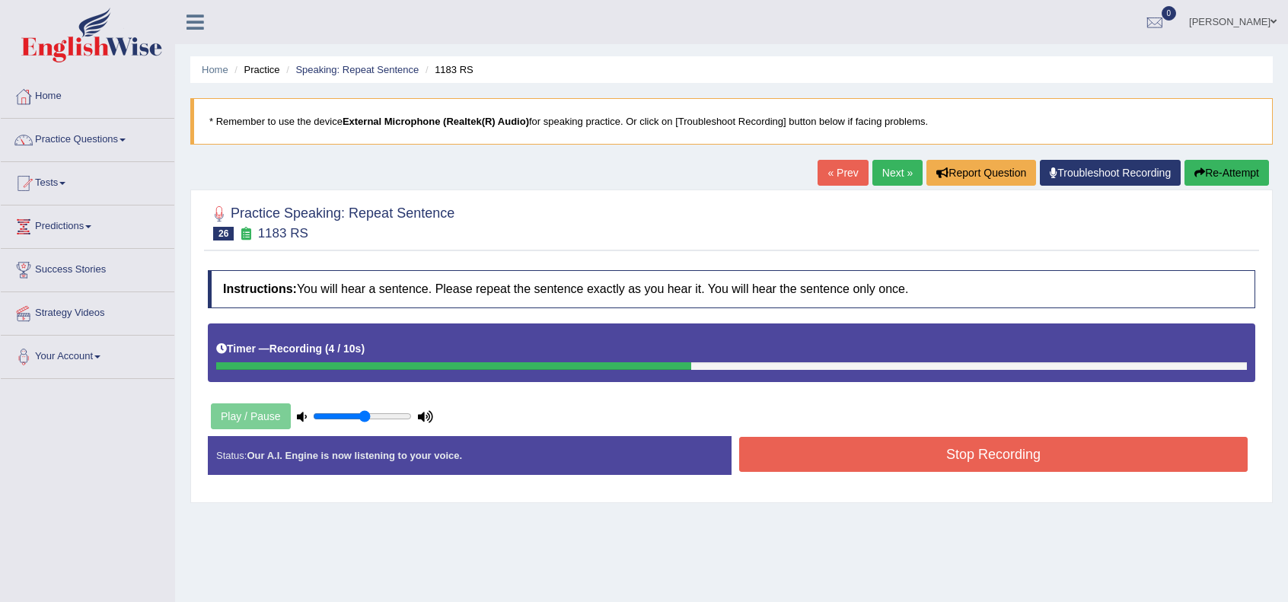
click at [959, 450] on button "Stop Recording" at bounding box center [993, 454] width 509 height 35
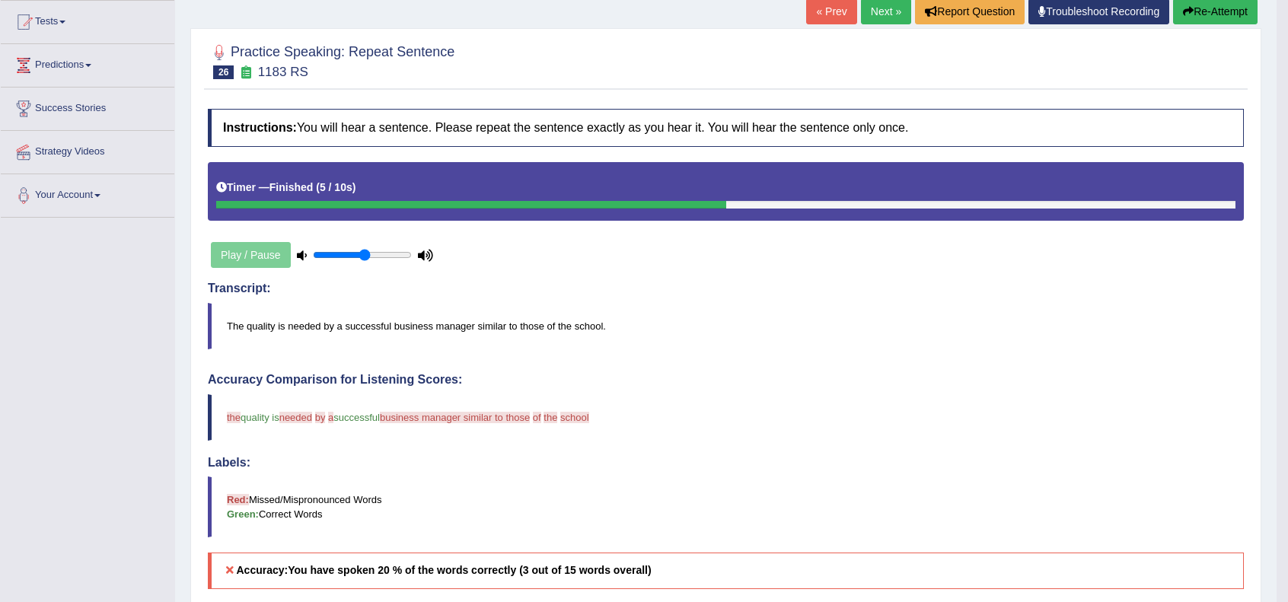
scroll to position [152, 0]
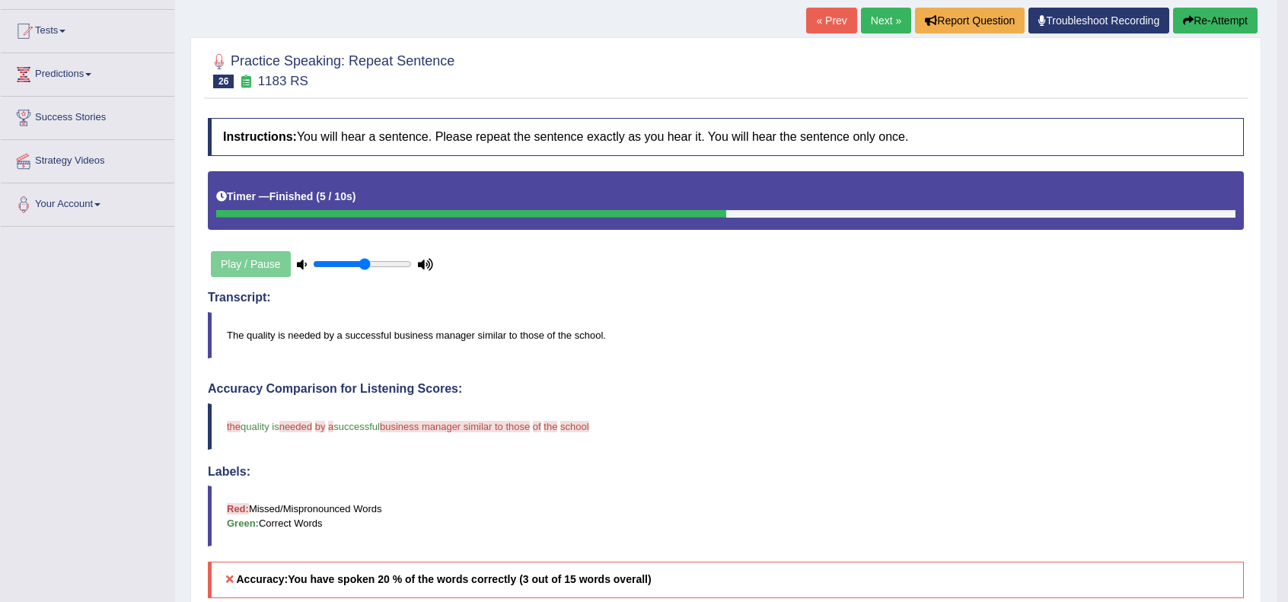
click at [1208, 21] on button "Re-Attempt" at bounding box center [1215, 21] width 84 height 26
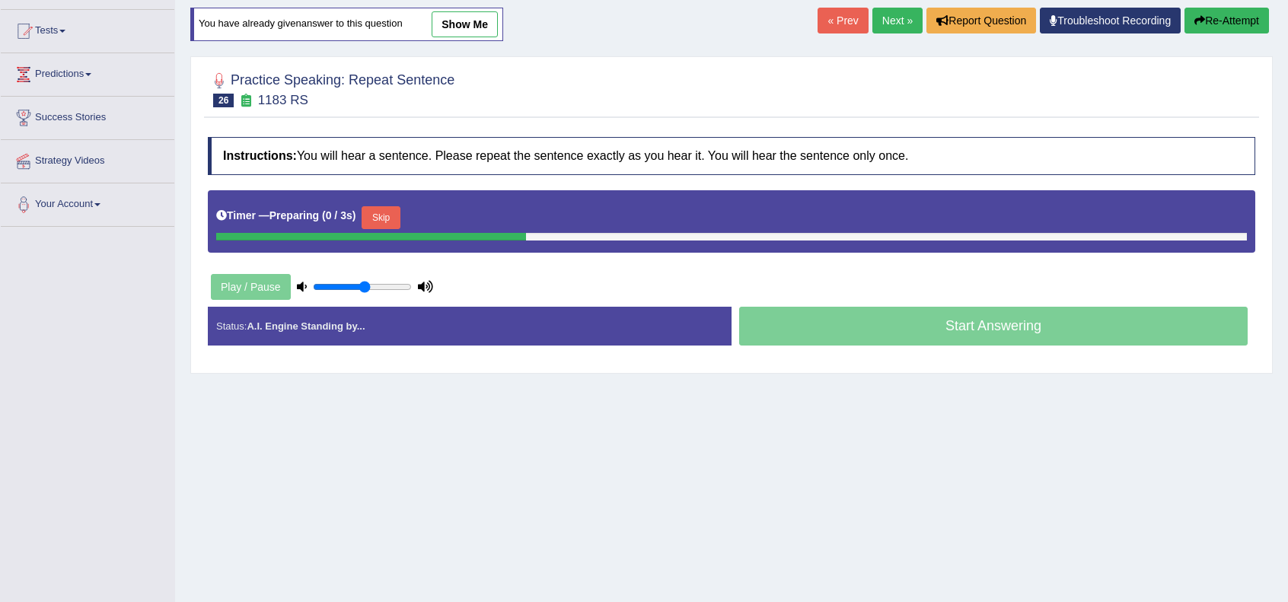
click at [391, 212] on button "Skip" at bounding box center [381, 217] width 38 height 23
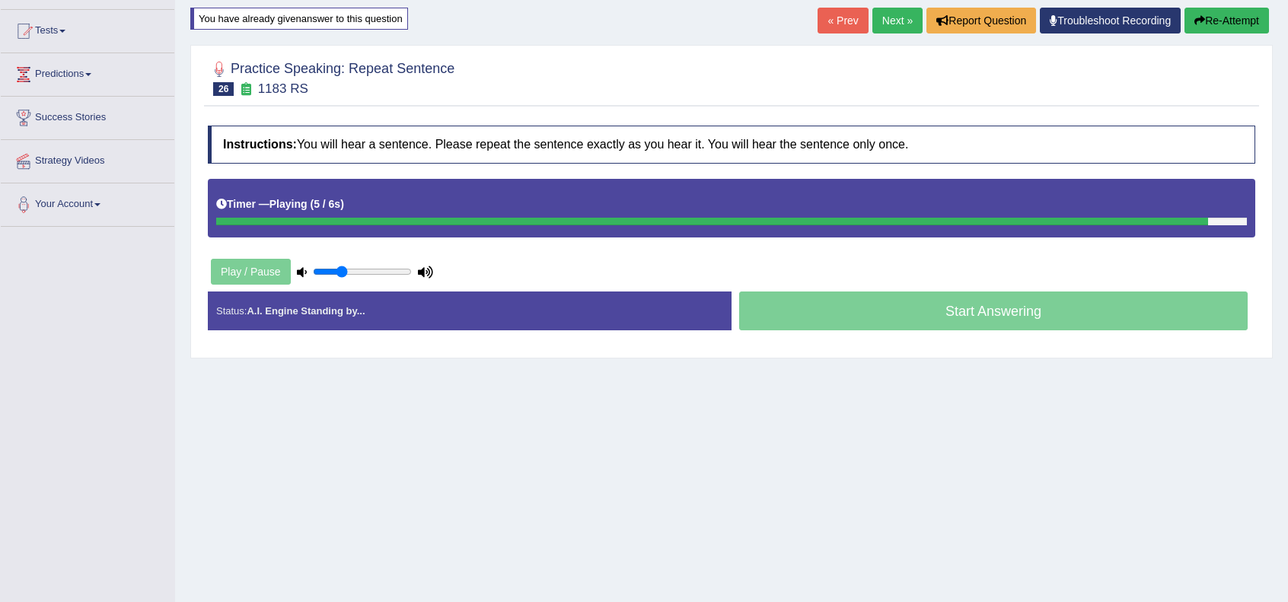
drag, startPoint x: 364, startPoint y: 267, endPoint x: 341, endPoint y: 269, distance: 22.9
type input "0.3"
click at [341, 269] on input "range" at bounding box center [362, 272] width 99 height 12
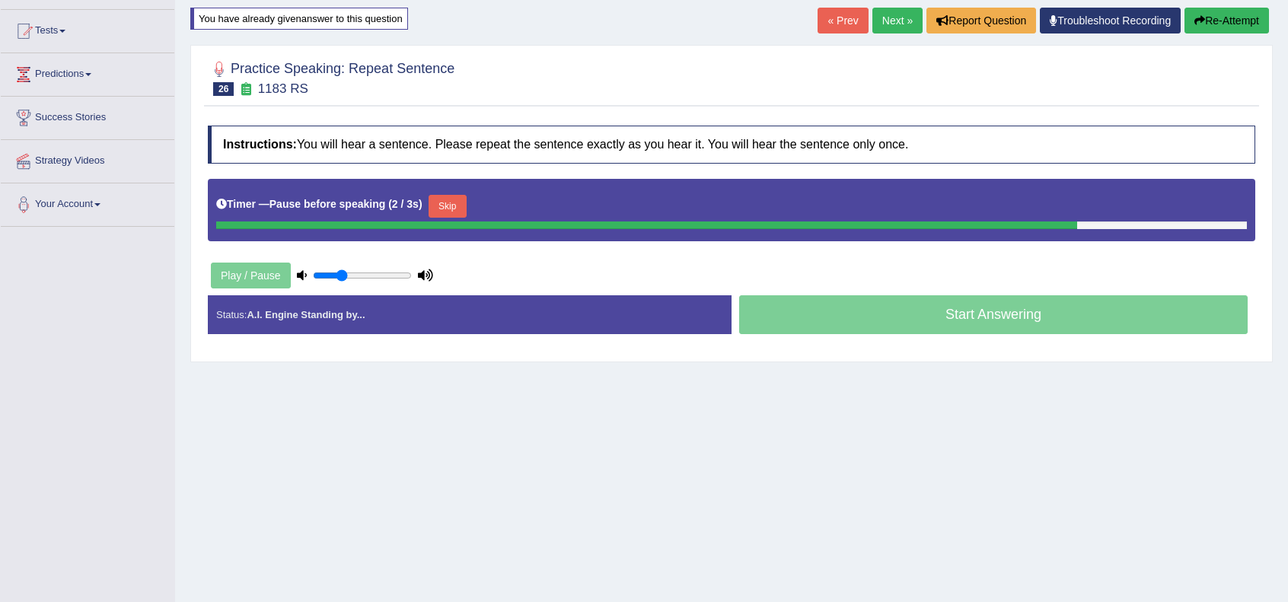
drag, startPoint x: 457, startPoint y: 194, endPoint x: 467, endPoint y: 212, distance: 20.1
click at [457, 195] on button "Skip" at bounding box center [448, 206] width 38 height 23
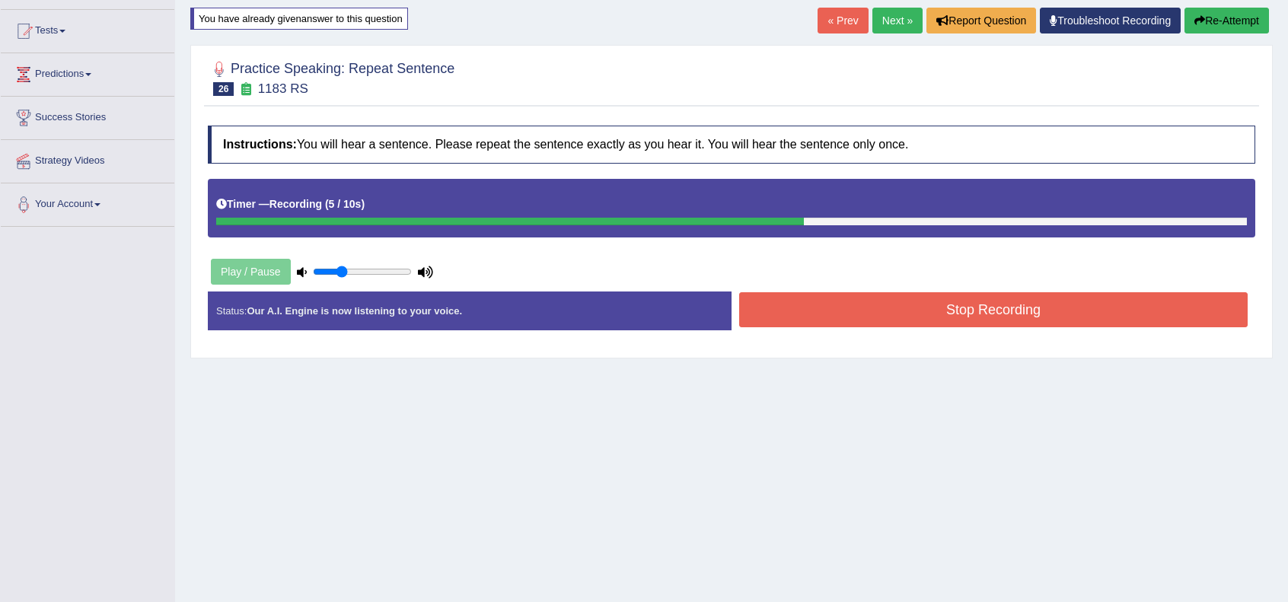
click at [913, 304] on button "Stop Recording" at bounding box center [993, 309] width 509 height 35
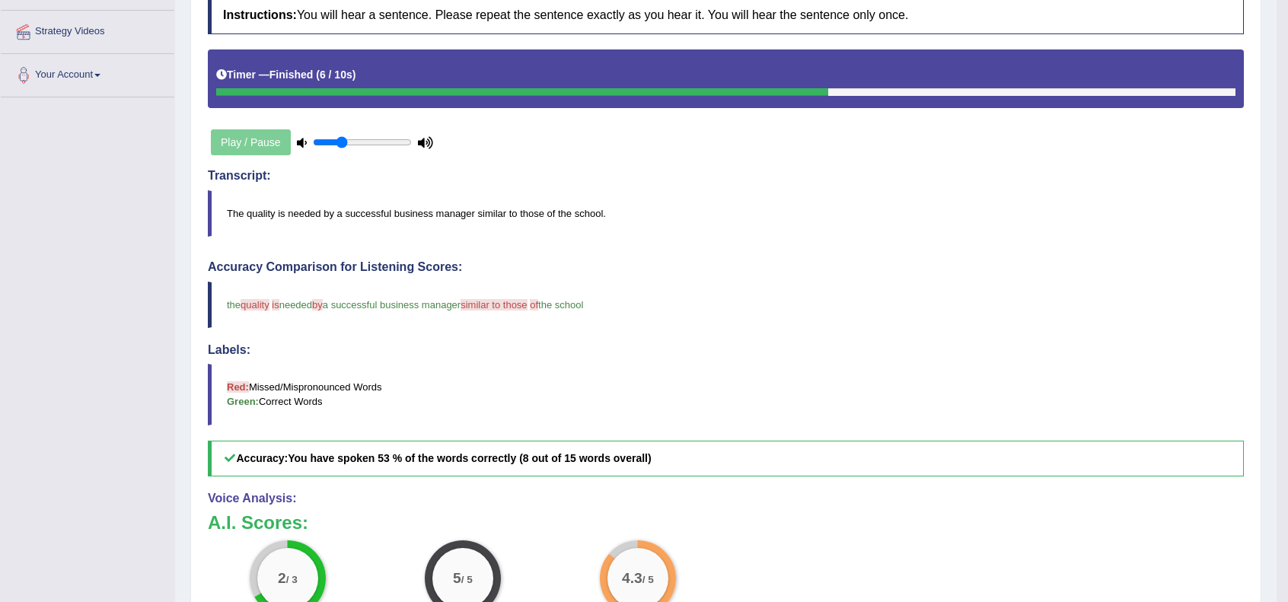
scroll to position [50, 0]
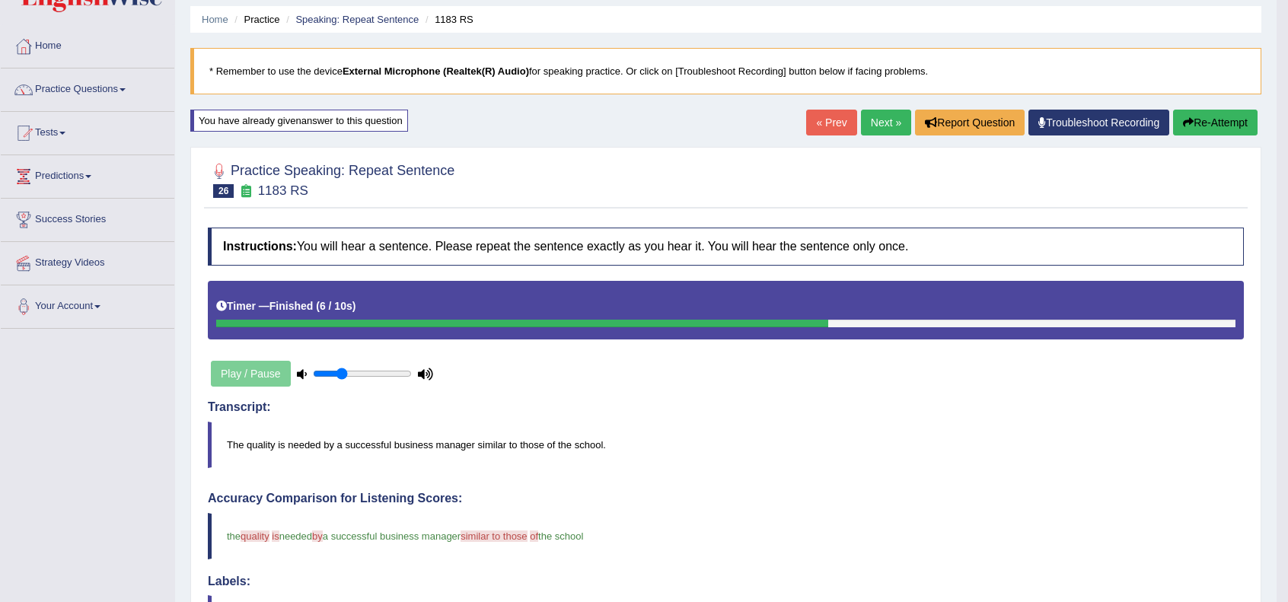
click at [878, 116] on link "Next »" at bounding box center [886, 123] width 50 height 26
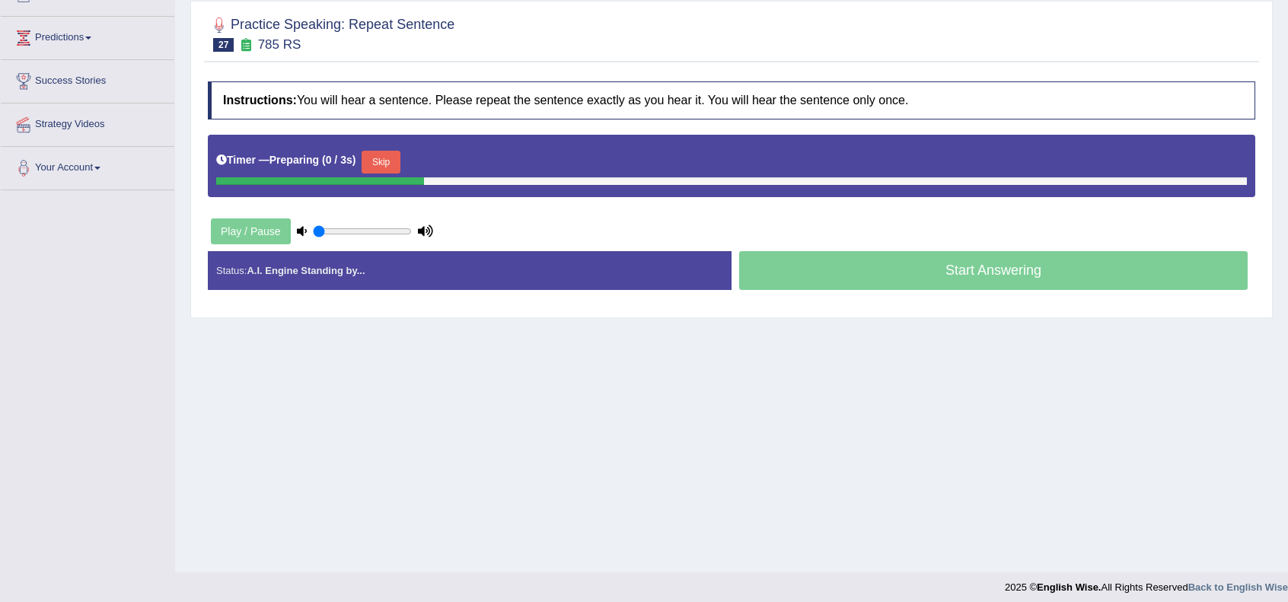
scroll to position [196, 0]
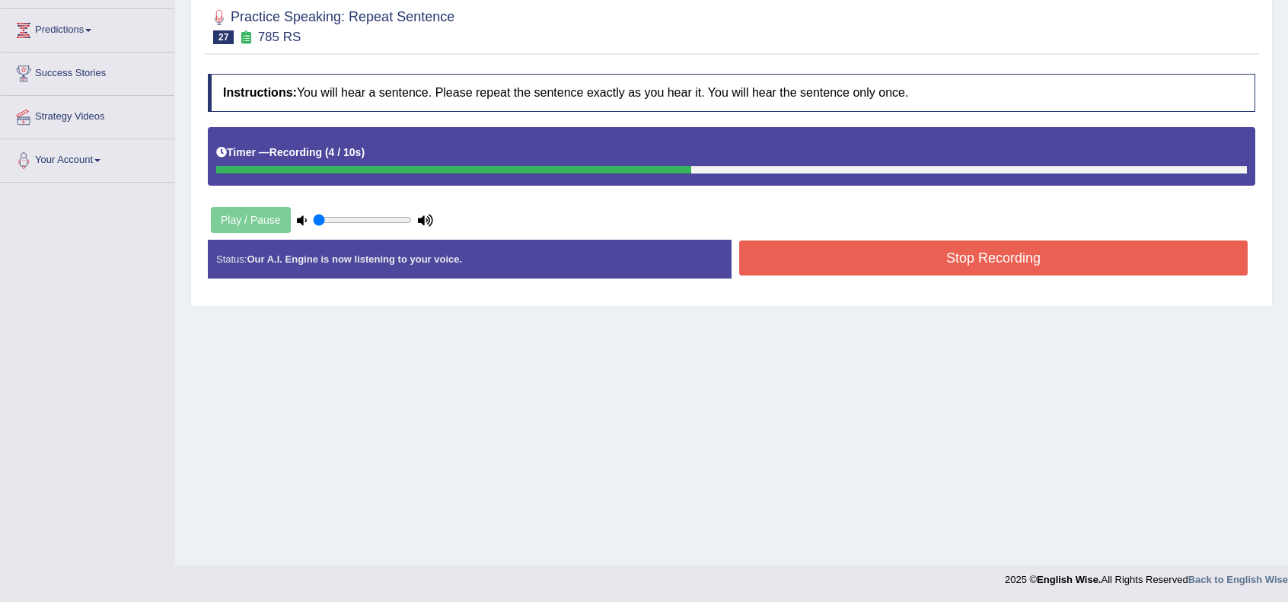
click at [944, 257] on button "Stop Recording" at bounding box center [993, 258] width 509 height 35
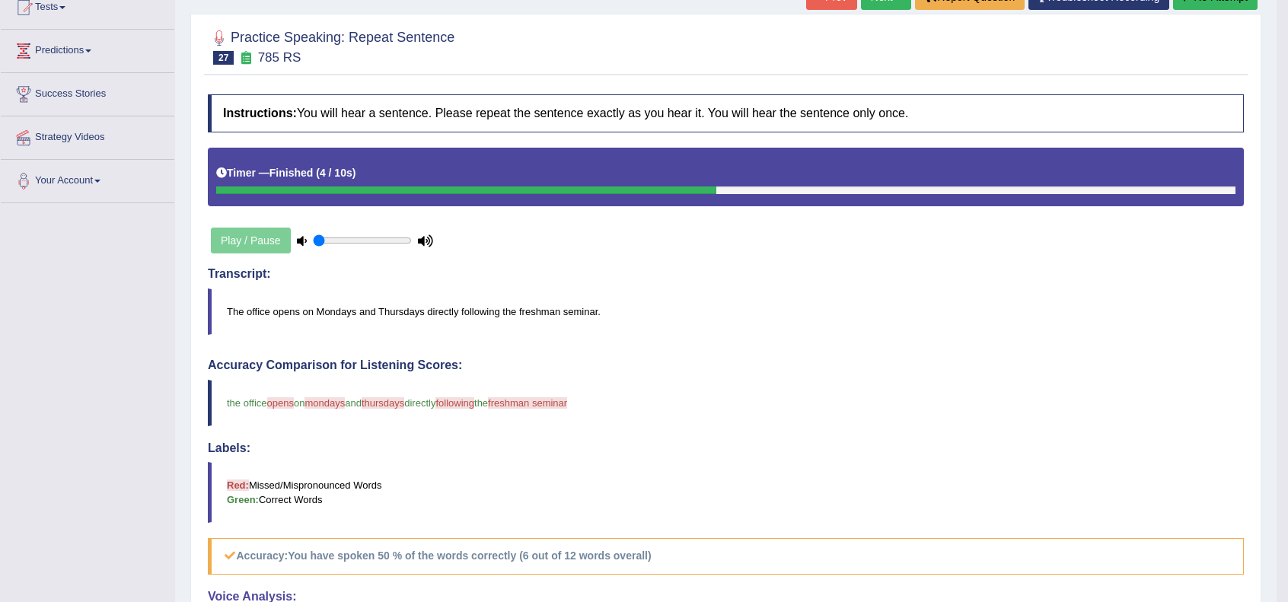
scroll to position [95, 0]
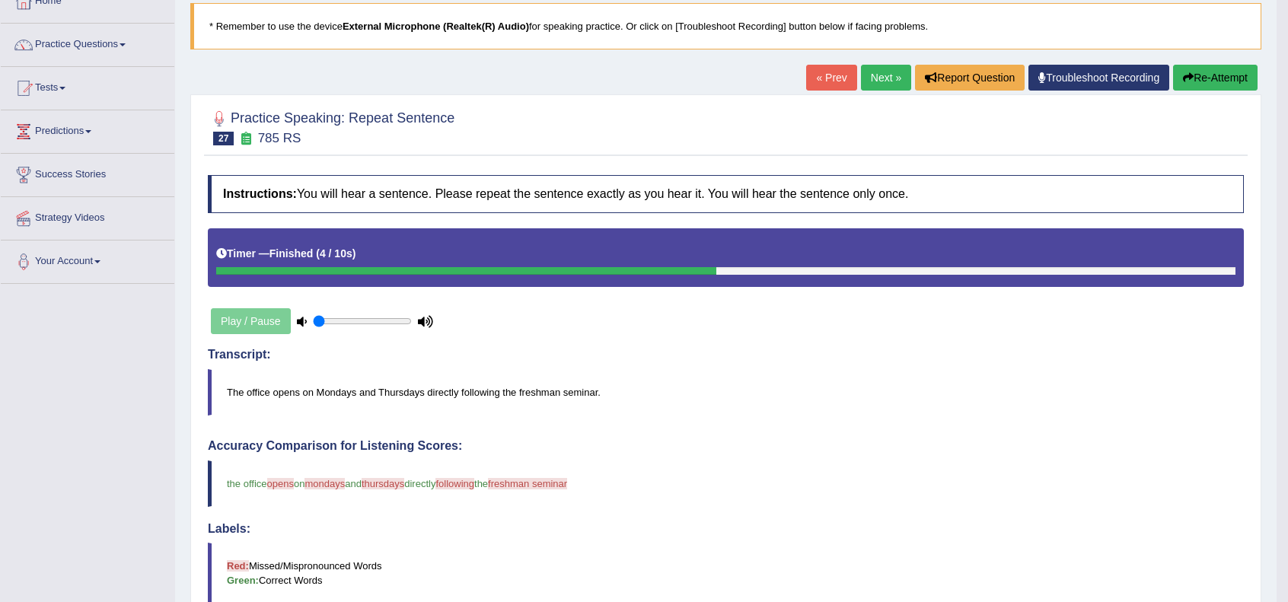
click at [1192, 80] on button "Re-Attempt" at bounding box center [1215, 78] width 84 height 26
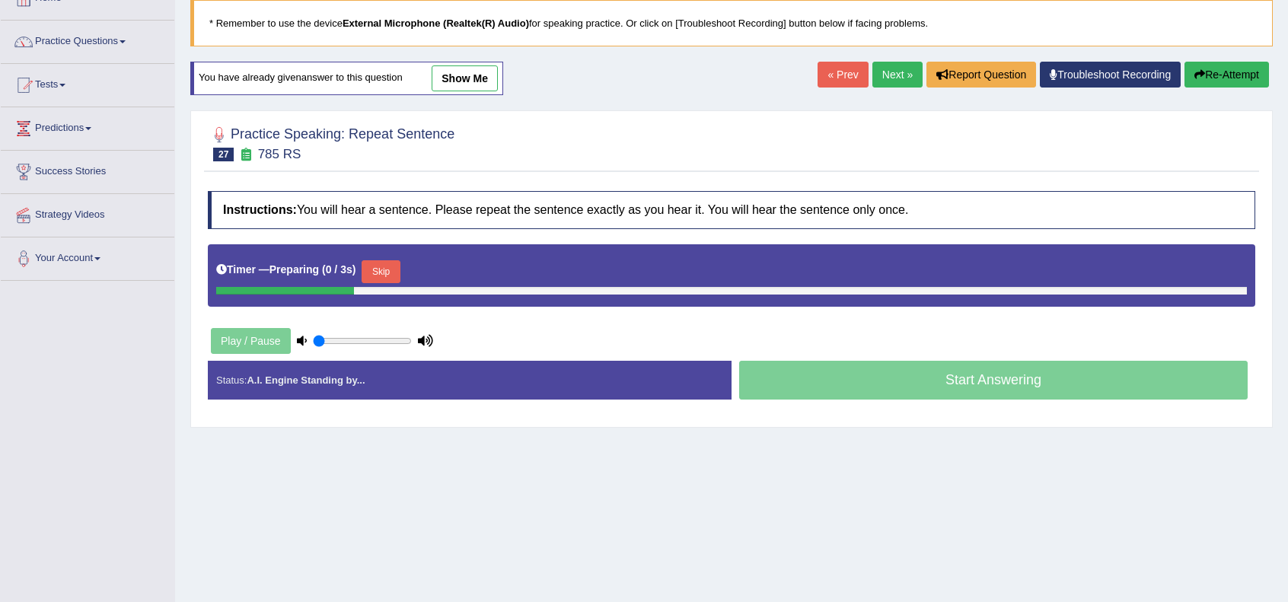
scroll to position [95, 0]
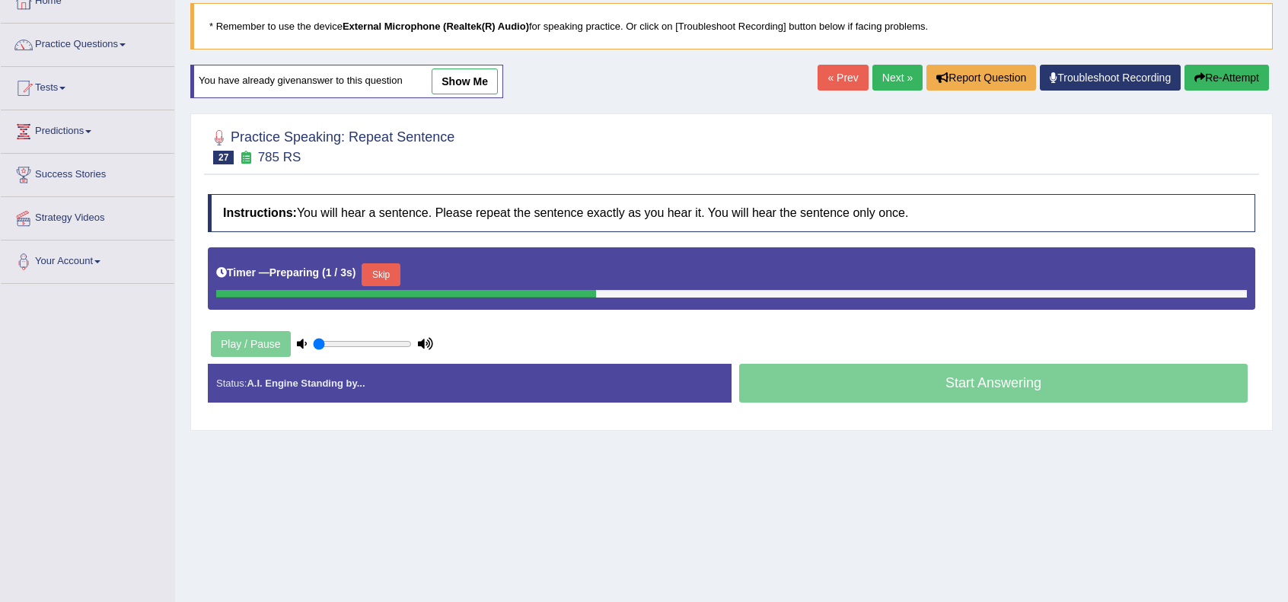
click at [380, 260] on div "Timer — Preparing ( 1 / 3s ) Skip" at bounding box center [731, 275] width 1031 height 30
click at [381, 270] on button "Skip" at bounding box center [381, 274] width 38 height 23
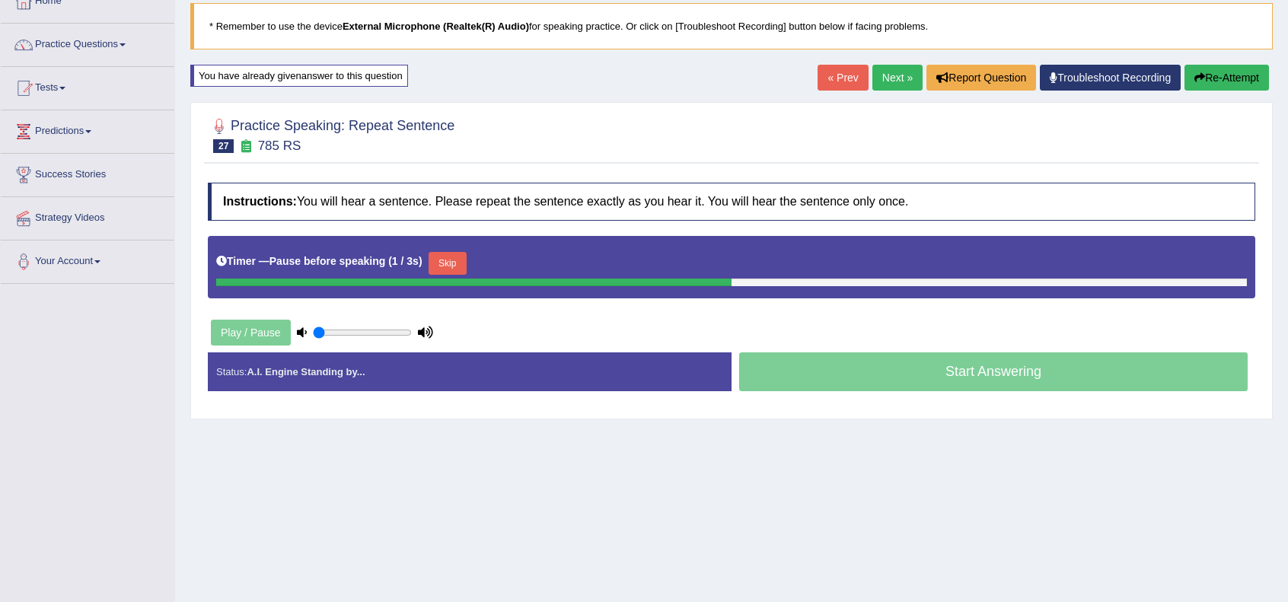
click at [458, 257] on button "Skip" at bounding box center [448, 263] width 38 height 23
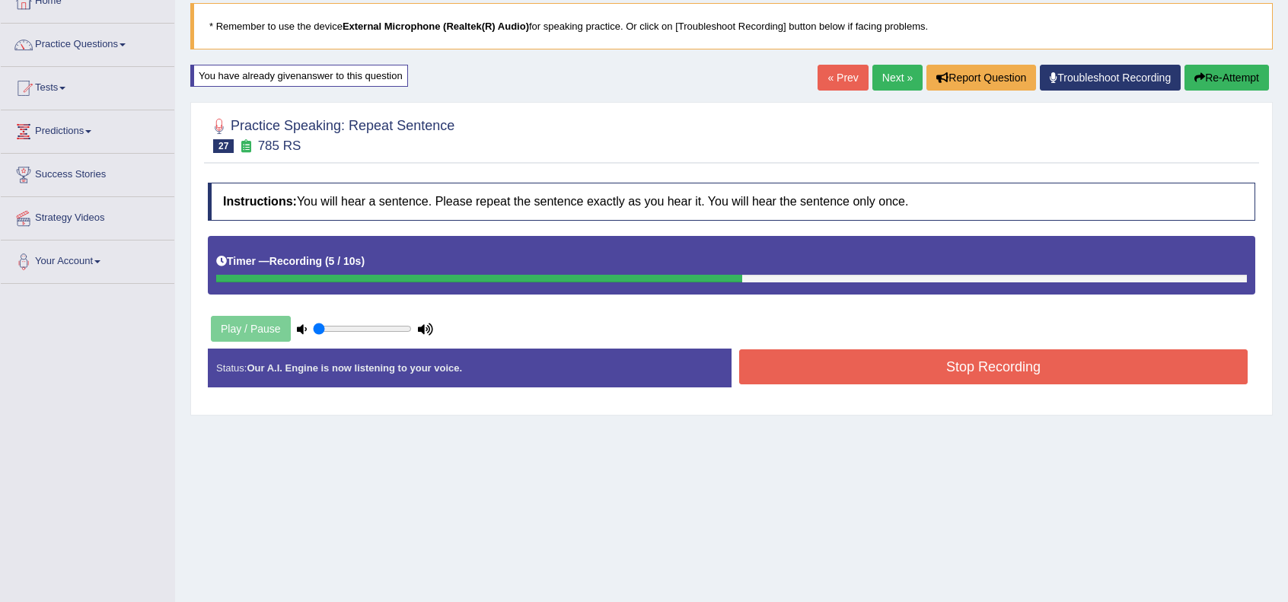
click at [915, 369] on button "Stop Recording" at bounding box center [993, 366] width 509 height 35
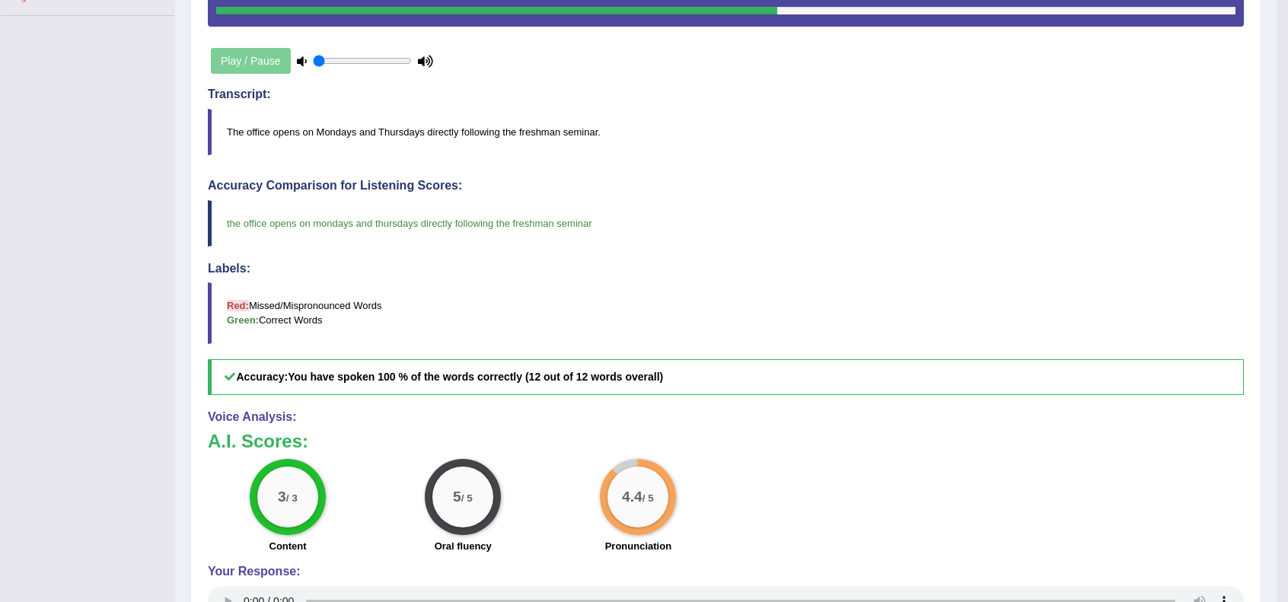
scroll to position [137, 0]
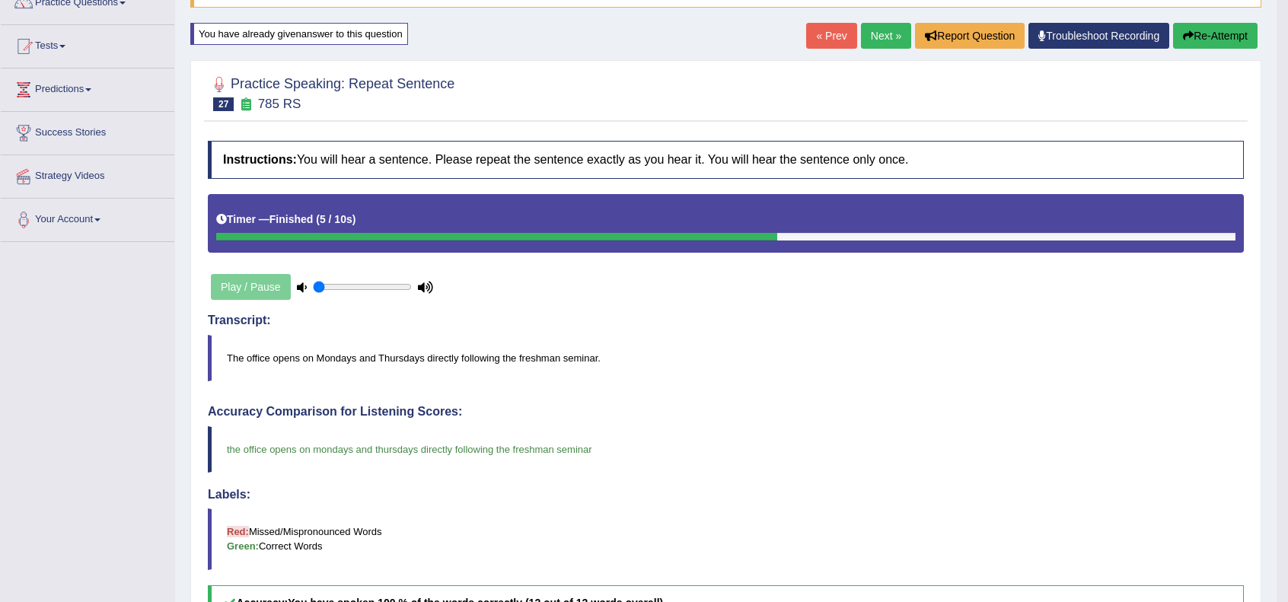
click at [877, 36] on link "Next »" at bounding box center [886, 36] width 50 height 26
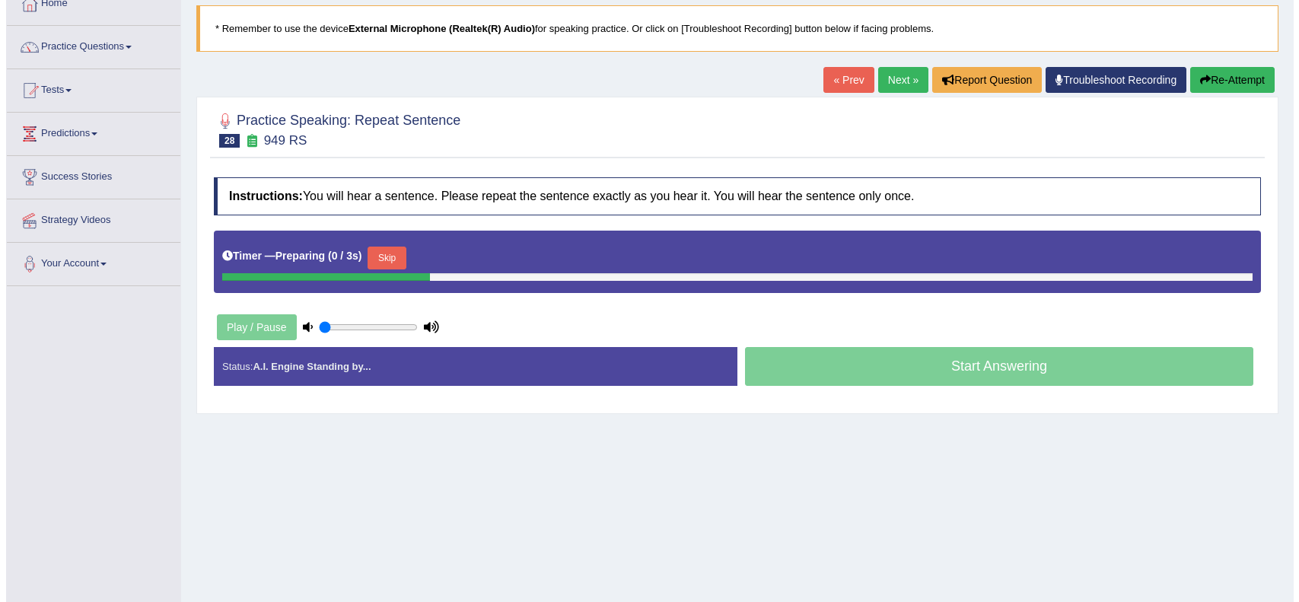
scroll to position [101, 0]
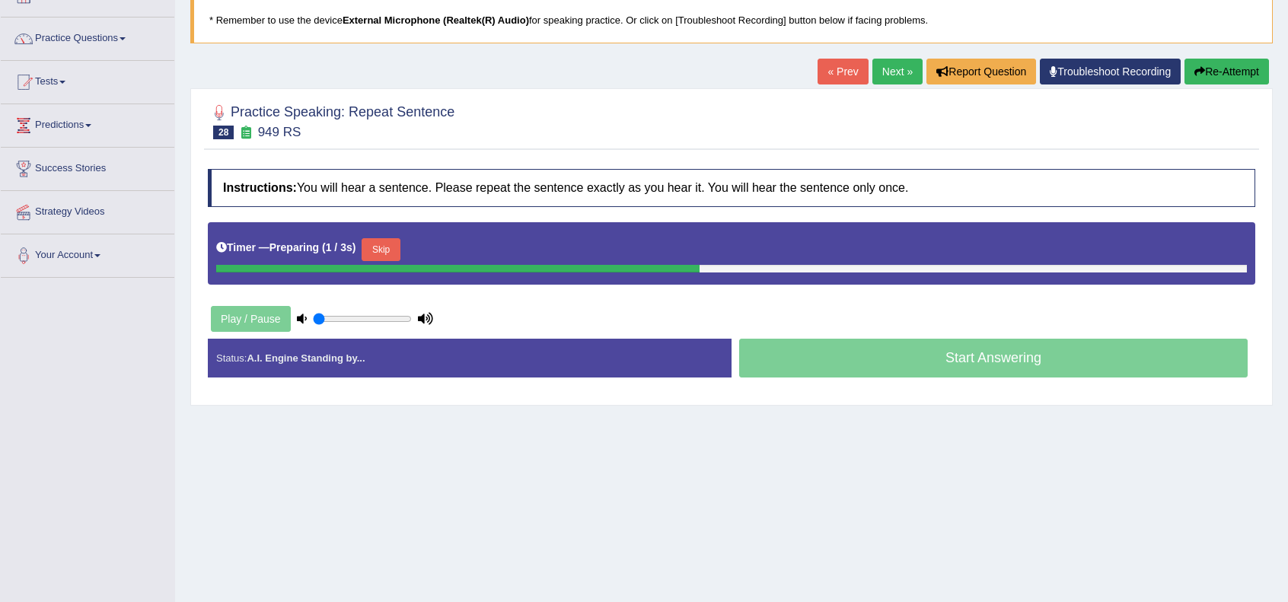
click at [397, 248] on button "Skip" at bounding box center [381, 249] width 38 height 23
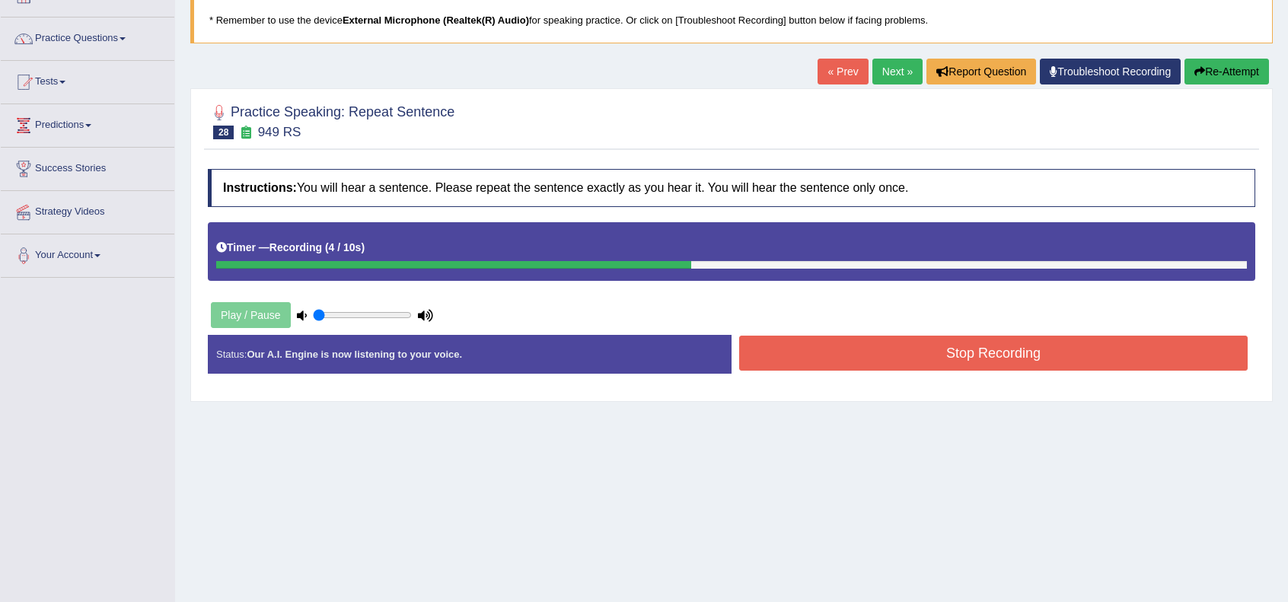
click at [1001, 345] on button "Stop Recording" at bounding box center [993, 353] width 509 height 35
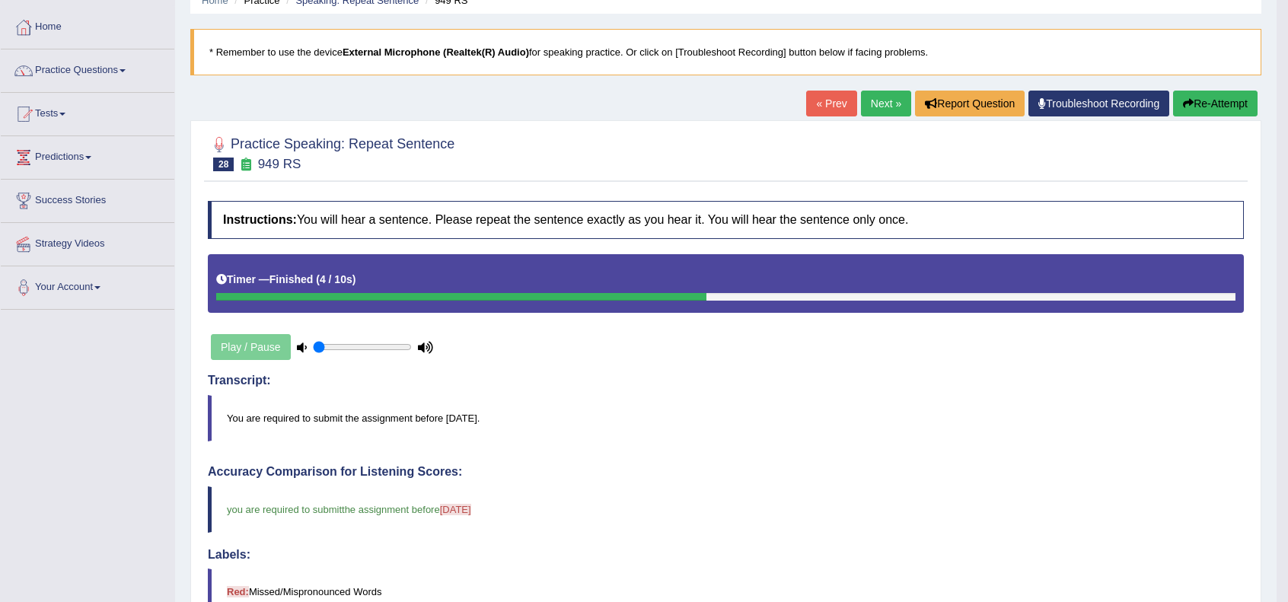
scroll to position [50, 0]
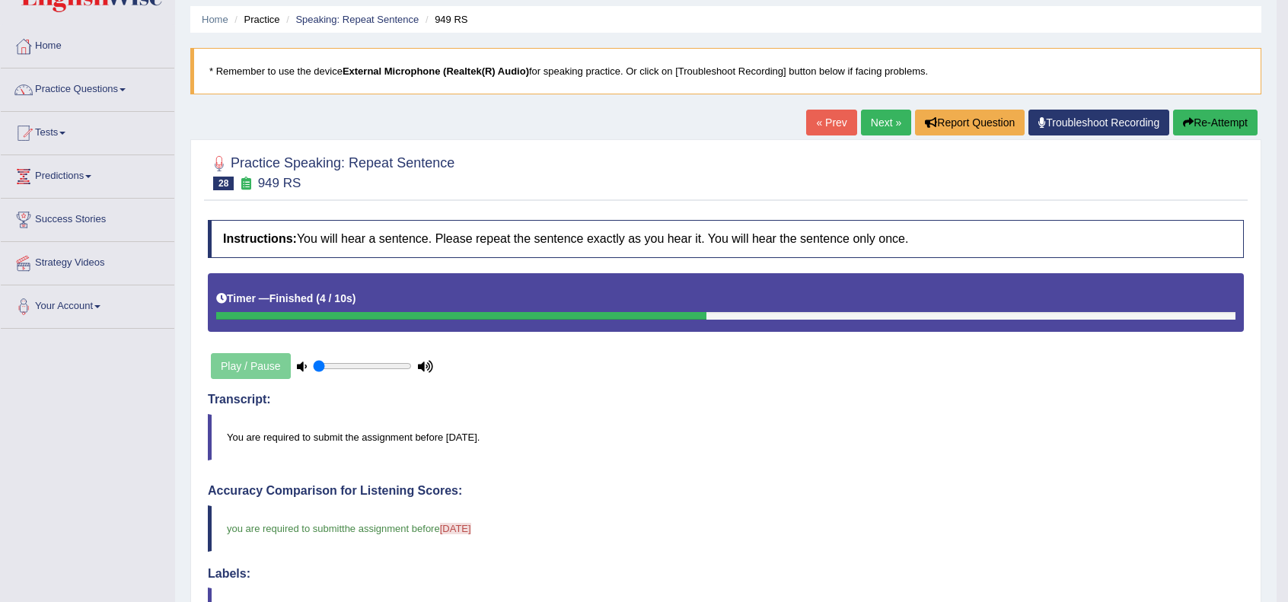
click at [883, 128] on link "Next »" at bounding box center [886, 123] width 50 height 26
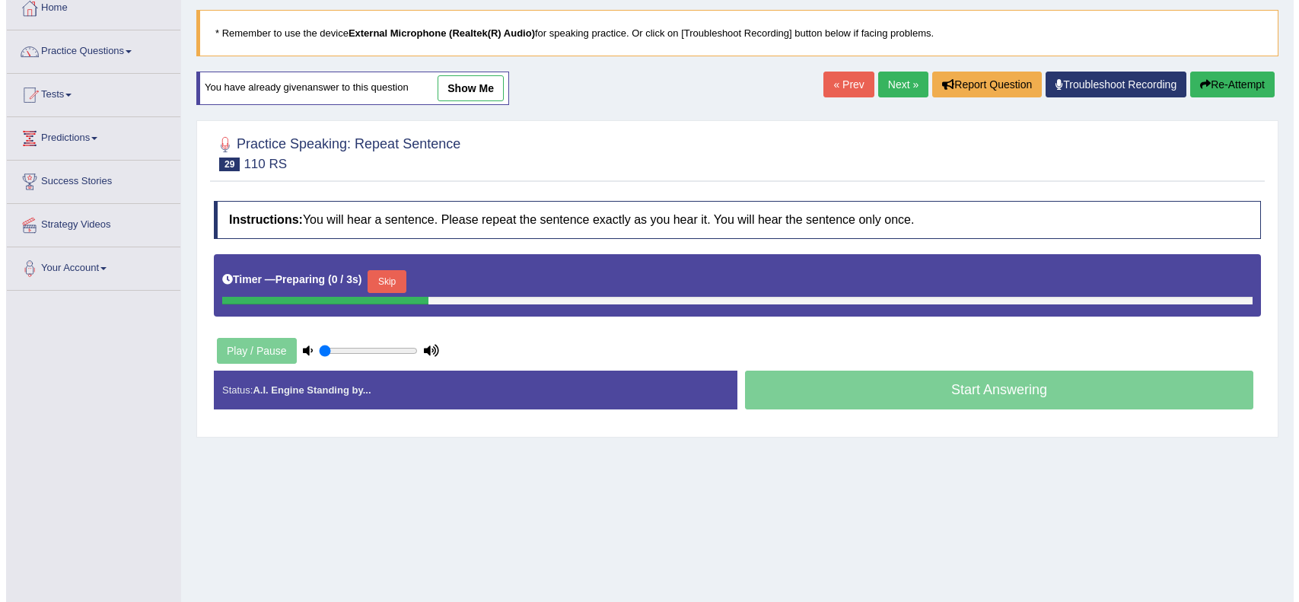
scroll to position [101, 0]
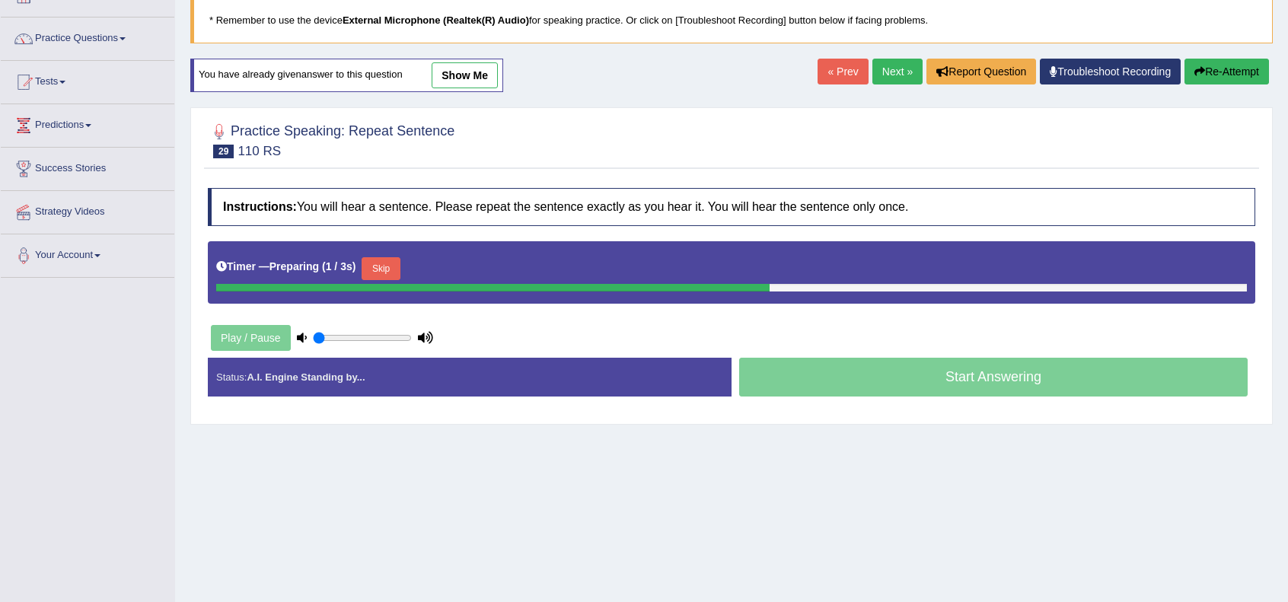
click at [380, 270] on button "Skip" at bounding box center [381, 268] width 38 height 23
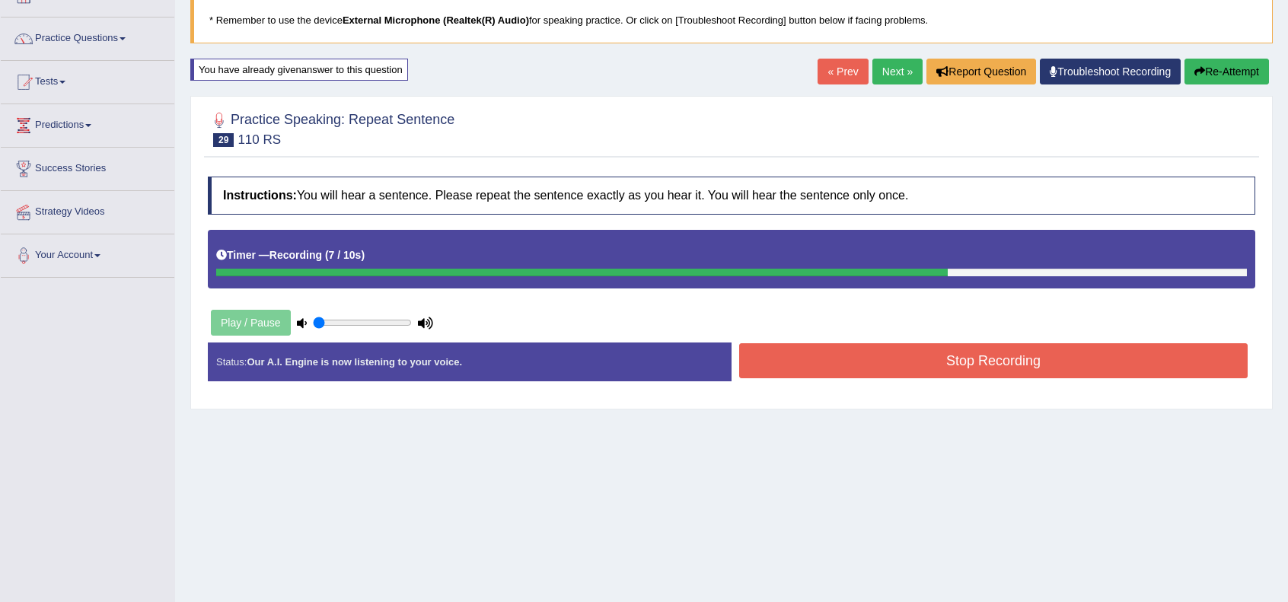
click at [1000, 345] on button "Stop Recording" at bounding box center [993, 360] width 509 height 35
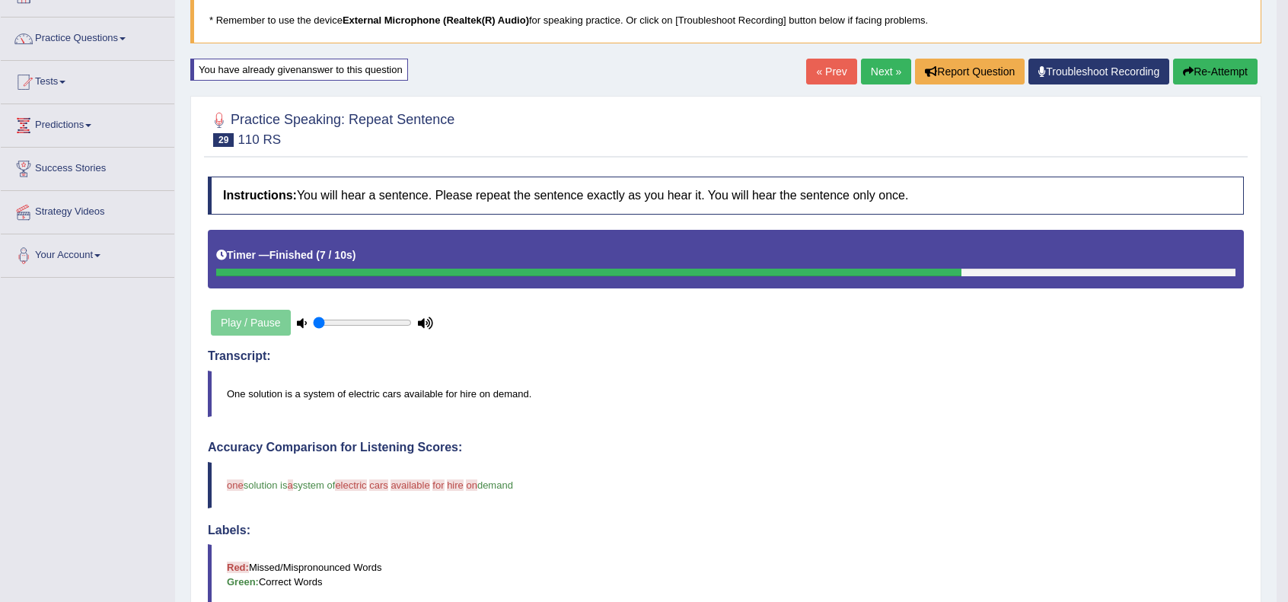
click at [872, 69] on link "Next »" at bounding box center [886, 72] width 50 height 26
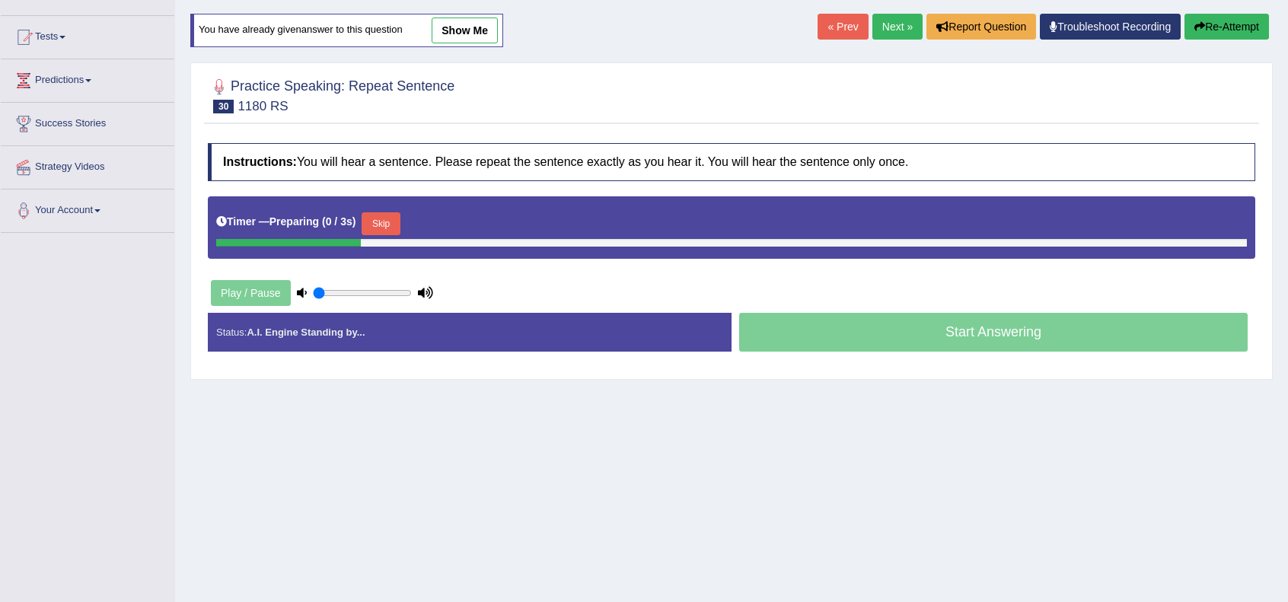
scroll to position [152, 0]
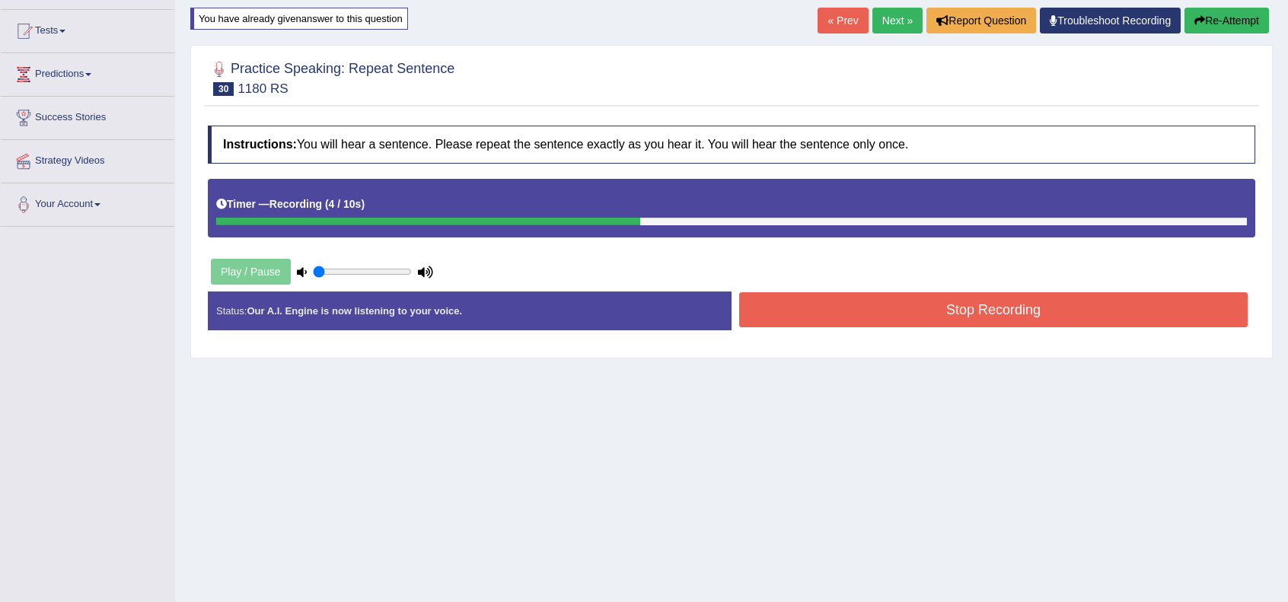
click at [880, 308] on button "Stop Recording" at bounding box center [993, 309] width 509 height 35
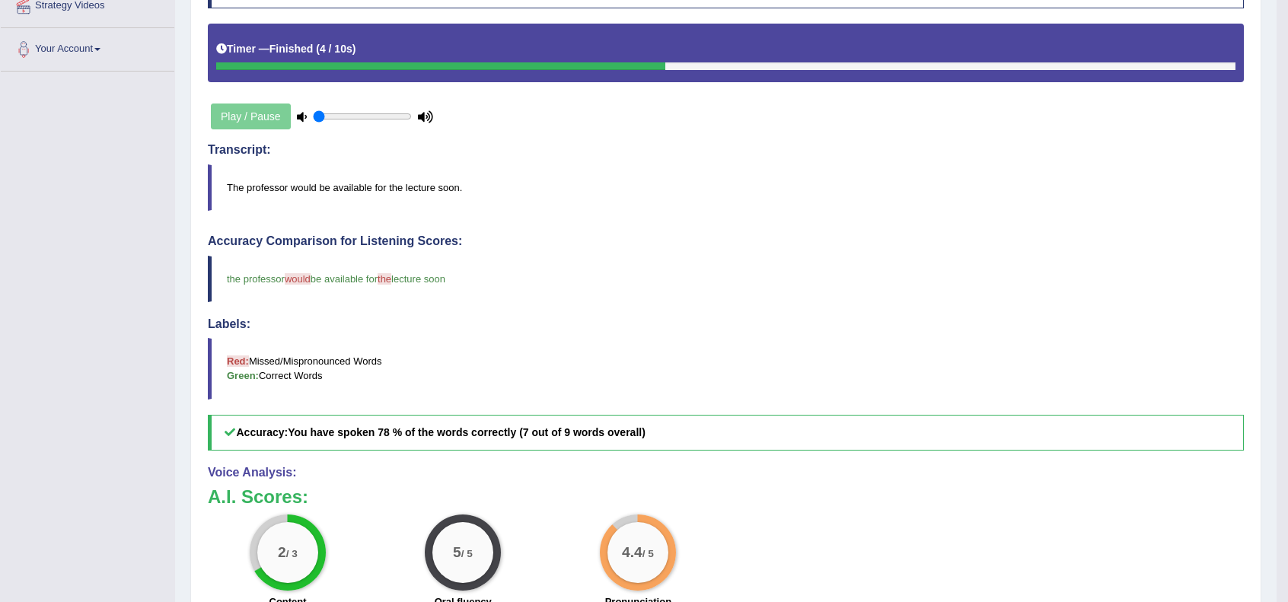
scroll to position [0, 0]
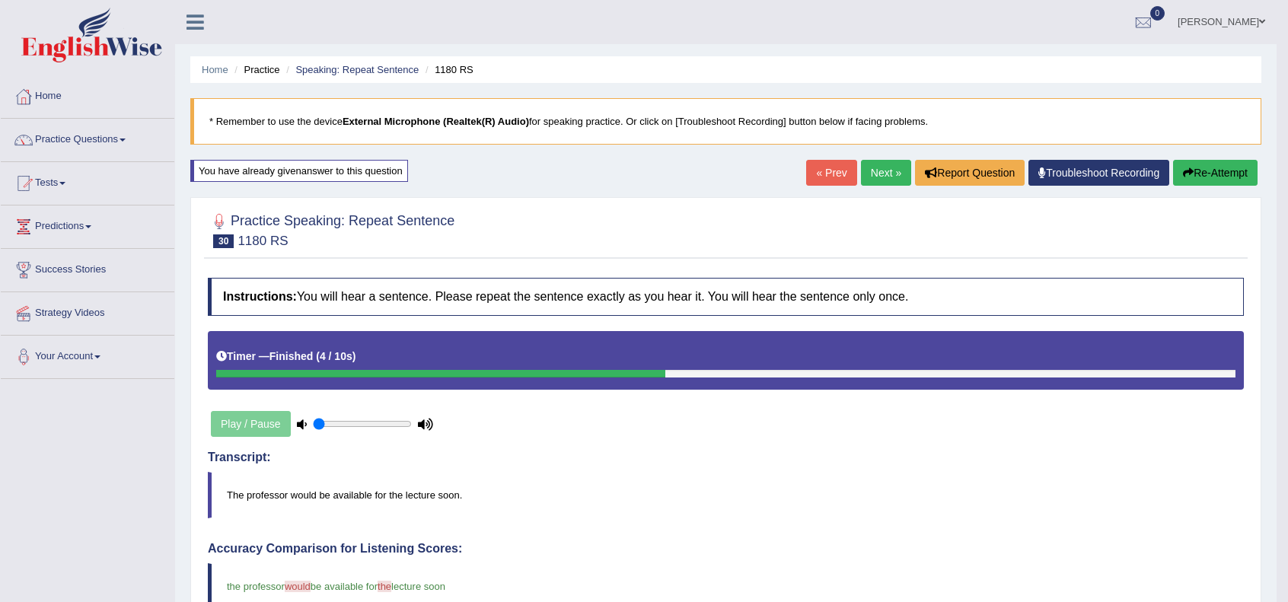
click at [888, 178] on link "Next »" at bounding box center [886, 173] width 50 height 26
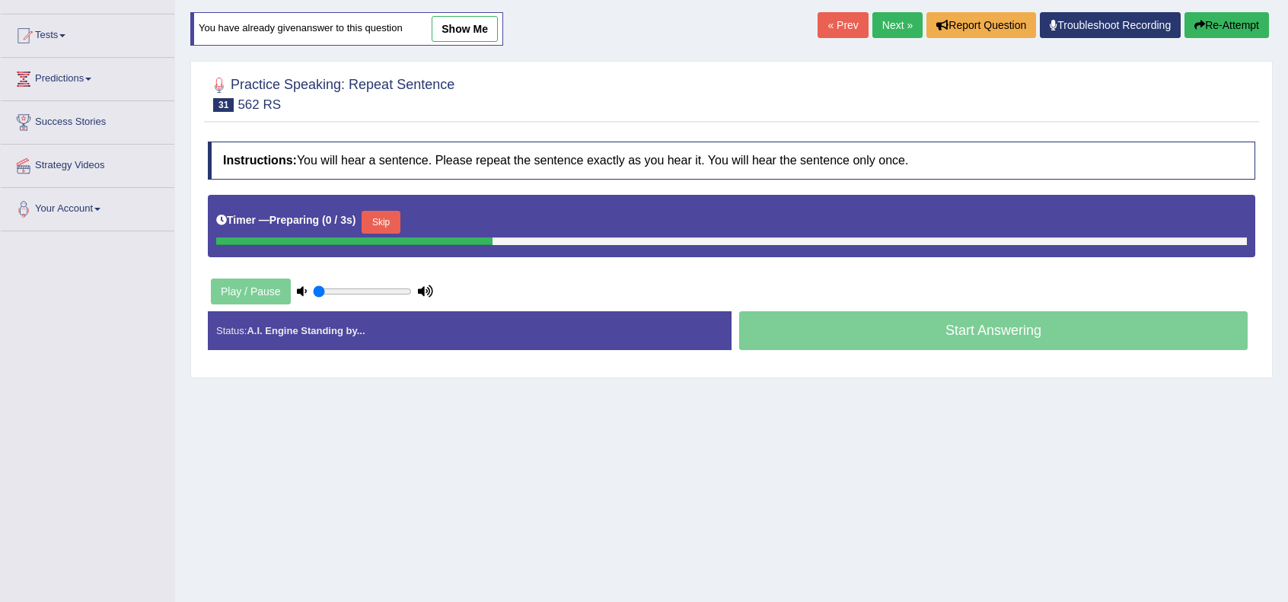
scroll to position [152, 0]
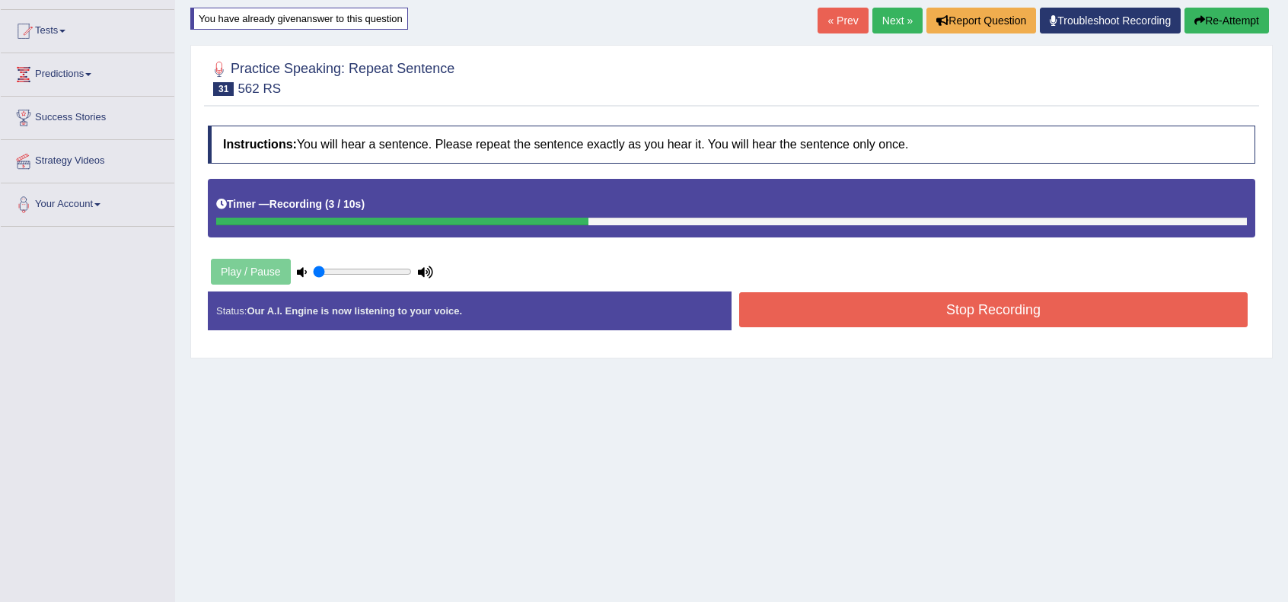
click at [956, 313] on button "Stop Recording" at bounding box center [993, 309] width 509 height 35
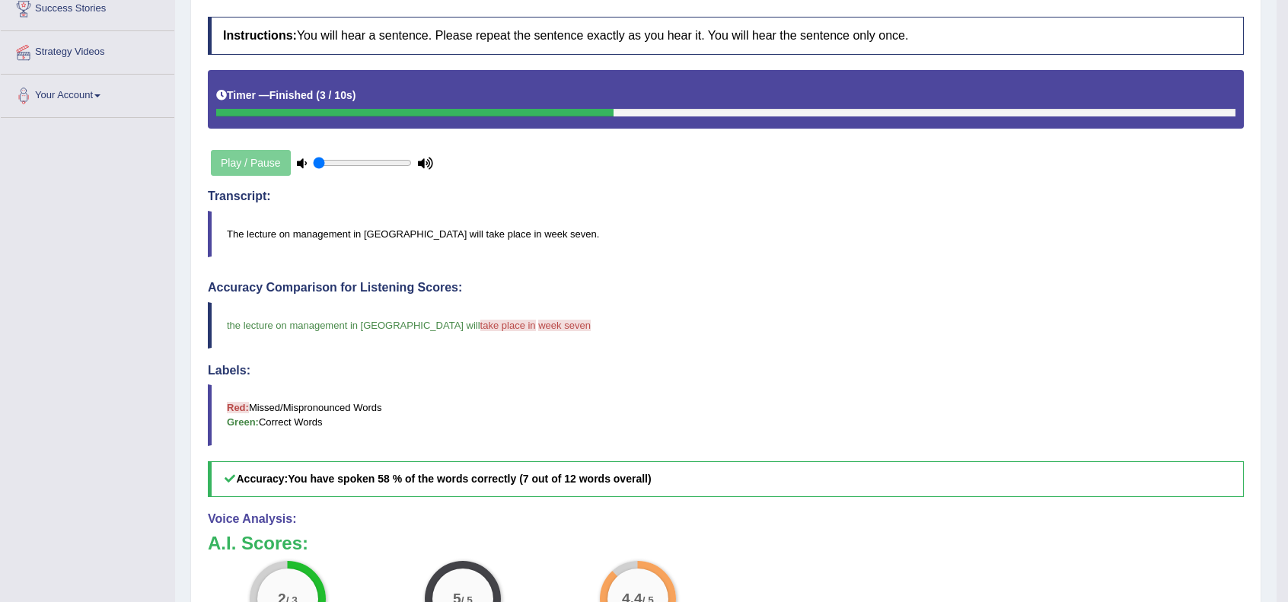
scroll to position [101, 0]
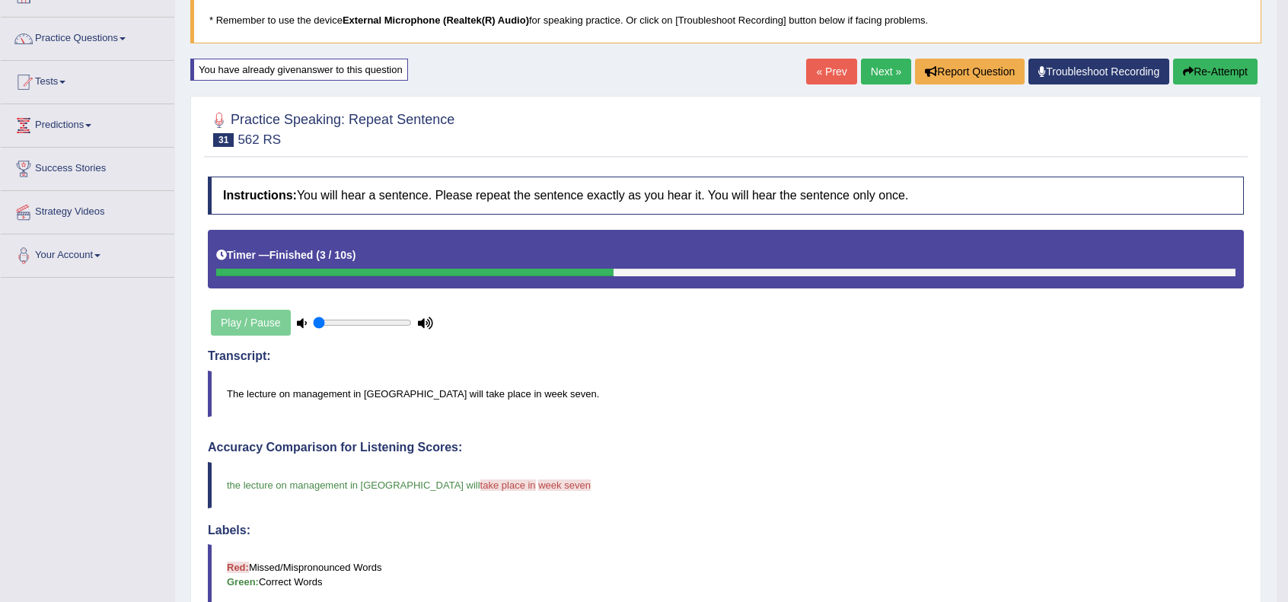
click at [879, 72] on link "Next »" at bounding box center [886, 72] width 50 height 26
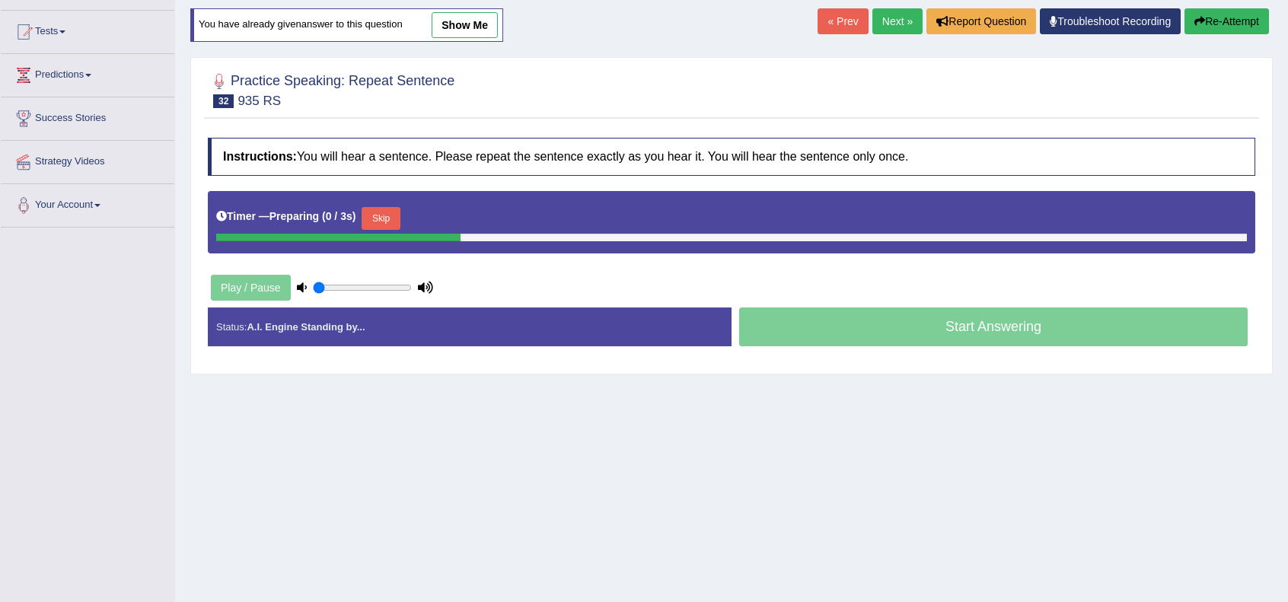
scroll to position [152, 0]
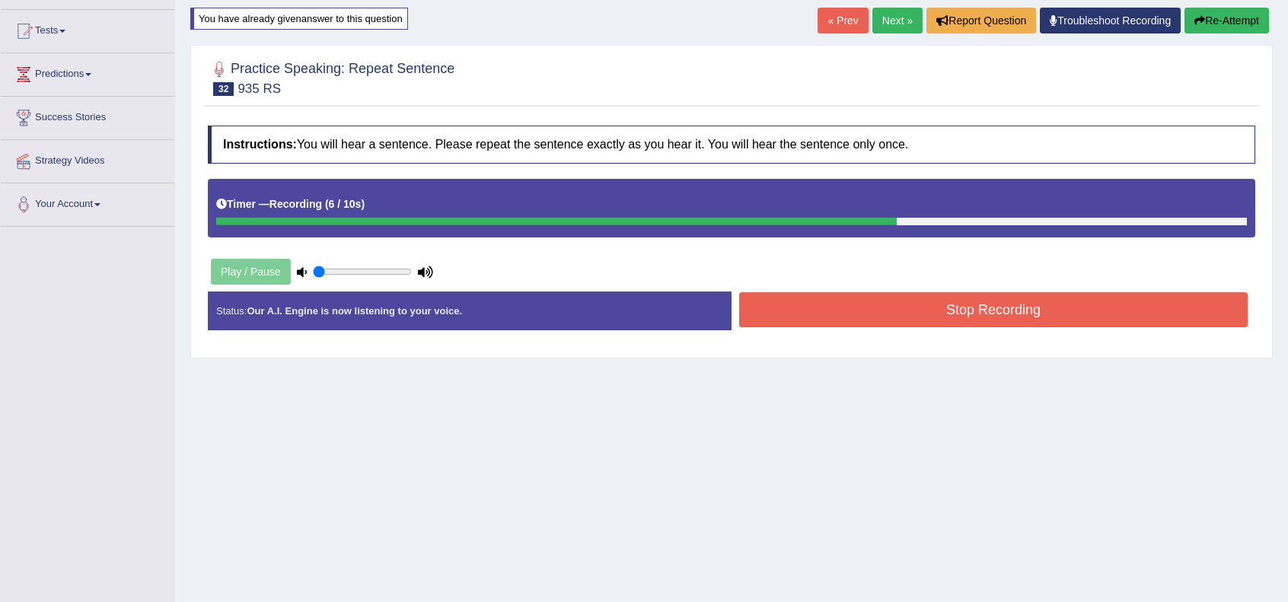
click at [918, 313] on button "Stop Recording" at bounding box center [993, 309] width 509 height 35
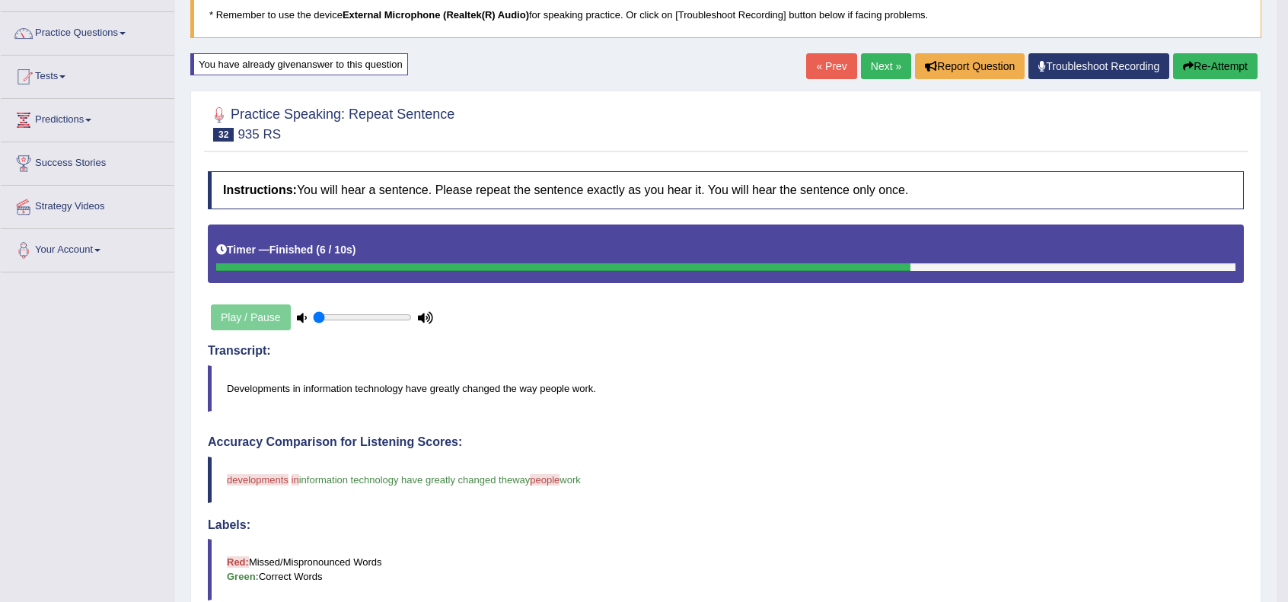
scroll to position [101, 0]
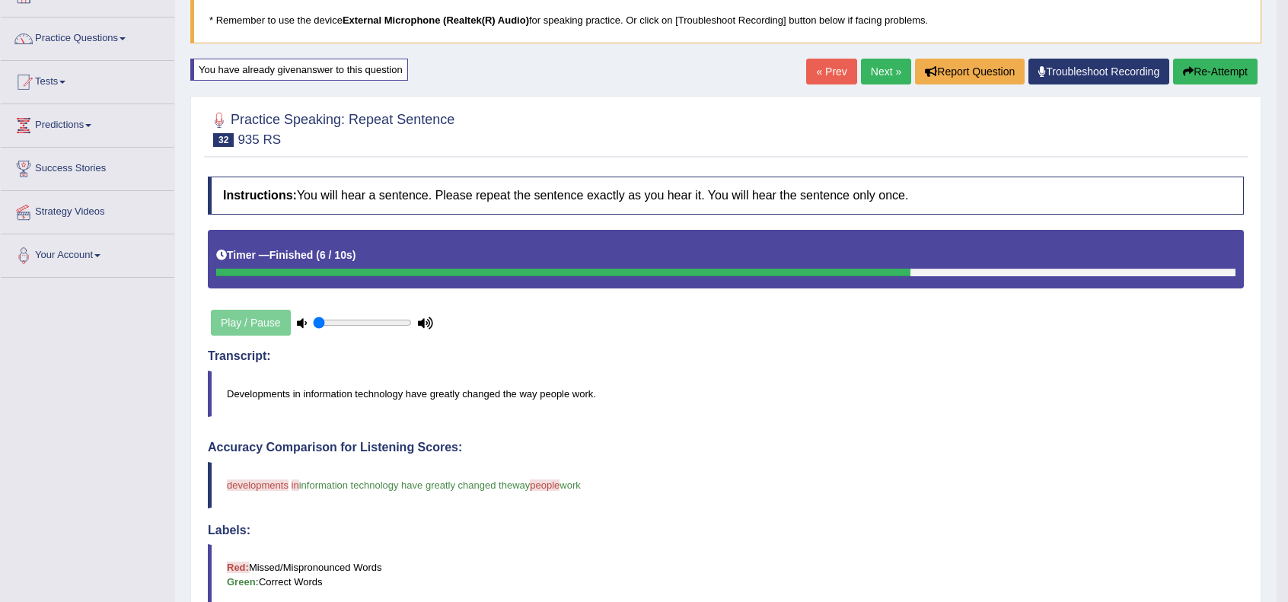
click at [872, 78] on link "Next »" at bounding box center [886, 72] width 50 height 26
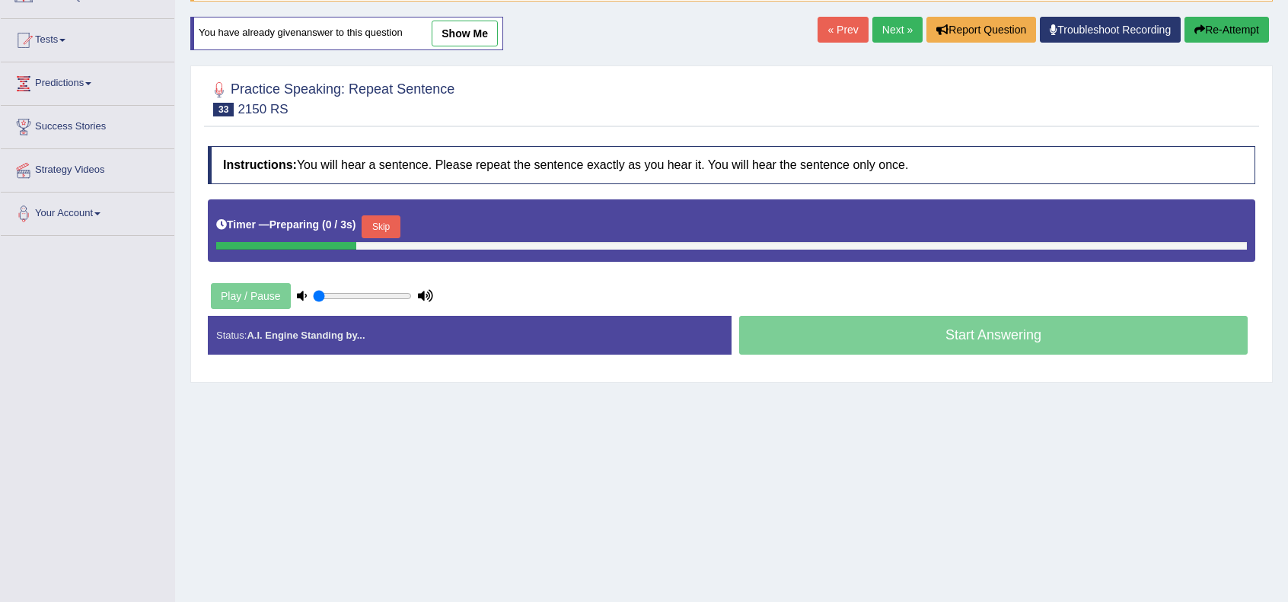
scroll to position [152, 0]
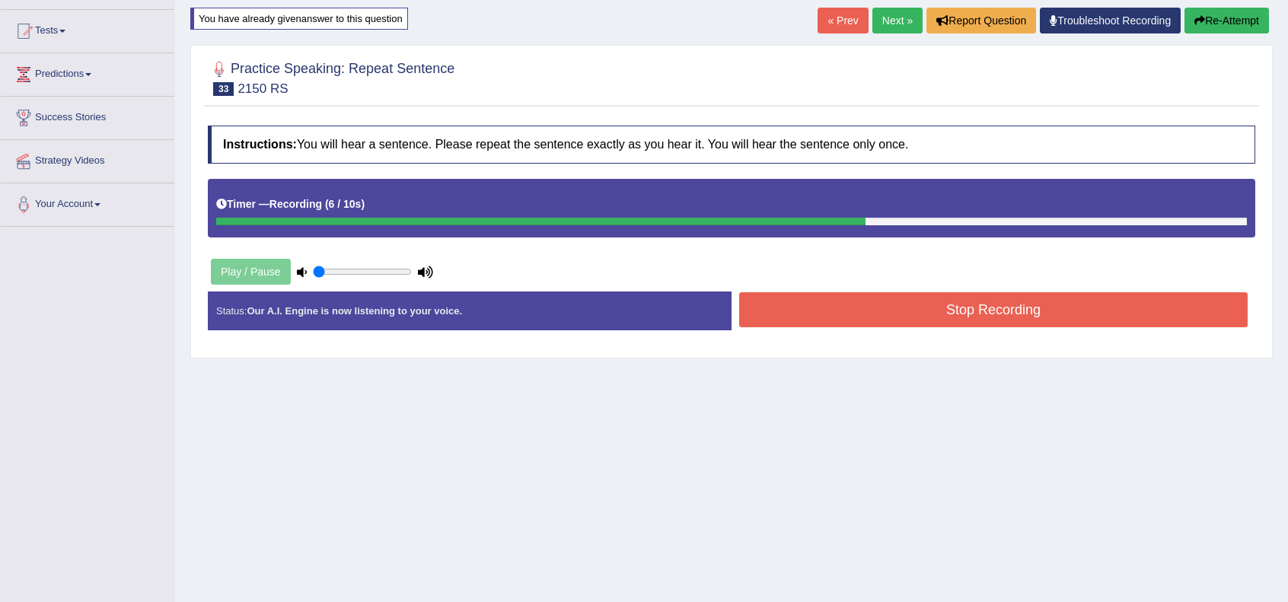
click at [913, 295] on button "Stop Recording" at bounding box center [993, 309] width 509 height 35
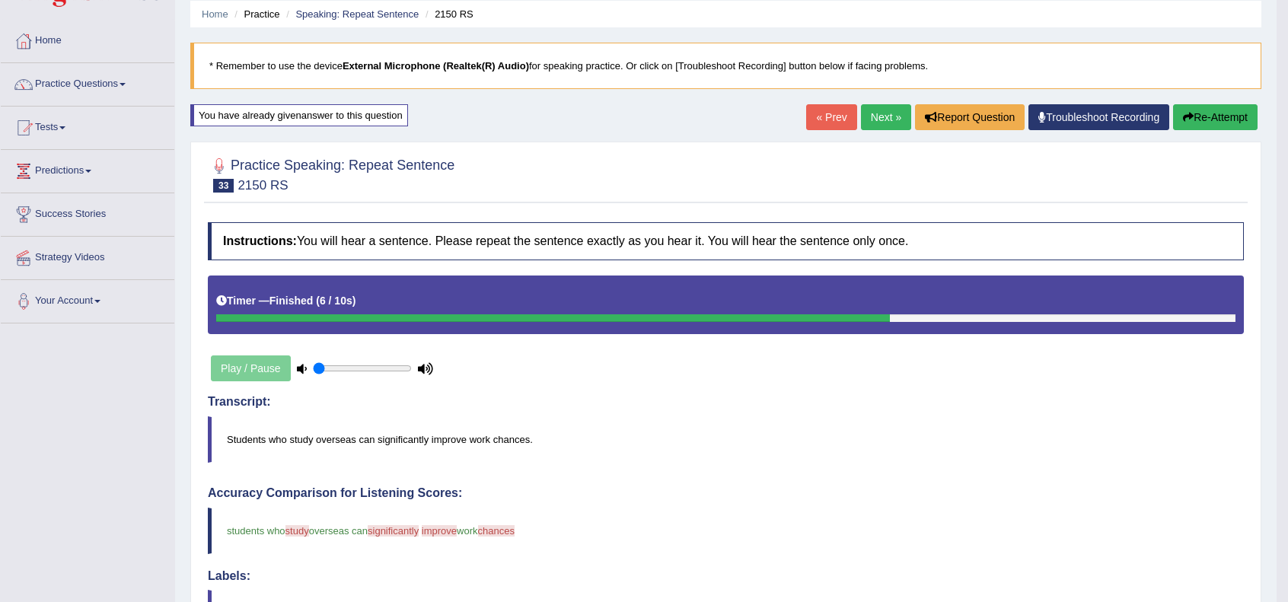
scroll to position [36, 0]
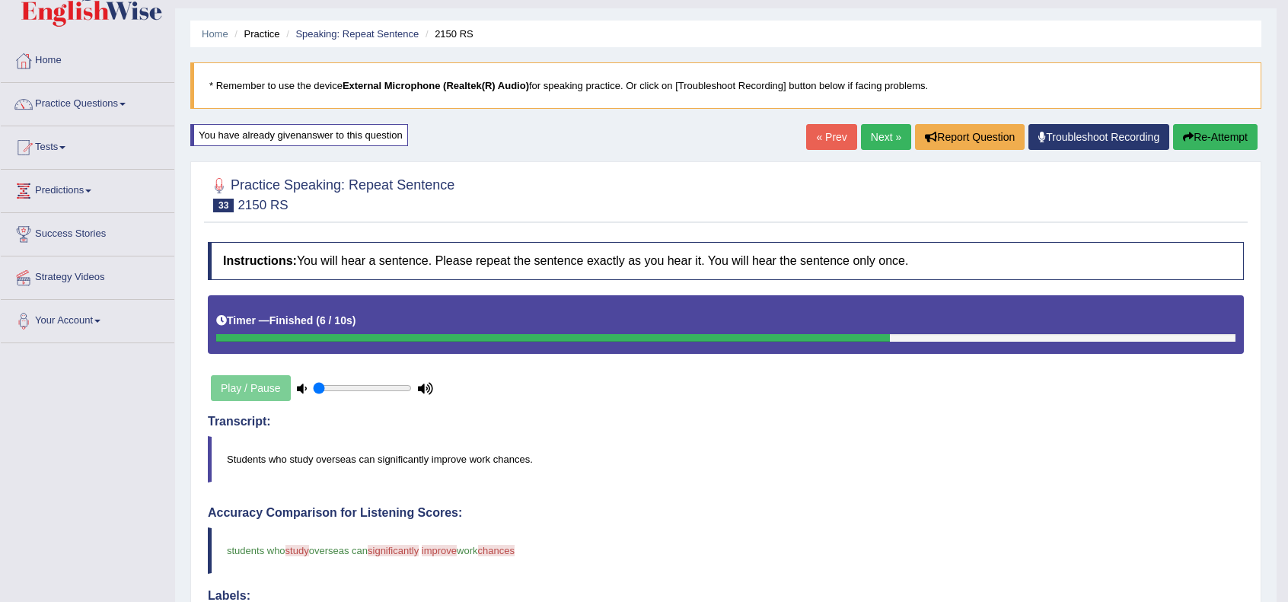
click at [878, 136] on link "Next »" at bounding box center [886, 137] width 50 height 26
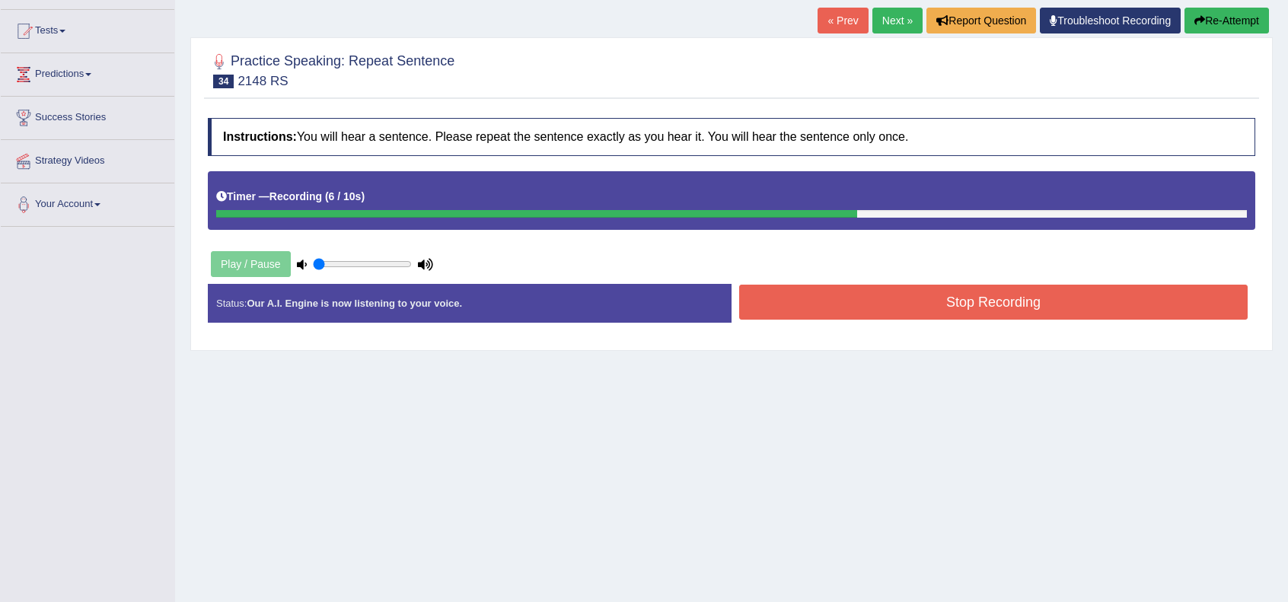
click at [892, 299] on button "Stop Recording" at bounding box center [993, 302] width 509 height 35
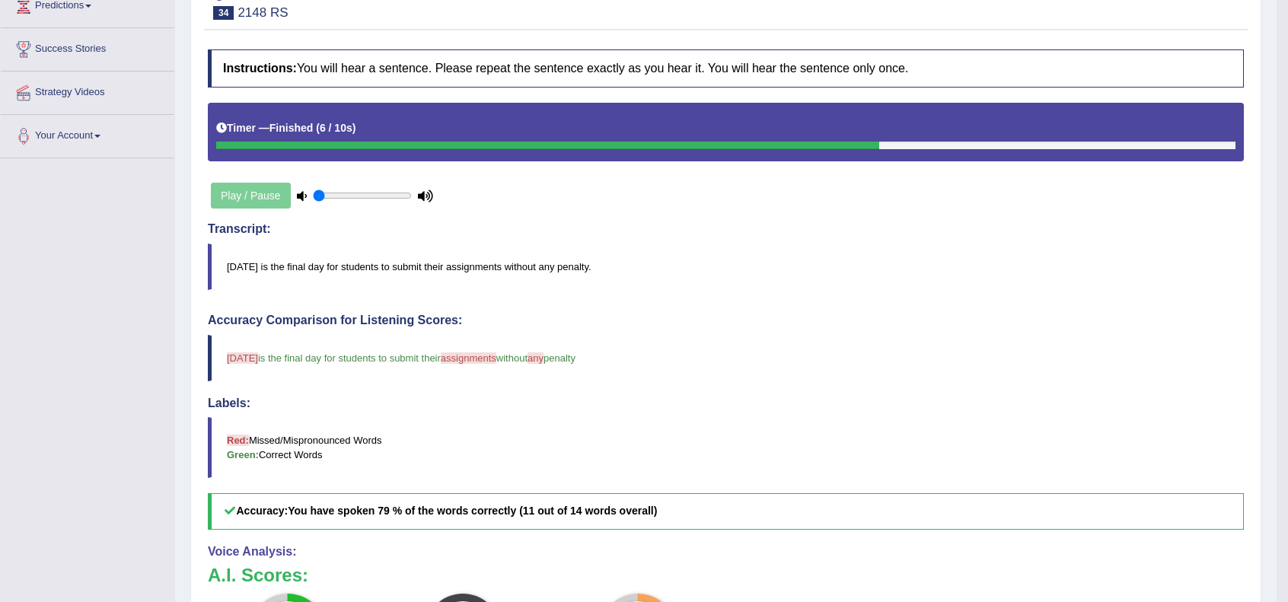
scroll to position [152, 0]
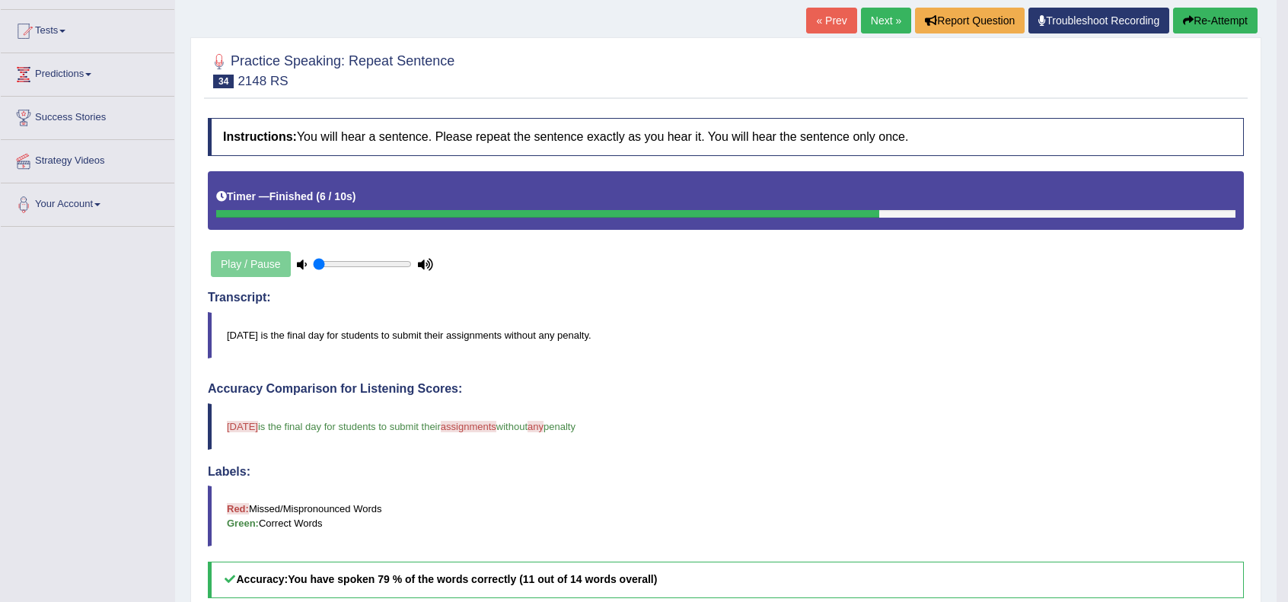
click at [876, 27] on link "Next »" at bounding box center [886, 21] width 50 height 26
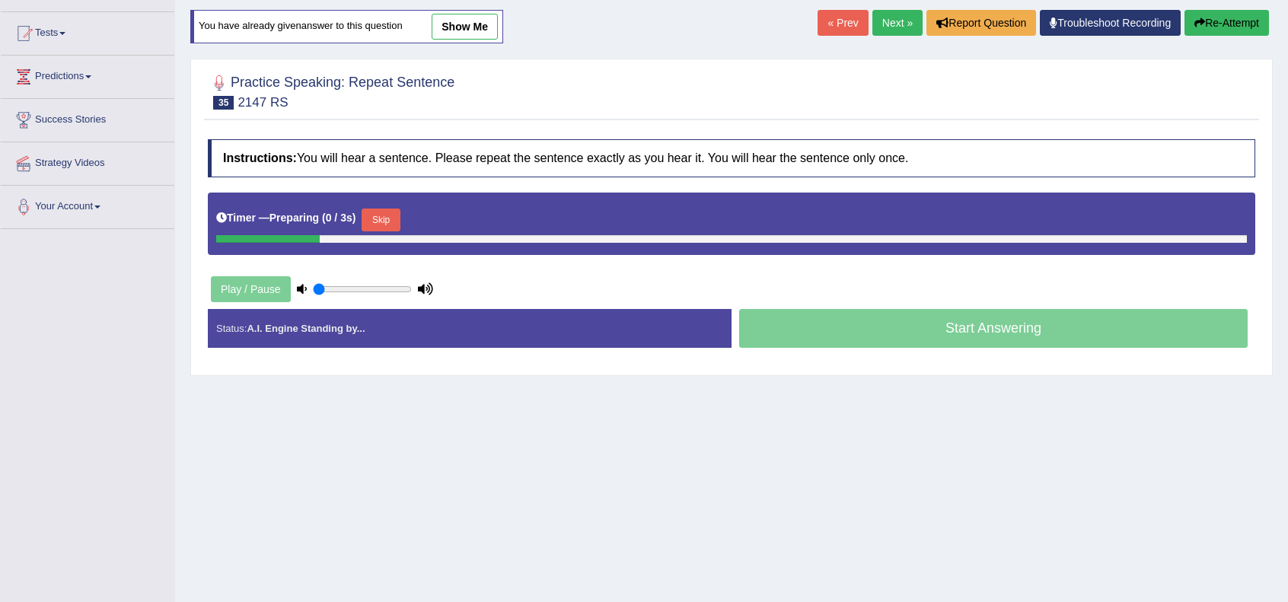
scroll to position [152, 0]
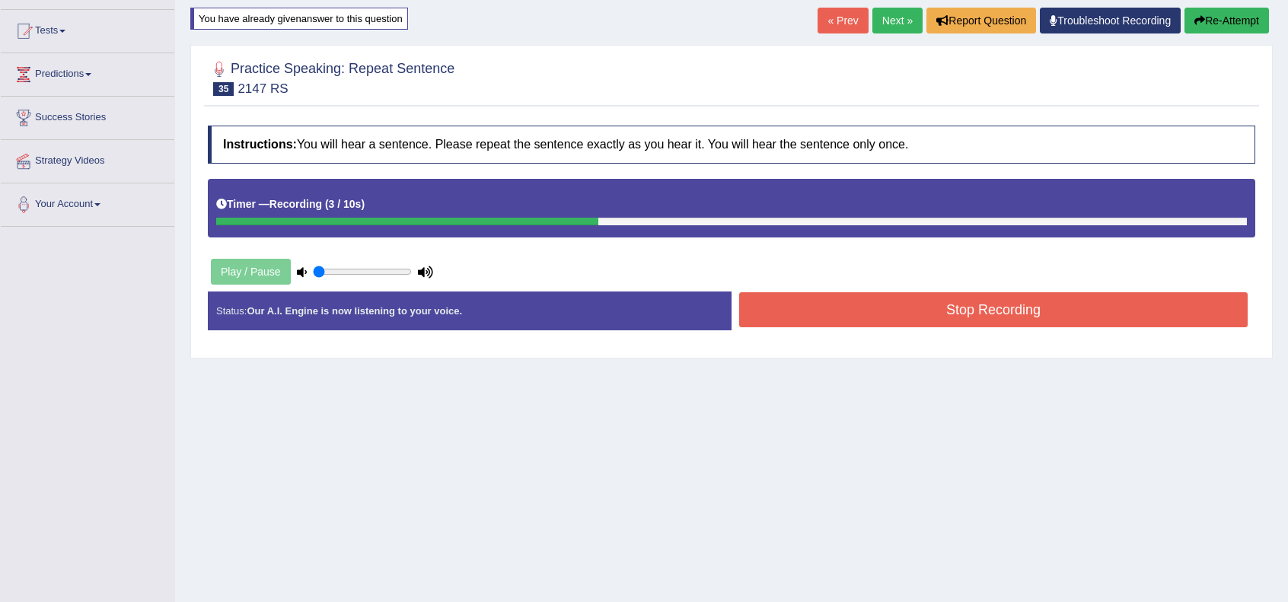
click at [890, 307] on button "Stop Recording" at bounding box center [993, 309] width 509 height 35
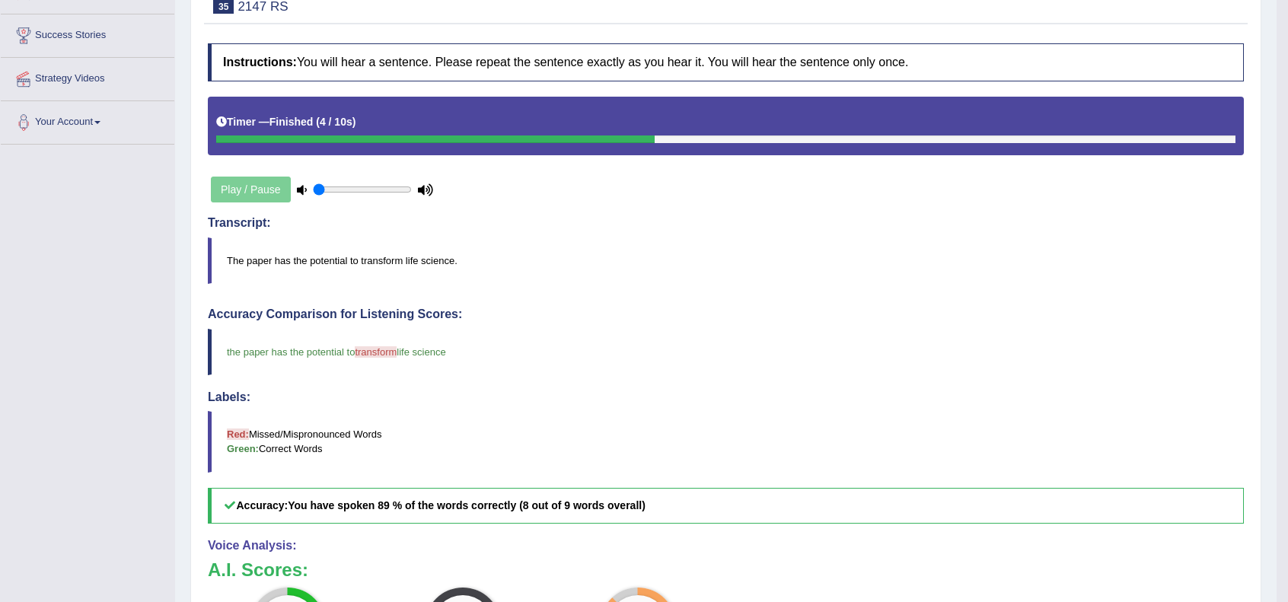
scroll to position [101, 0]
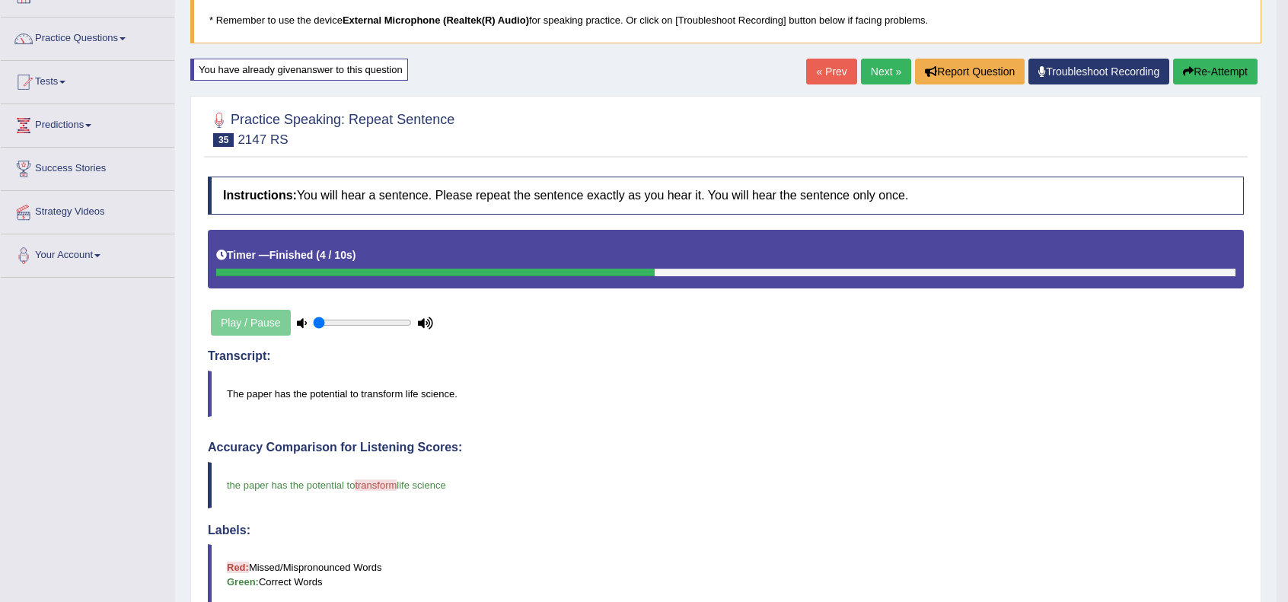
click at [885, 77] on link "Next »" at bounding box center [886, 72] width 50 height 26
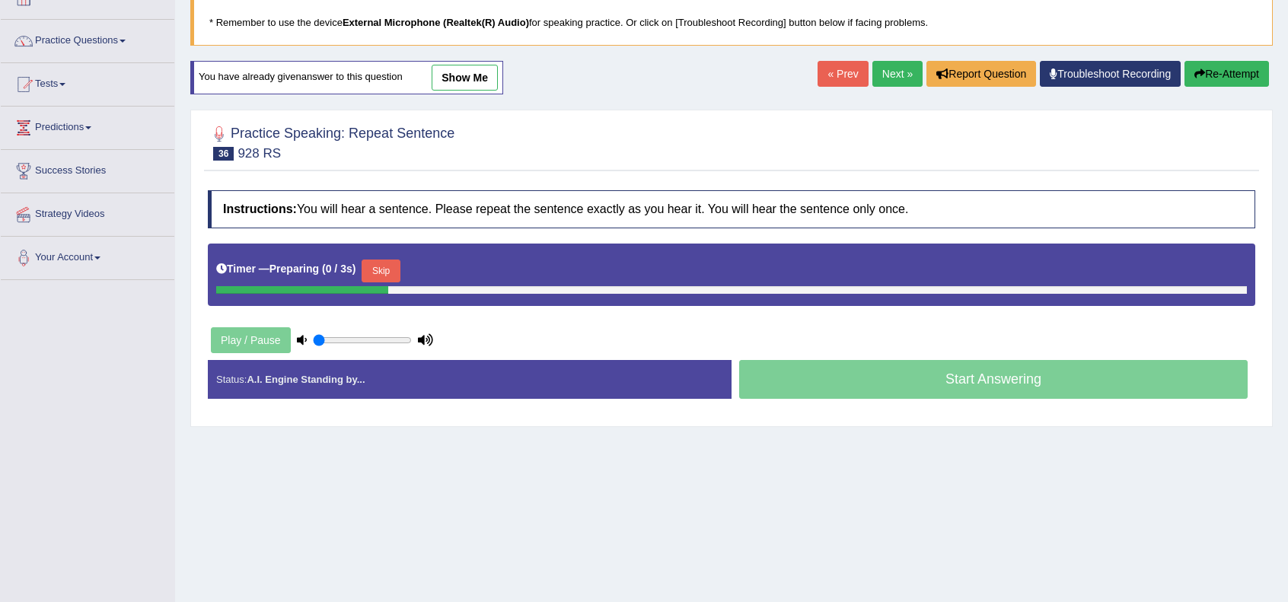
scroll to position [101, 0]
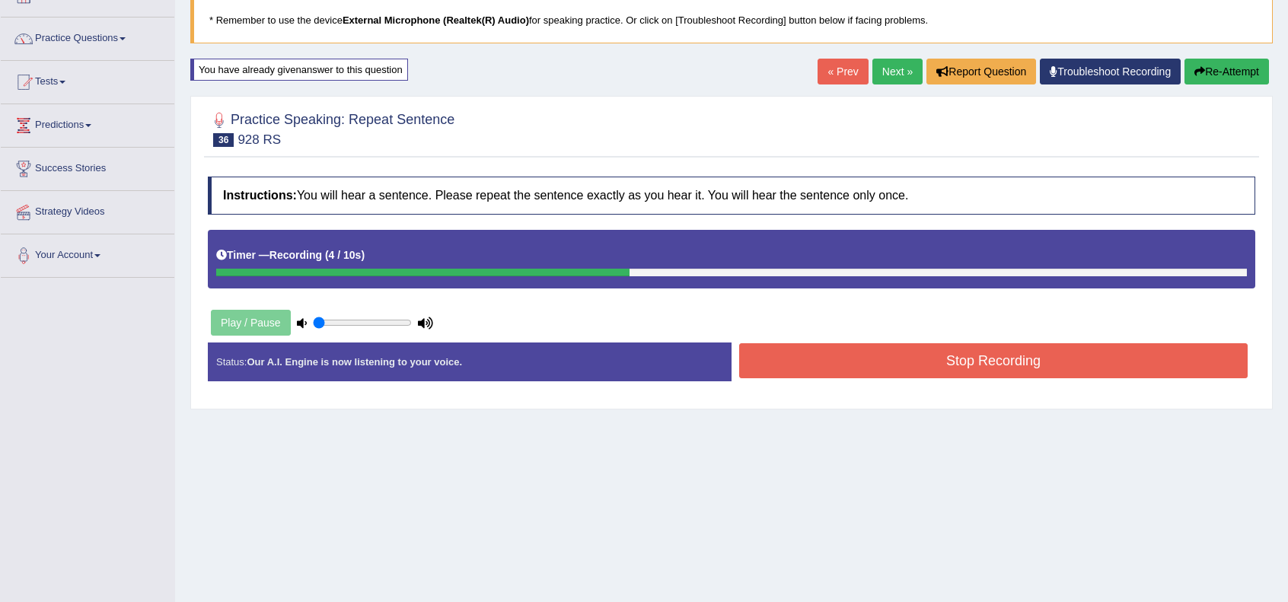
click at [894, 352] on button "Stop Recording" at bounding box center [993, 360] width 509 height 35
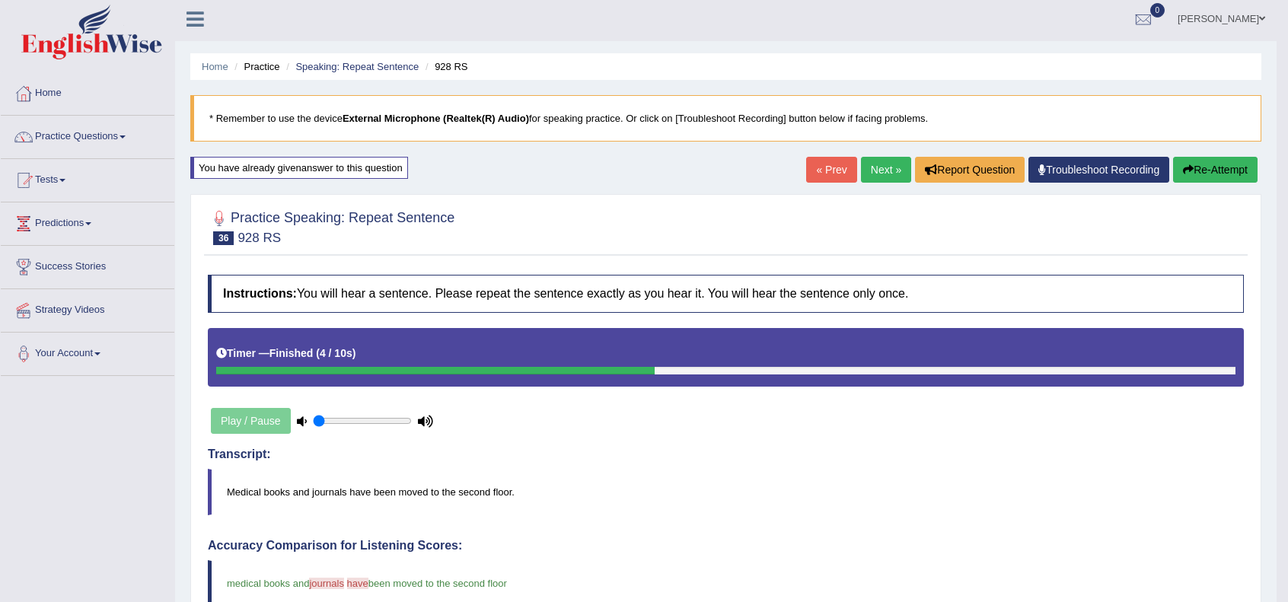
scroll to position [0, 0]
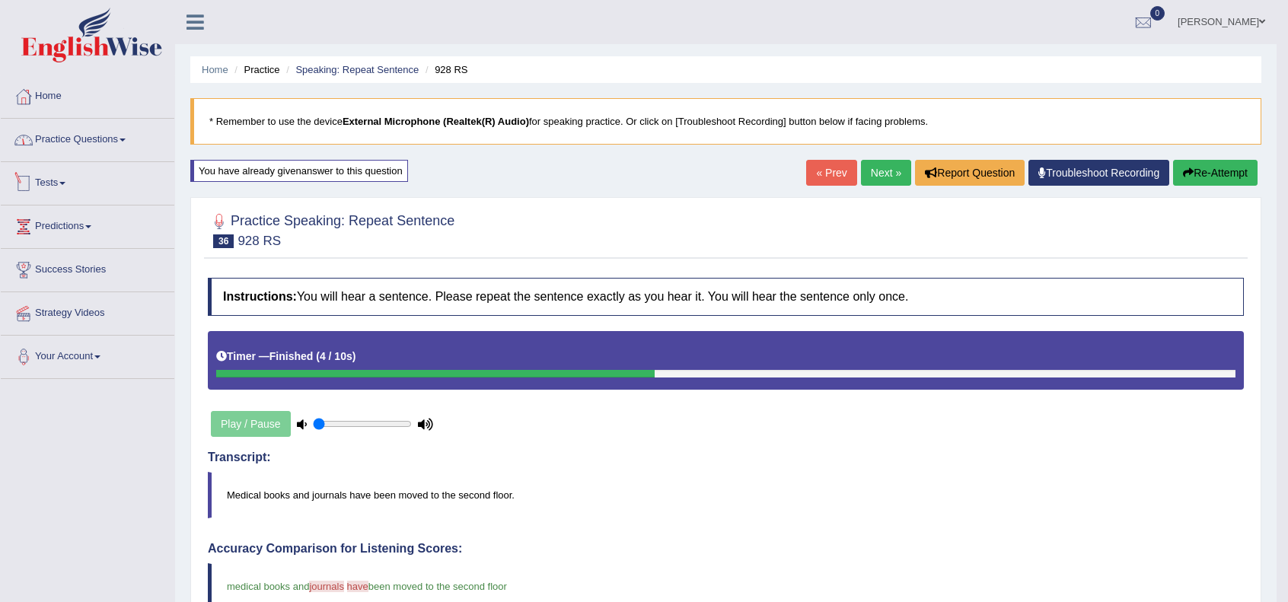
click at [81, 135] on link "Practice Questions" at bounding box center [88, 138] width 174 height 38
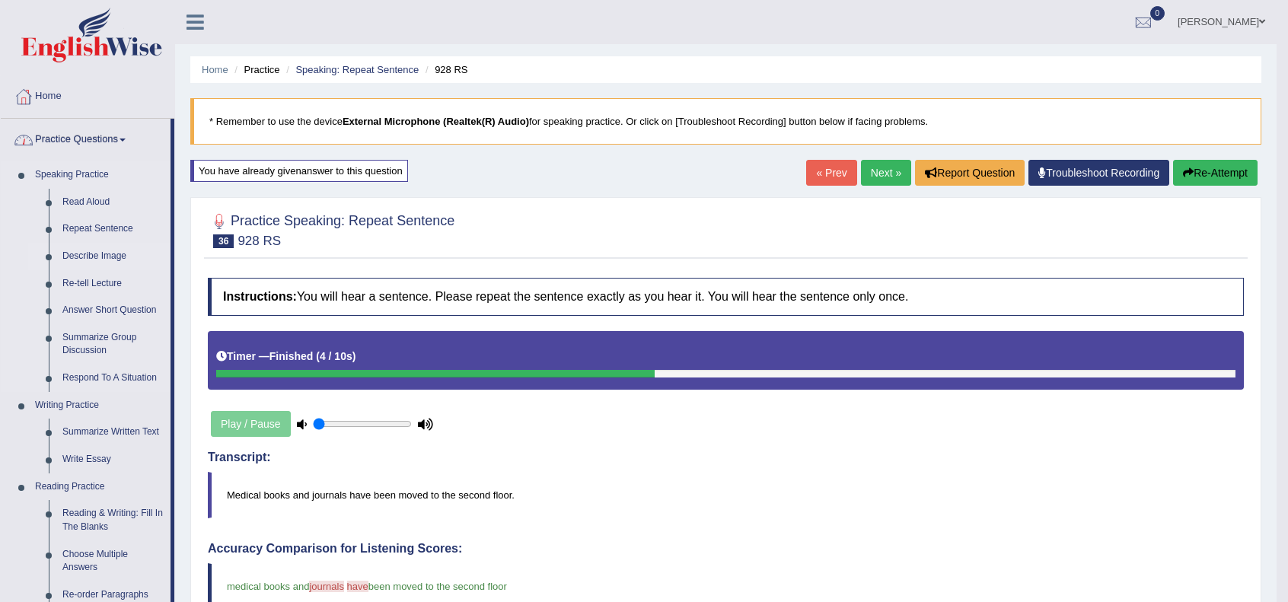
click at [91, 249] on link "Describe Image" at bounding box center [113, 256] width 115 height 27
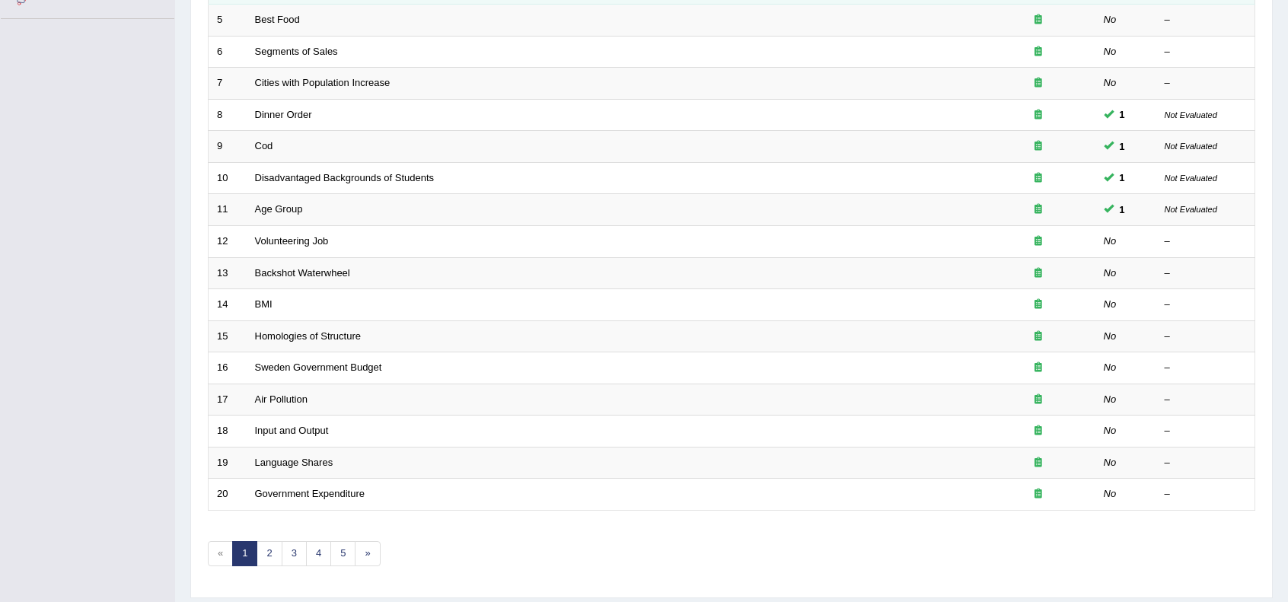
scroll to position [398, 0]
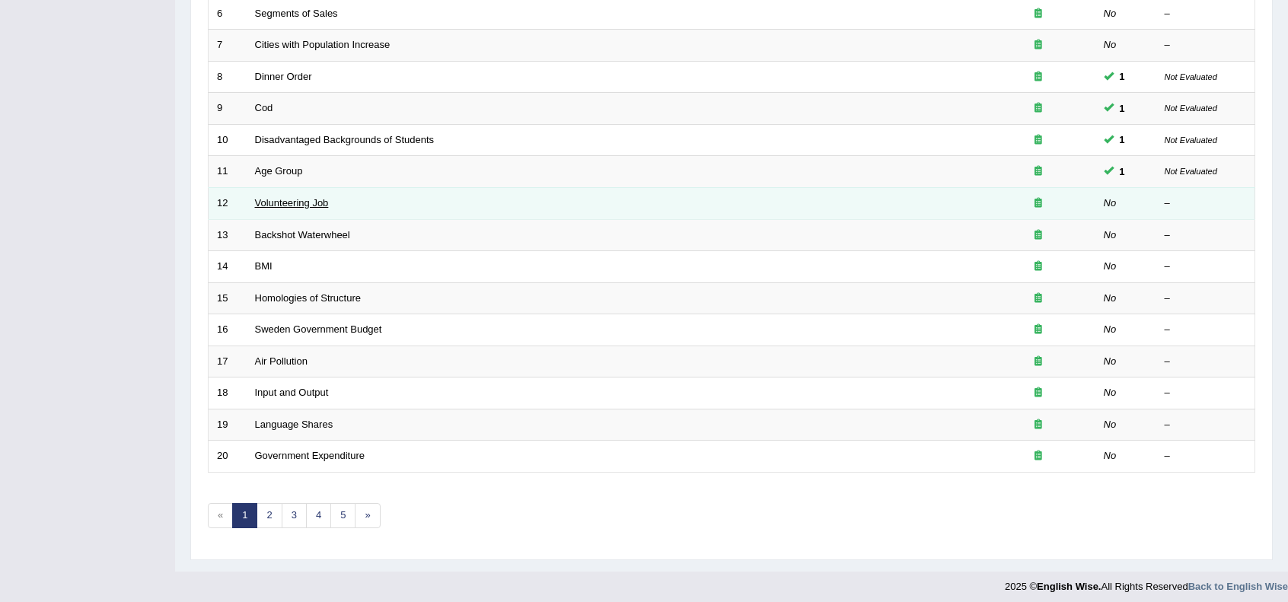
click at [289, 199] on link "Volunteering Job" at bounding box center [292, 202] width 74 height 11
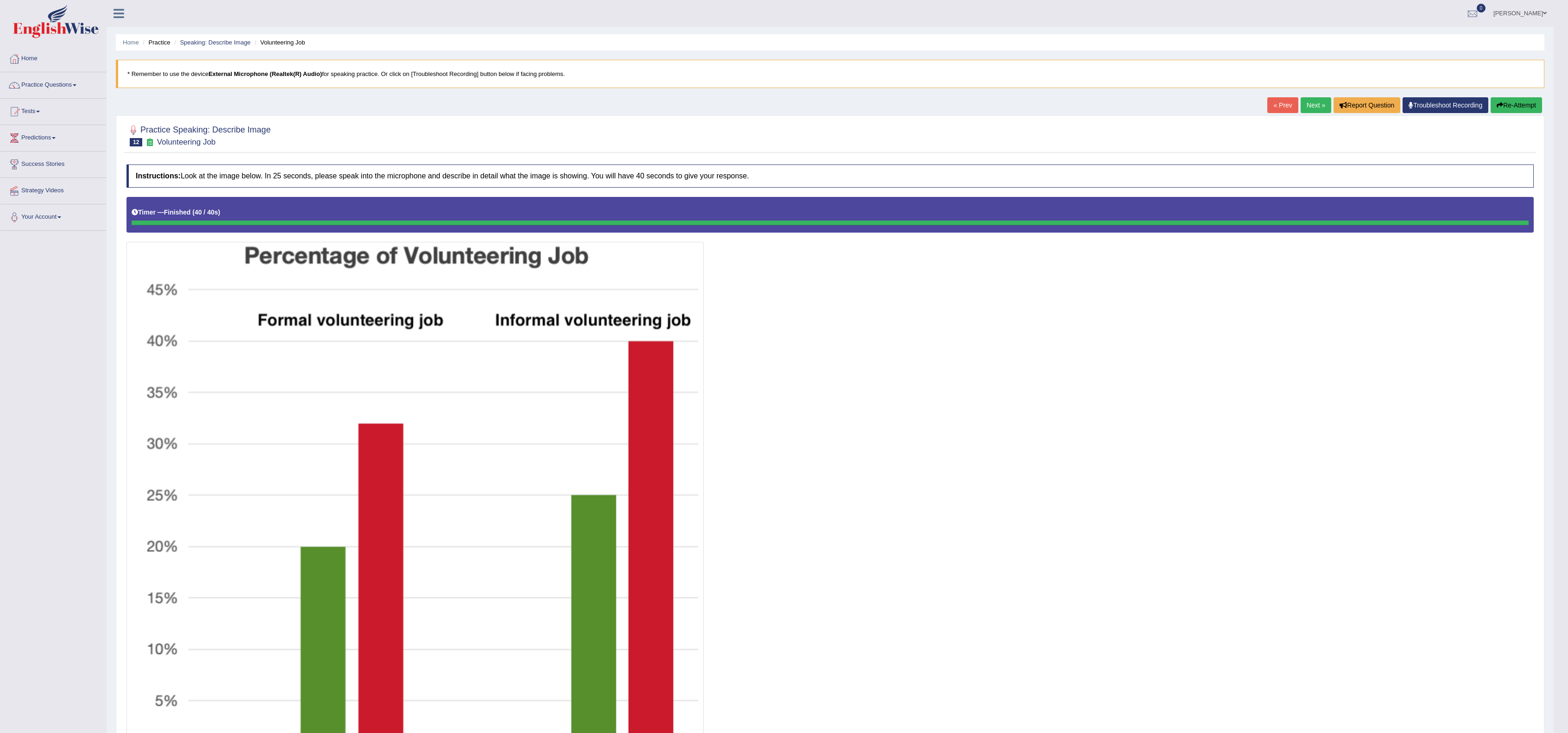
click at [783, 110] on button "Re-Attempt" at bounding box center [1516, 105] width 51 height 16
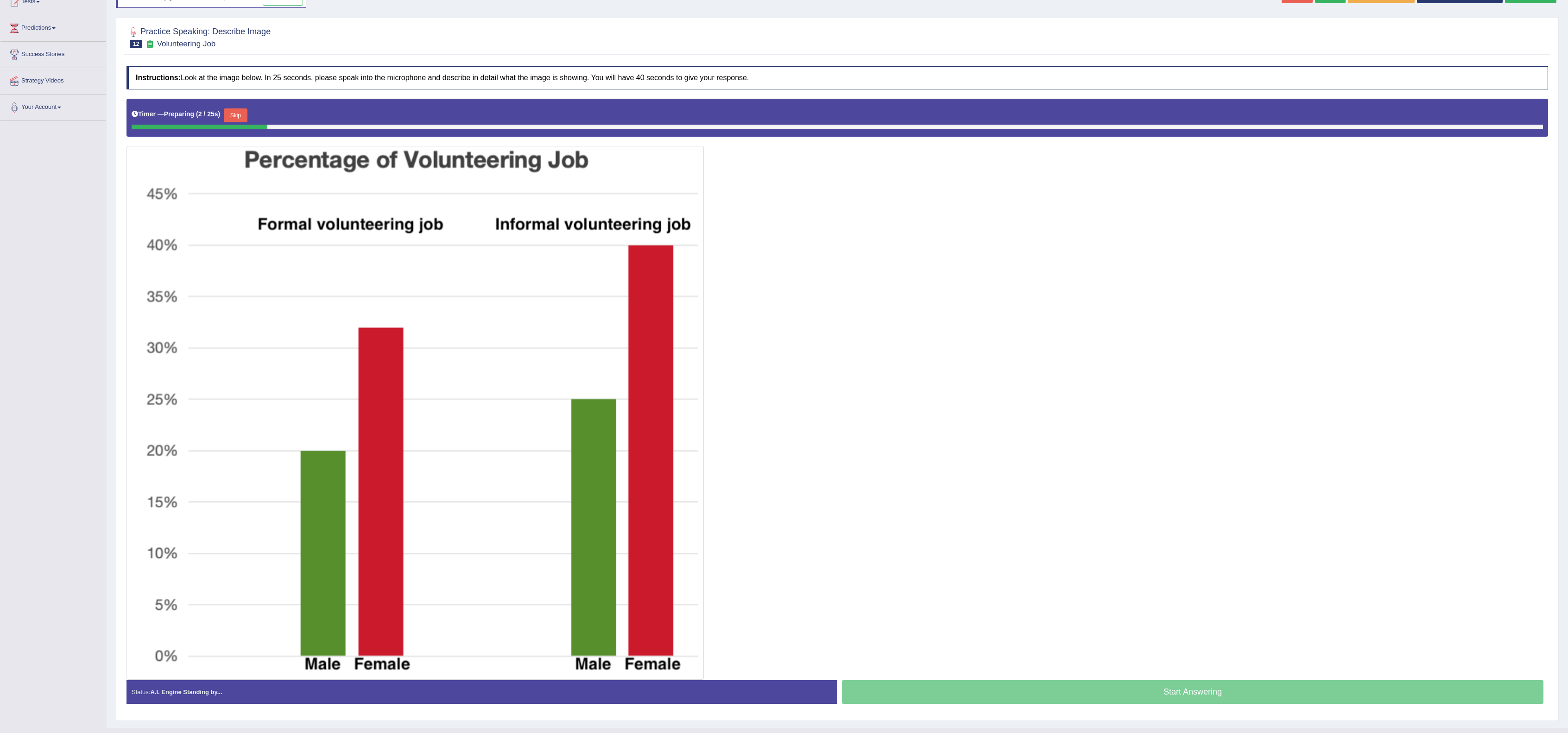
scroll to position [123, 0]
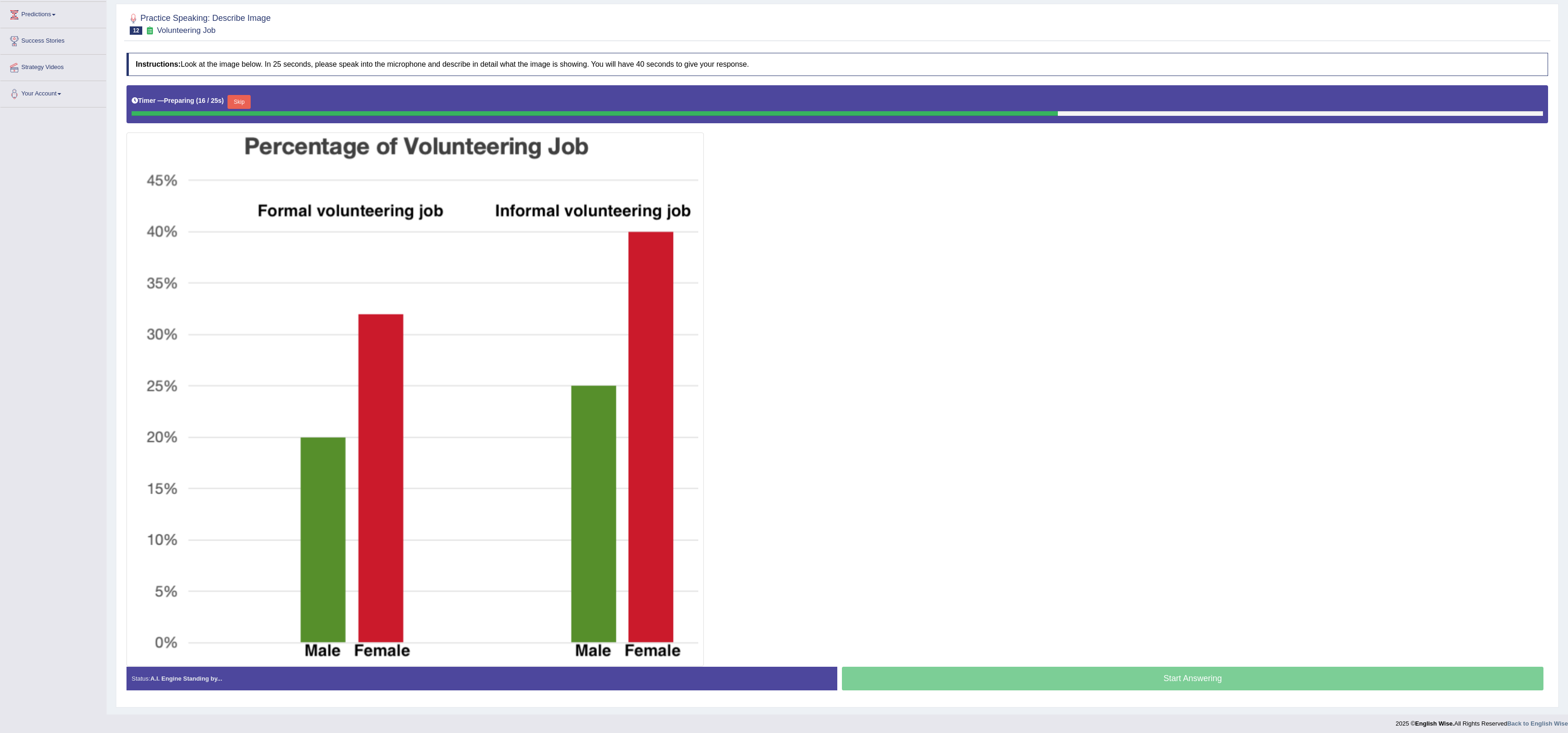
click at [243, 99] on button "Skip" at bounding box center [239, 102] width 23 height 14
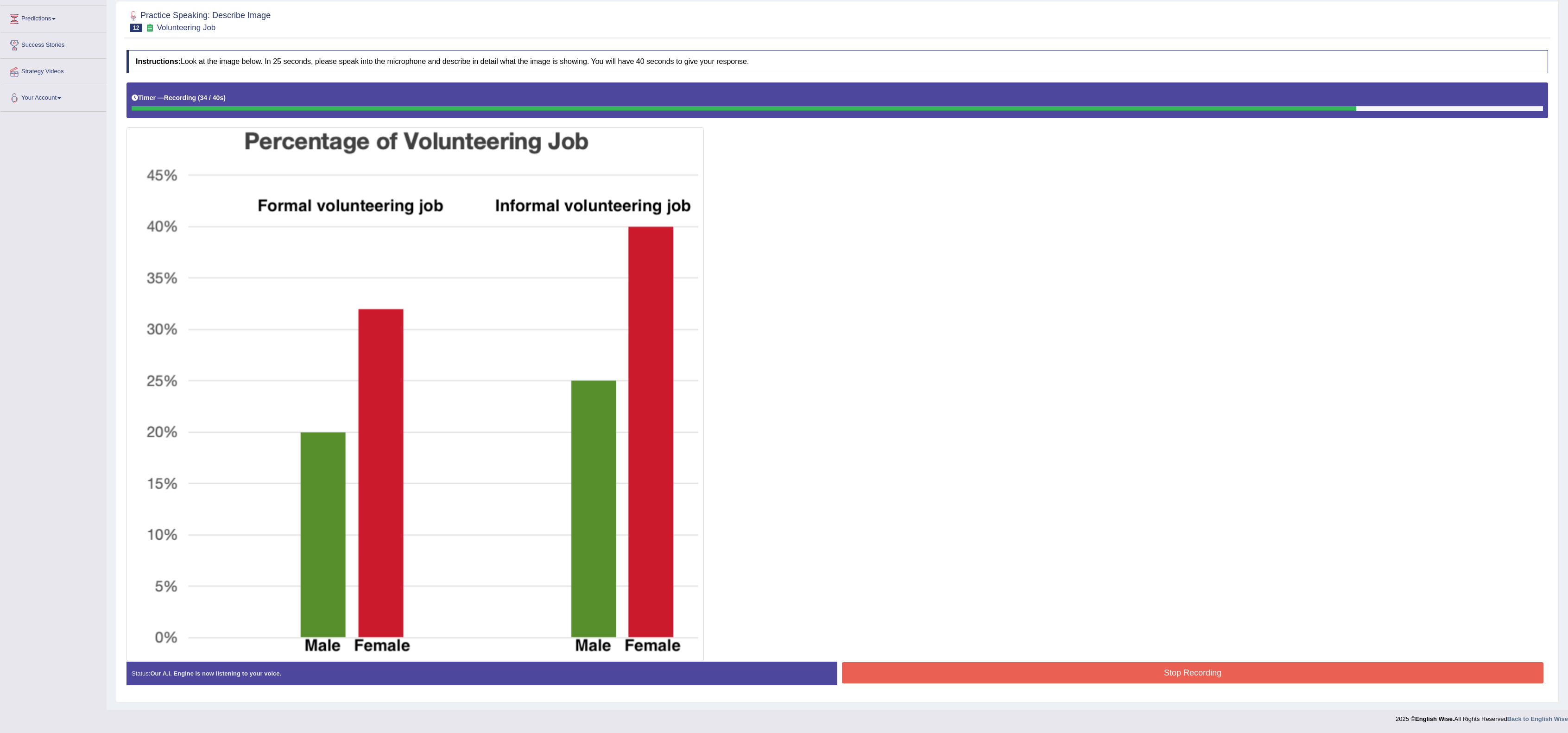
click at [1032, 670] on button "Stop Recording" at bounding box center [1192, 673] width 702 height 21
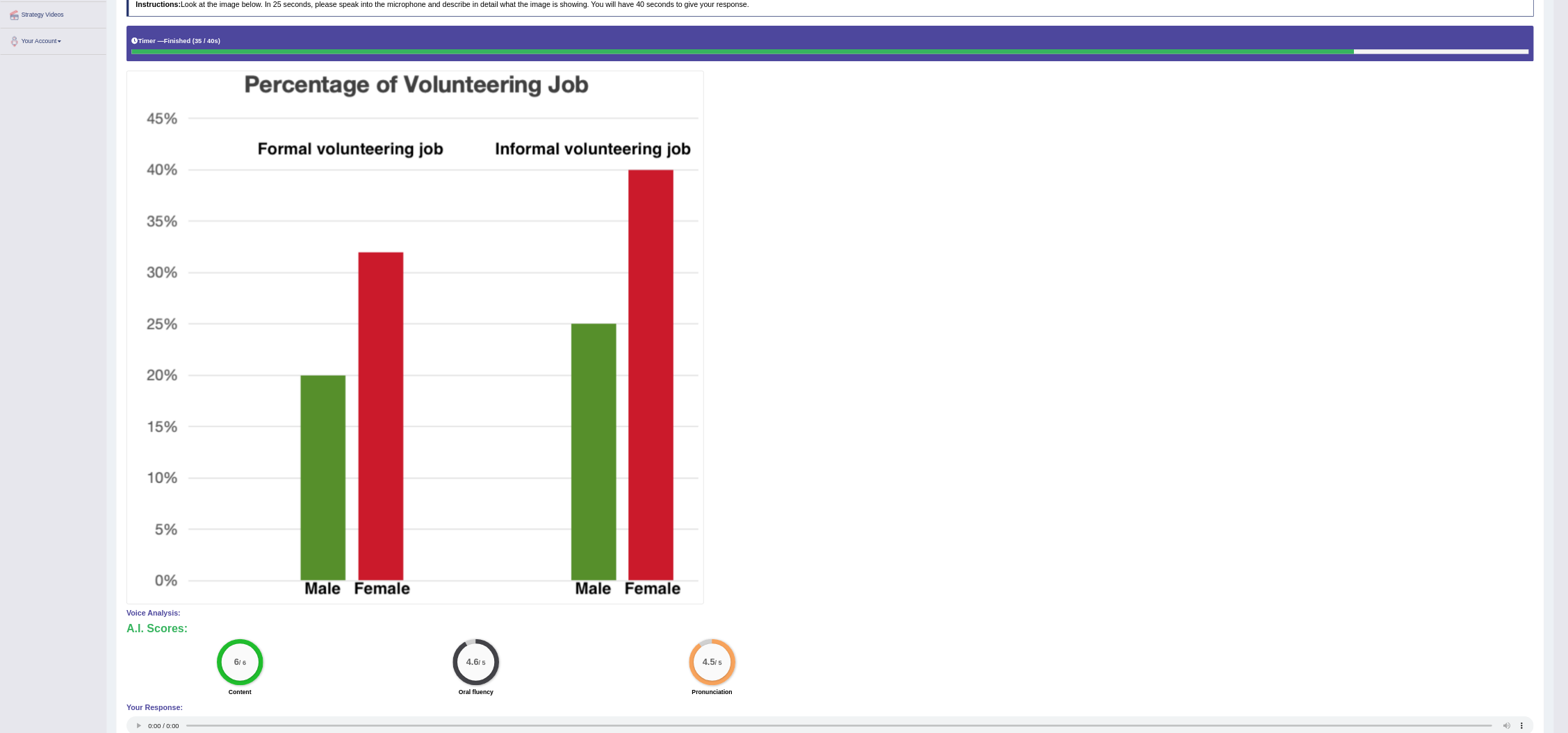
scroll to position [0, 0]
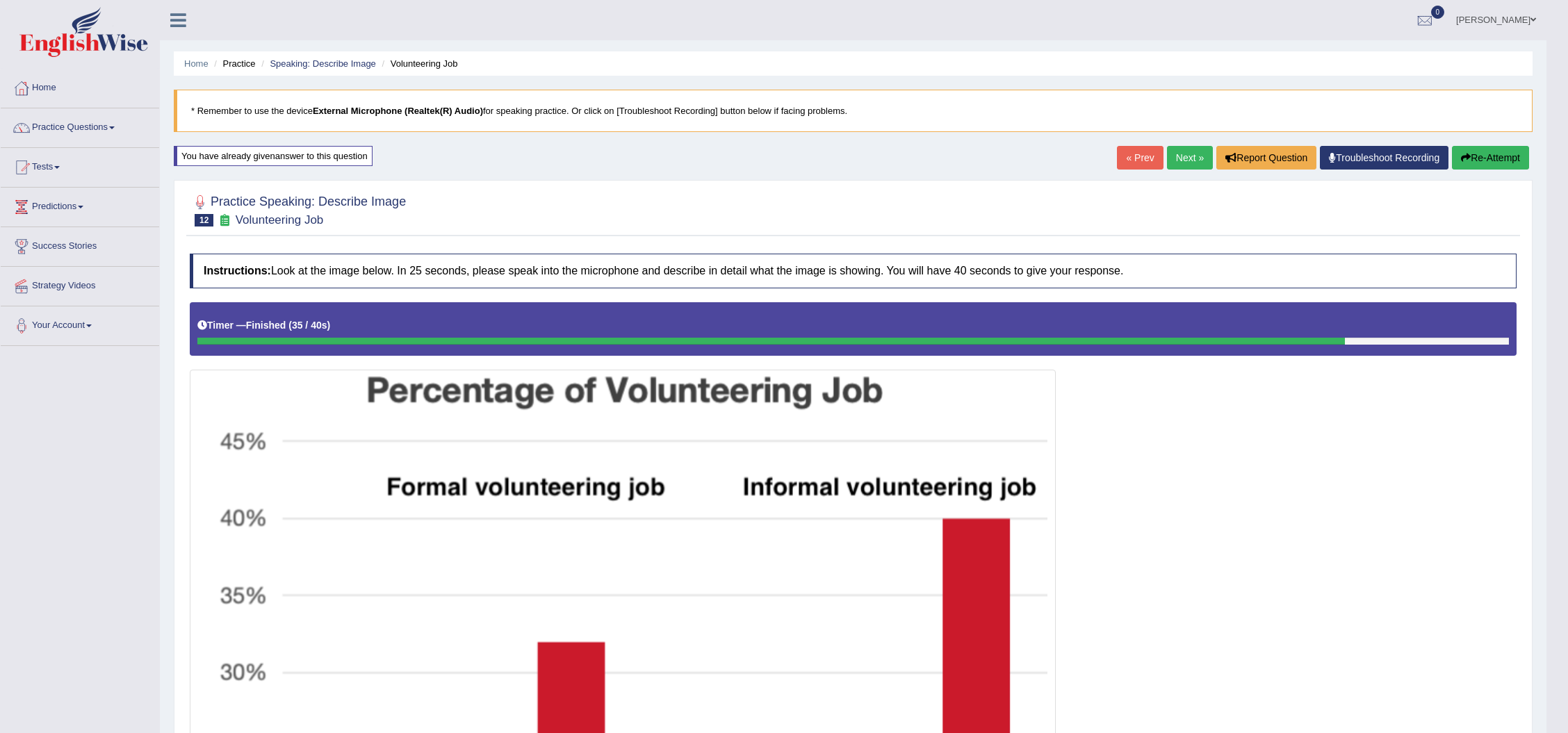
click at [1179, 159] on link "Next »" at bounding box center [1190, 158] width 46 height 24
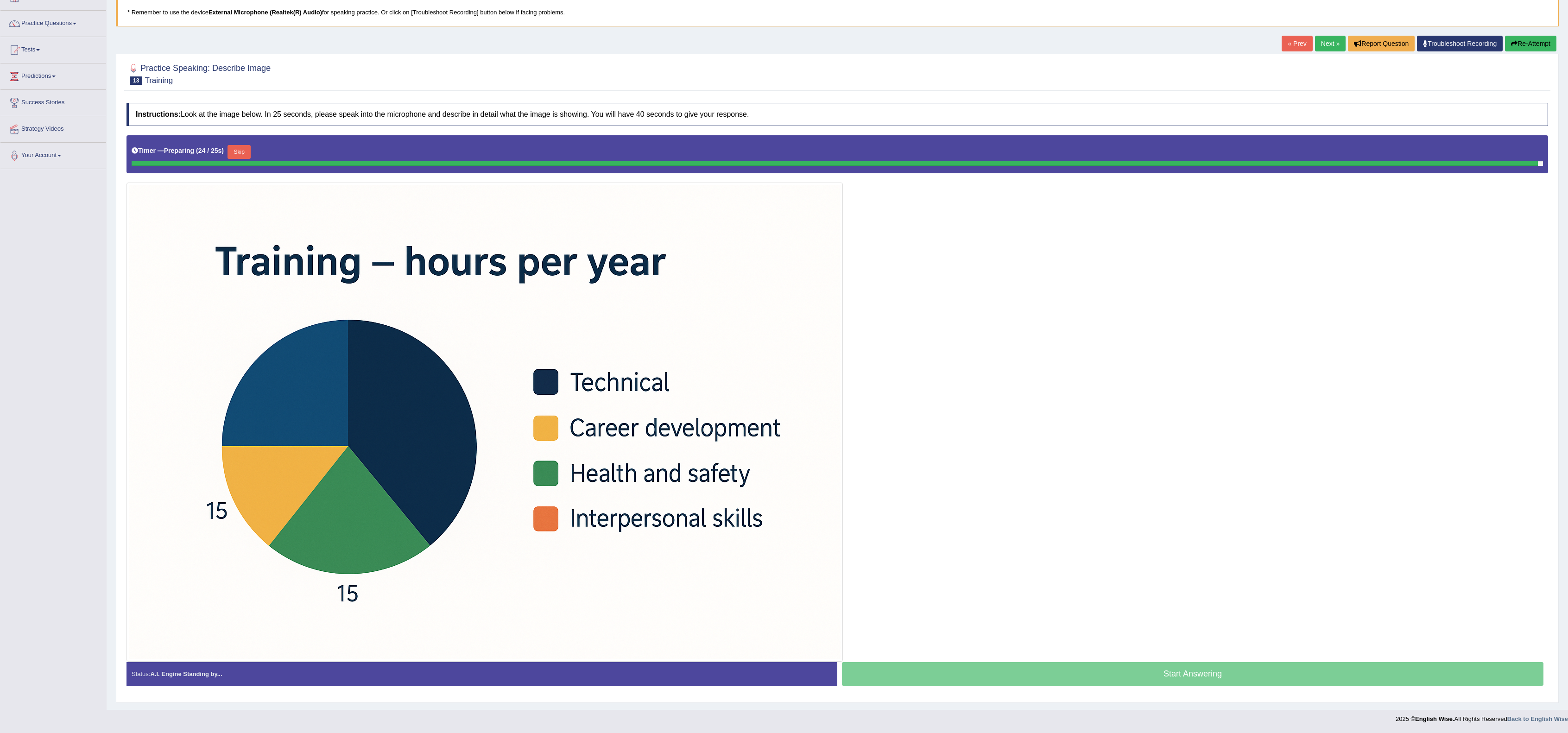
scroll to position [61, 0]
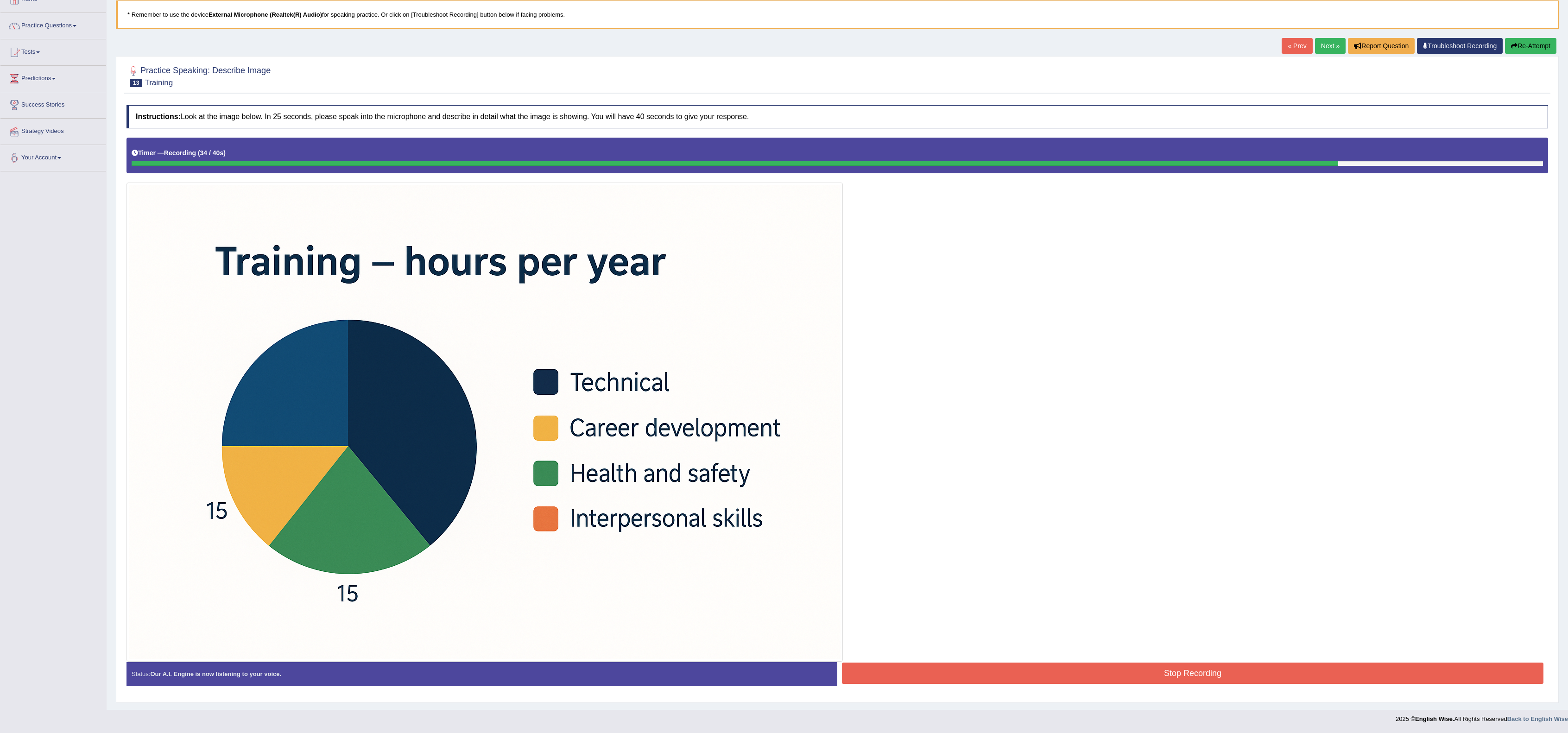
click at [1054, 488] on button "Stop Recording" at bounding box center [1192, 673] width 702 height 21
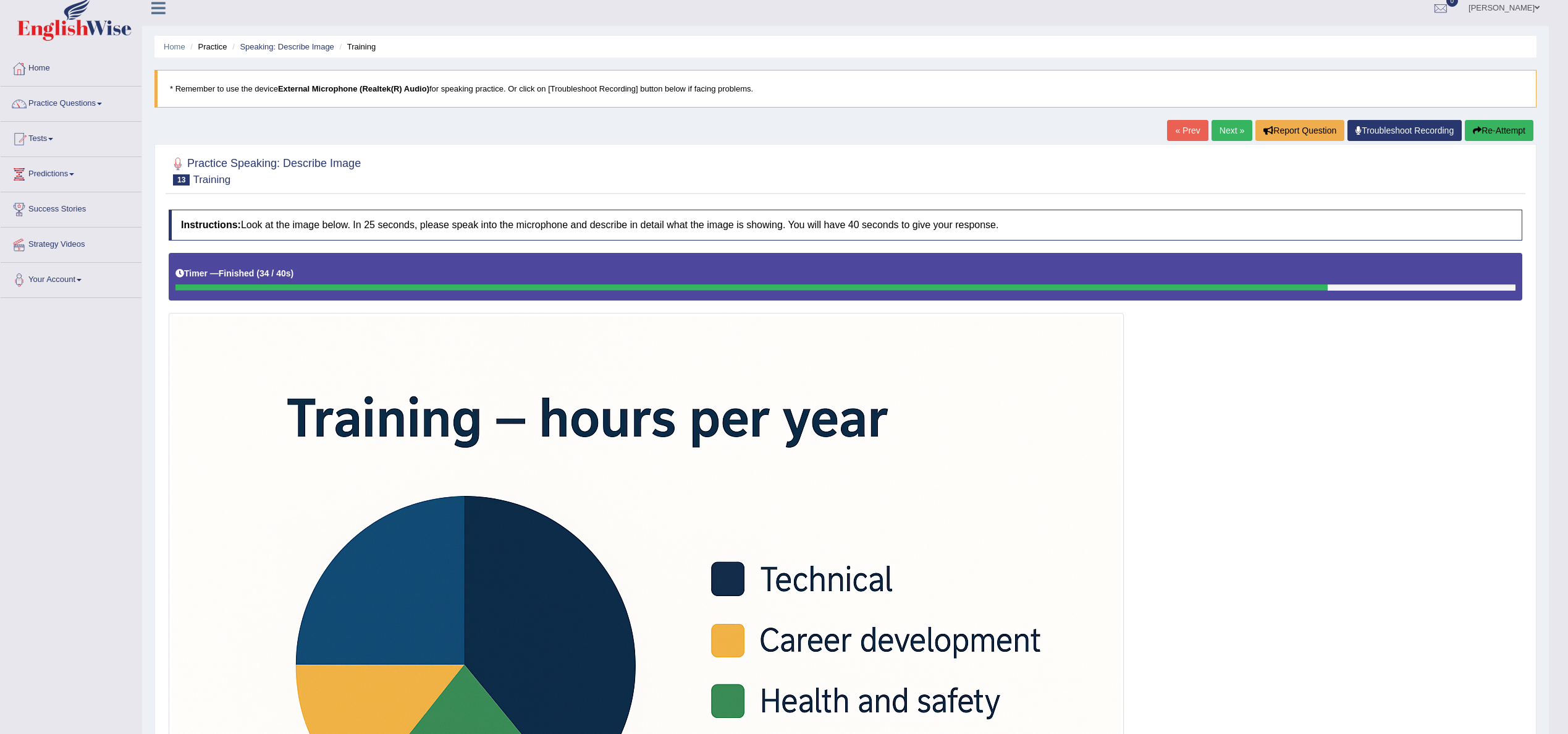
scroll to position [0, 0]
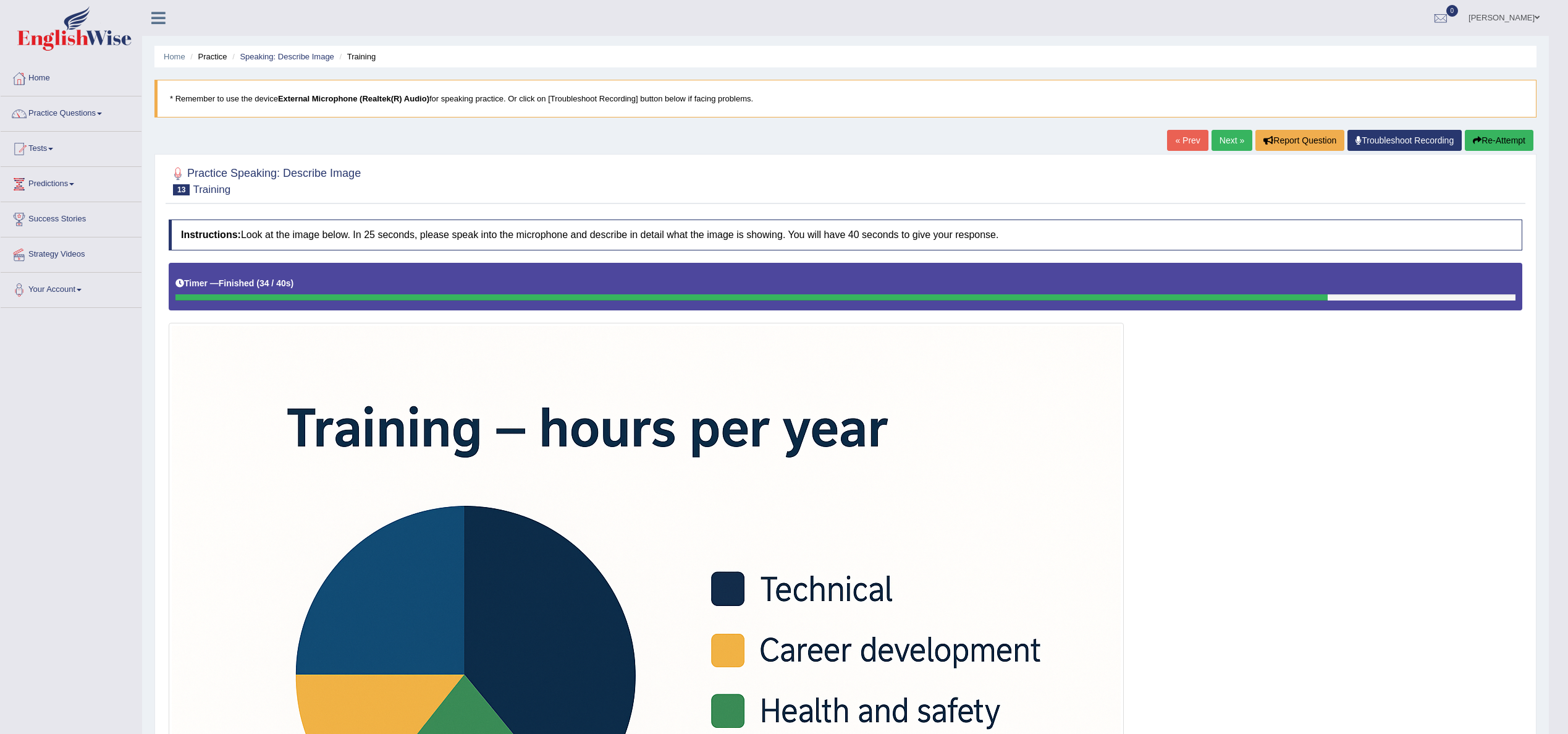
click at [1213, 136] on link "Next »" at bounding box center [1232, 140] width 41 height 21
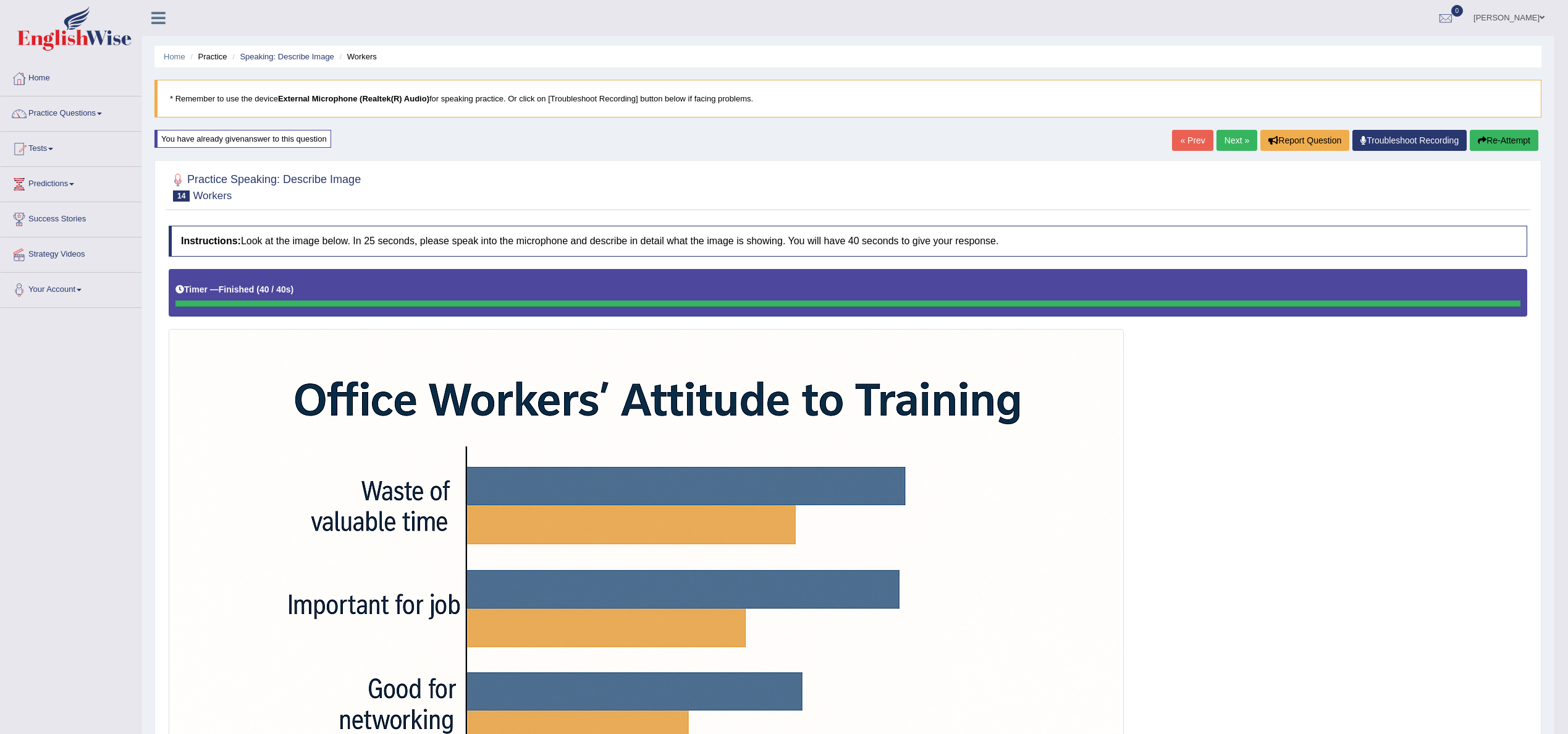
click at [1235, 132] on link "Next »" at bounding box center [1237, 140] width 41 height 21
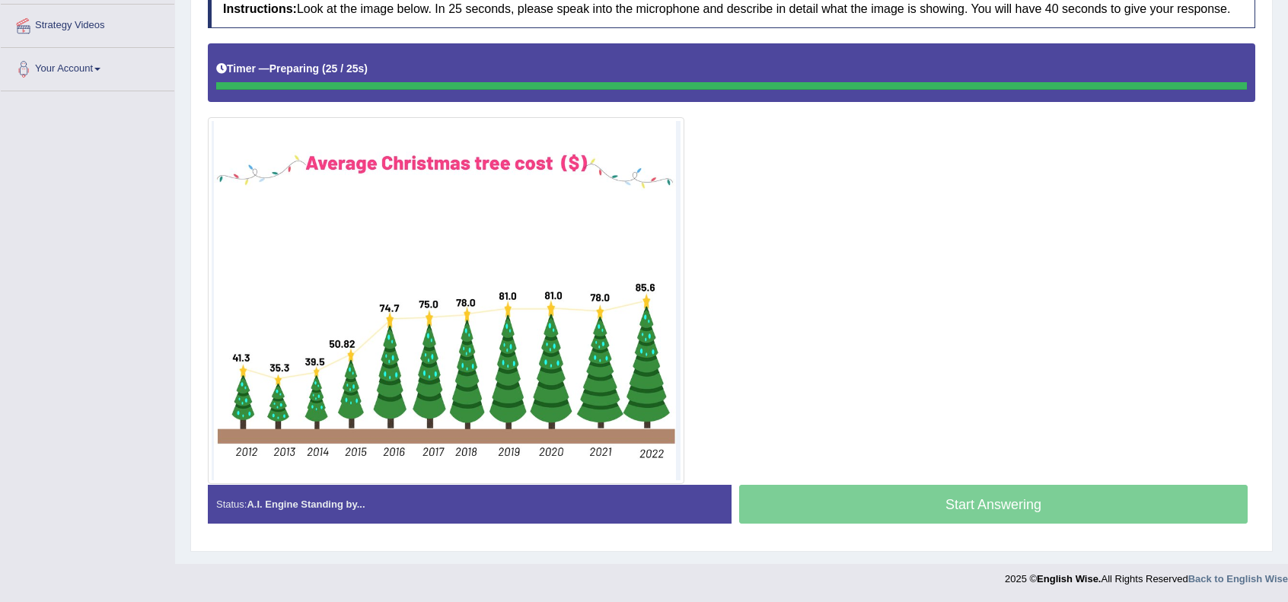
scroll to position [283, 0]
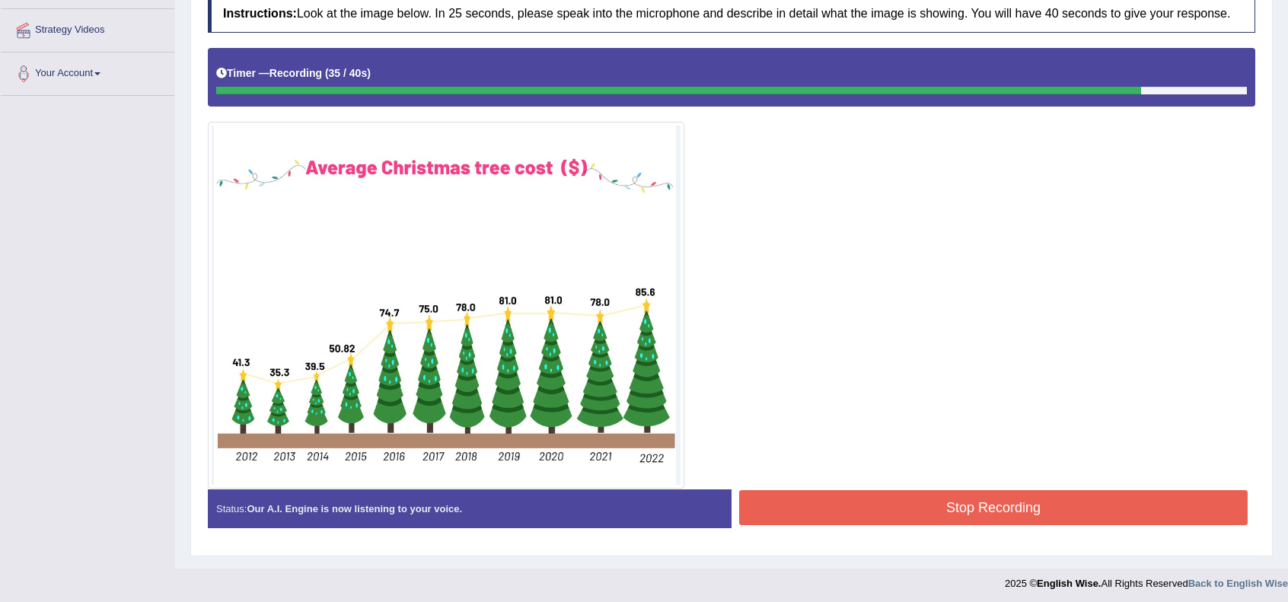
click at [974, 489] on div "Created with Highcharts 7.1.2 Great Too slow Too fast Time Speech pace meter: 0…" at bounding box center [997, 489] width 531 height 1
click at [974, 494] on button "Stop Recording" at bounding box center [993, 507] width 509 height 35
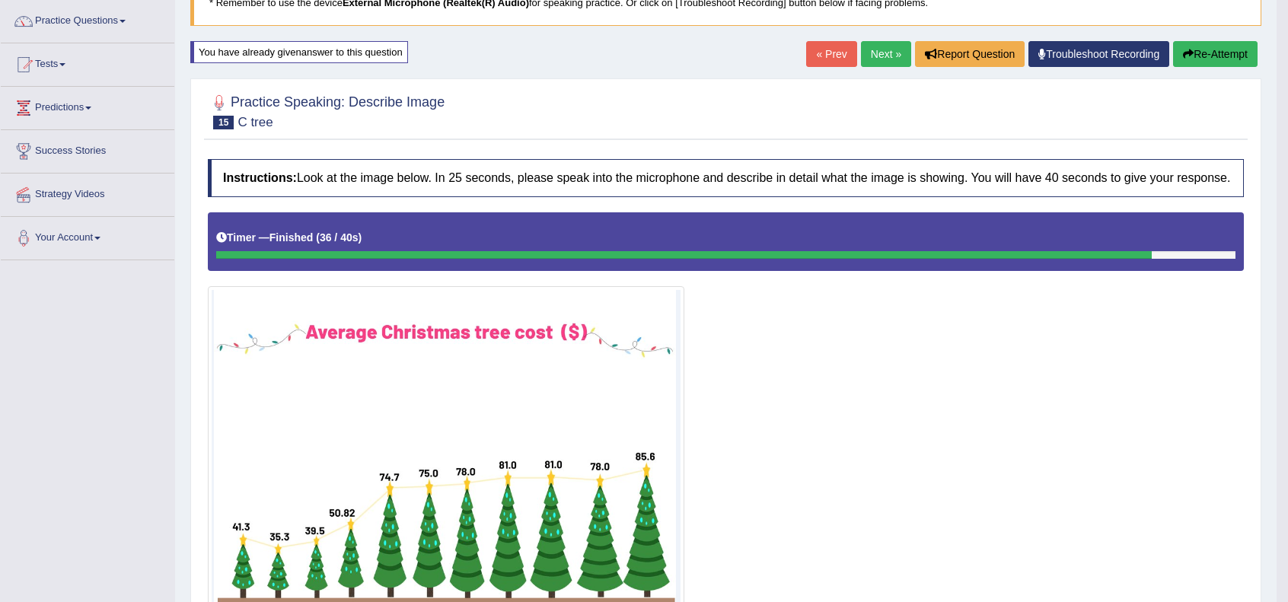
scroll to position [50, 0]
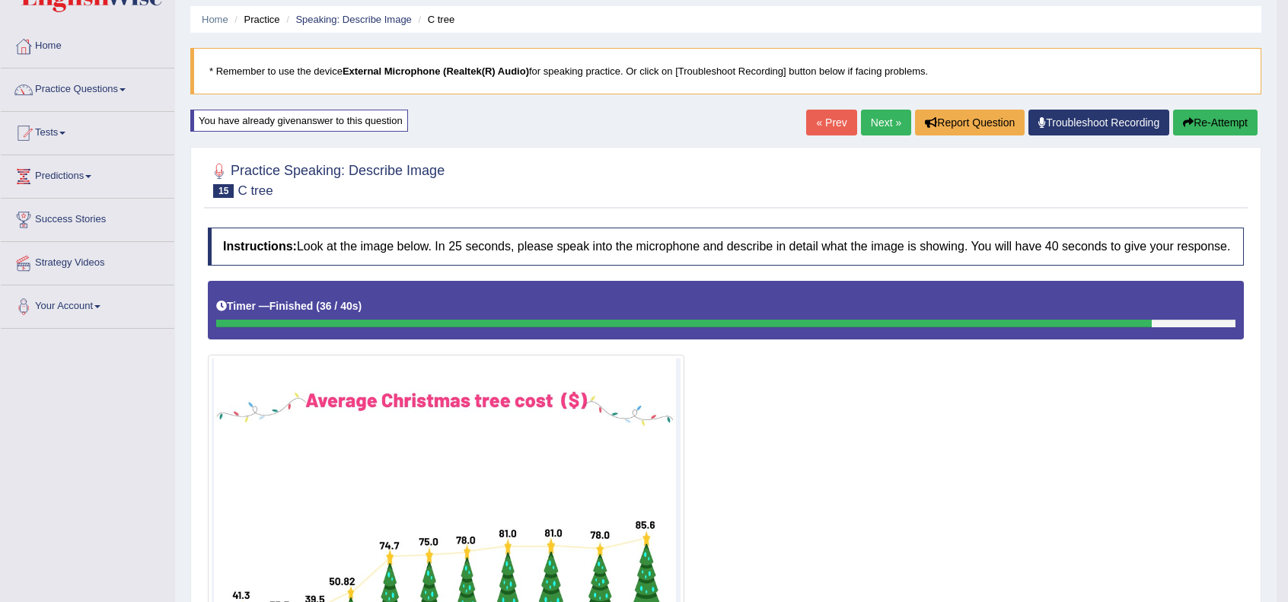
click at [888, 128] on link "Next »" at bounding box center [886, 123] width 50 height 26
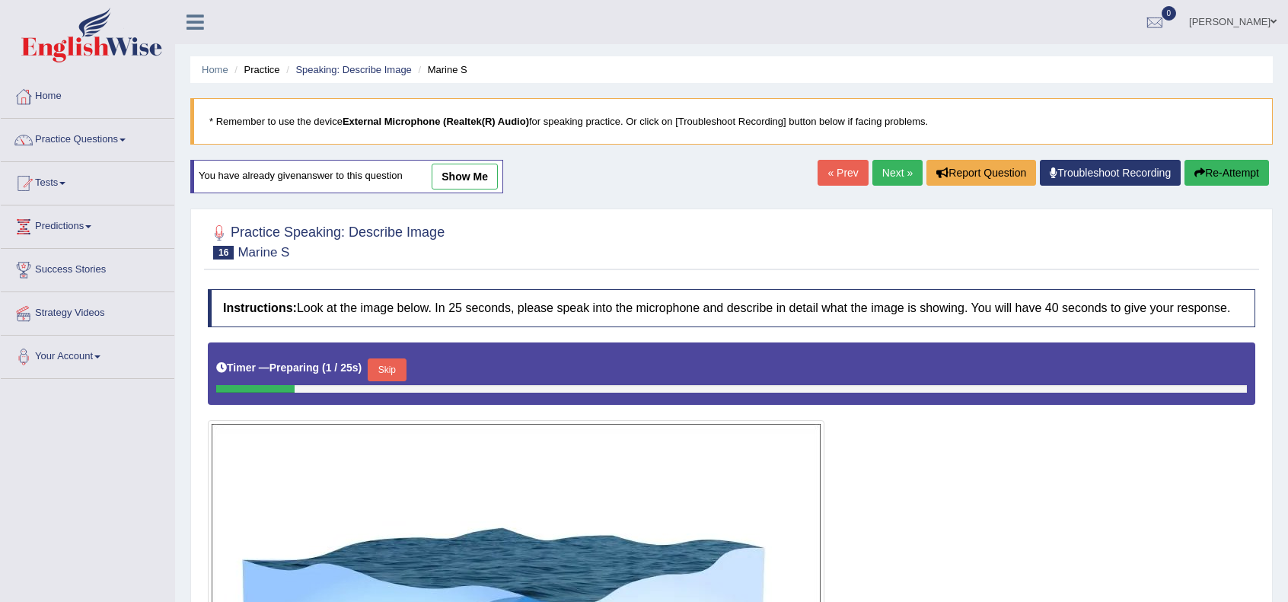
click at [874, 173] on link "Next »" at bounding box center [897, 173] width 50 height 26
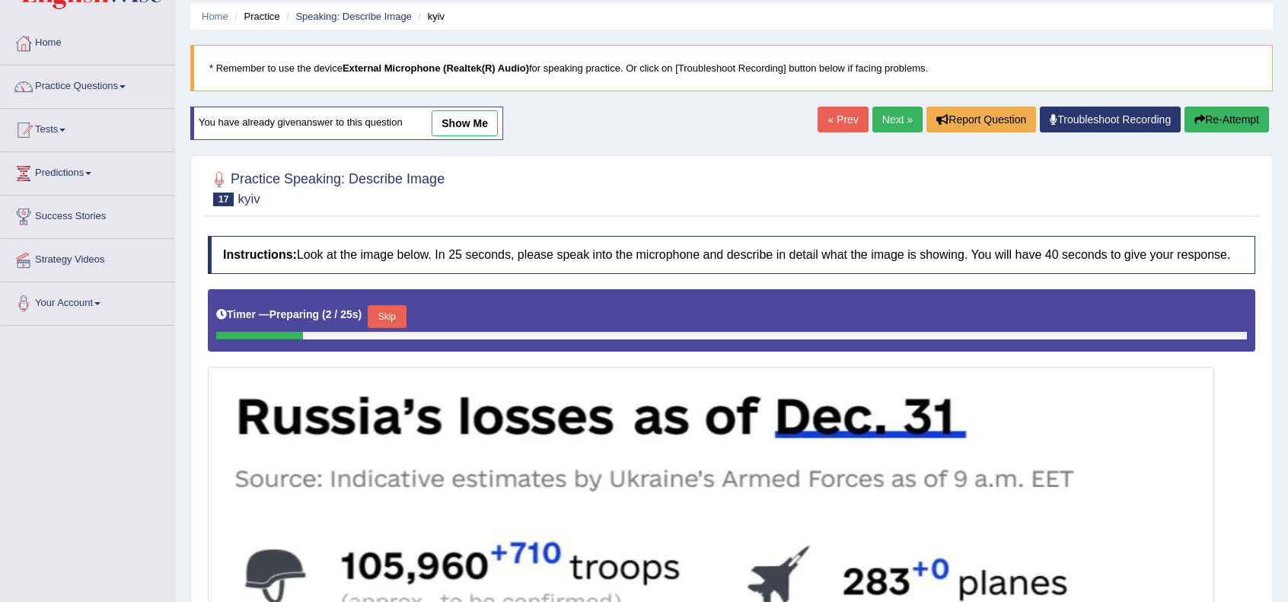
scroll to position [50, 0]
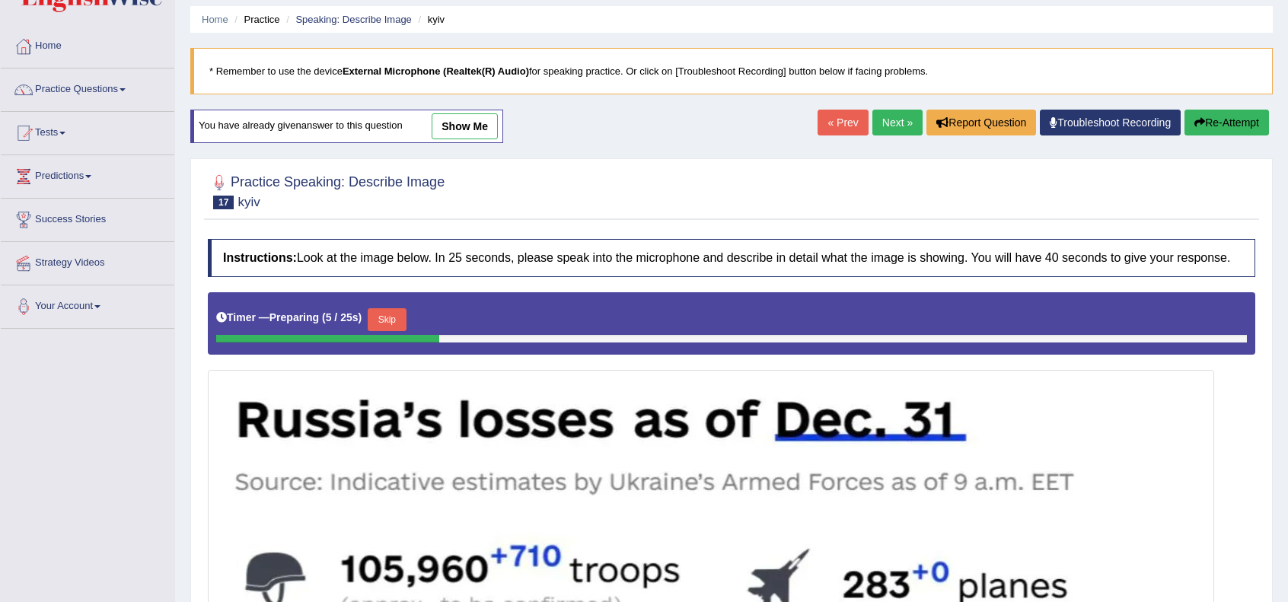
click at [899, 121] on link "Next »" at bounding box center [897, 123] width 50 height 26
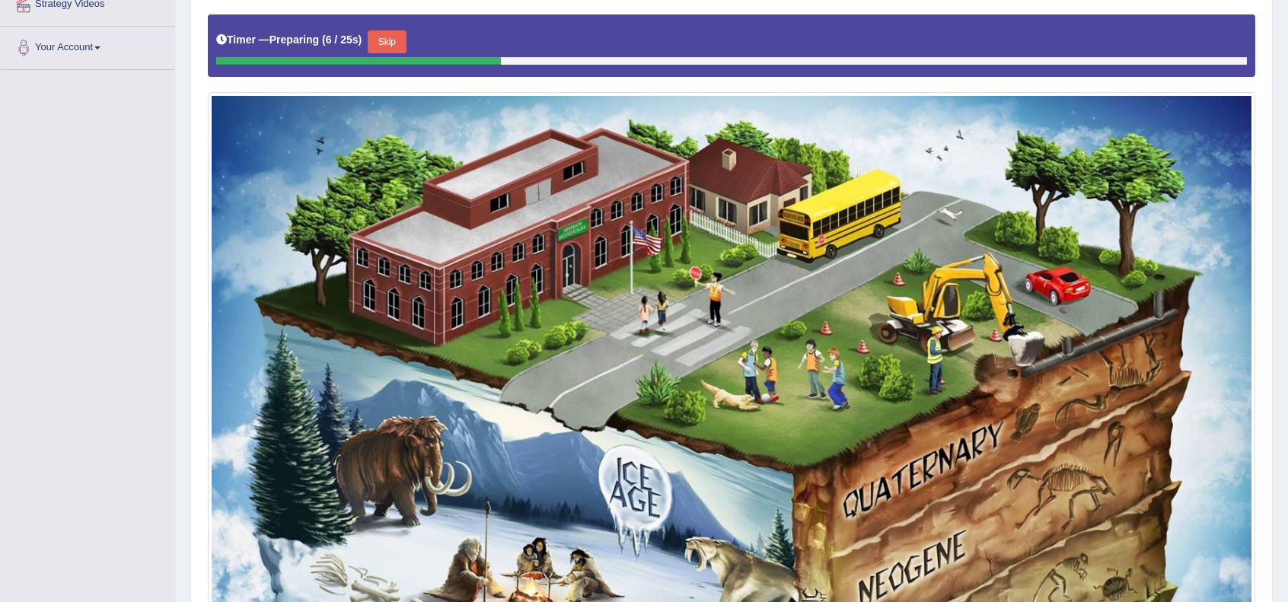
scroll to position [152, 0]
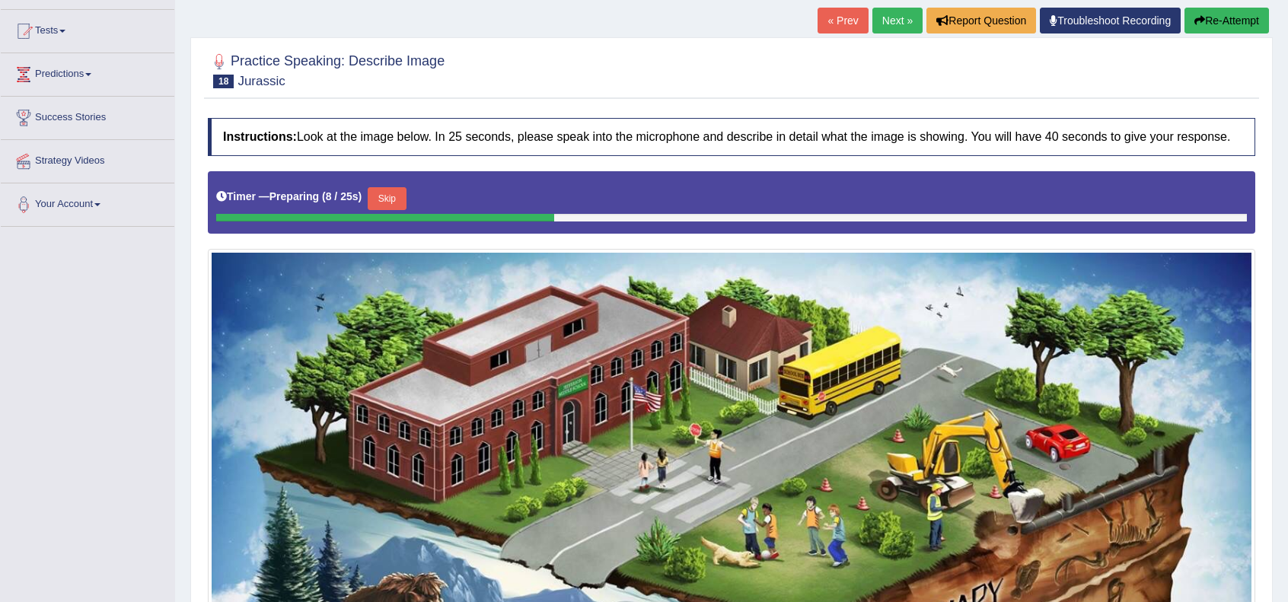
click at [901, 21] on link "Next »" at bounding box center [897, 21] width 50 height 26
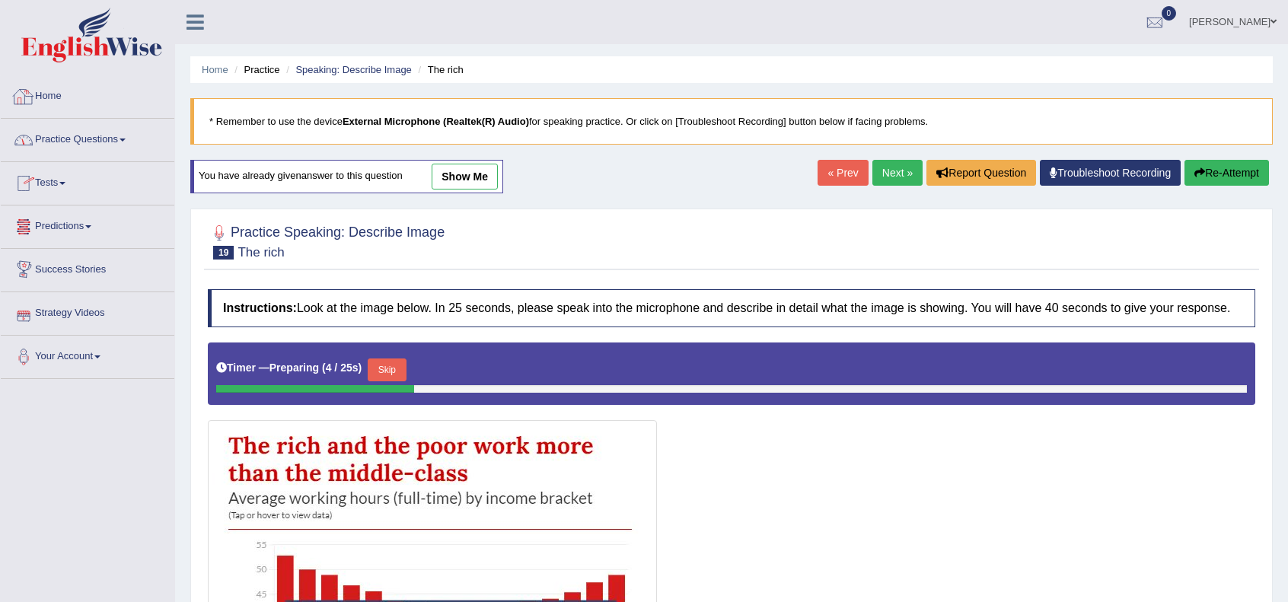
click at [77, 133] on link "Practice Questions" at bounding box center [88, 138] width 174 height 38
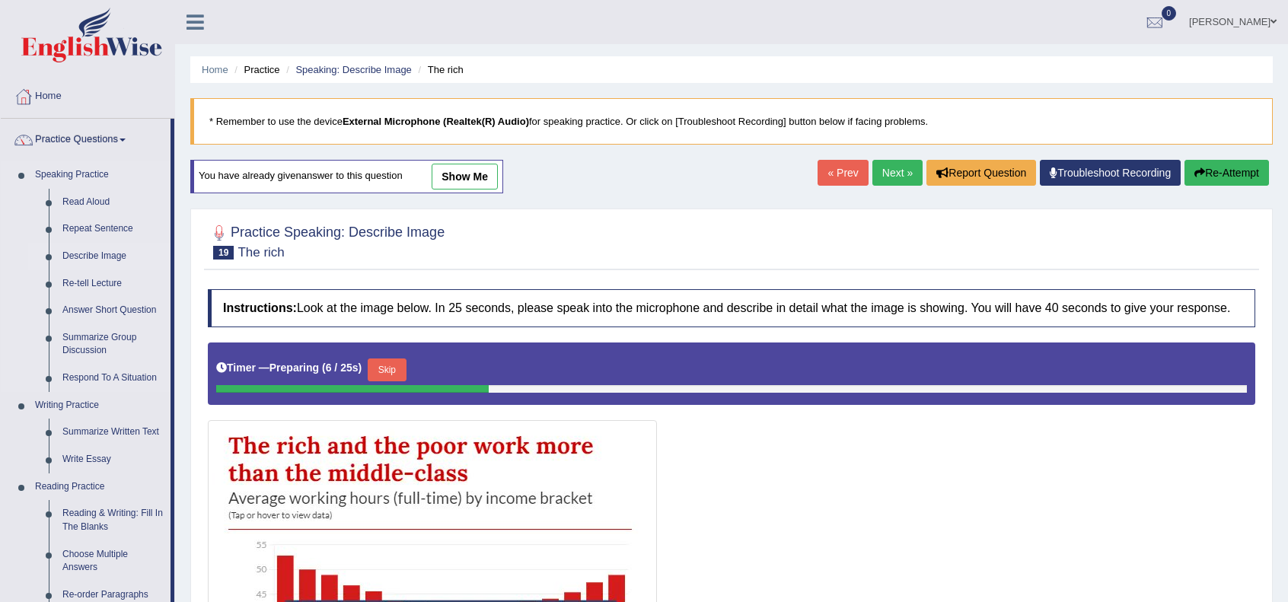
click at [97, 248] on link "Describe Image" at bounding box center [113, 256] width 115 height 27
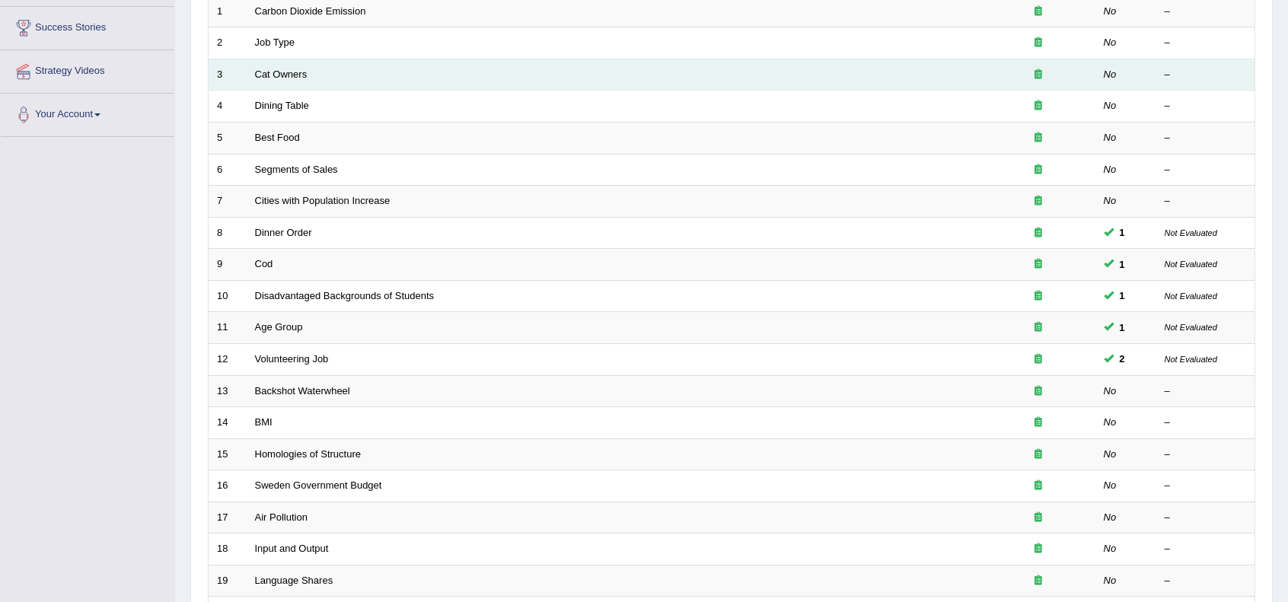
scroll to position [398, 0]
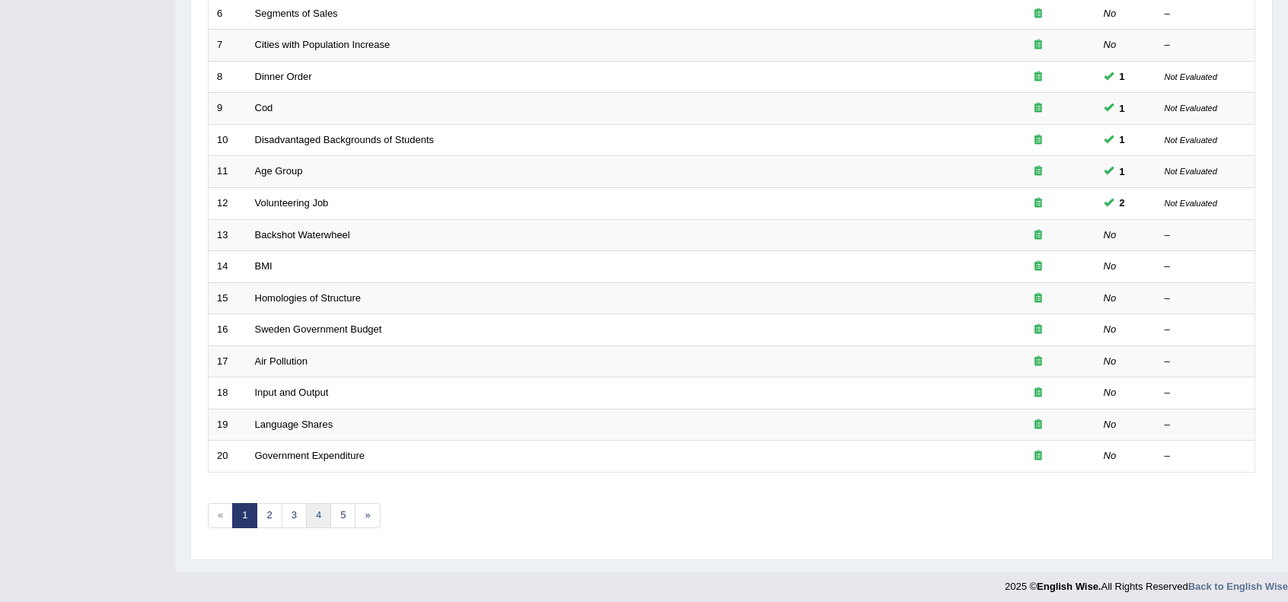
click at [318, 508] on link "4" at bounding box center [318, 515] width 25 height 25
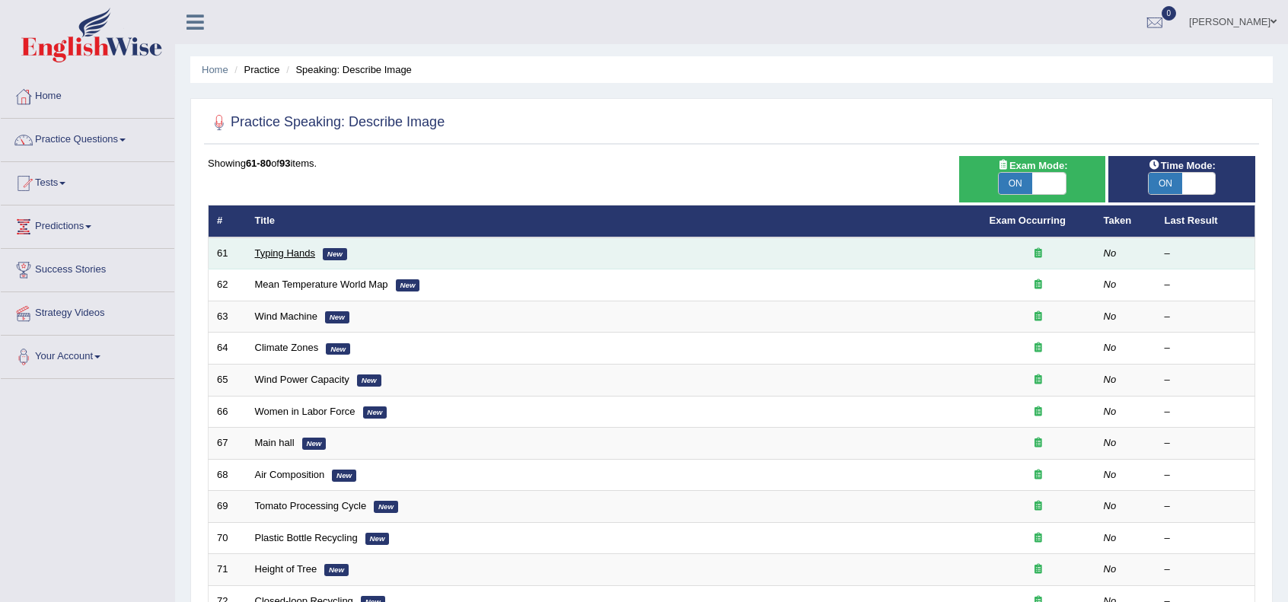
click at [269, 253] on link "Typing Hands" at bounding box center [285, 252] width 61 height 11
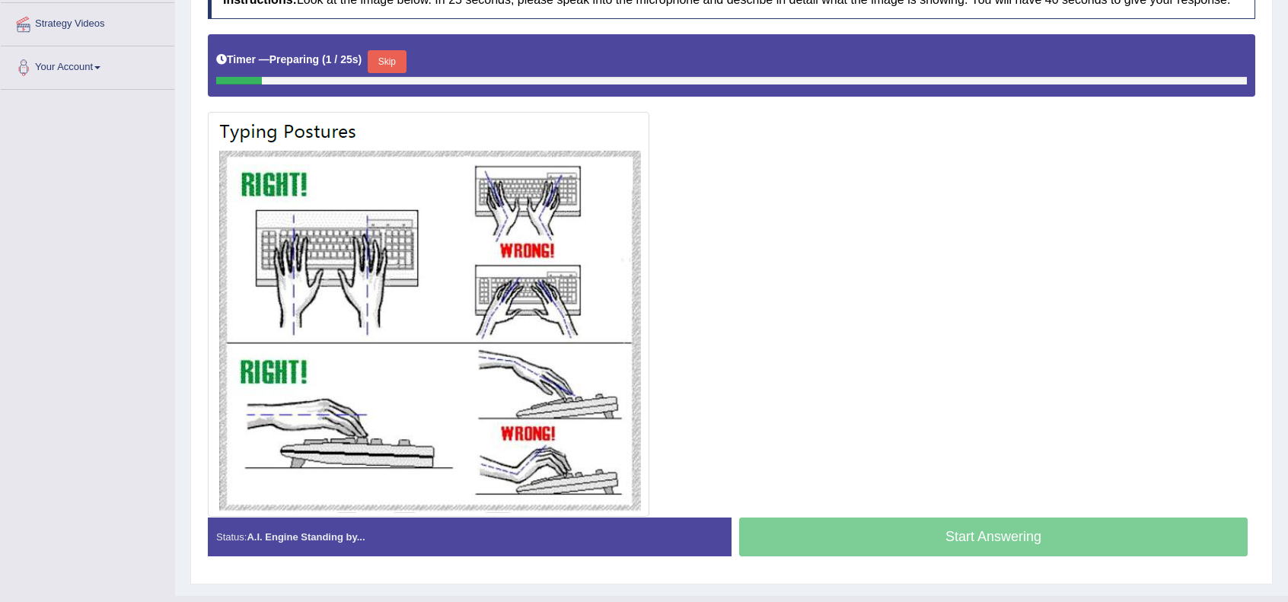
scroll to position [304, 0]
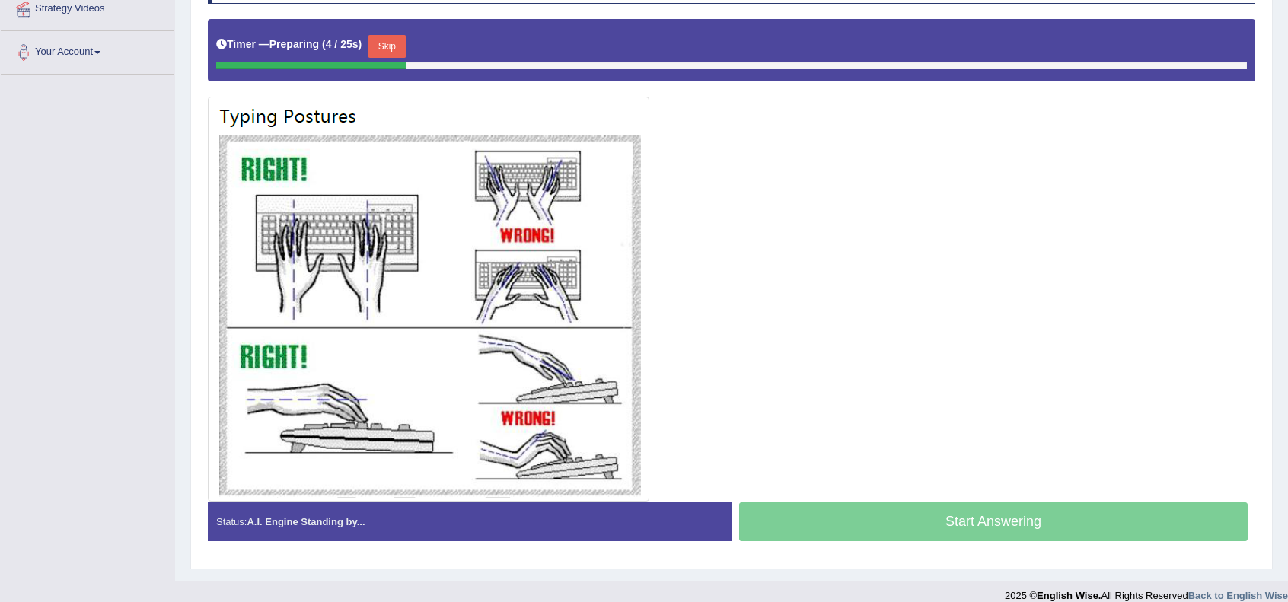
click at [900, 508] on div "Start Answering" at bounding box center [994, 523] width 524 height 43
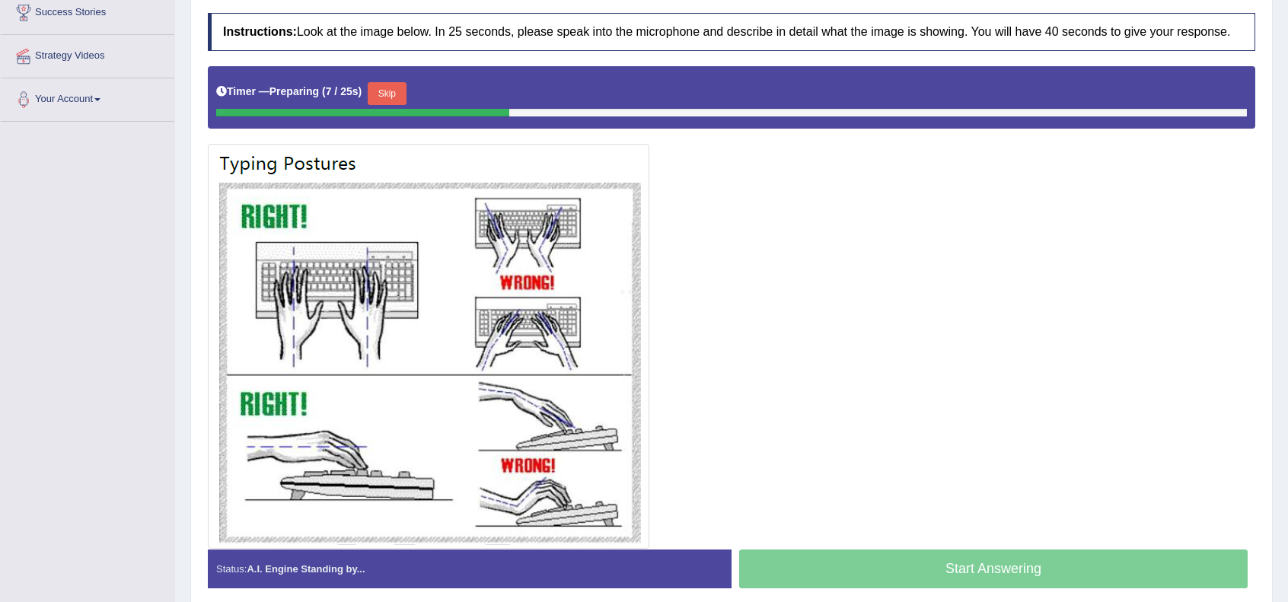
scroll to position [101, 0]
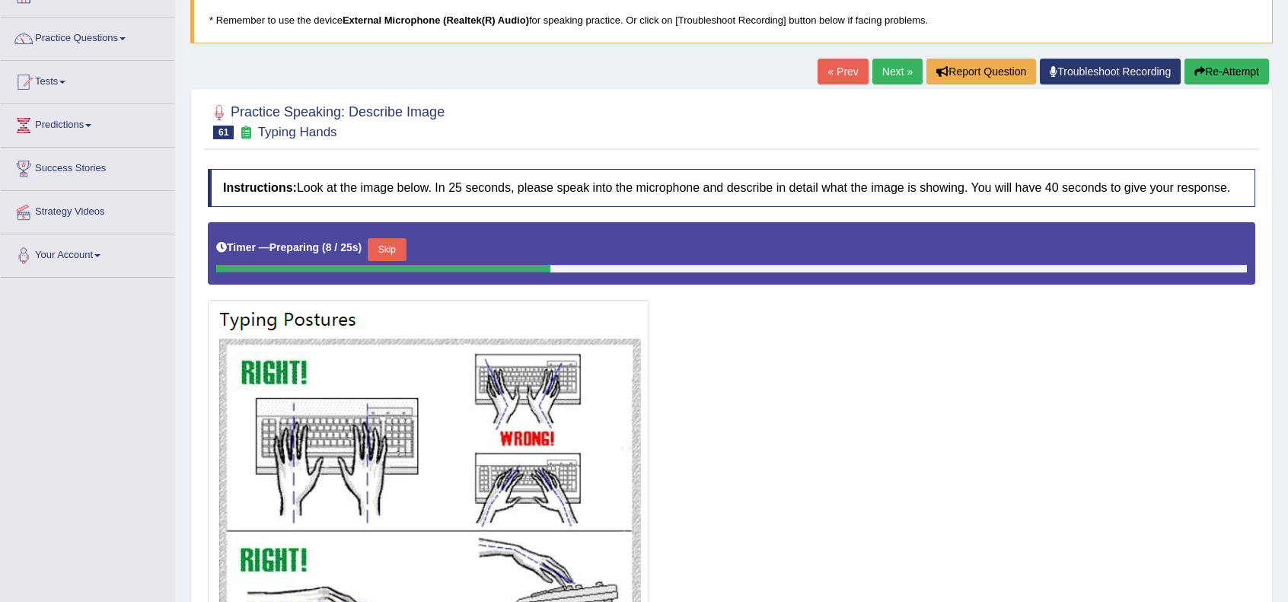
click at [895, 63] on link "Next »" at bounding box center [897, 72] width 50 height 26
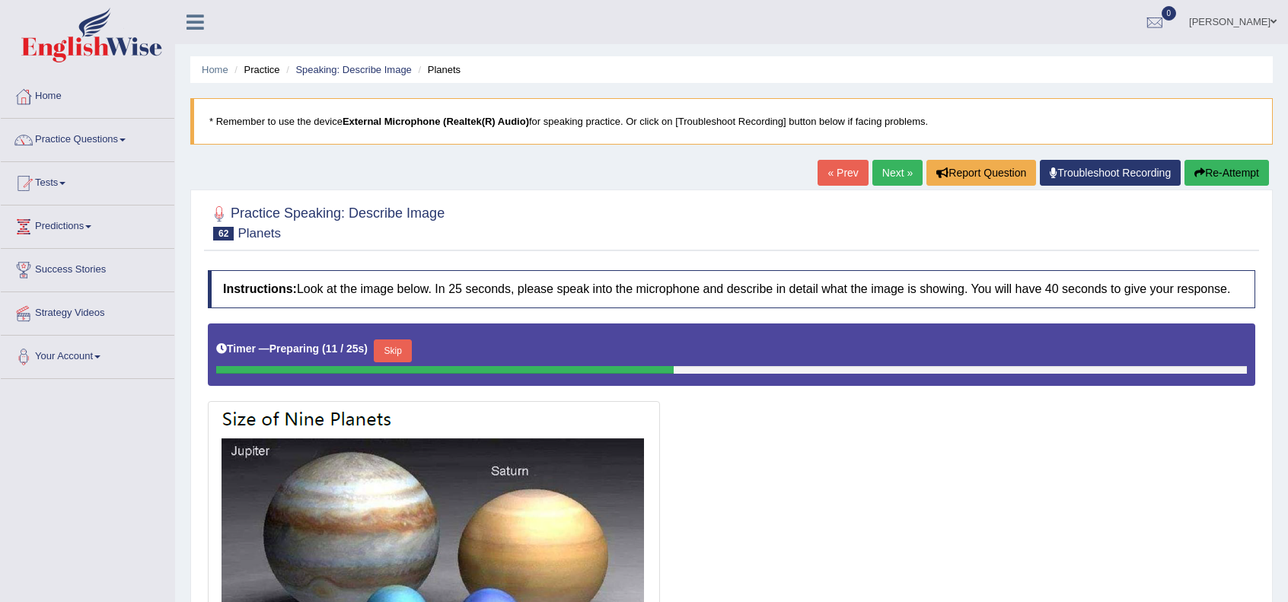
drag, startPoint x: 894, startPoint y: 176, endPoint x: 884, endPoint y: 194, distance: 20.8
click at [894, 176] on link "Next »" at bounding box center [897, 173] width 50 height 26
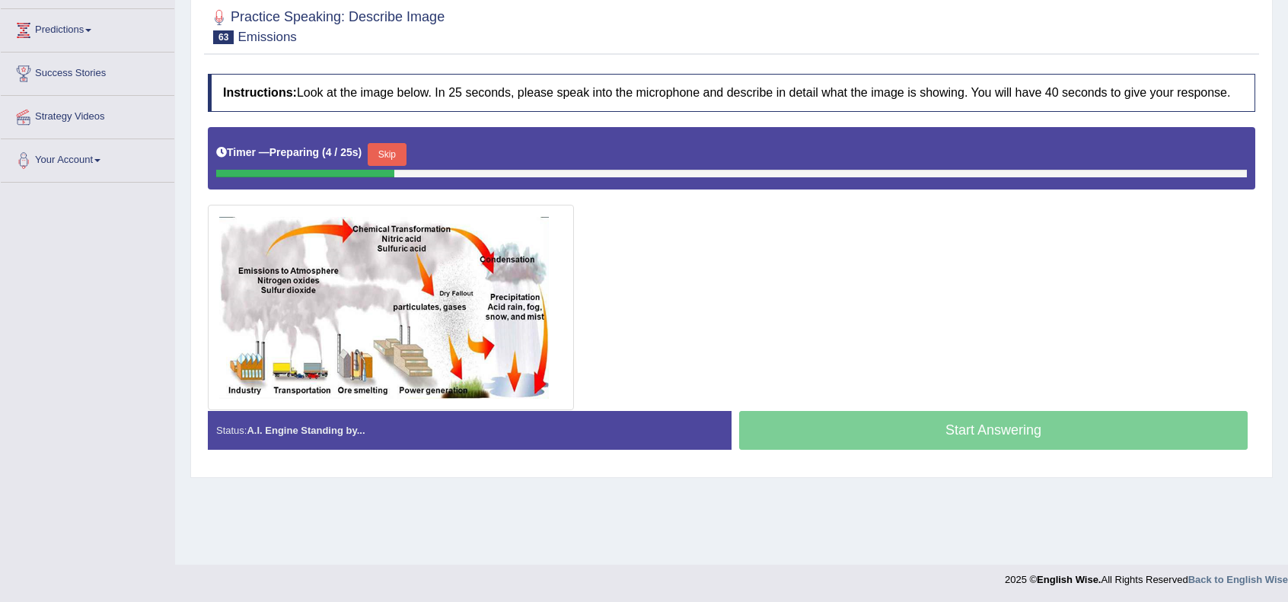
scroll to position [146, 0]
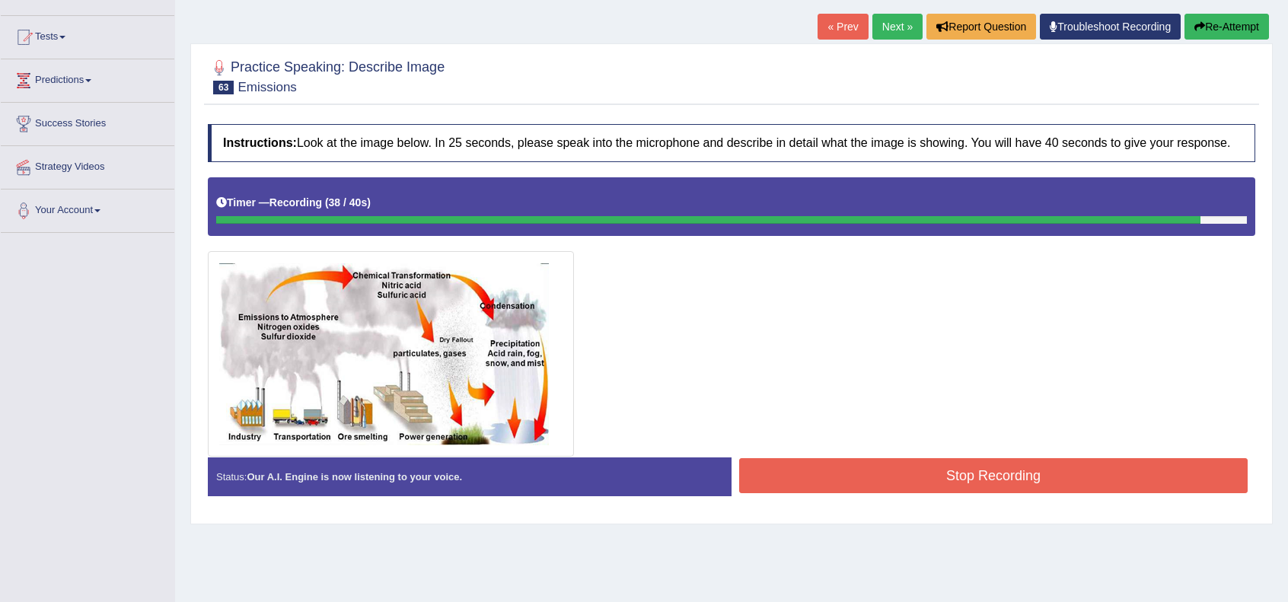
click at [883, 476] on button "Stop Recording" at bounding box center [993, 475] width 509 height 35
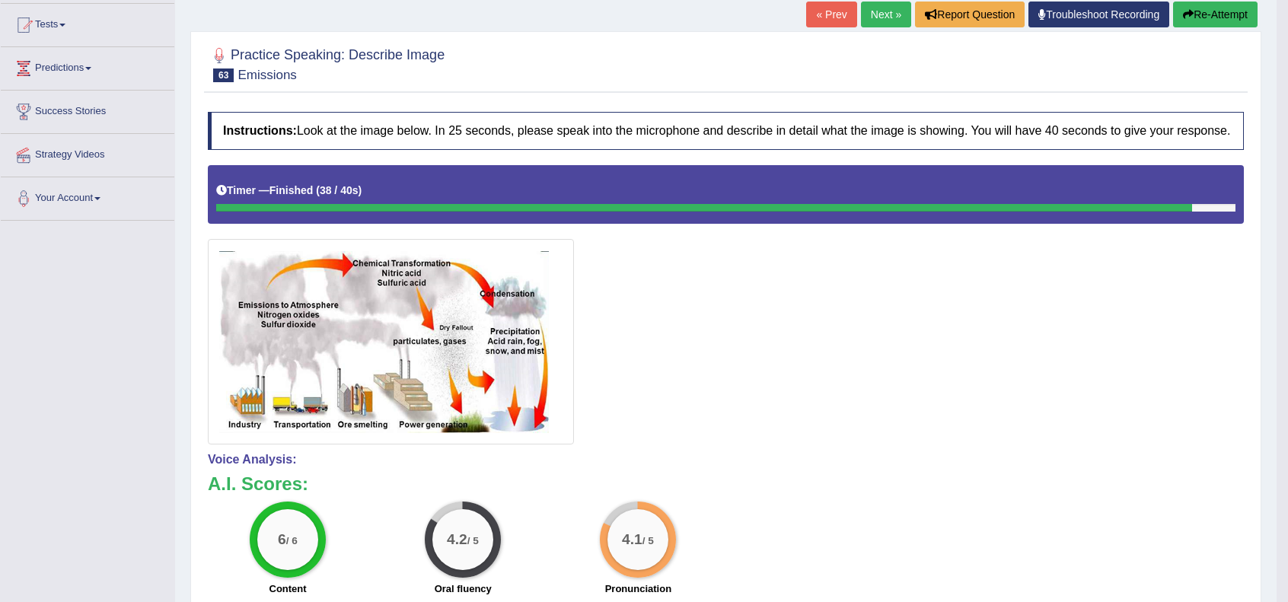
scroll to position [0, 0]
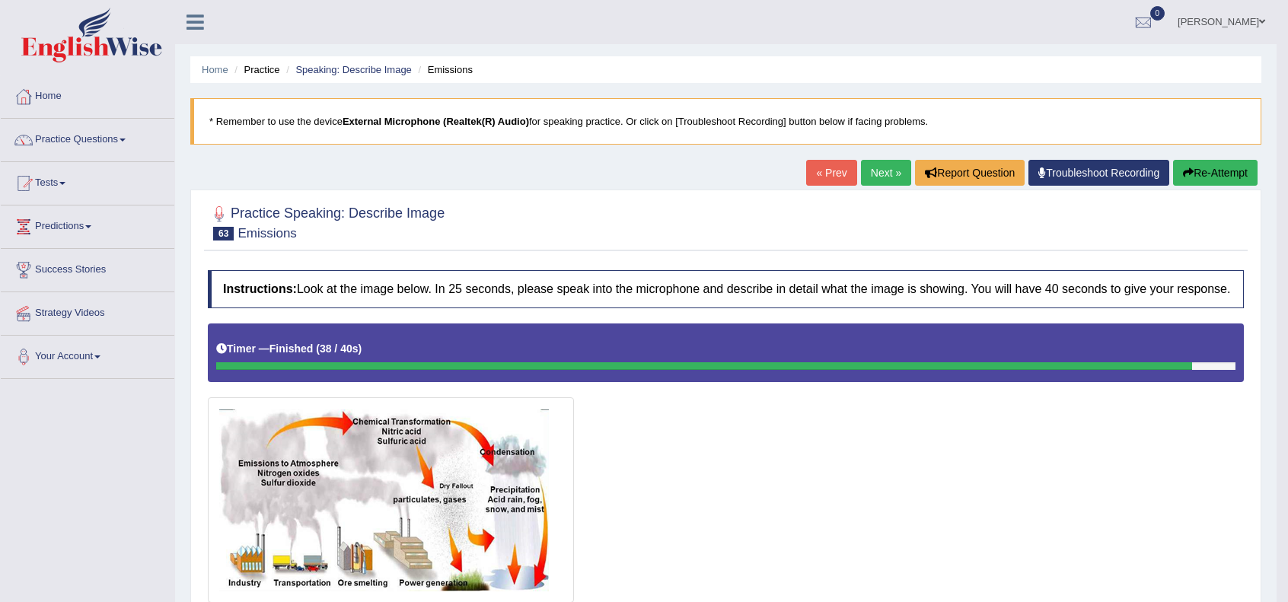
click at [864, 174] on link "Next »" at bounding box center [886, 173] width 50 height 26
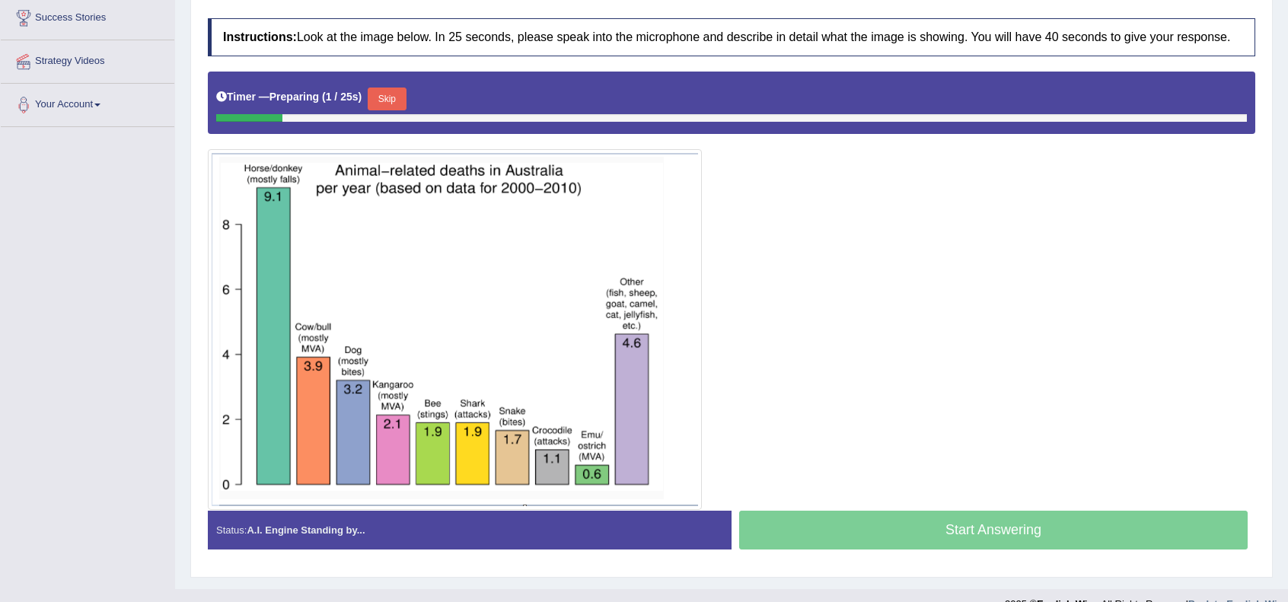
scroll to position [253, 0]
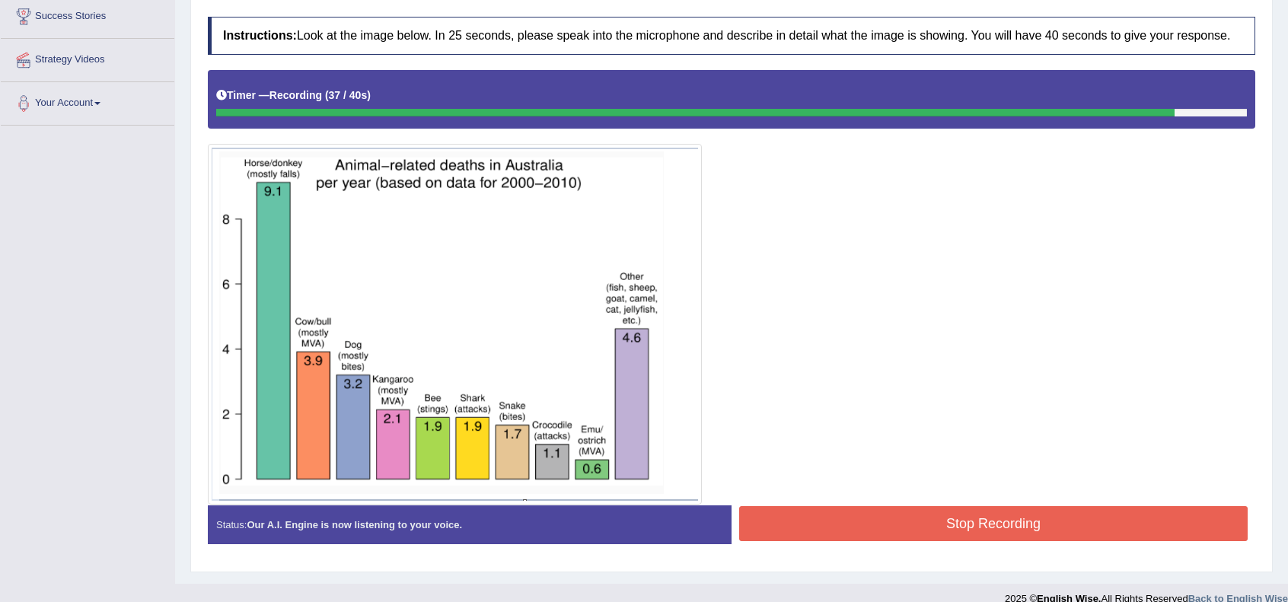
click at [913, 527] on button "Stop Recording" at bounding box center [993, 523] width 509 height 35
